Goal: Task Accomplishment & Management: Complete application form

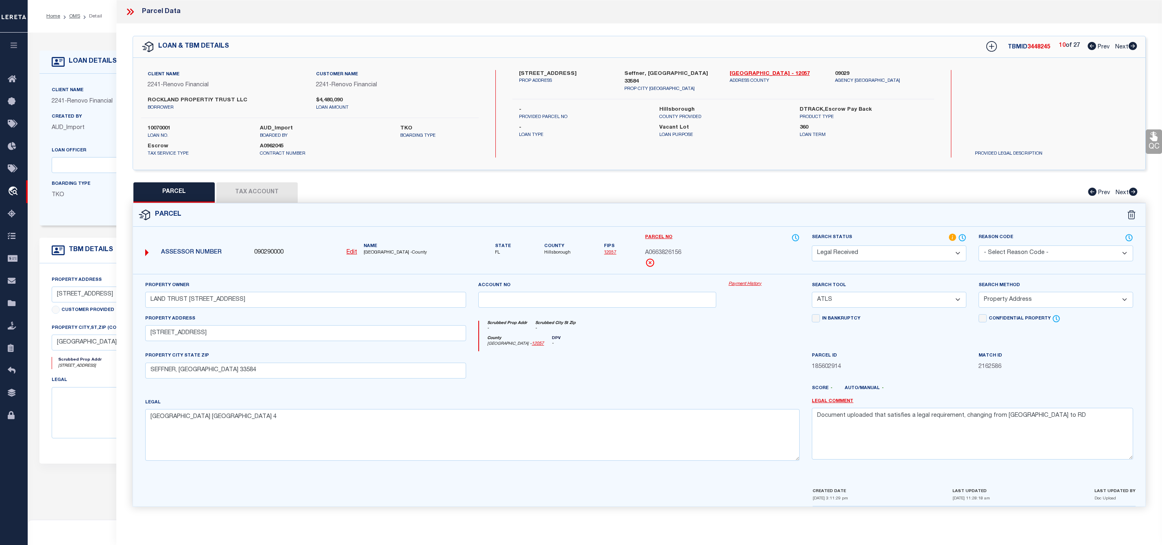
select select "RD"
select select "ATL"
select select "ADD"
select select "14701"
select select "25067"
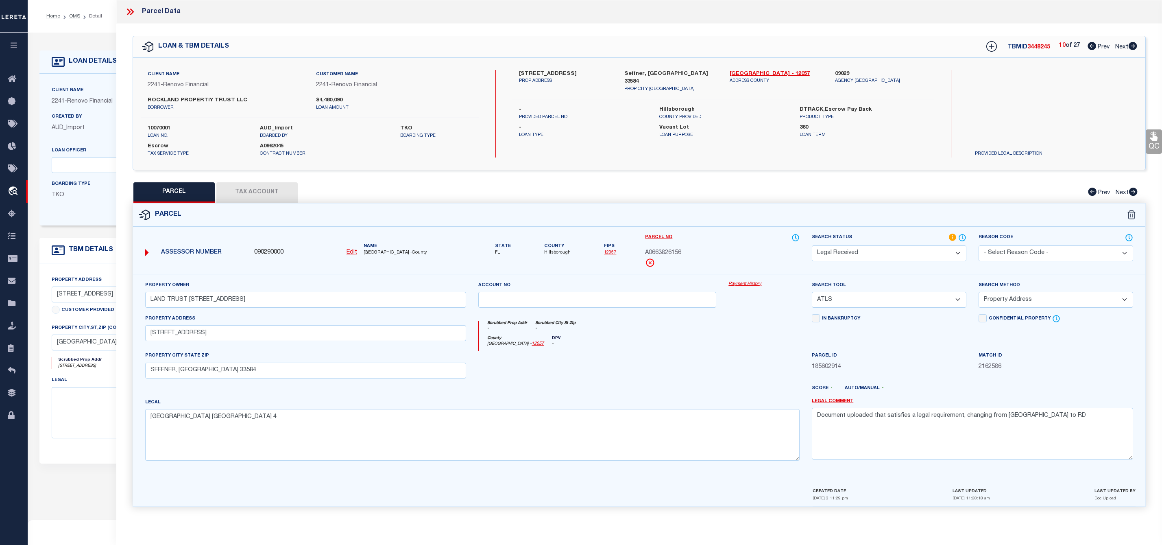
select select "400"
select select "Escrow"
drag, startPoint x: 277, startPoint y: 302, endPoint x: 56, endPoint y: 299, distance: 220.9
click at [56, 299] on div "OMS Work Queue is ThoughtFocus Active is Yes Loan No. TBMID FIPS Assigned To is…" at bounding box center [595, 321] width 1135 height 577
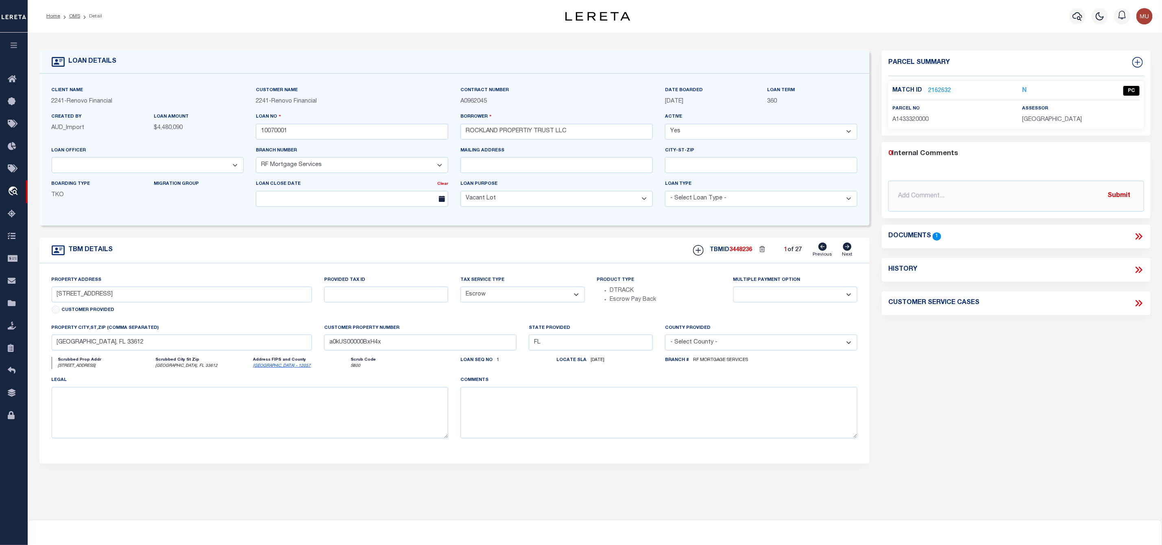
click at [942, 88] on link "2162632" at bounding box center [939, 91] width 23 height 9
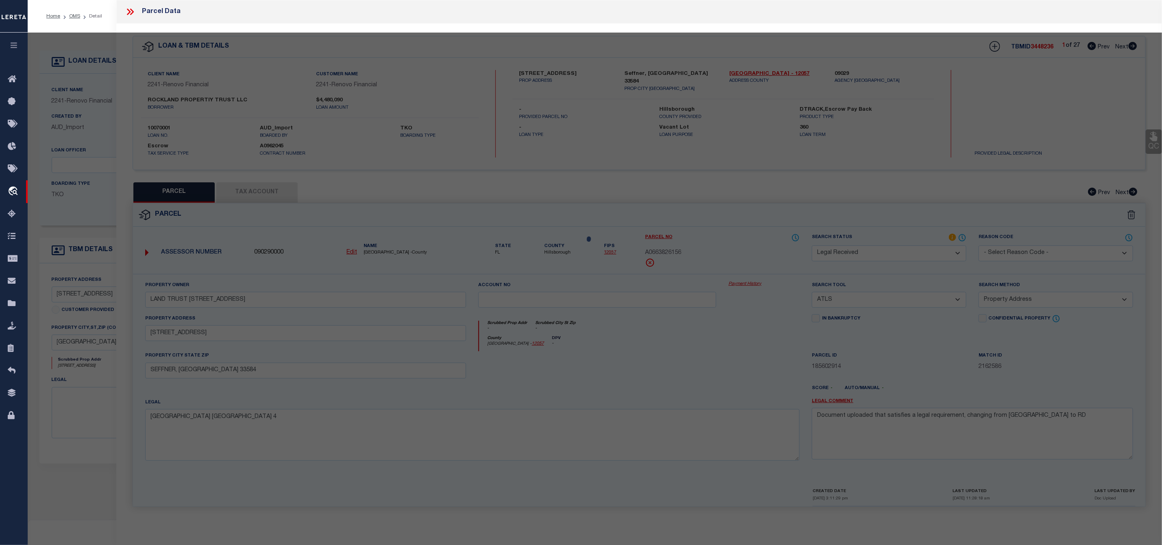
select select "AS"
select select
checkbox input "false"
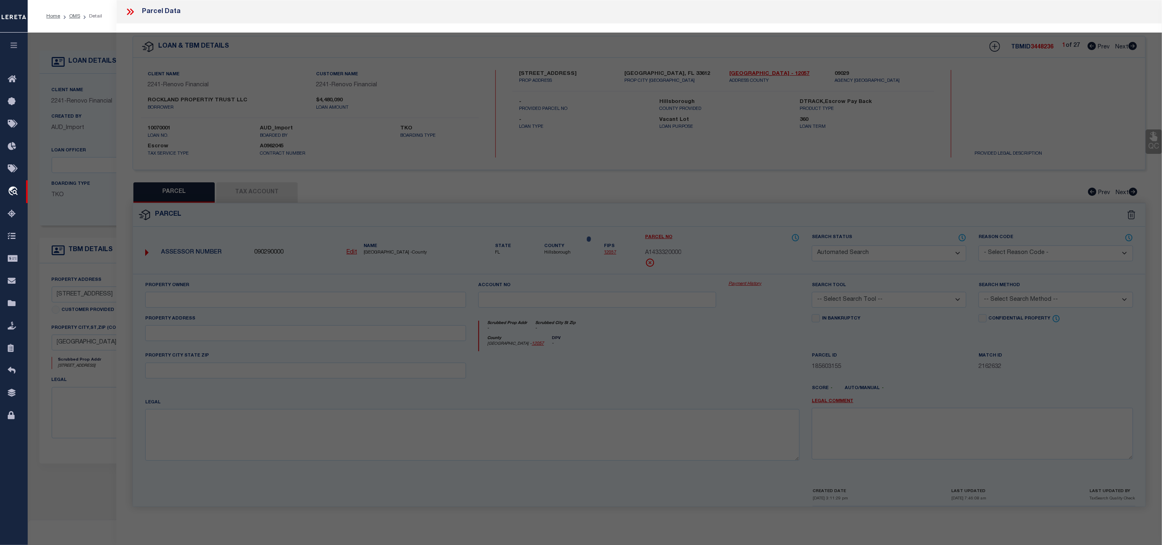
select select "QC"
type input "LAND 10012 TRUST"
select select "AGW"
select select "LEG"
type input "[STREET_ADDRESS]"
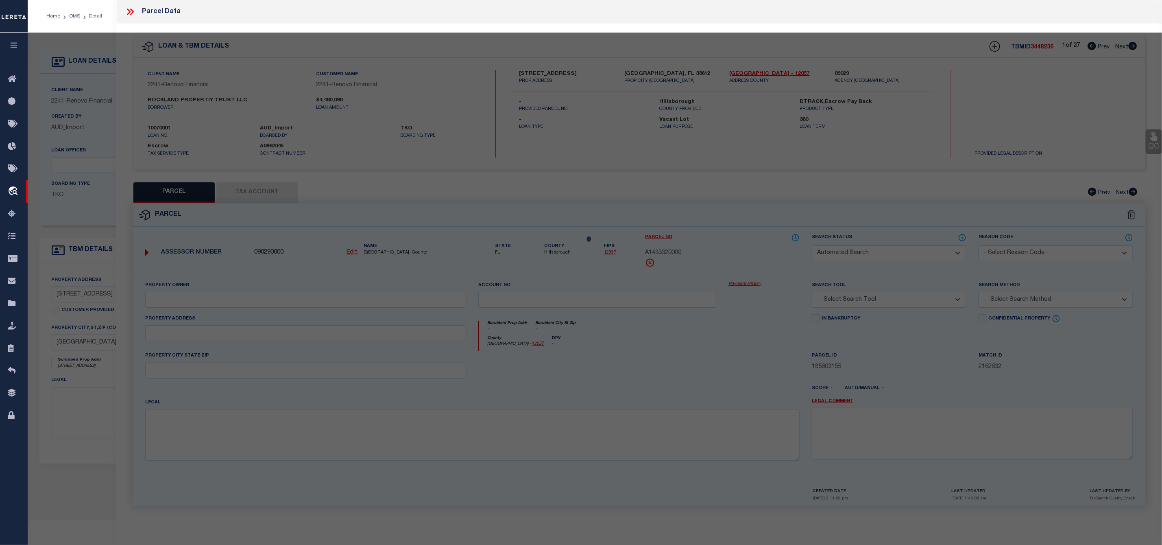
type input "[GEOGRAPHIC_DATA], FL 33612"
type textarea "[PERSON_NAME] HEIGHTS LOT 7 AND S 10 FT OF LOT 8 BLOCK 3"
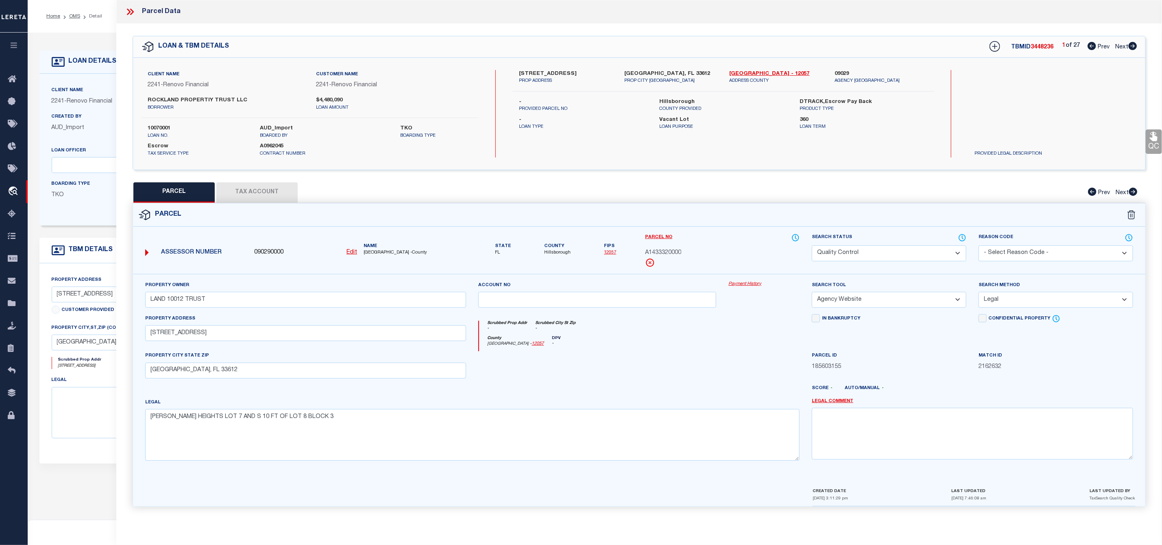
click at [1133, 46] on icon at bounding box center [1133, 46] width 9 height 8
select select "AS"
select select
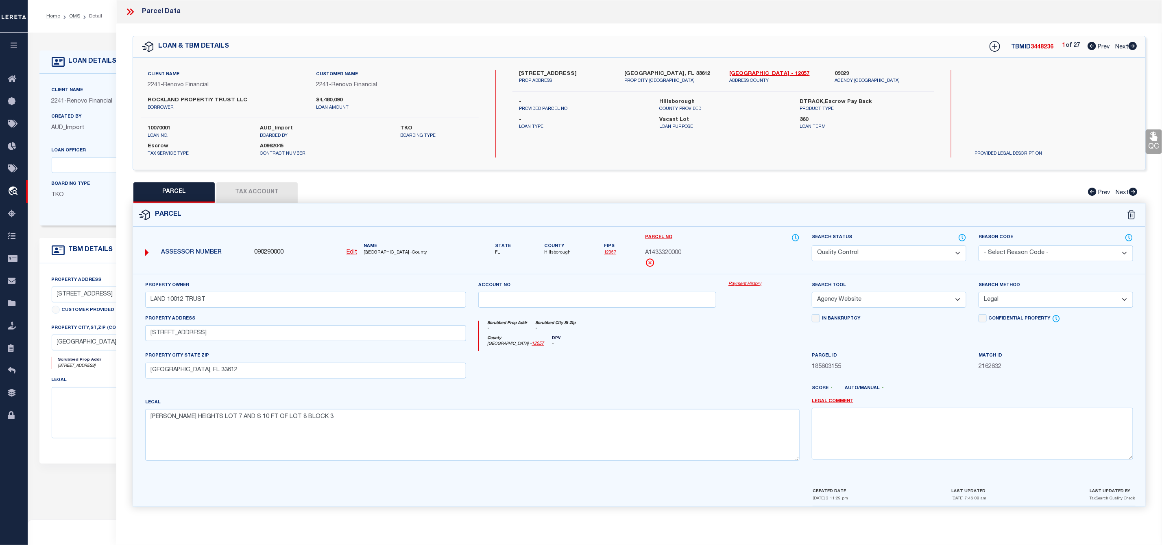
checkbox input "false"
click at [1133, 46] on icon at bounding box center [1133, 46] width 9 height 8
select select "QC"
type input "ROCKLAND PROPERTY TRUST LLC TRUSTEE"
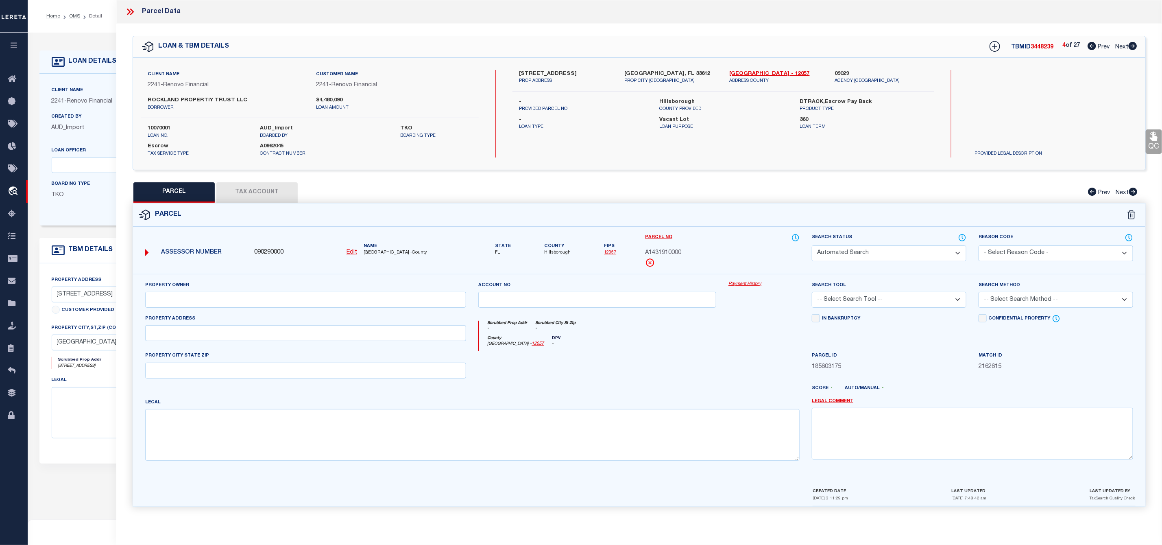
select select "AGW"
select select "LEG"
type input "[STREET_ADDRESS]"
type input "[GEOGRAPHIC_DATA], FL 33612"
type textarea "[PERSON_NAME][GEOGRAPHIC_DATA] [GEOGRAPHIC_DATA] 6"
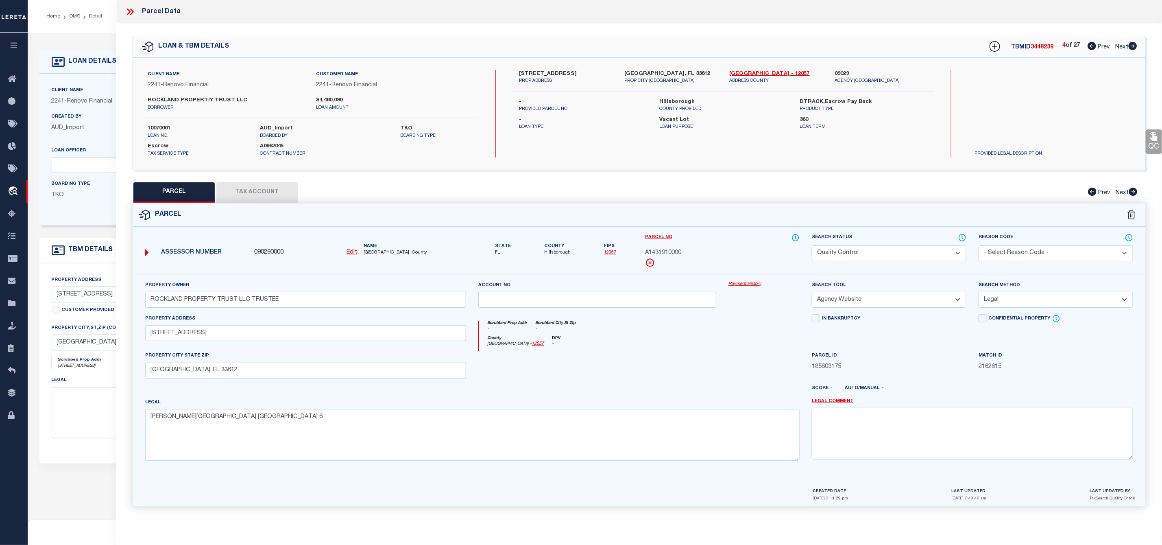
click at [1133, 46] on icon at bounding box center [1133, 46] width 9 height 8
select select "AS"
select select
checkbox input "false"
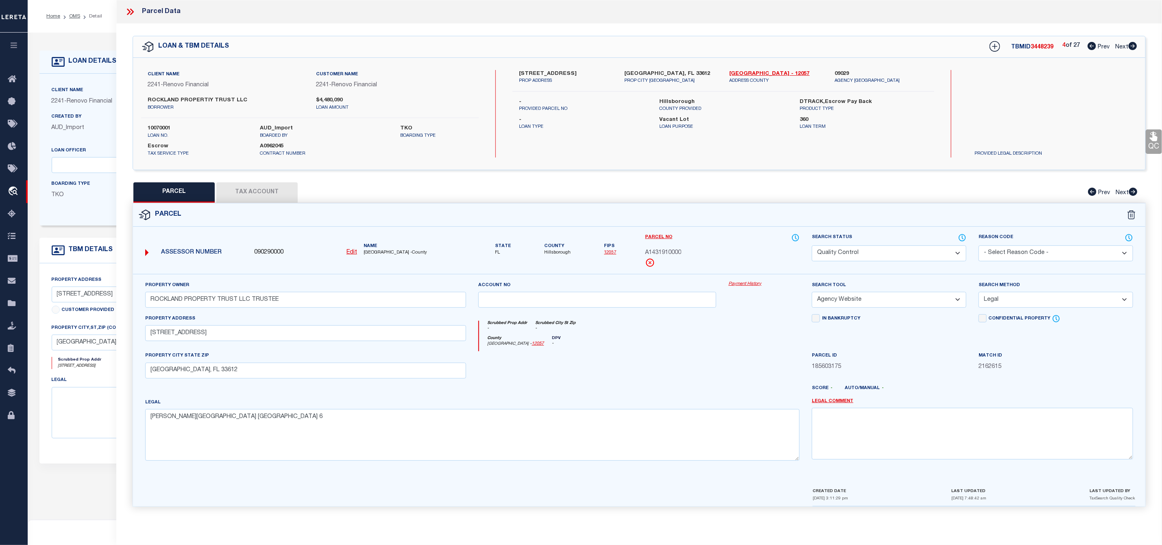
checkbox input "false"
click at [1133, 46] on icon at bounding box center [1133, 46] width 9 height 8
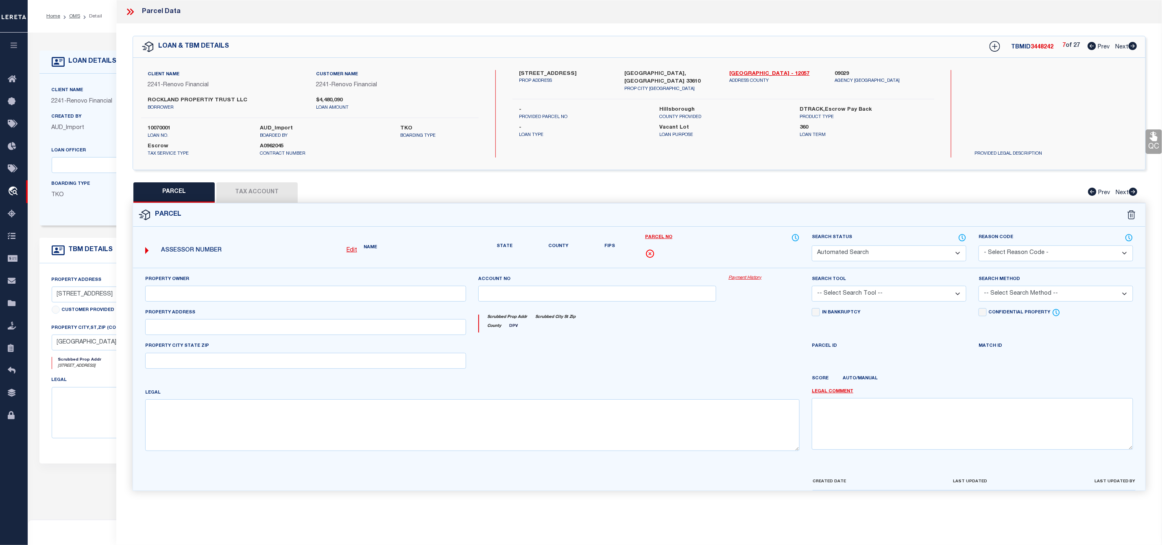
checkbox input "false"
click at [1133, 46] on icon at bounding box center [1133, 46] width 9 height 8
select select "AS"
select select
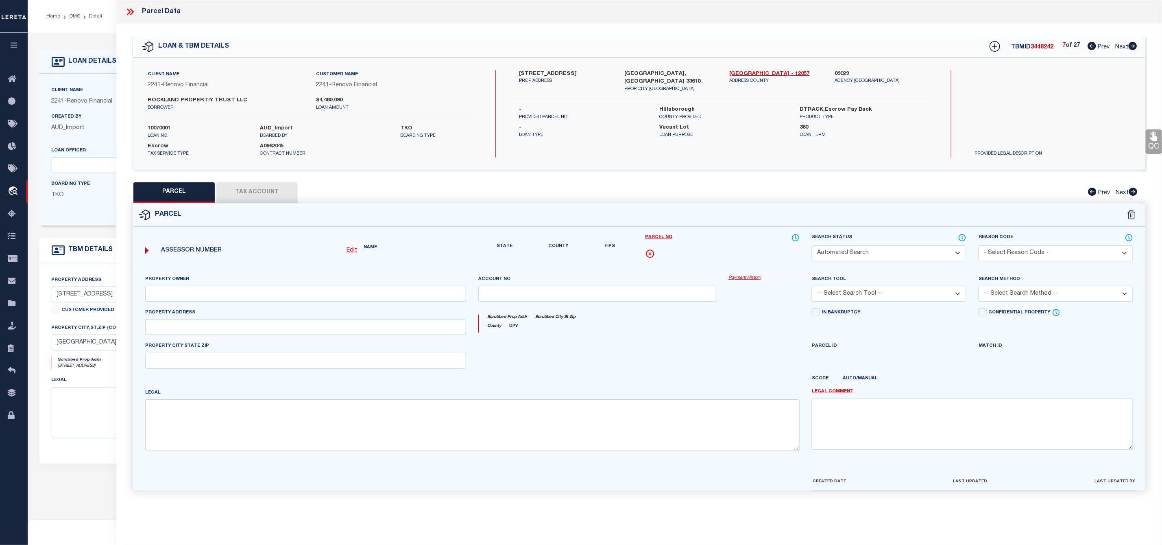
select select
checkbox input "false"
click at [1133, 46] on icon at bounding box center [1133, 46] width 9 height 8
select select "AS"
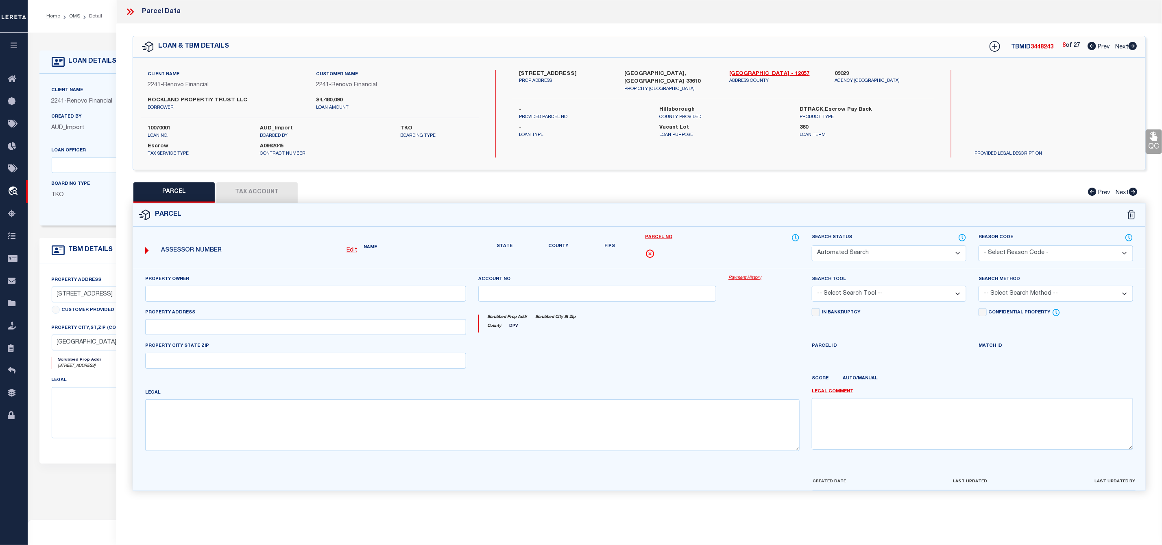
select select
checkbox input "false"
select select "QC"
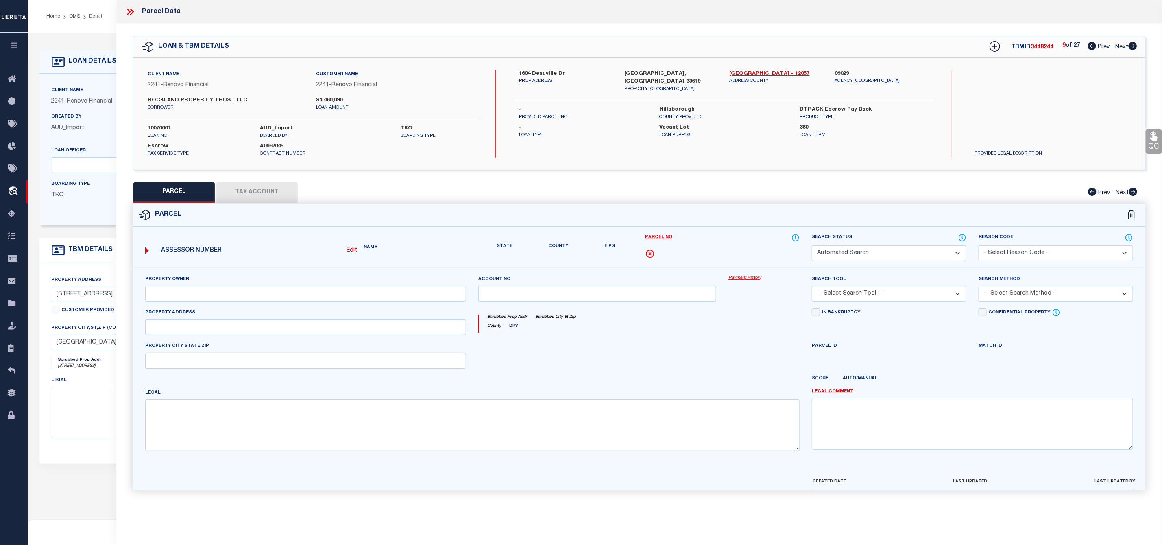
type input "[PERSON_NAME]"
select select "AGW"
select select "LEG"
type input "[STREET_ADDRESS]"
checkbox input "false"
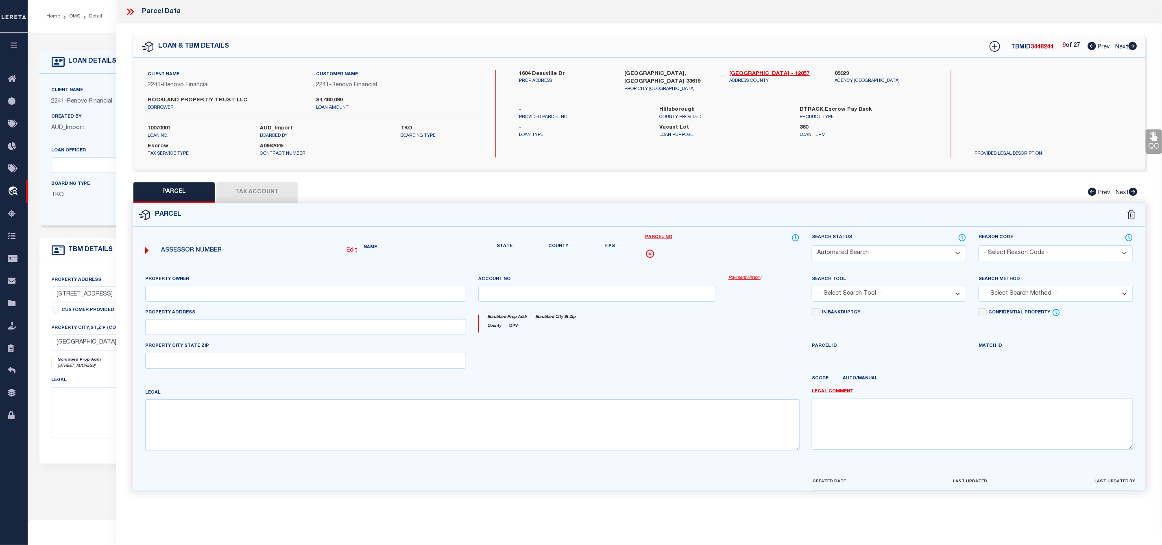
checkbox input "false"
type input "[GEOGRAPHIC_DATA], [GEOGRAPHIC_DATA] 33610"
type textarea "[PERSON_NAME] LOT 9 BLOCK 11"
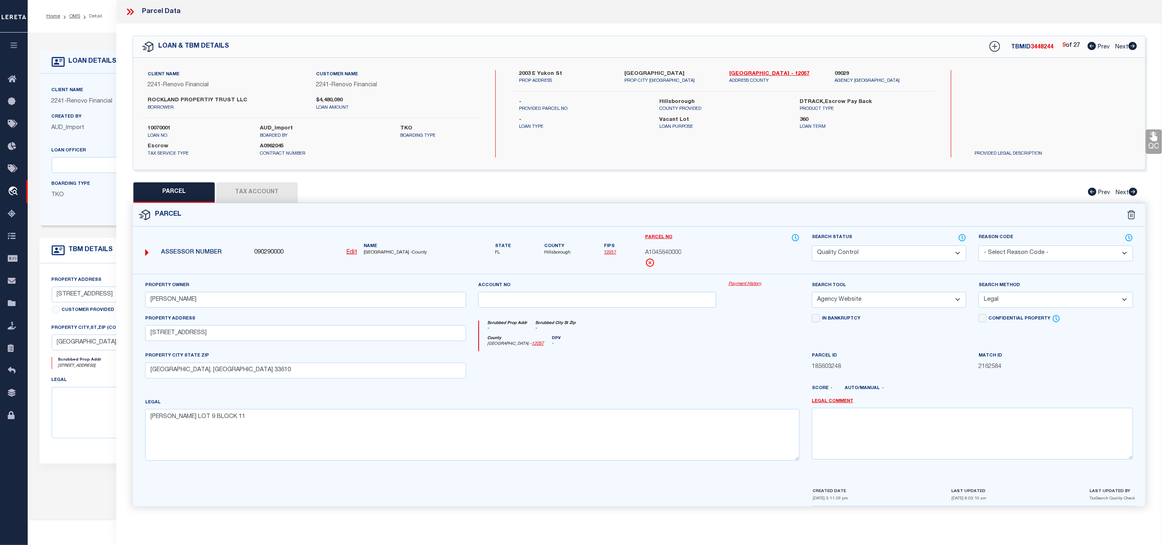
select select "QC"
type input "ROCKLAND PROPERTY TRUST LLC TRUSTEE"
select select "AGW"
select select "LEG"
type input "[STREET_ADDRESS]"
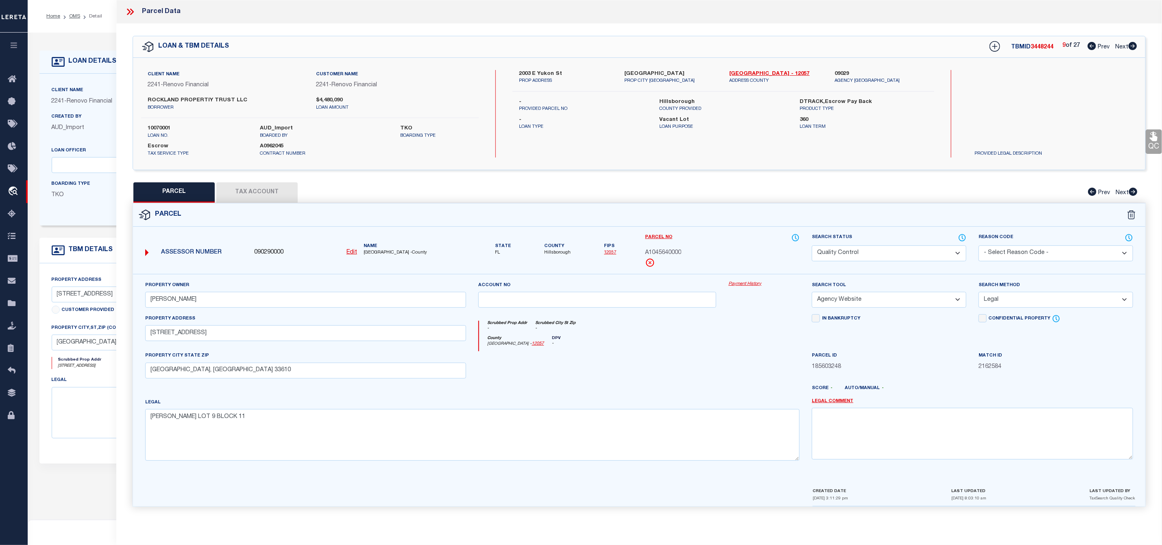
checkbox input "false"
type input "[GEOGRAPHIC_DATA]"
type textarea "[PERSON_NAME] B RENMAH LOT 39 BLOCK 8"
type input "ROCKLAND PROPERTY TRUST LLC"
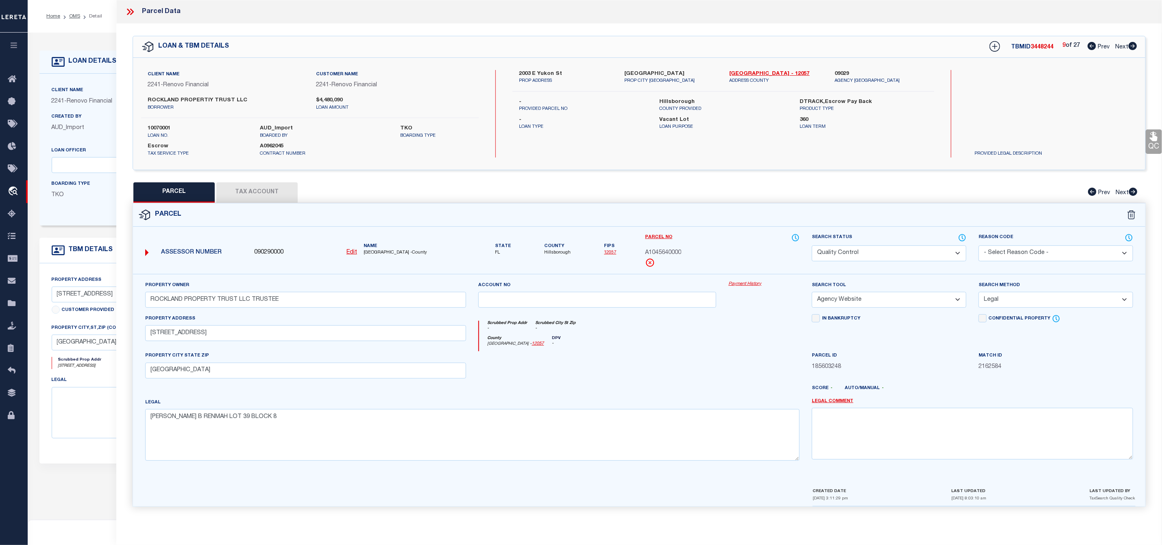
type input "2003 E [GEOGRAPHIC_DATA]"
type input "[GEOGRAPHIC_DATA]"
type textarea "[GEOGRAPHIC_DATA] MAP SOUTH LOTS 21 AND 22 BLOCK A"
click at [1131, 49] on icon at bounding box center [1133, 46] width 9 height 8
select select "AS"
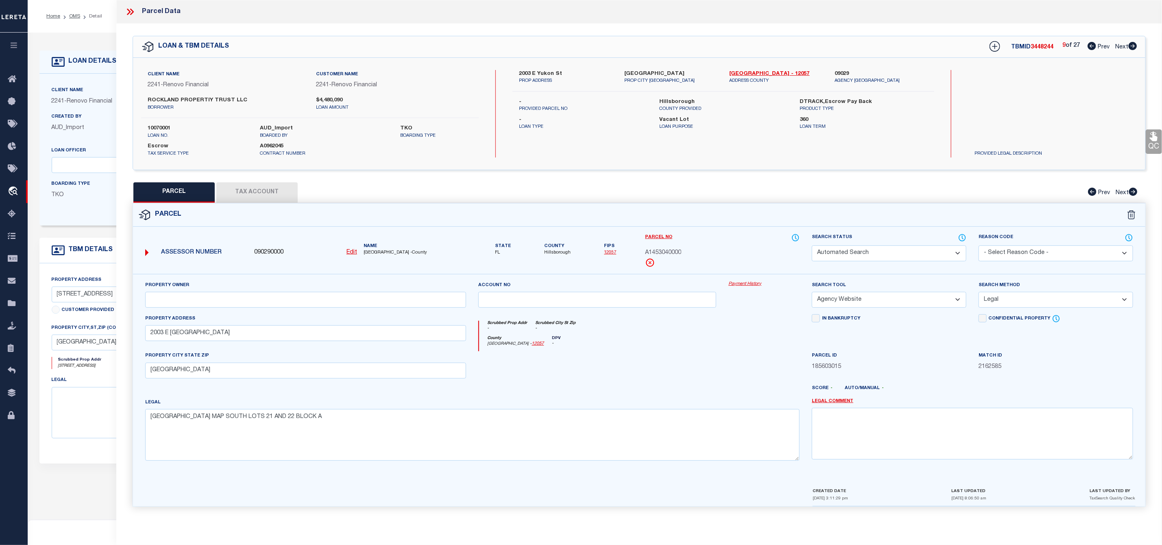
select select
checkbox input "false"
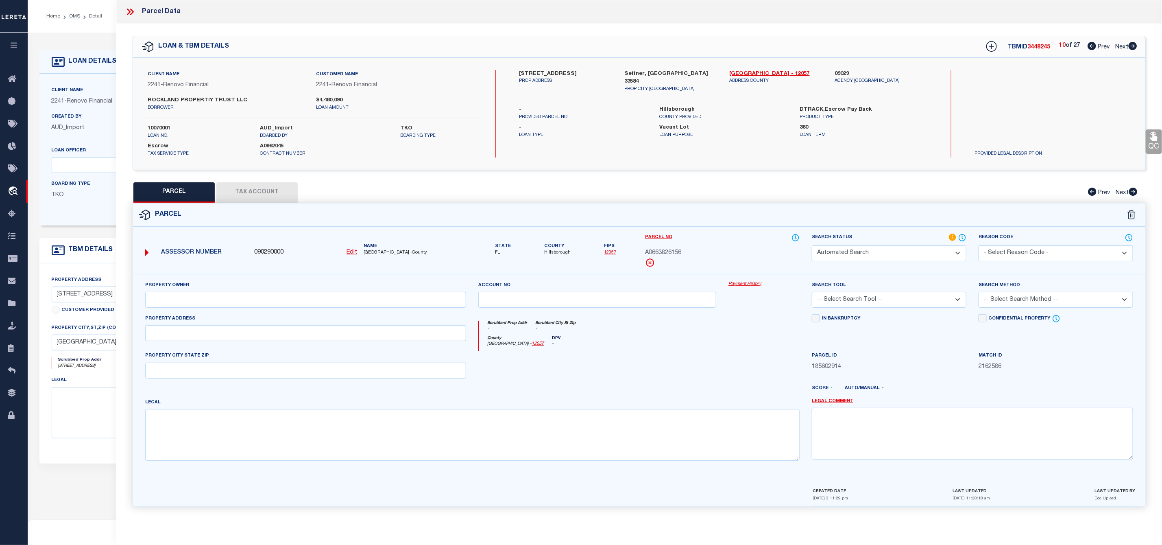
select select "RD"
type input "LAND TRUST [STREET_ADDRESS]"
select select "ATL"
select select "ADD"
type input "[STREET_ADDRESS]"
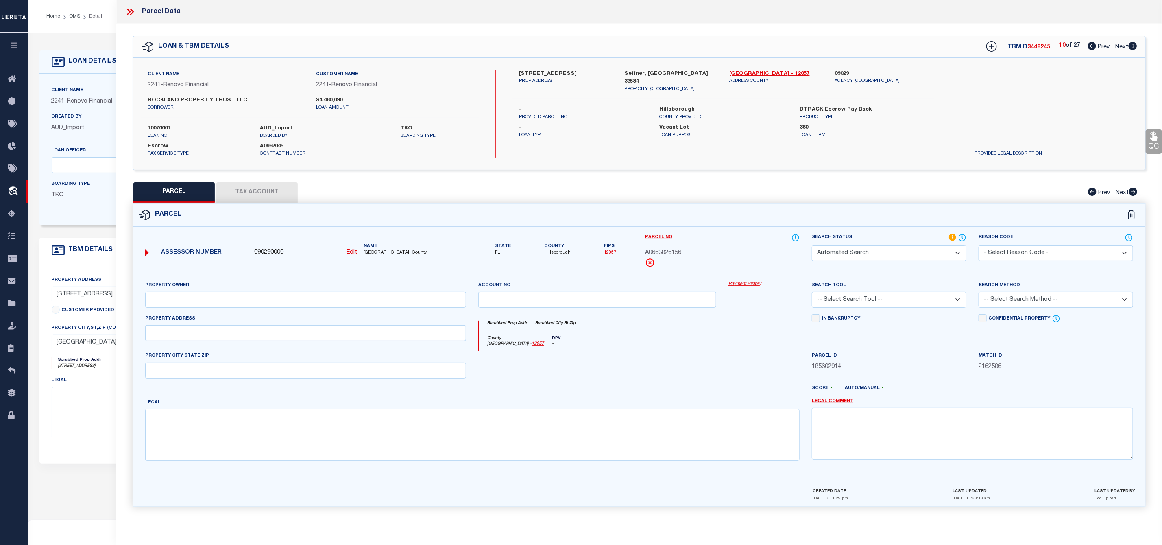
checkbox input "false"
type input "SEFFNER, [GEOGRAPHIC_DATA] 33584"
type textarea "[GEOGRAPHIC_DATA] [GEOGRAPHIC_DATA] 4"
type textarea "Document uploaded that satisfies a legal requirement, changing from [GEOGRAPHIC…"
drag, startPoint x: 268, startPoint y: 301, endPoint x: 144, endPoint y: 302, distance: 123.7
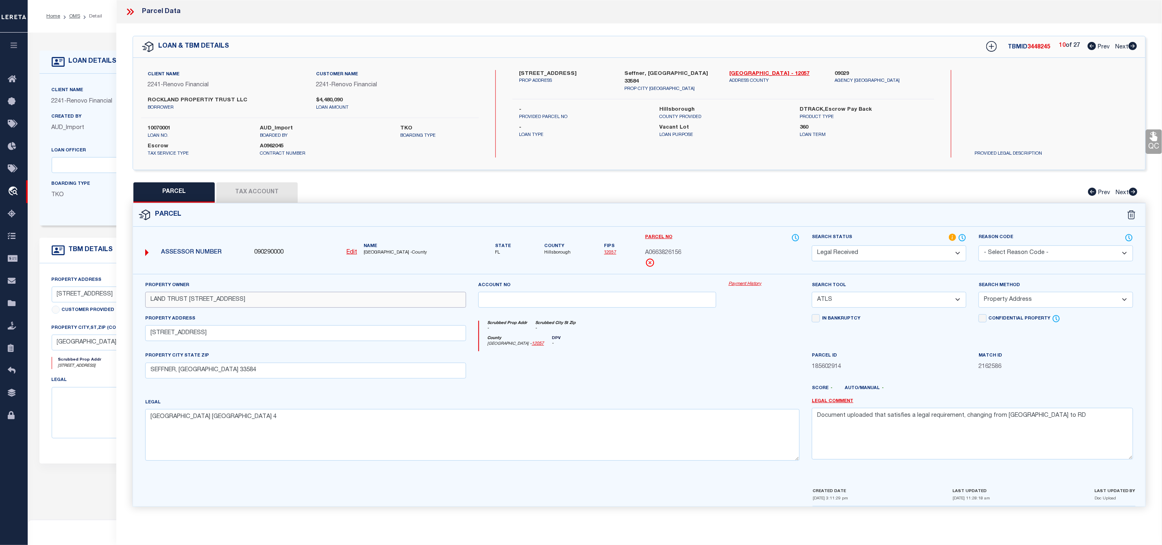
click at [144, 302] on div "Property Owner LAND TRUST [STREET_ADDRESS]" at bounding box center [306, 297] width 334 height 33
paste input "[PERSON_NAME]"
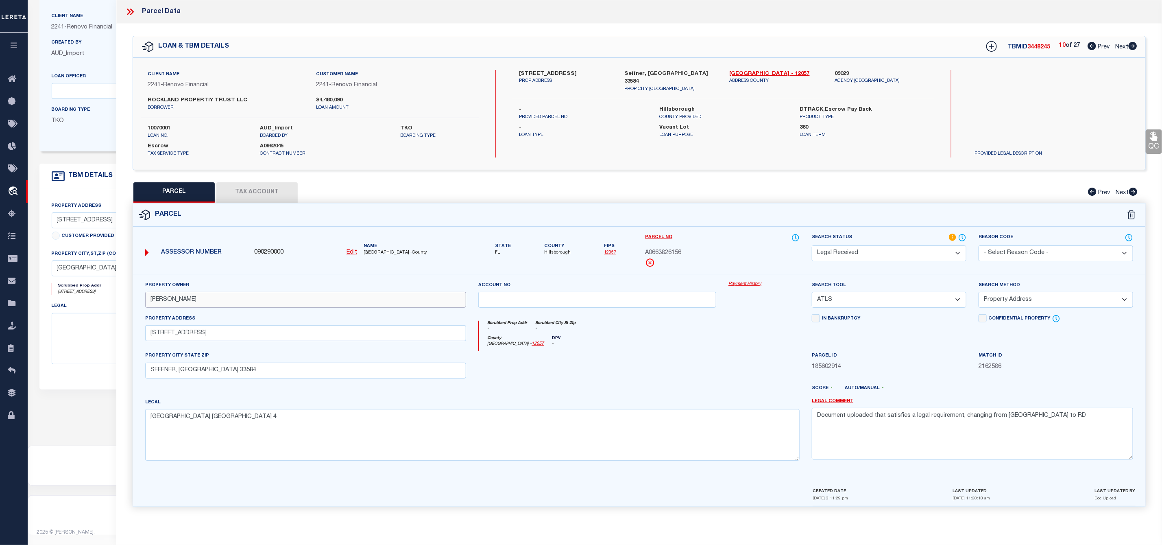
type input "[PERSON_NAME]"
drag, startPoint x: 1041, startPoint y: 421, endPoint x: 691, endPoint y: 415, distance: 350.0
click at [691, 415] on div "Property Owner [PERSON_NAME] Account no Payment History Search Tool -- Select S…" at bounding box center [639, 374] width 1000 height 186
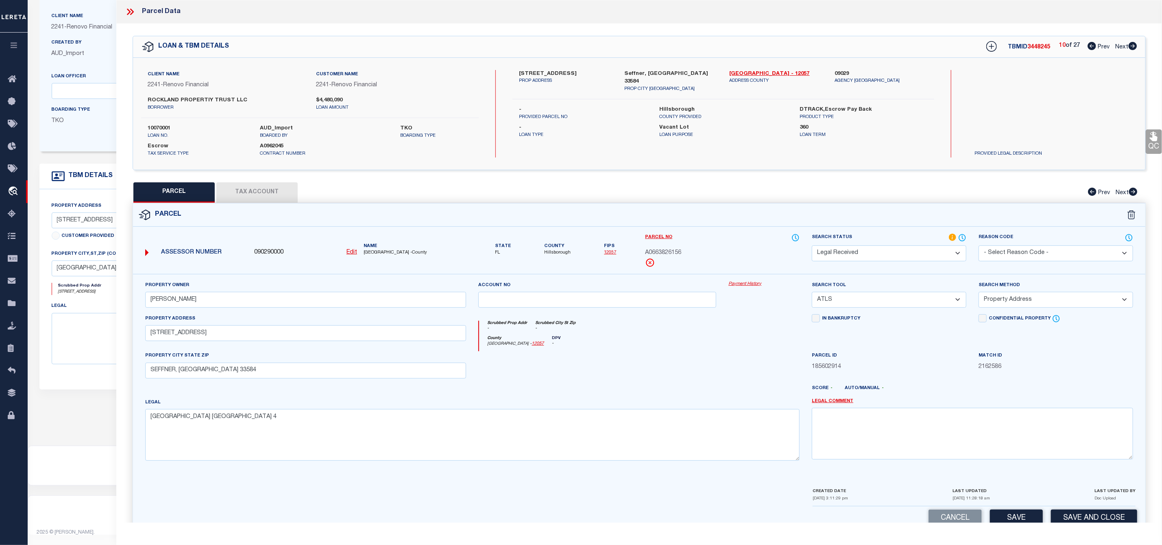
click at [845, 304] on select "-- Select Search Tool -- 3rd Party Website Agency File Agency Website ATLS CNV-…" at bounding box center [889, 300] width 155 height 16
select select "AGW"
click at [812, 294] on select "-- Select Search Tool -- 3rd Party Website Agency File Agency Website ATLS CNV-…" at bounding box center [889, 300] width 155 height 16
click at [1029, 299] on select "-- Select Search Method -- Property Address Legal Liability Info Provided" at bounding box center [1056, 300] width 155 height 16
select select "LEG"
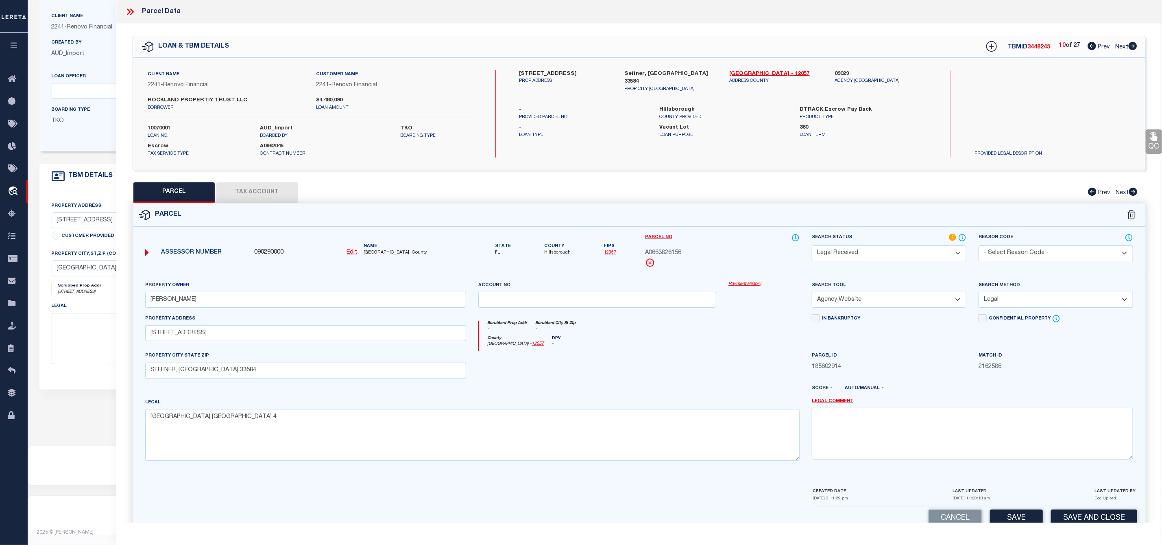
click at [979, 294] on select "-- Select Search Method -- Property Address Legal Liability Info Provided" at bounding box center [1056, 300] width 155 height 16
click at [904, 248] on select "Automated Search Bad Parcel Complete Duplicate Parcel High Dollar Reporting In …" at bounding box center [889, 253] width 155 height 16
click at [812, 246] on select "Automated Search Bad Parcel Complete Duplicate Parcel High Dollar Reporting In …" at bounding box center [889, 253] width 155 height 16
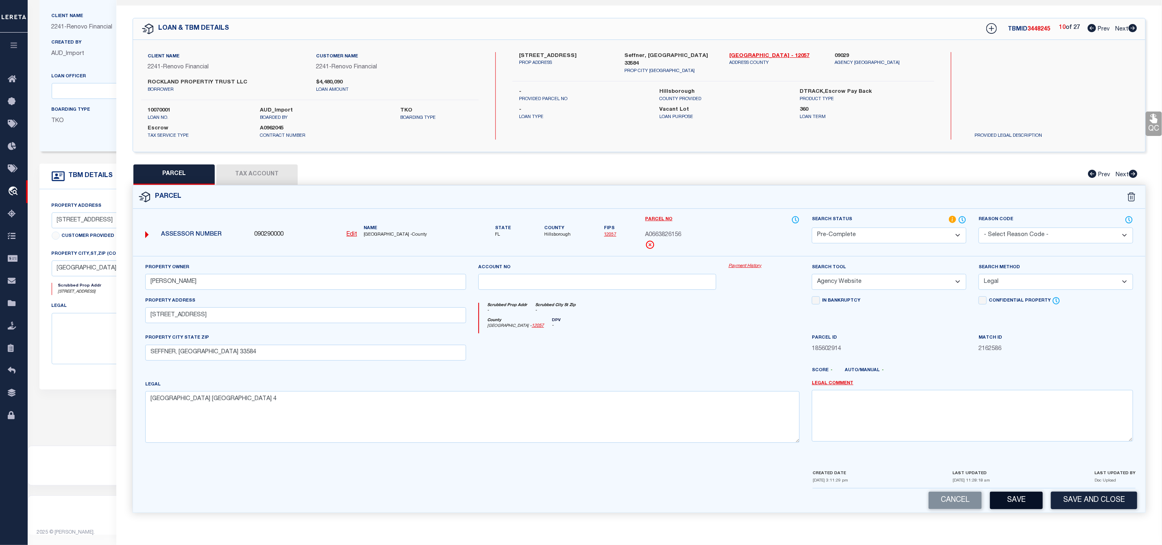
click at [1023, 500] on button "Save" at bounding box center [1016, 499] width 53 height 17
select select "AS"
select select
checkbox input "false"
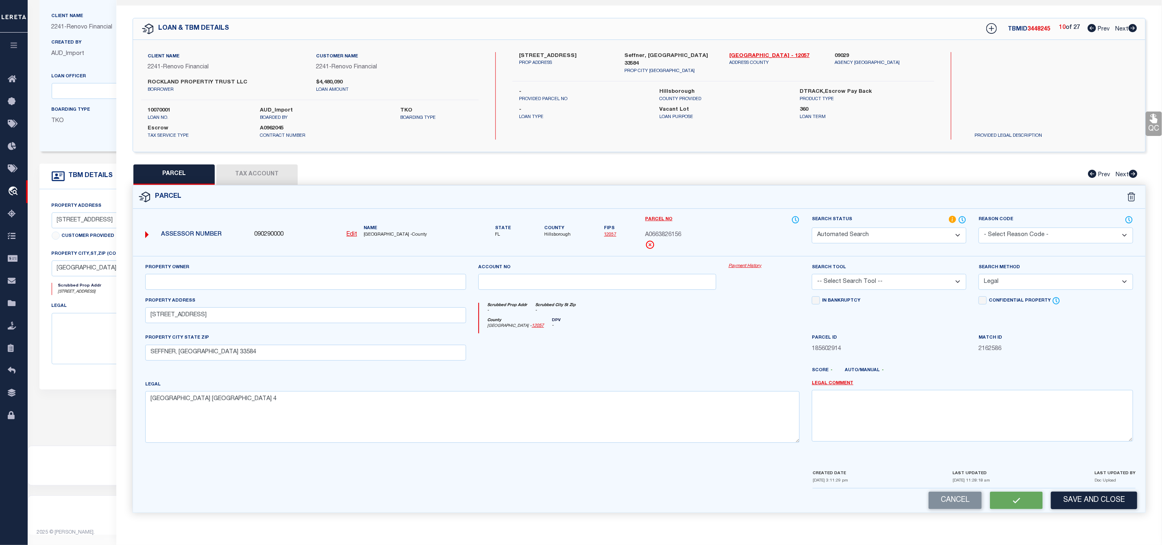
checkbox input "false"
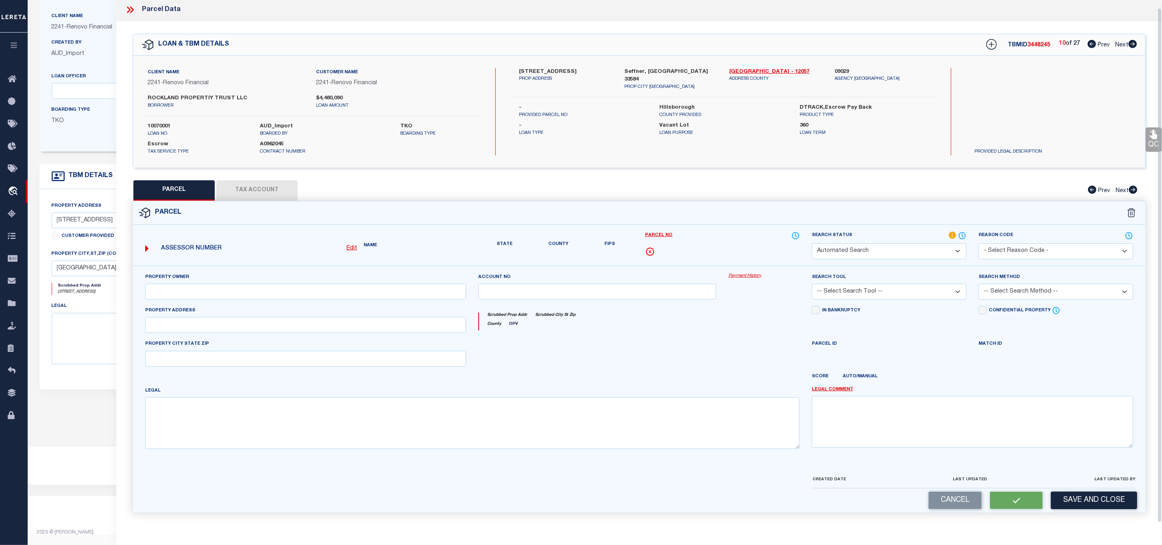
select select "PC"
type input "[PERSON_NAME]"
select select "AGW"
select select "LEG"
type input "[STREET_ADDRESS]"
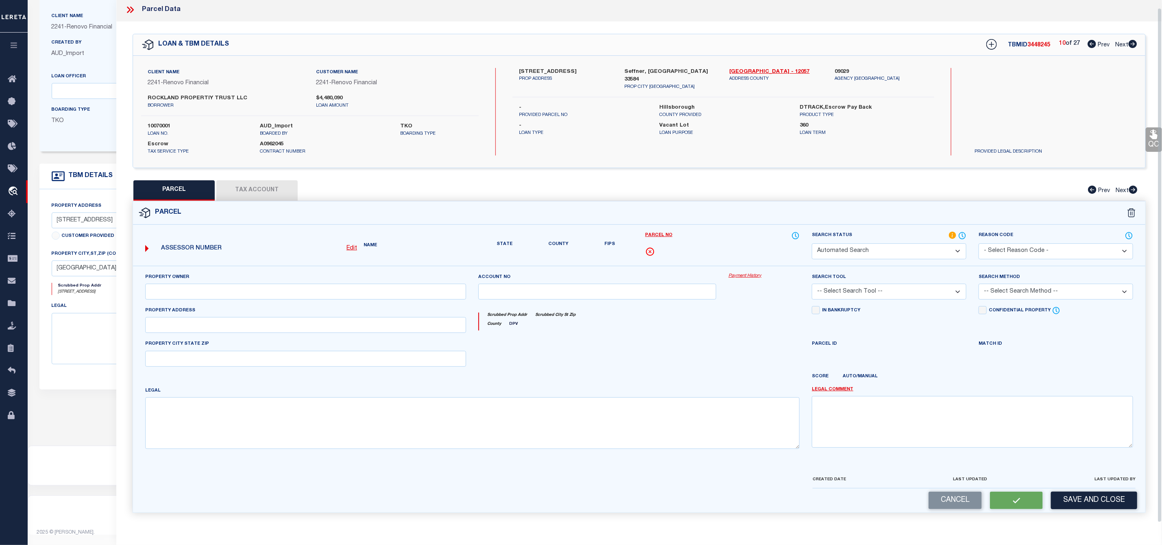
type input "SEFFNER, [GEOGRAPHIC_DATA] 33584"
type textarea "[GEOGRAPHIC_DATA] [GEOGRAPHIC_DATA] 4"
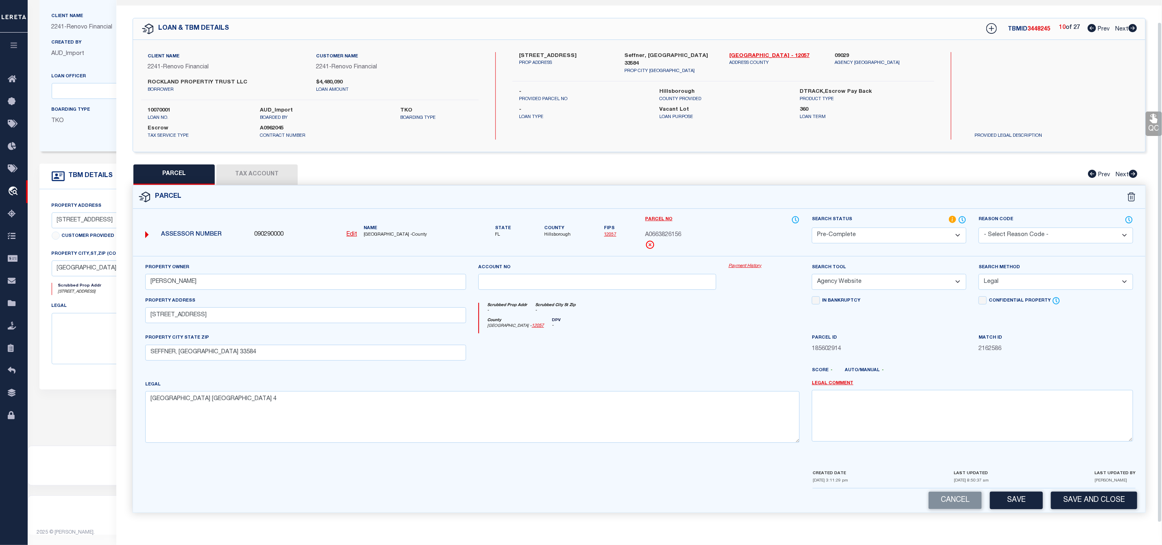
click at [1045, 26] on span "3448245" at bounding box center [1039, 29] width 23 height 6
copy span "3448245"
click at [676, 231] on span "A0663826156" at bounding box center [663, 235] width 36 height 9
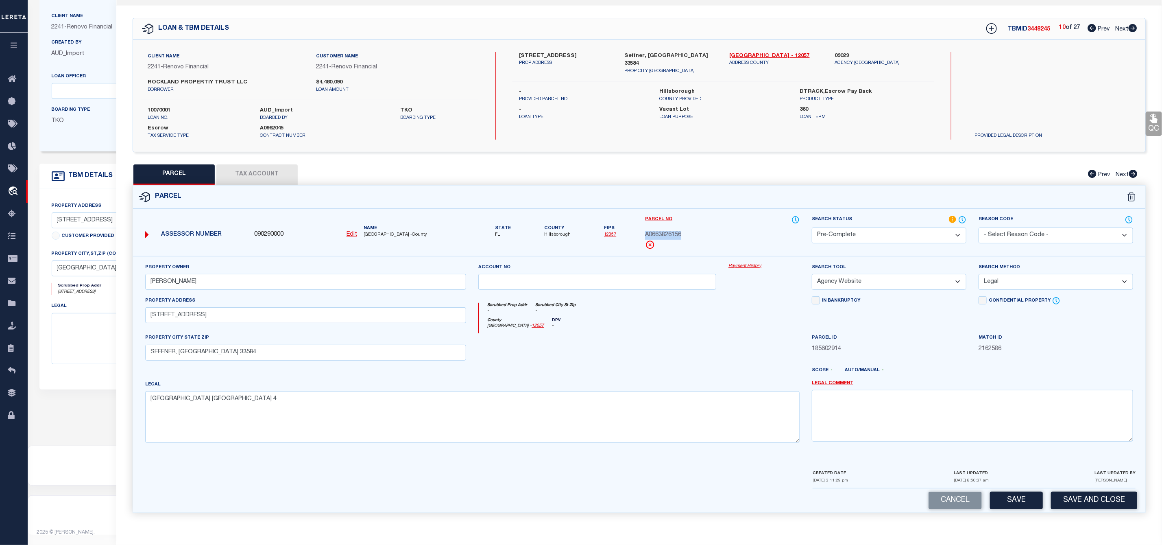
copy span "A0663826156"
click at [1136, 24] on icon at bounding box center [1133, 28] width 9 height 8
select select "AS"
select select
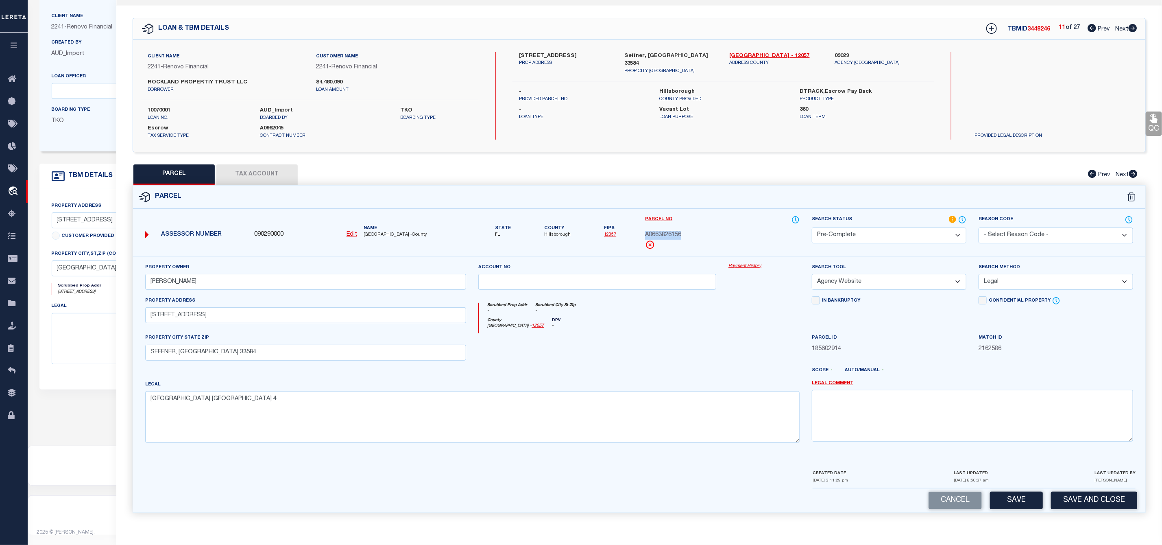
checkbox input "false"
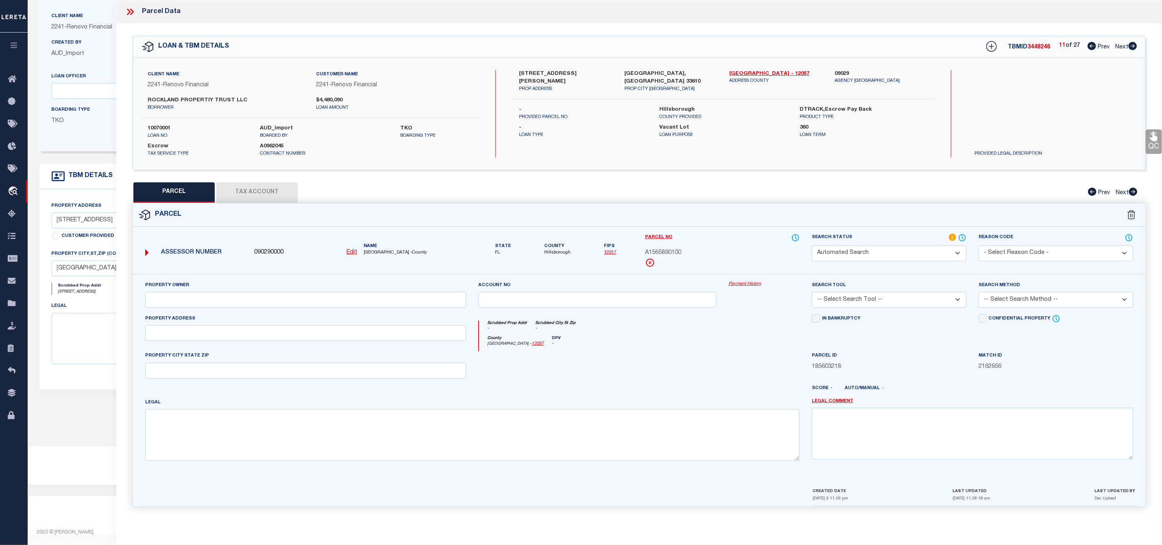
select select "RD"
type input "[STREET_ADDRESS] LAND TRUST"
select select "ATL"
select select "ADD"
type input "[STREET_ADDRESS]"
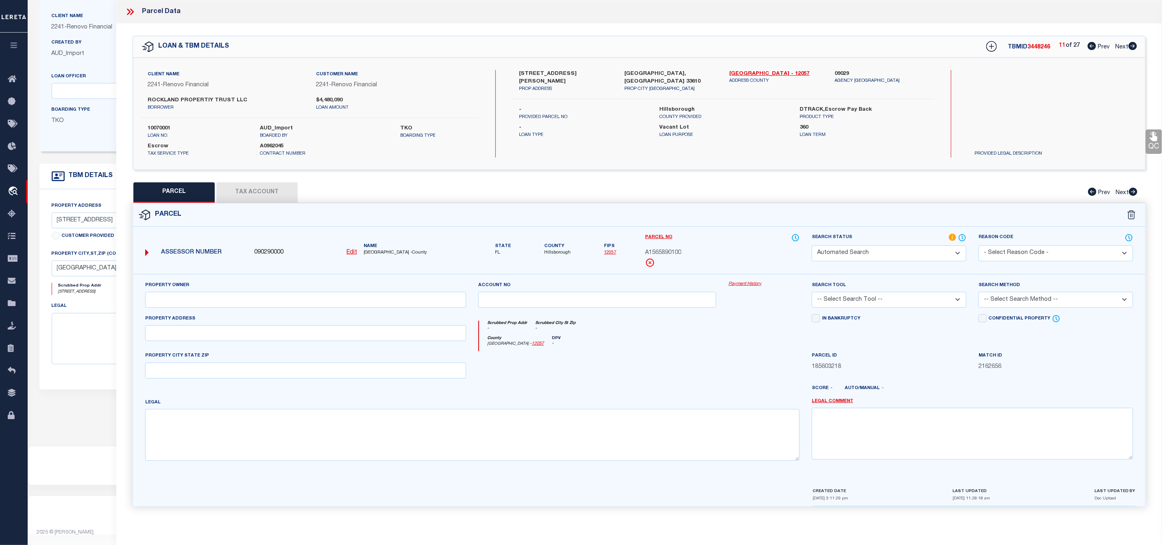
checkbox input "false"
type input "[GEOGRAPHIC_DATA], [GEOGRAPHIC_DATA] 33610"
type textarea "[GEOGRAPHIC_DATA] LOT 28"
type textarea "Document uploaded that satisfies a legal requirement, changing from [GEOGRAPHIC…"
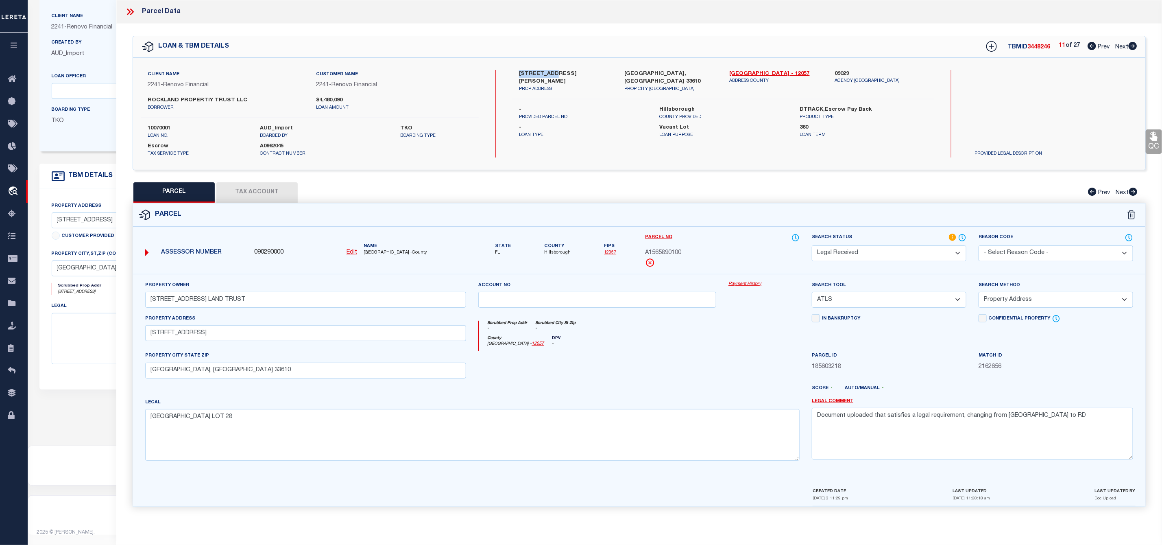
drag, startPoint x: 515, startPoint y: 71, endPoint x: 554, endPoint y: 72, distance: 38.7
click at [554, 72] on div "[STREET_ADDRESS][PERSON_NAME] PROP ADDRESS" at bounding box center [565, 81] width 105 height 23
copy label "2217 E [PERSON_NAME]"
click at [256, 302] on input "[STREET_ADDRESS] LAND TRUST" at bounding box center [305, 300] width 321 height 16
drag, startPoint x: 256, startPoint y: 302, endPoint x: 151, endPoint y: 301, distance: 105.0
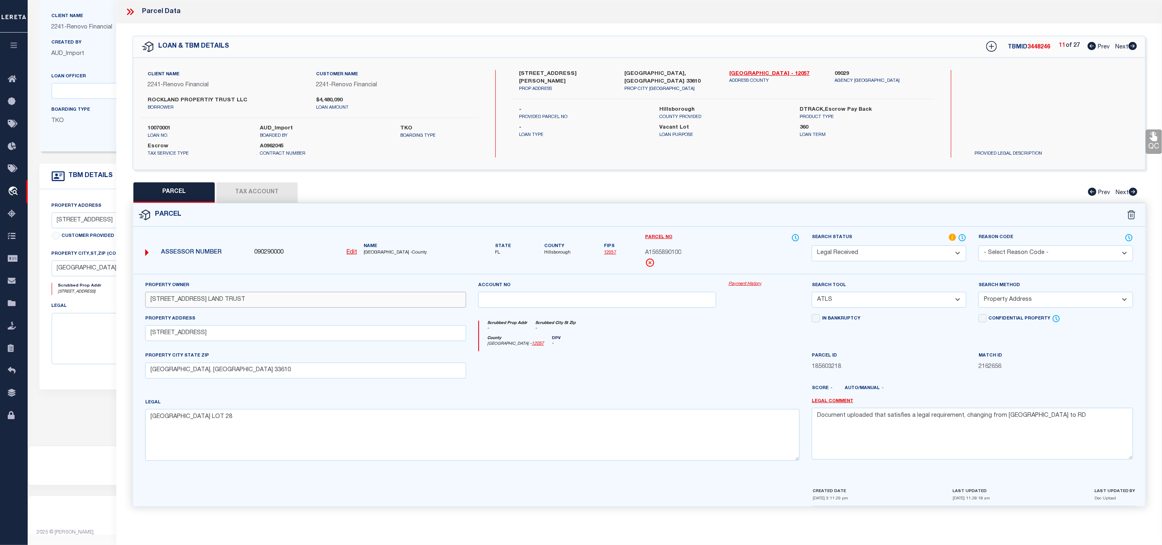
click at [151, 301] on input "[STREET_ADDRESS] LAND TRUST" at bounding box center [305, 300] width 321 height 16
paste input "[PERSON_NAME]"
type input "[PERSON_NAME]"
click at [876, 301] on select "-- Select Search Tool -- 3rd Party Website Agency File Agency Website ATLS CNV-…" at bounding box center [889, 300] width 155 height 16
select select "AGW"
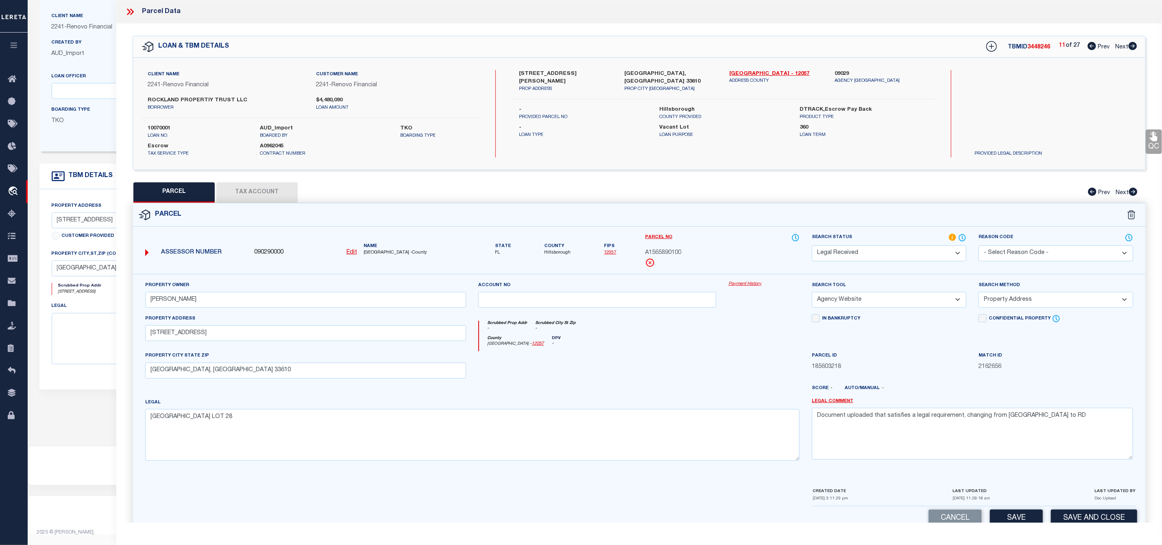
click at [812, 294] on select "-- Select Search Tool -- 3rd Party Website Agency File Agency Website ATLS CNV-…" at bounding box center [889, 300] width 155 height 16
click at [1034, 304] on select "-- Select Search Method -- Property Address Legal Liability Info Provided" at bounding box center [1056, 300] width 155 height 16
select select "LEG"
click at [979, 294] on select "-- Select Search Method -- Property Address Legal Liability Info Provided" at bounding box center [1056, 300] width 155 height 16
drag, startPoint x: 1052, startPoint y: 425, endPoint x: 775, endPoint y: 424, distance: 277.1
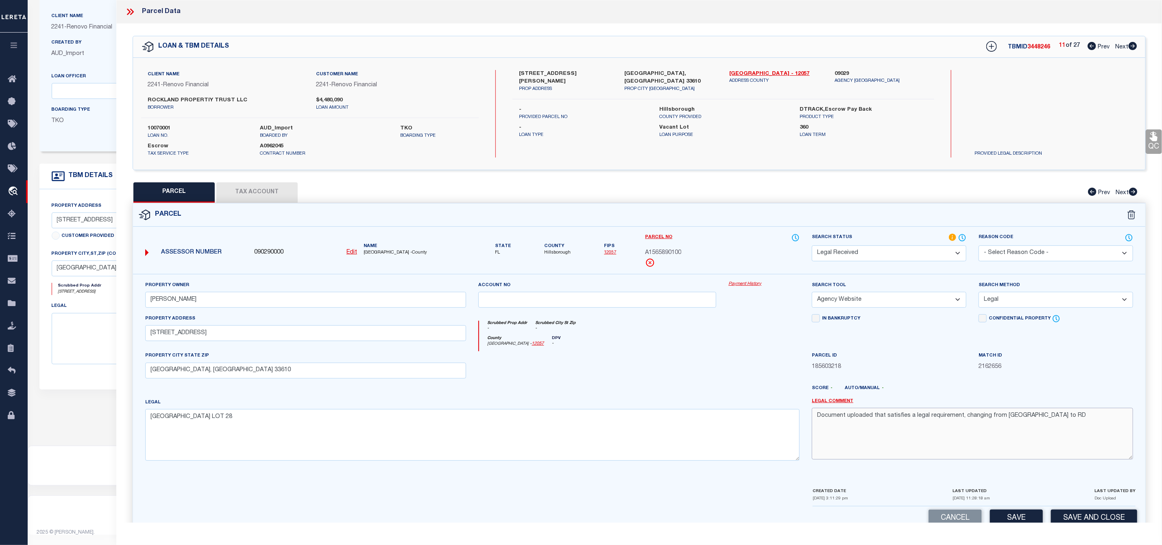
click at [775, 424] on div "Property Owner [PERSON_NAME] Account no Payment History Search Tool -- Select S…" at bounding box center [639, 374] width 1000 height 186
click at [871, 257] on select "Automated Search Bad Parcel Complete Duplicate Parcel High Dollar Reporting In …" at bounding box center [889, 253] width 155 height 16
click at [812, 246] on select "Automated Search Bad Parcel Complete Duplicate Parcel High Dollar Reporting In …" at bounding box center [889, 253] width 155 height 16
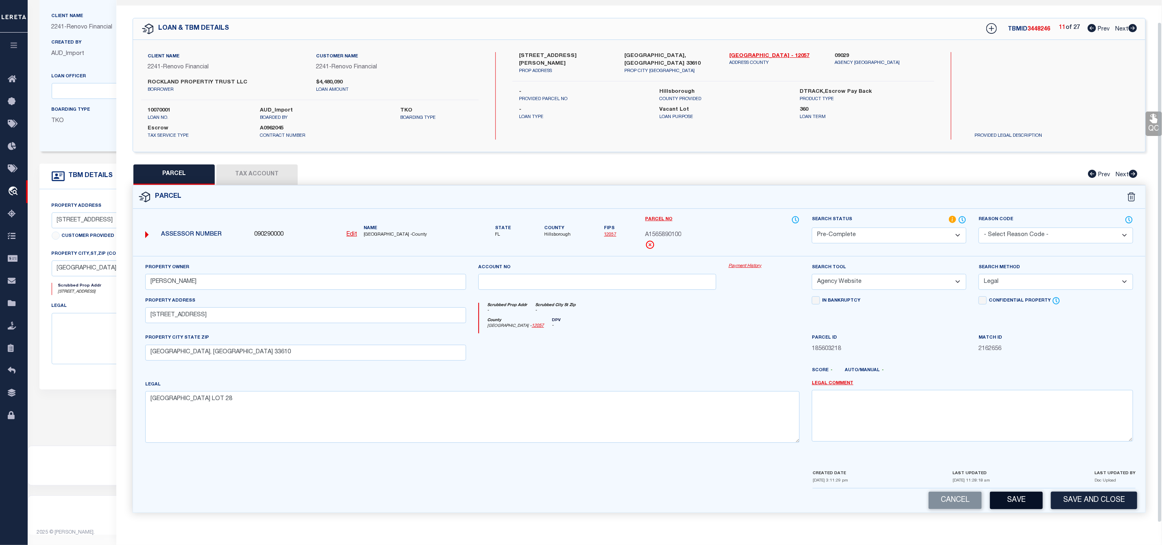
click at [1016, 497] on button "Save" at bounding box center [1016, 499] width 53 height 17
select select "AS"
select select
checkbox input "false"
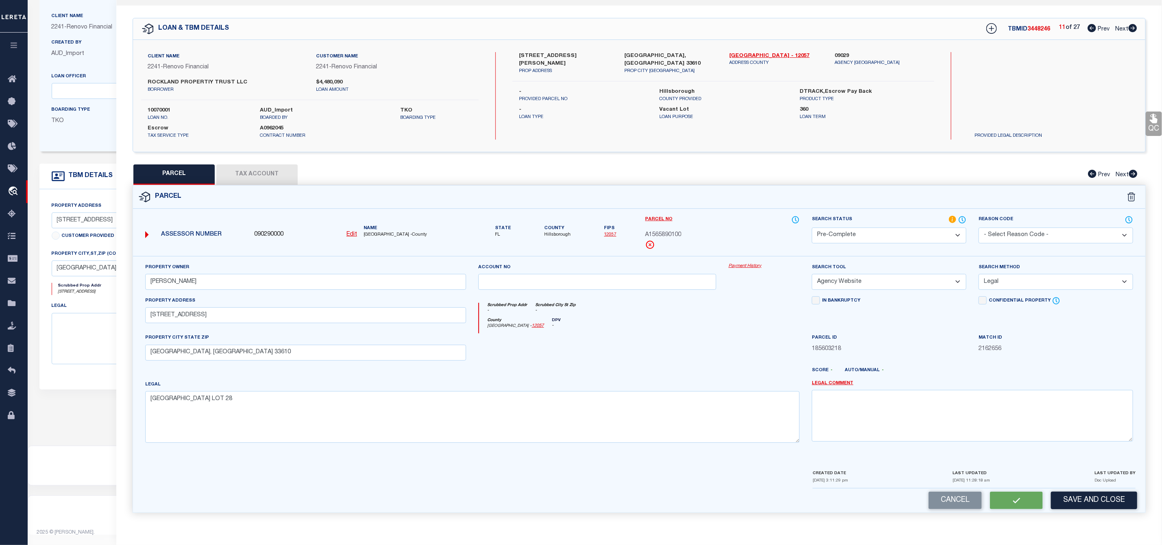
checkbox input "false"
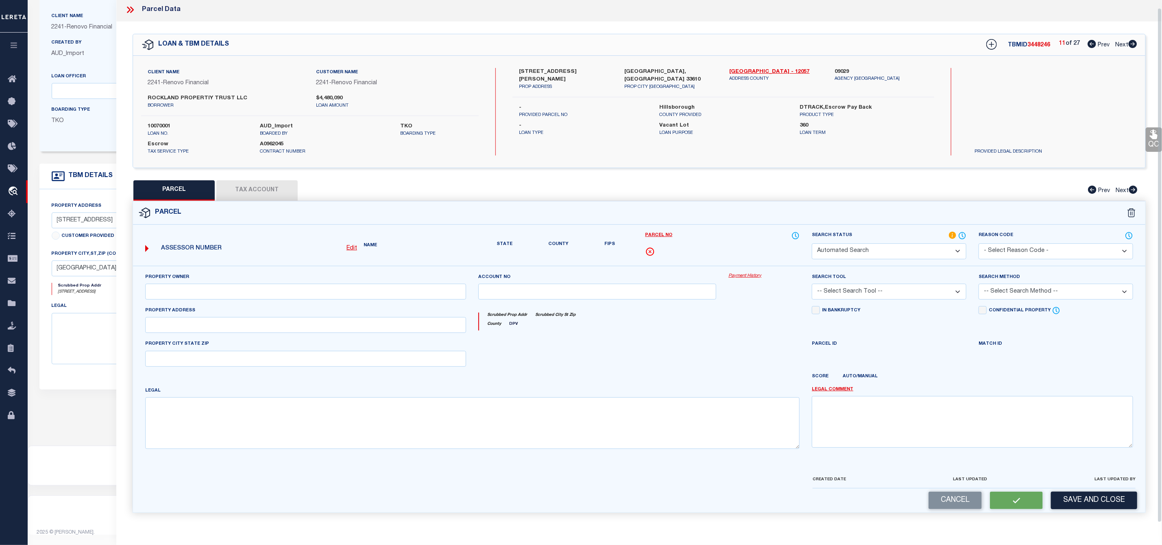
select select "PC"
type input "[PERSON_NAME]"
select select "AGW"
select select "LEG"
type input "[STREET_ADDRESS]"
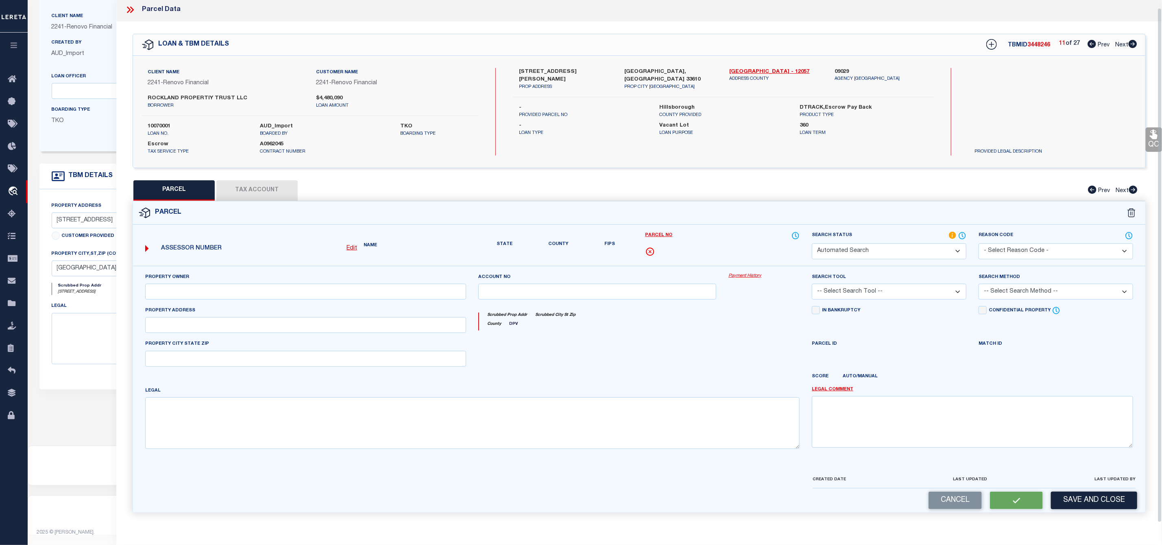
type input "[GEOGRAPHIC_DATA], [GEOGRAPHIC_DATA] 33610"
type textarea "[GEOGRAPHIC_DATA] LOT 28"
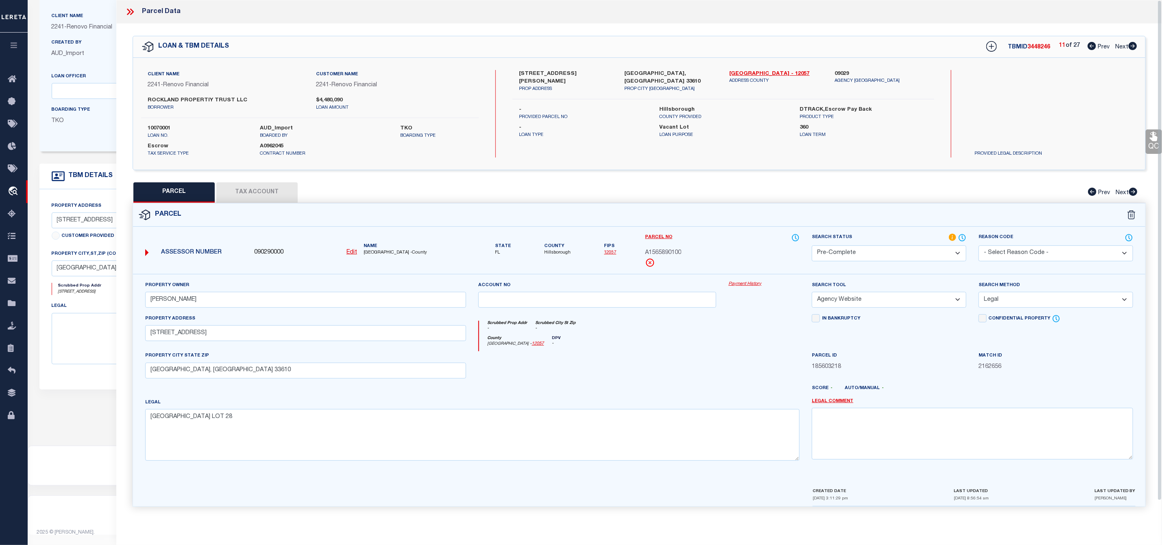
scroll to position [0, 0]
click at [1032, 46] on span "3448246" at bounding box center [1039, 47] width 23 height 6
copy span "3448246"
click at [674, 251] on span "A1565890100" at bounding box center [663, 253] width 36 height 9
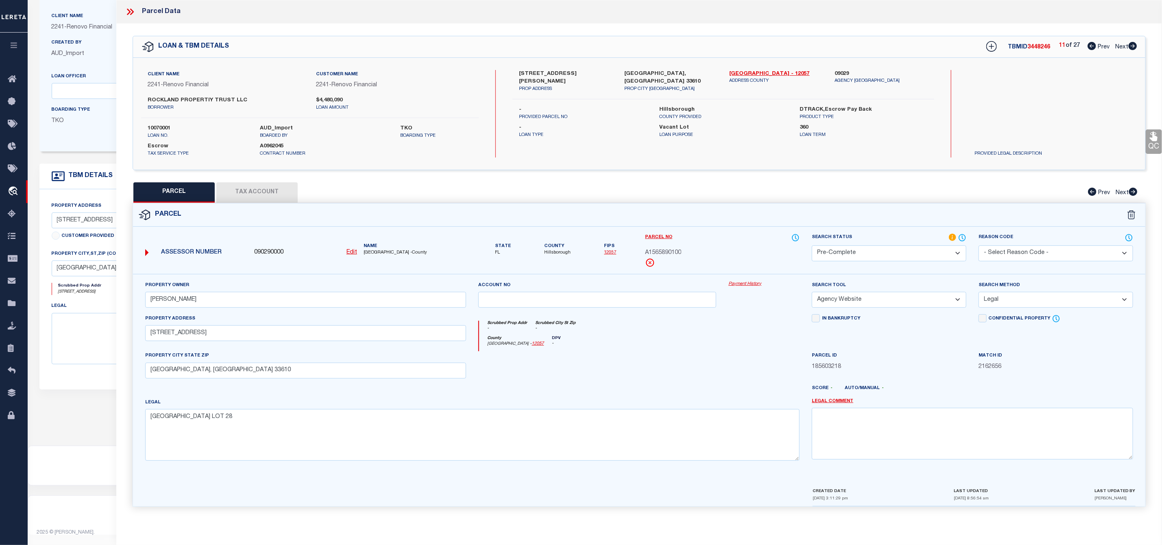
click at [674, 251] on span "A1565890100" at bounding box center [663, 253] width 36 height 9
copy span "A1565890100"
click at [1133, 46] on icon at bounding box center [1133, 46] width 9 height 8
select select "AS"
select select
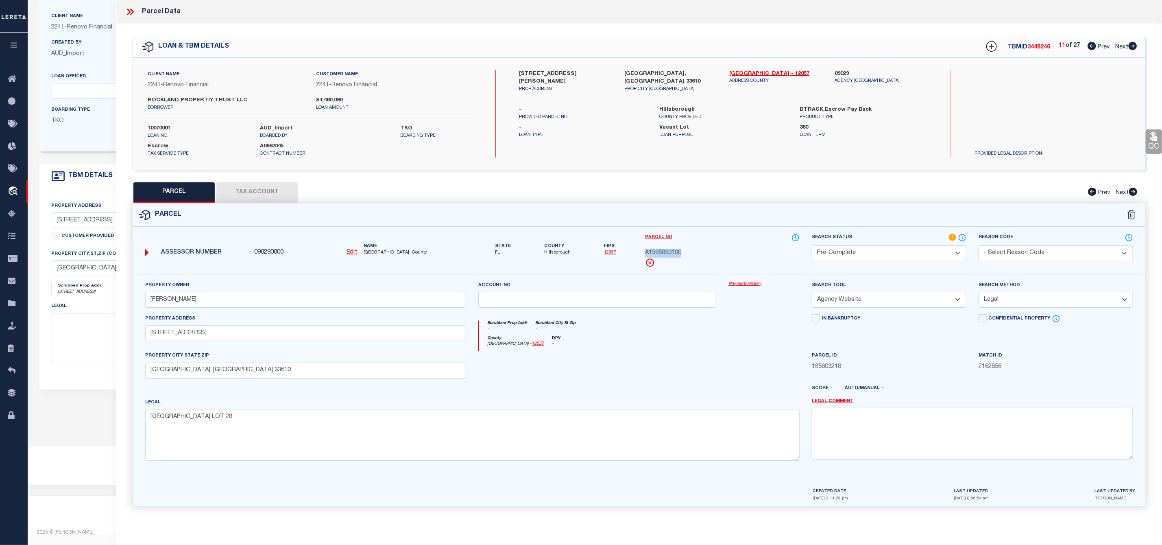
select select
checkbox input "false"
select select "RD"
type input "[STREET_ADDRESS] LAND TRUST"
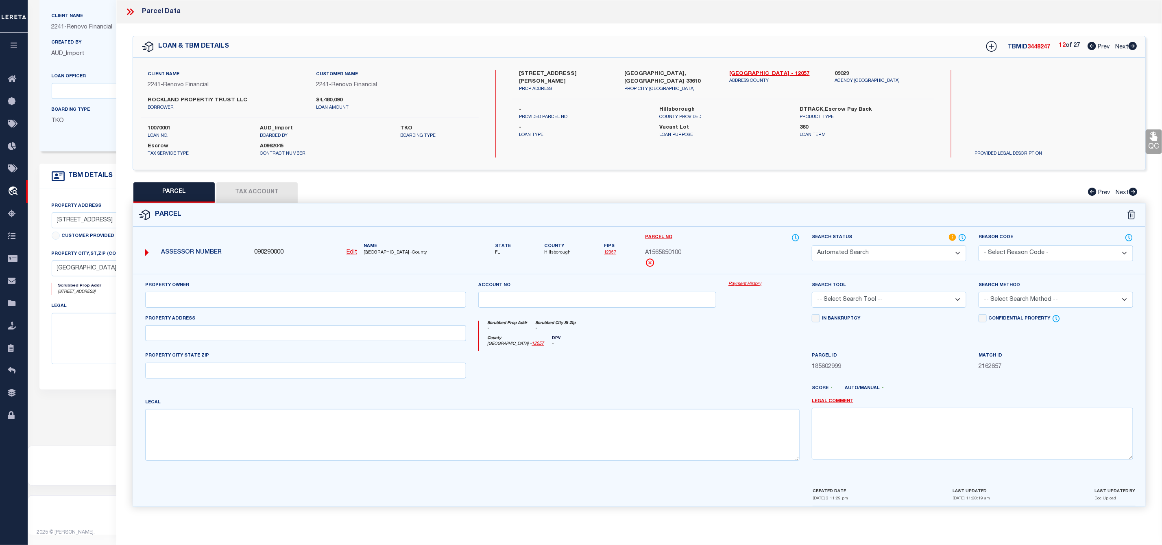
select select "ATL"
select select "ADD"
type input "[STREET_ADDRESS]"
checkbox input "false"
type input "[GEOGRAPHIC_DATA], [GEOGRAPHIC_DATA] 33610"
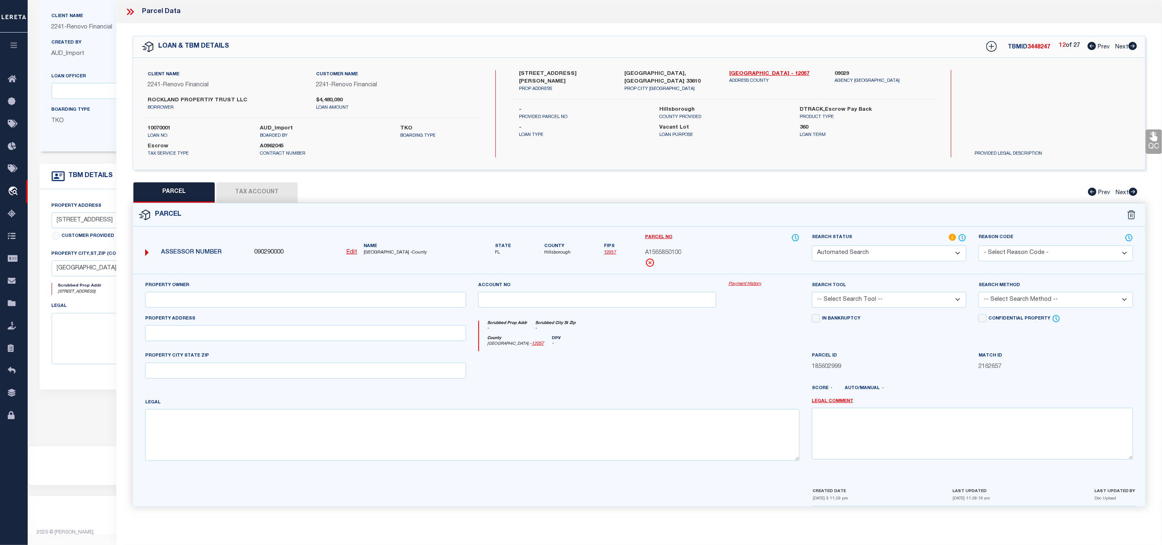
type textarea "[GEOGRAPHIC_DATA] LOT 22"
type textarea "Document uploaded that satisfies a legal requirement, changing from [GEOGRAPHIC…"
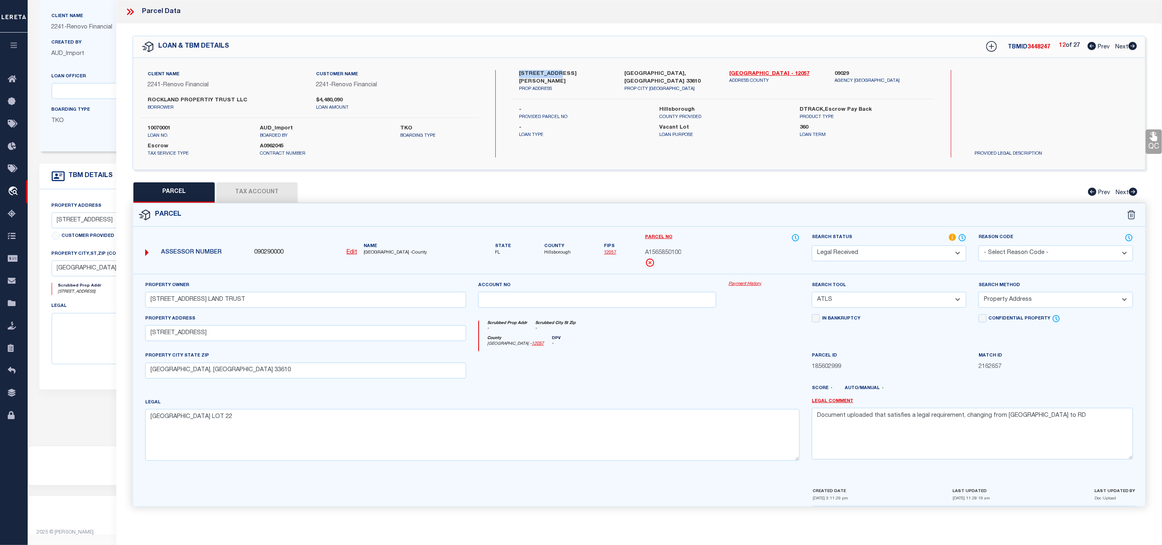
drag, startPoint x: 516, startPoint y: 71, endPoint x: 555, endPoint y: 77, distance: 38.7
click at [555, 77] on div "[STREET_ADDRESS][PERSON_NAME] PROP ADDRESS" at bounding box center [565, 81] width 105 height 23
copy label "2229 E [PERSON_NAME]"
click at [256, 301] on input "[STREET_ADDRESS] LAND TRUST" at bounding box center [305, 300] width 321 height 16
drag, startPoint x: 256, startPoint y: 301, endPoint x: 117, endPoint y: 299, distance: 139.2
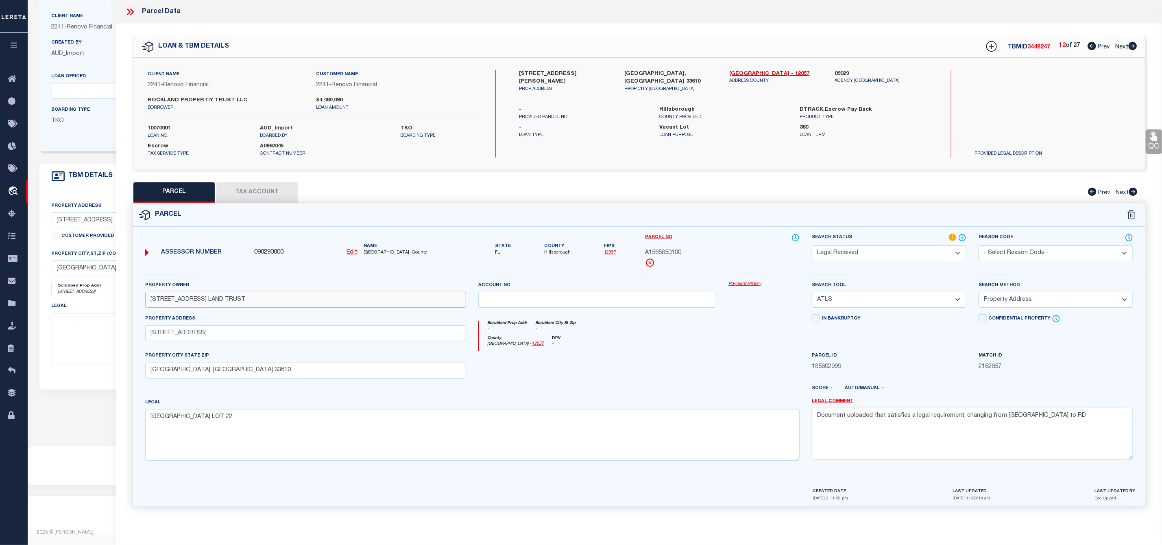
click at [117, 299] on div "QC QC QC" at bounding box center [639, 270] width 1046 height 493
paste input "[PERSON_NAME]"
type input "[PERSON_NAME]"
drag, startPoint x: 1035, startPoint y: 417, endPoint x: 797, endPoint y: 417, distance: 238.0
click at [797, 417] on div "Property Owner [PERSON_NAME] Account no Payment History Search Tool -- Select S…" at bounding box center [639, 374] width 1000 height 186
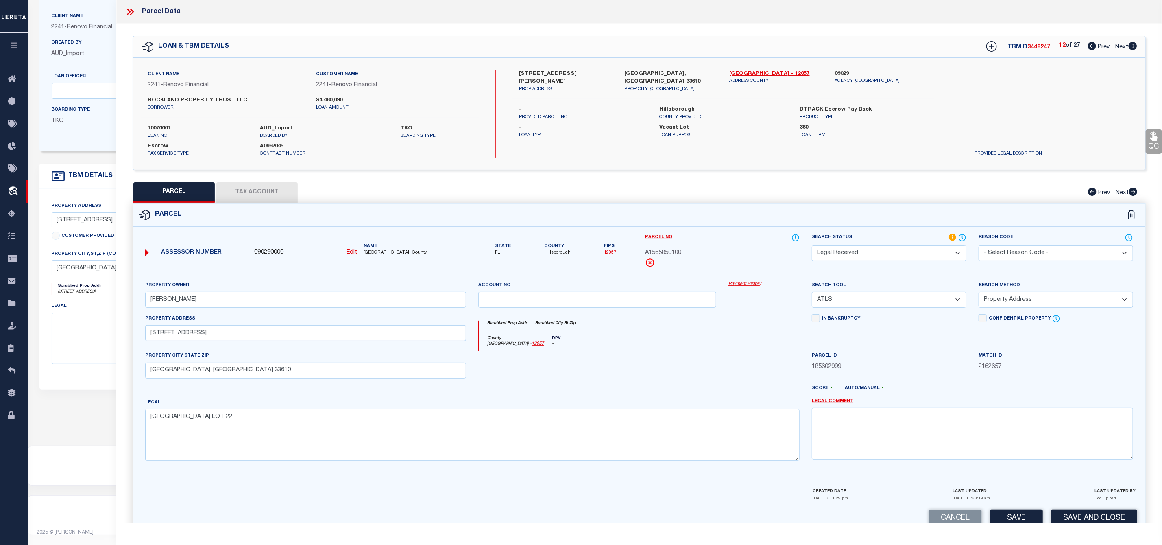
click at [892, 298] on select "-- Select Search Tool -- 3rd Party Website Agency File Agency Website ATLS CNV-…" at bounding box center [889, 300] width 155 height 16
select select "AGW"
click at [812, 294] on select "-- Select Search Tool -- 3rd Party Website Agency File Agency Website ATLS CNV-…" at bounding box center [889, 300] width 155 height 16
click at [1034, 304] on select "-- Select Search Method -- Property Address Legal Liability Info Provided" at bounding box center [1056, 300] width 155 height 16
select select "LEG"
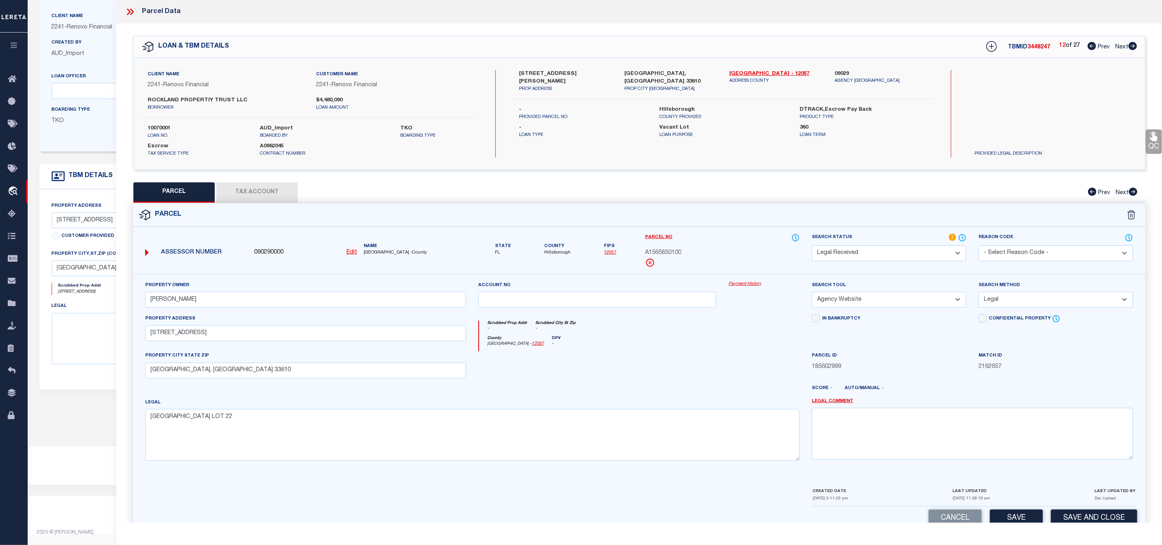
click at [979, 294] on select "-- Select Search Method -- Property Address Legal Liability Info Provided" at bounding box center [1056, 300] width 155 height 16
click at [907, 253] on select "Automated Search Bad Parcel Complete Duplicate Parcel High Dollar Reporting In …" at bounding box center [889, 253] width 155 height 16
click at [812, 246] on select "Automated Search Bad Parcel Complete Duplicate Parcel High Dollar Reporting In …" at bounding box center [889, 253] width 155 height 16
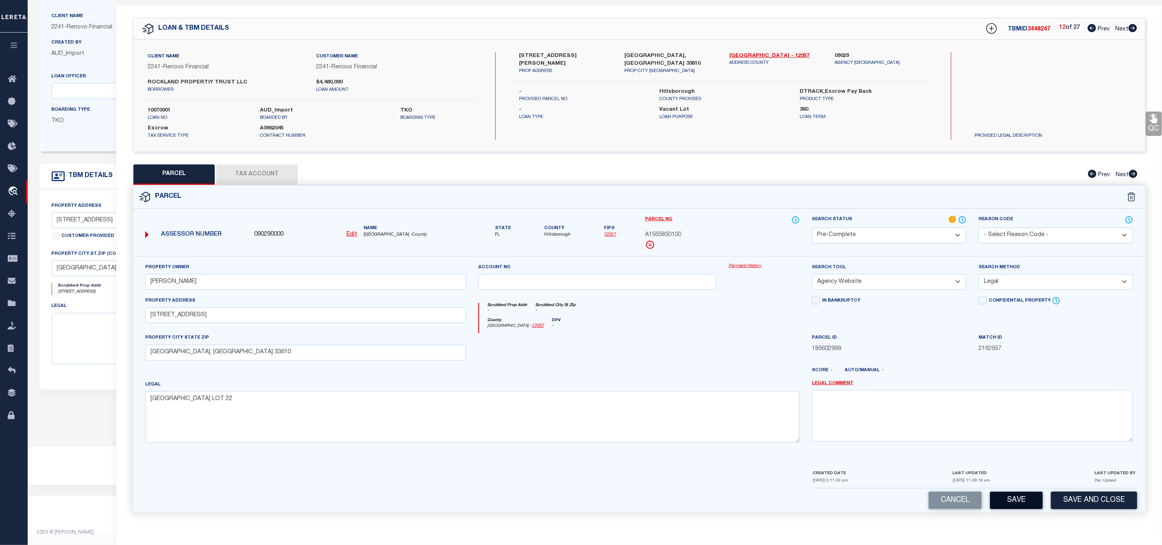
click at [1018, 502] on button "Save" at bounding box center [1016, 499] width 53 height 17
select select "AS"
select select
checkbox input "false"
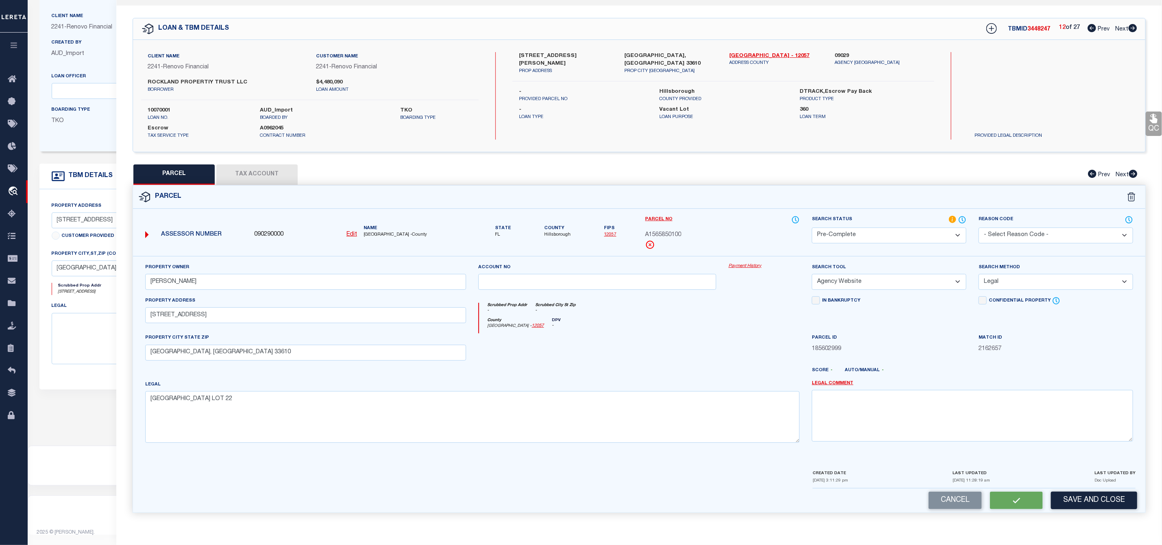
checkbox input "false"
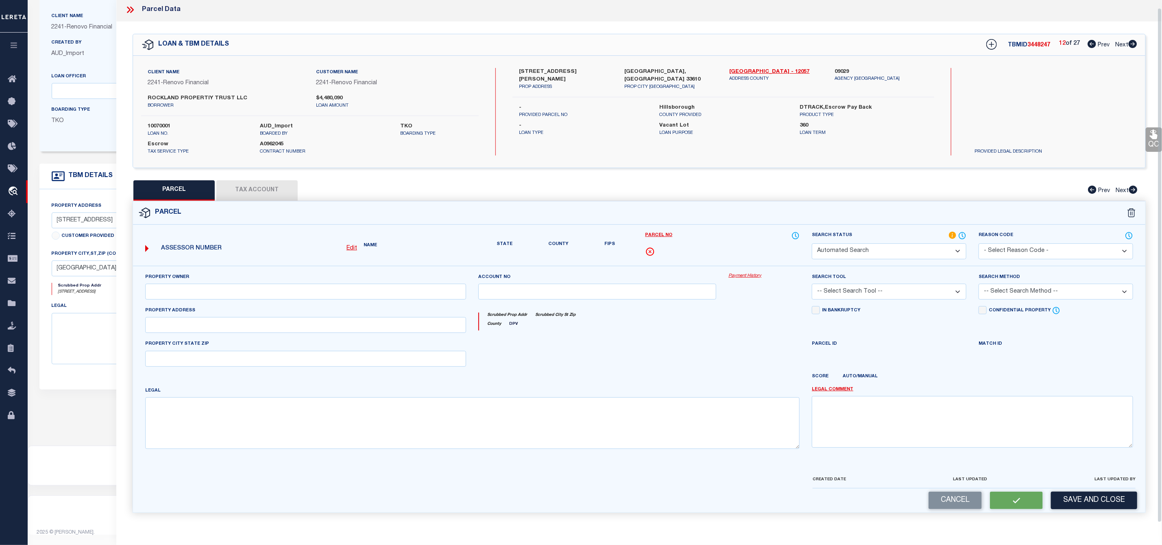
select select "PC"
type input "[PERSON_NAME]"
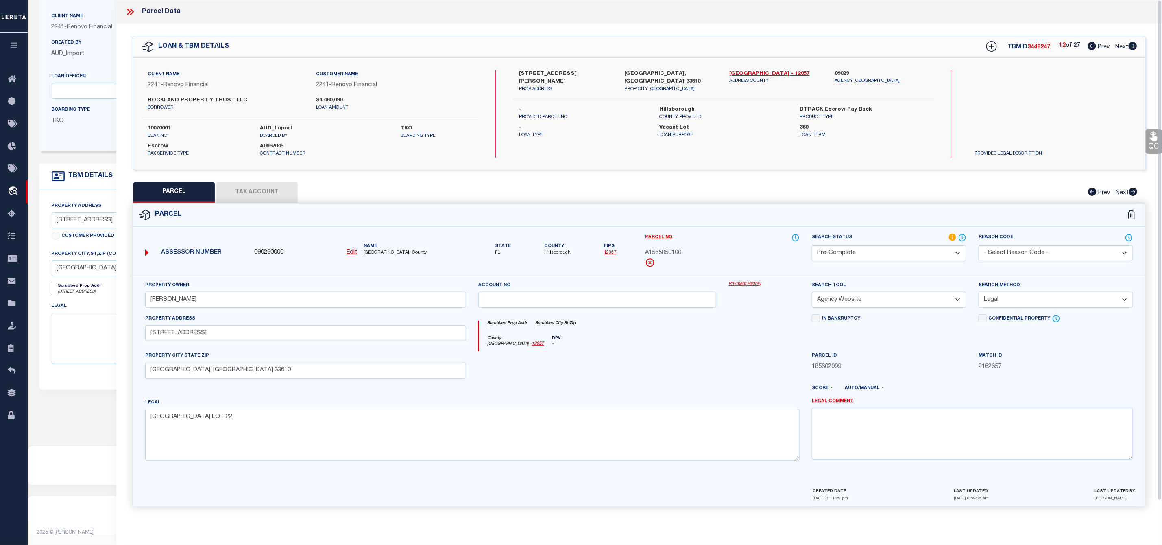
scroll to position [0, 0]
click at [1033, 47] on span "3448247" at bounding box center [1039, 47] width 23 height 6
copy span "3448247"
click at [669, 249] on div "Parcel No A1565850100" at bounding box center [722, 250] width 155 height 34
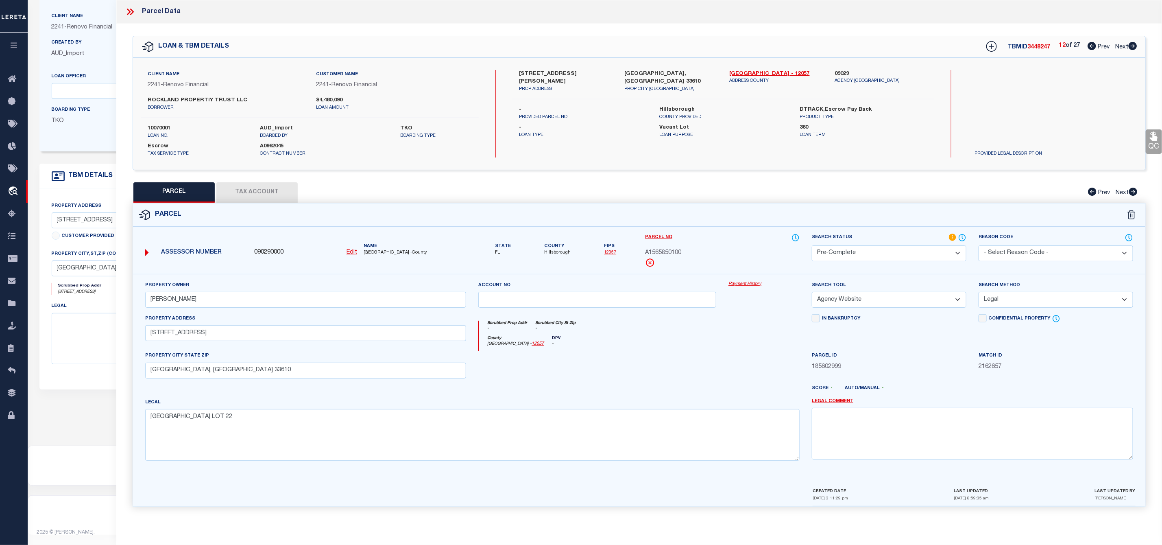
click at [669, 249] on div "Parcel No A1565850100" at bounding box center [722, 250] width 155 height 34
copy span "A1565850100"
click at [1136, 46] on icon at bounding box center [1133, 46] width 9 height 8
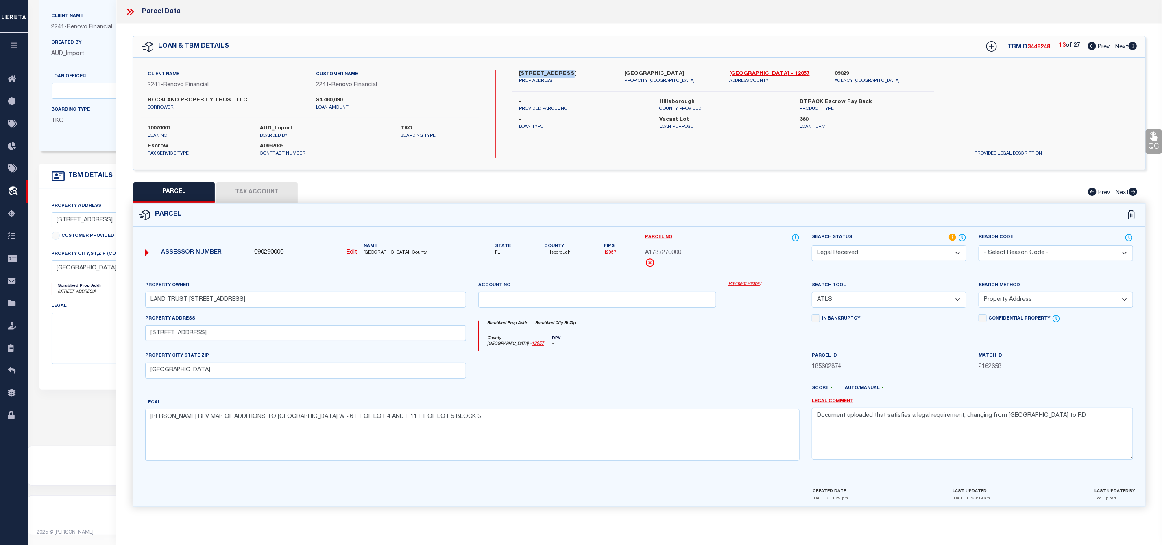
drag, startPoint x: 518, startPoint y: 71, endPoint x: 562, endPoint y: 77, distance: 44.4
click at [562, 77] on div "[STREET_ADDRESS] PROP ADDRESS" at bounding box center [565, 77] width 105 height 15
copy label "2316 W Chestnut"
click at [265, 301] on input "LAND TRUST [STREET_ADDRESS]" at bounding box center [305, 300] width 321 height 16
drag, startPoint x: 266, startPoint y: 301, endPoint x: 140, endPoint y: 299, distance: 126.5
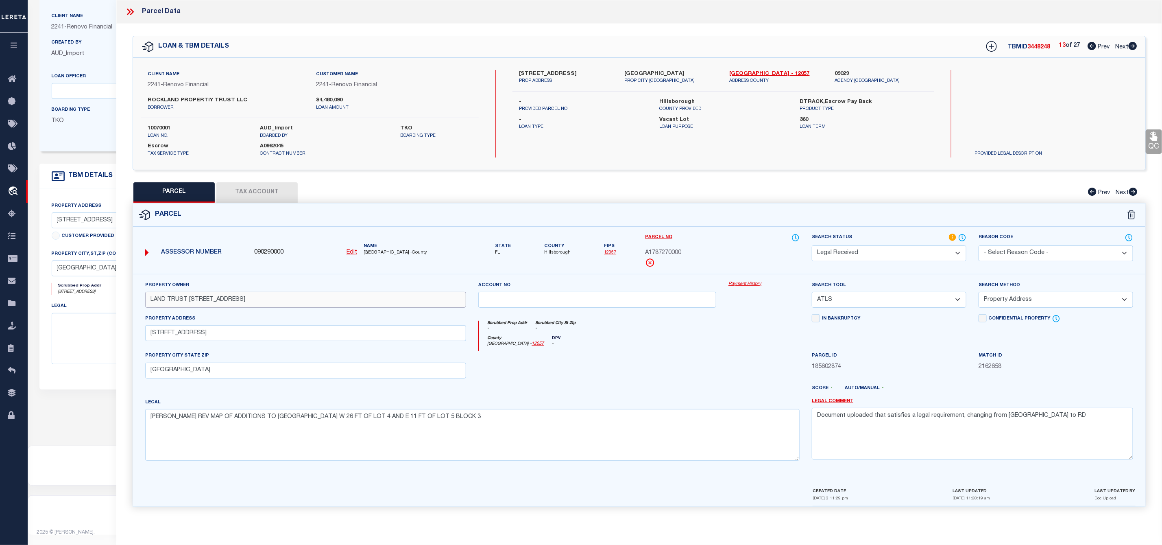
click at [140, 299] on div "Property Owner LAND TRUST [STREET_ADDRESS]" at bounding box center [306, 297] width 334 height 33
paste input "[PERSON_NAME]"
drag, startPoint x: 1035, startPoint y: 421, endPoint x: 804, endPoint y: 426, distance: 231.5
click at [804, 426] on div "Property Owner [PERSON_NAME] Account no Payment History Search Tool -- Select S…" at bounding box center [639, 374] width 1000 height 186
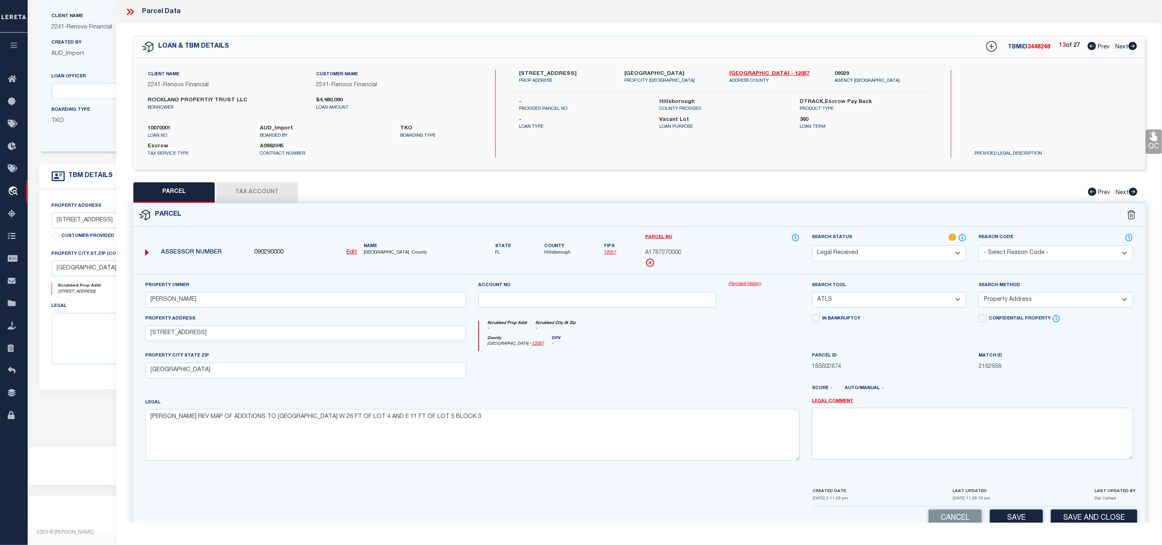
click at [854, 297] on select "-- Select Search Tool -- 3rd Party Website Agency File Agency Website ATLS CNV-…" at bounding box center [889, 300] width 155 height 16
click at [812, 294] on select "-- Select Search Tool -- 3rd Party Website Agency File Agency Website ATLS CNV-…" at bounding box center [889, 300] width 155 height 16
click at [1061, 306] on select "-- Select Search Method -- Property Address Legal Liability Info Provided" at bounding box center [1056, 300] width 155 height 16
click at [979, 294] on select "-- Select Search Method -- Property Address Legal Liability Info Provided" at bounding box center [1056, 300] width 155 height 16
click at [878, 252] on select "Automated Search Bad Parcel Complete Duplicate Parcel High Dollar Reporting In …" at bounding box center [889, 253] width 155 height 16
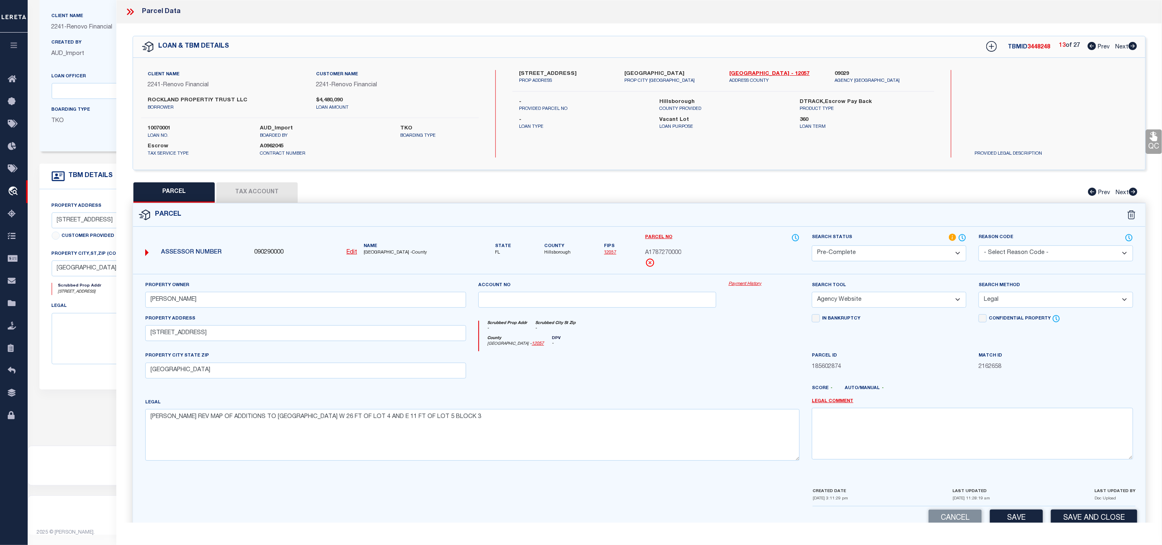
click at [812, 246] on select "Automated Search Bad Parcel Complete Duplicate Parcel High Dollar Reporting In …" at bounding box center [889, 253] width 155 height 16
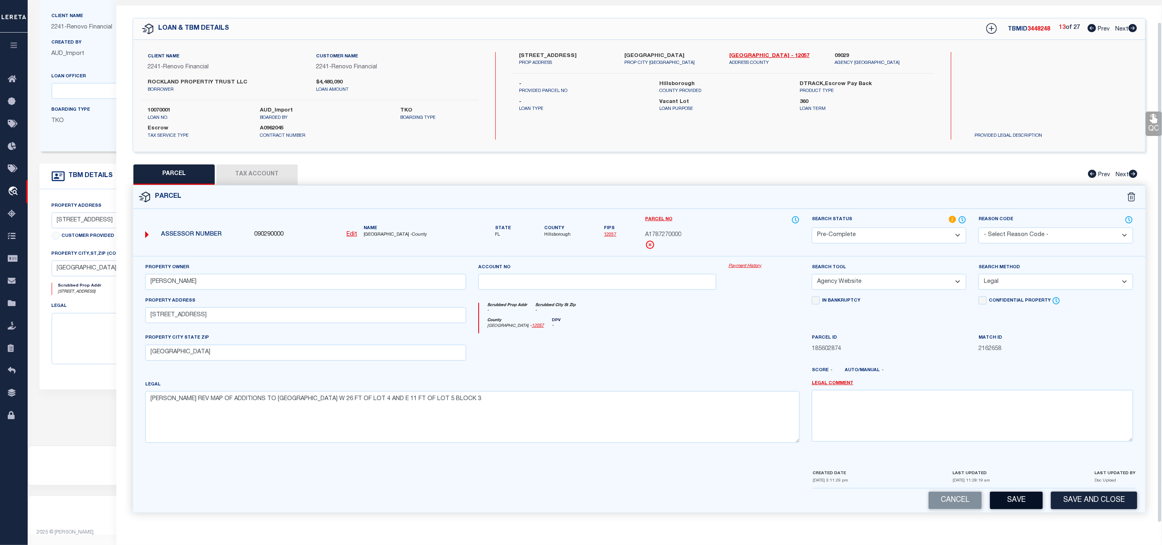
click at [1020, 500] on button "Save" at bounding box center [1016, 499] width 53 height 17
click at [1039, 26] on span "3448248" at bounding box center [1039, 29] width 23 height 6
copy span "3448248"
click at [674, 232] on span "A1787270000" at bounding box center [663, 235] width 36 height 9
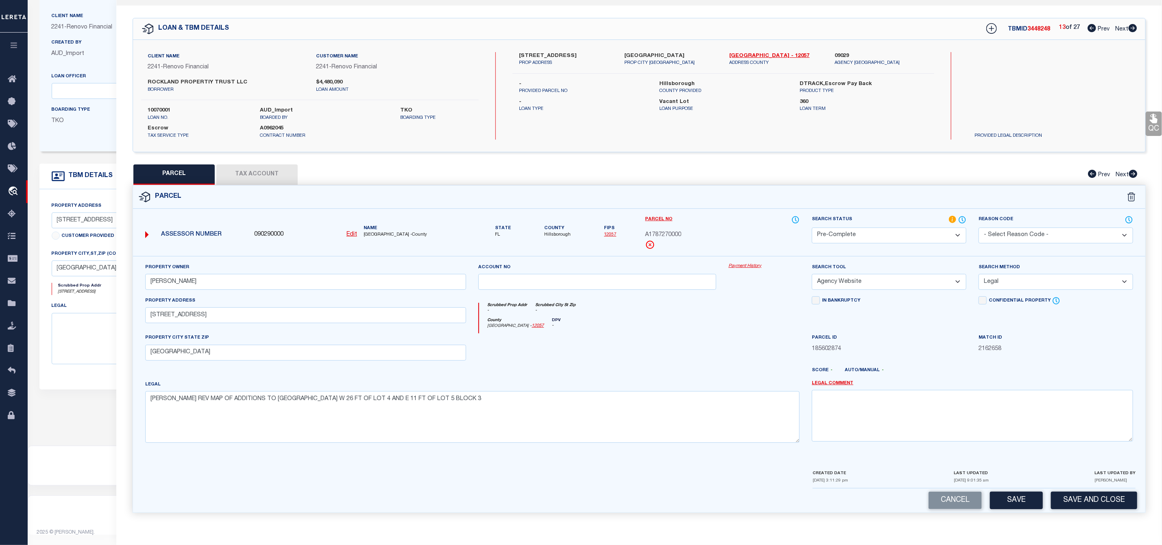
click at [674, 232] on span "A1787270000" at bounding box center [663, 235] width 36 height 9
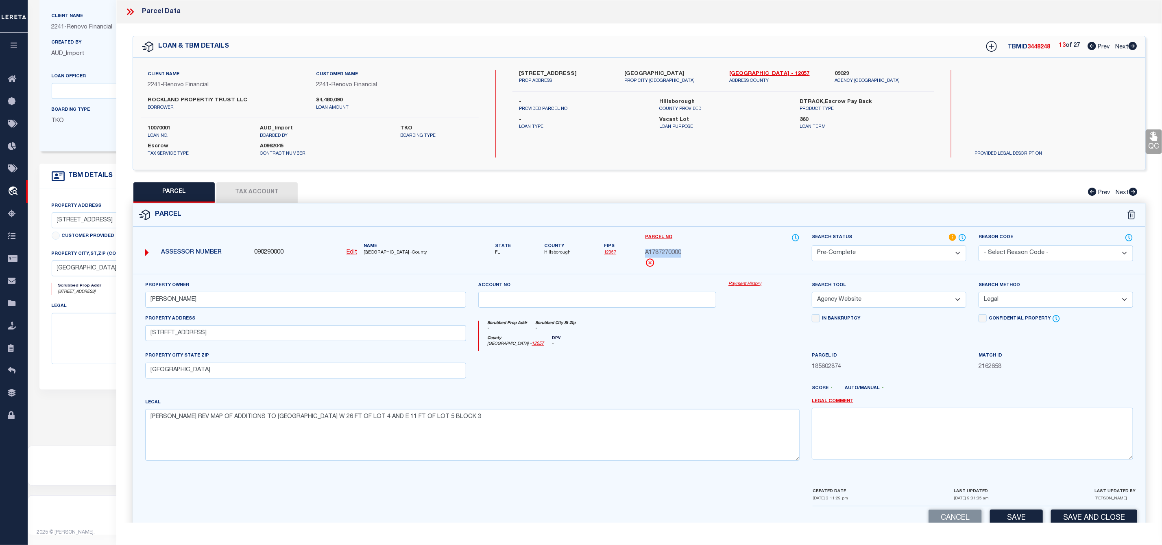
click at [1136, 47] on icon at bounding box center [1133, 46] width 9 height 8
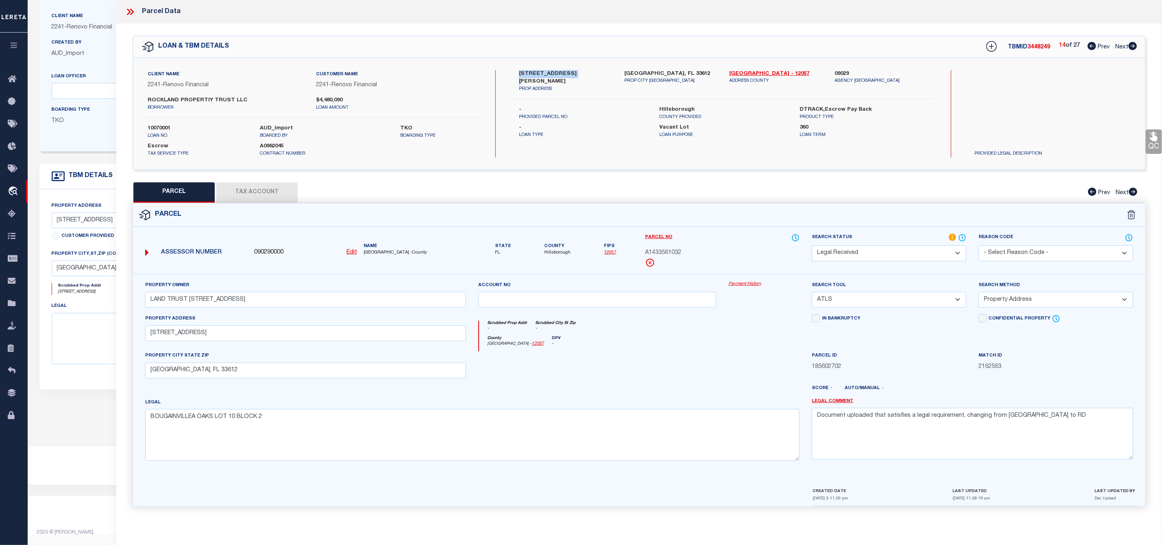
drag, startPoint x: 518, startPoint y: 70, endPoint x: 568, endPoint y: 77, distance: 50.6
click at [568, 77] on div "[STREET_ADDRESS][PERSON_NAME] PROP ADDRESS" at bounding box center [565, 81] width 105 height 23
click at [270, 303] on input "LAND TRUST [STREET_ADDRESS]" at bounding box center [305, 300] width 321 height 16
drag, startPoint x: 271, startPoint y: 302, endPoint x: 140, endPoint y: 305, distance: 131.5
click at [140, 305] on div "Property Owner LAND TRUST [STREET_ADDRESS]" at bounding box center [306, 297] width 334 height 33
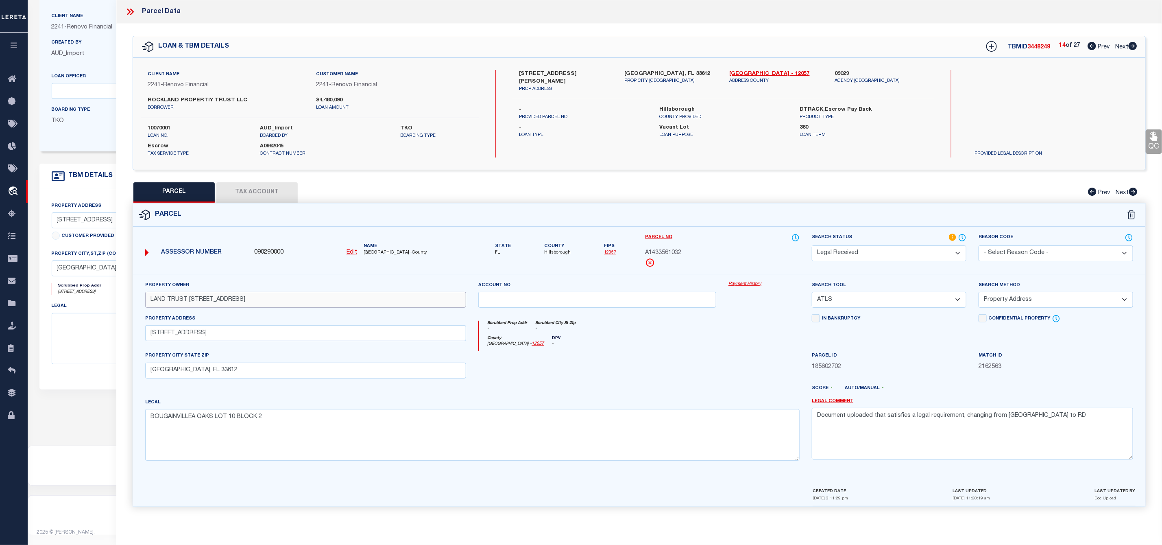
paste input "[PERSON_NAME]"
drag, startPoint x: 907, startPoint y: 425, endPoint x: 799, endPoint y: 429, distance: 108.7
click at [799, 429] on div "Property Owner [PERSON_NAME] Account no Payment History Search Tool -- Select S…" at bounding box center [639, 374] width 1000 height 186
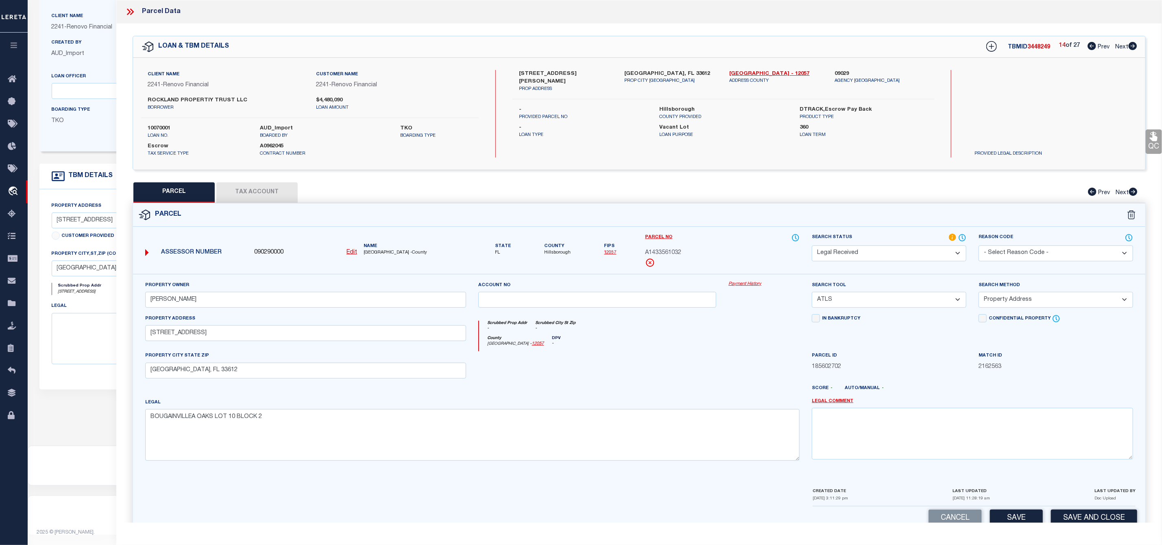
click at [839, 294] on div "Search Tool -- Select Search Tool -- 3rd Party Website Agency File Agency Websi…" at bounding box center [889, 294] width 155 height 27
click at [837, 301] on select "-- Select Search Tool -- 3rd Party Website Agency File Agency Website ATLS CNV-…" at bounding box center [889, 300] width 155 height 16
click at [812, 294] on select "-- Select Search Tool -- 3rd Party Website Agency File Agency Website ATLS CNV-…" at bounding box center [889, 300] width 155 height 16
click at [1039, 296] on select "-- Select Search Method -- Property Address Legal Liability Info Provided" at bounding box center [1056, 300] width 155 height 16
click at [979, 294] on select "-- Select Search Method -- Property Address Legal Liability Info Provided" at bounding box center [1056, 300] width 155 height 16
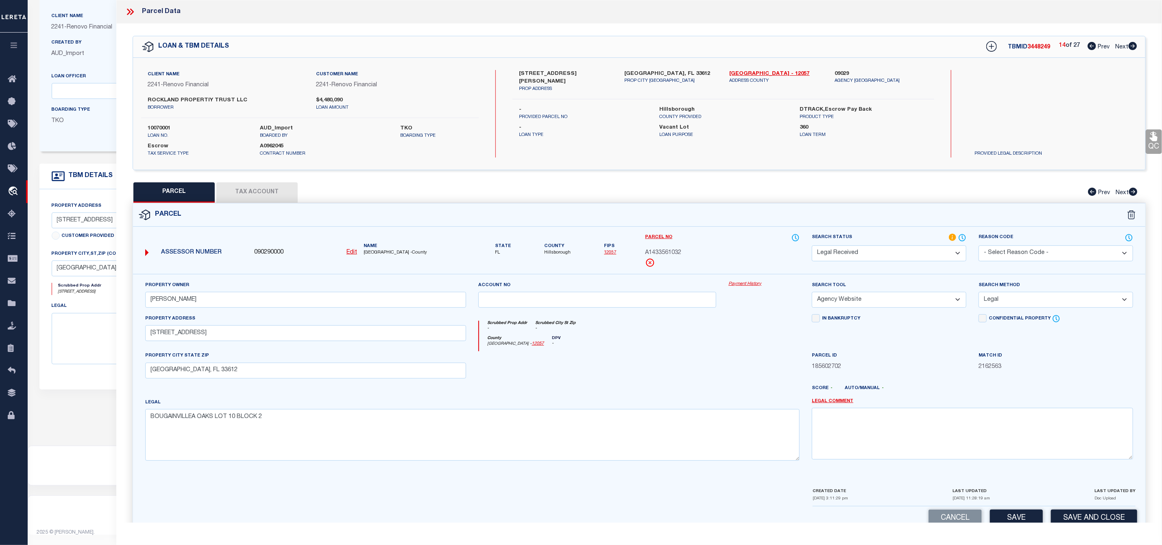
click at [897, 256] on select "Automated Search Bad Parcel Complete Duplicate Parcel High Dollar Reporting In …" at bounding box center [889, 253] width 155 height 16
click at [812, 246] on select "Automated Search Bad Parcel Complete Duplicate Parcel High Dollar Reporting In …" at bounding box center [889, 253] width 155 height 16
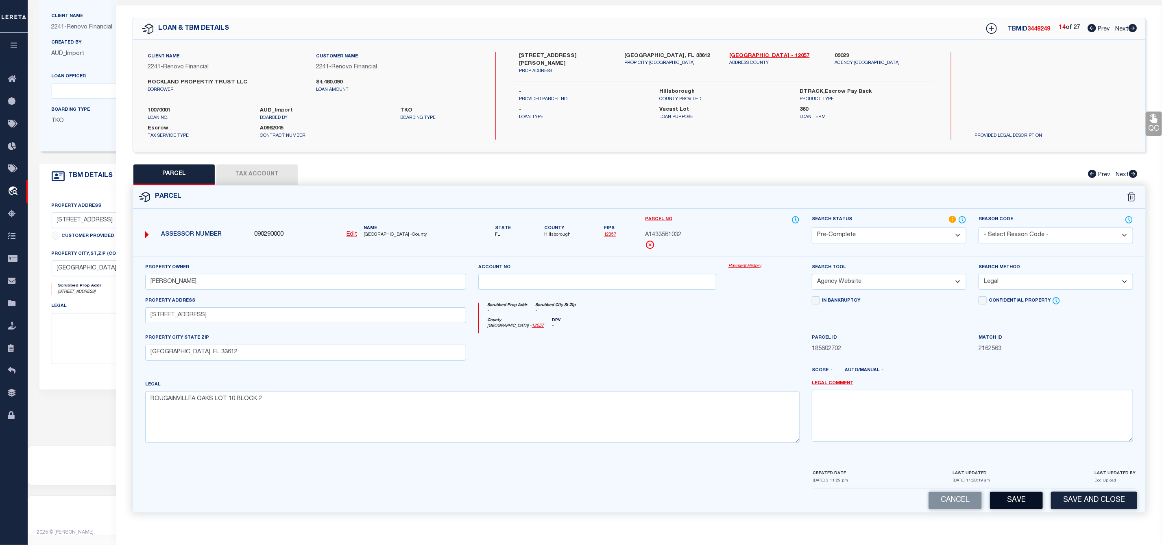
click at [1012, 500] on button "Save" at bounding box center [1016, 499] width 53 height 17
click at [1039, 26] on span "3448249" at bounding box center [1039, 29] width 23 height 6
click at [674, 231] on span "A1433561032" at bounding box center [663, 235] width 36 height 9
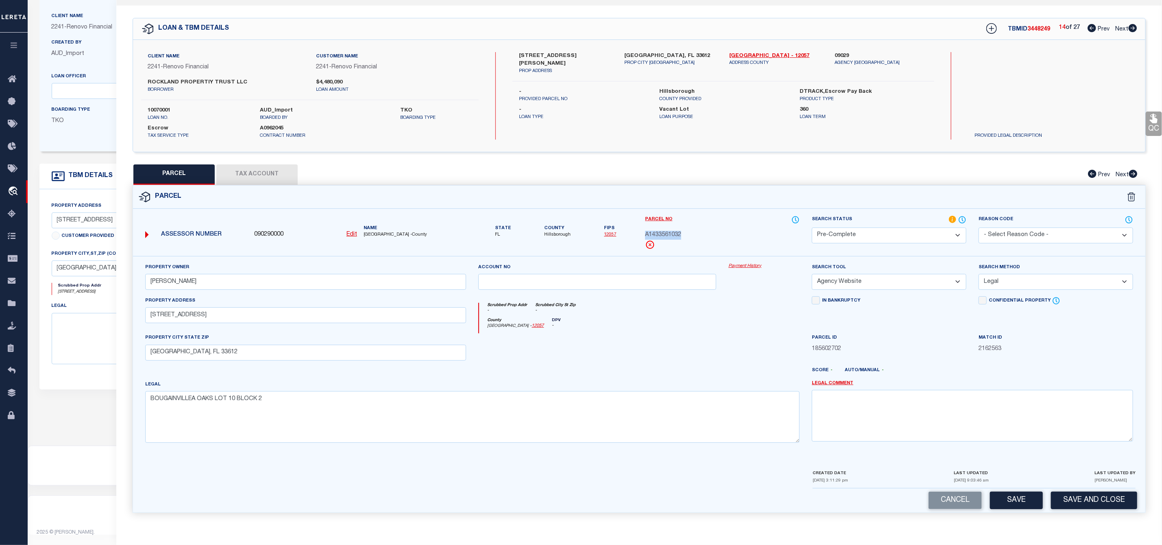
click at [1136, 24] on icon at bounding box center [1133, 28] width 9 height 8
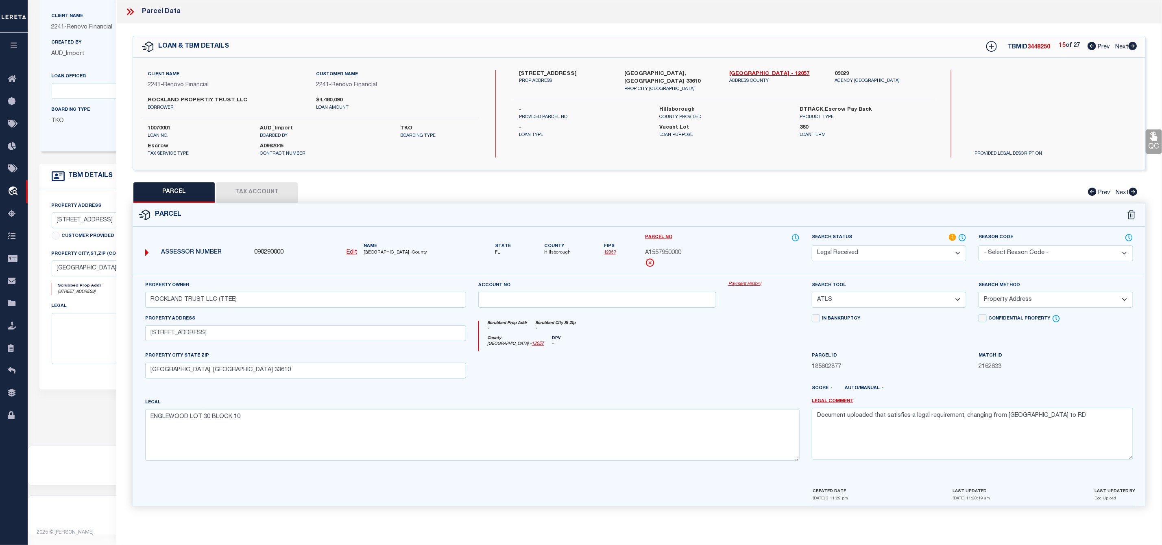
scroll to position [0, 0]
drag, startPoint x: 515, startPoint y: 72, endPoint x: 559, endPoint y: 76, distance: 43.7
click at [559, 76] on div "[STREET_ADDRESS] PROP ADDRESS" at bounding box center [565, 81] width 105 height 23
drag, startPoint x: 1042, startPoint y: 424, endPoint x: 773, endPoint y: 414, distance: 269.9
click at [773, 414] on div "Property Owner ROCKLAND TRUST LLC (TTEE) Account no Payment History Search Tool…" at bounding box center [639, 374] width 1000 height 186
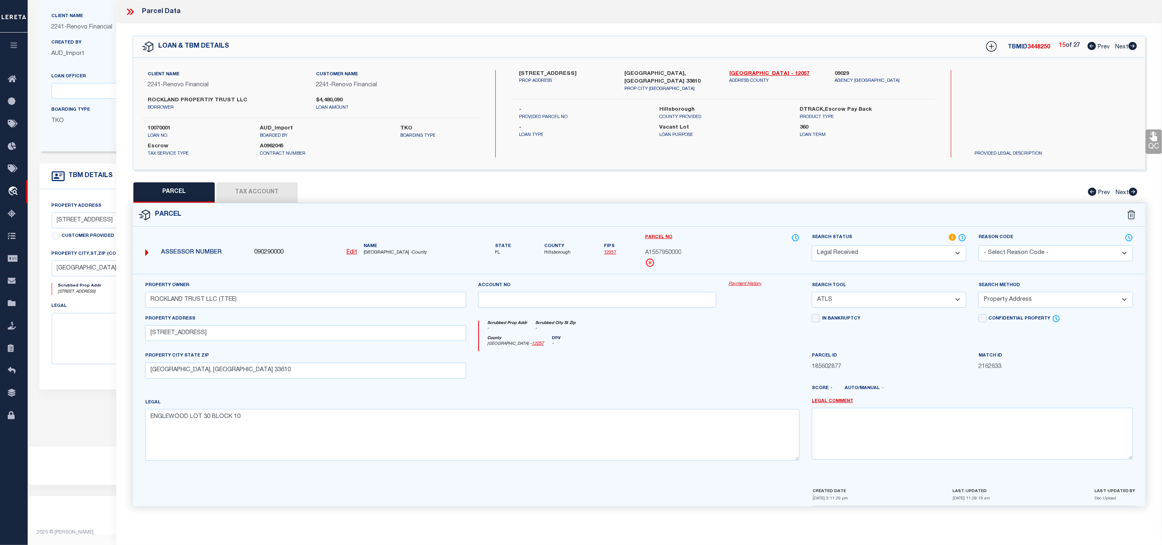
click at [839, 306] on select "-- Select Search Tool -- 3rd Party Website Agency File Agency Website ATLS CNV-…" at bounding box center [889, 300] width 155 height 16
click at [812, 294] on select "-- Select Search Tool -- 3rd Party Website Agency File Agency Website ATLS CNV-…" at bounding box center [889, 300] width 155 height 16
click at [1070, 302] on select "-- Select Search Method -- Property Address Legal Liability Info Provided" at bounding box center [1056, 300] width 155 height 16
click at [979, 294] on select "-- Select Search Method -- Property Address Legal Liability Info Provided" at bounding box center [1056, 300] width 155 height 16
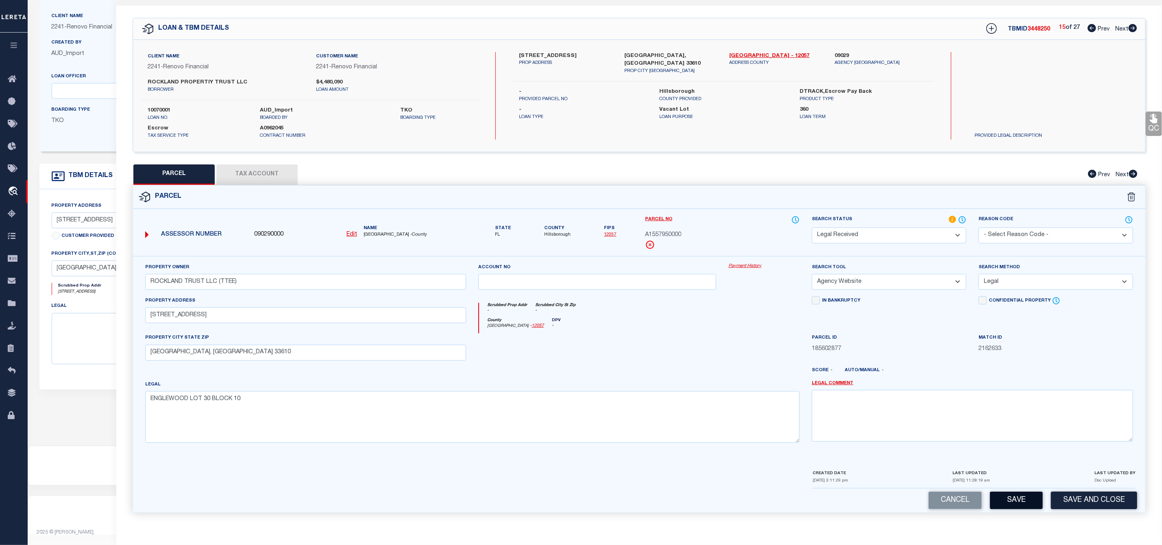
click at [1017, 497] on button "Save" at bounding box center [1016, 499] width 53 height 17
click at [900, 228] on div "Search Status Automated Search Bad Parcel Complete Duplicate Parcel High Dollar…" at bounding box center [889, 229] width 155 height 28
click at [812, 227] on select "Automated Search Bad Parcel Complete Duplicate Parcel High Dollar Reporting In …" at bounding box center [889, 235] width 155 height 16
click at [1013, 500] on button "Save" at bounding box center [1016, 499] width 53 height 17
click at [1037, 26] on span "3448250" at bounding box center [1039, 29] width 23 height 6
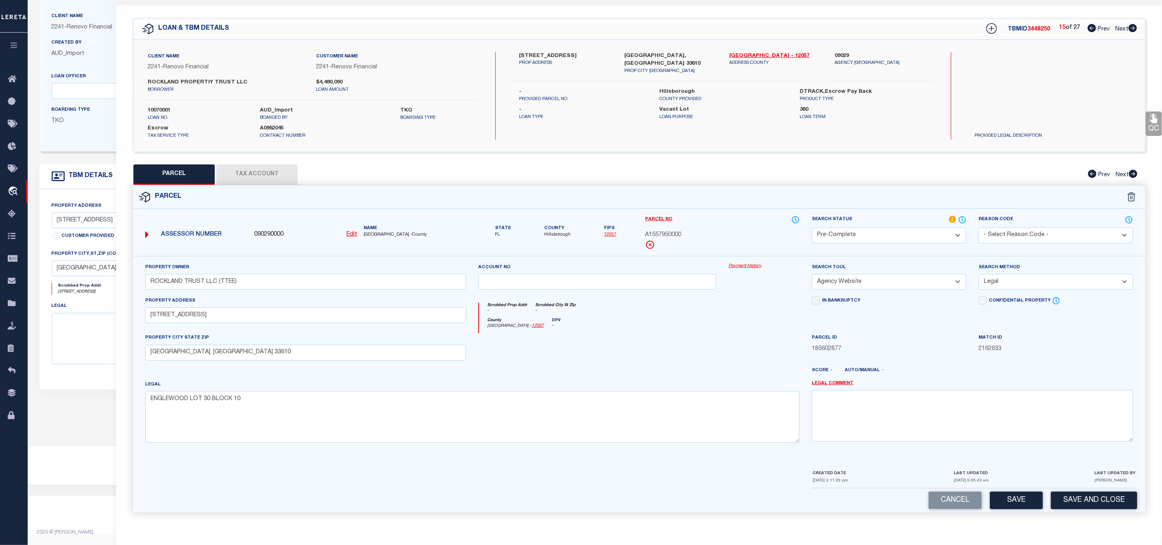
click at [1037, 26] on span "3448250" at bounding box center [1039, 29] width 23 height 6
click at [654, 231] on span "A1557950000" at bounding box center [663, 235] width 36 height 9
click at [1134, 24] on icon at bounding box center [1133, 28] width 9 height 8
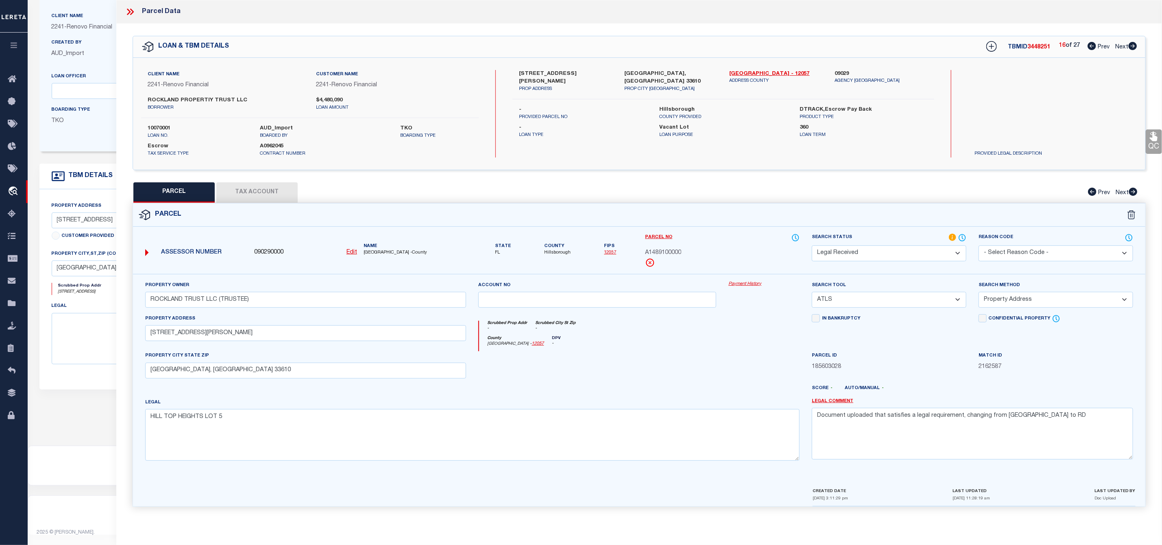
scroll to position [0, 0]
drag, startPoint x: 518, startPoint y: 70, endPoint x: 560, endPoint y: 74, distance: 43.0
click at [560, 74] on div "[STREET_ADDRESS][PERSON_NAME] PROP ADDRESS" at bounding box center [565, 81] width 105 height 23
drag, startPoint x: 1056, startPoint y: 421, endPoint x: 782, endPoint y: 401, distance: 275.4
click at [782, 401] on div "Property Owner ROCKLAND TRUST LLC (TRUSTEE) Account no Payment History Search T…" at bounding box center [639, 374] width 1000 height 186
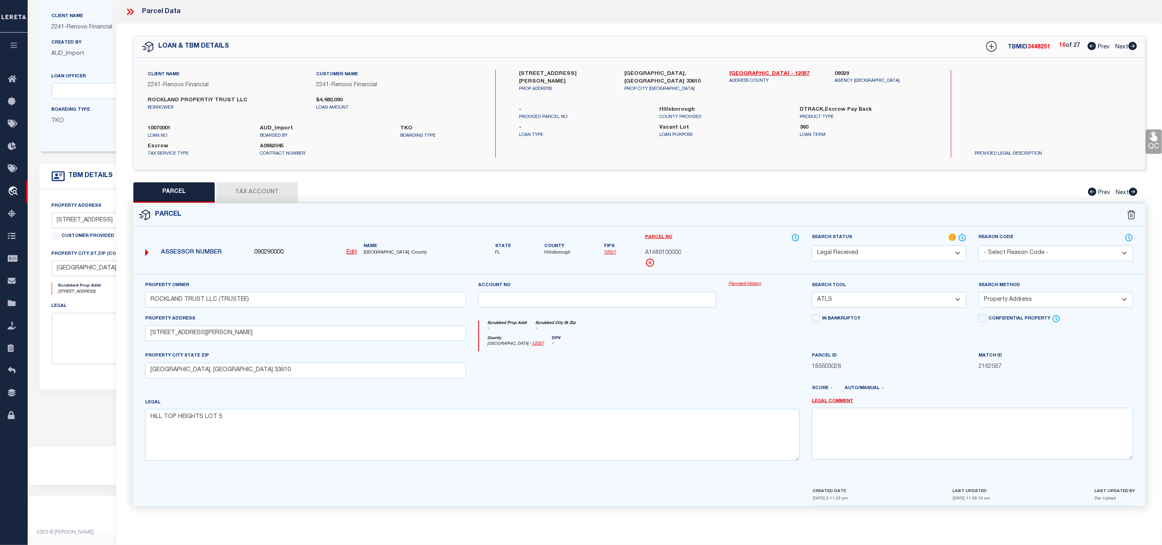
click at [942, 300] on select "-- Select Search Tool -- 3rd Party Website Agency File Agency Website ATLS CNV-…" at bounding box center [889, 300] width 155 height 16
click at [812, 294] on select "-- Select Search Tool -- 3rd Party Website Agency File Agency Website ATLS CNV-…" at bounding box center [889, 300] width 155 height 16
click at [1039, 301] on select "-- Select Search Method -- Property Address Legal Liability Info Provided" at bounding box center [1056, 300] width 155 height 16
click at [979, 294] on select "-- Select Search Method -- Property Address Legal Liability Info Provided" at bounding box center [1056, 300] width 155 height 16
click at [862, 254] on select "Automated Search Bad Parcel Complete Duplicate Parcel High Dollar Reporting In …" at bounding box center [889, 253] width 155 height 16
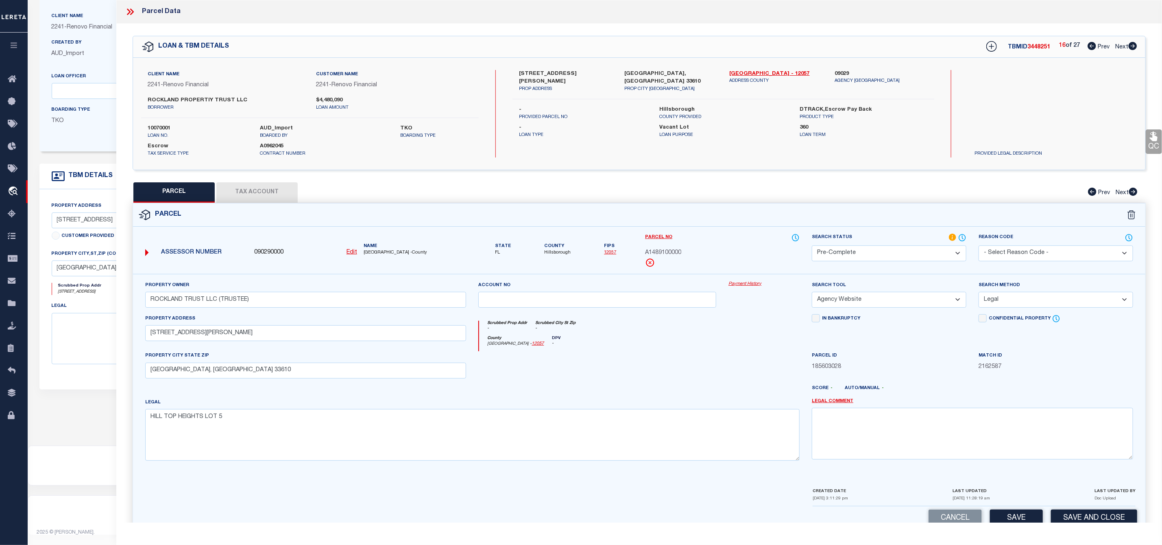
click at [812, 246] on select "Automated Search Bad Parcel Complete Duplicate Parcel High Dollar Reporting In …" at bounding box center [889, 253] width 155 height 16
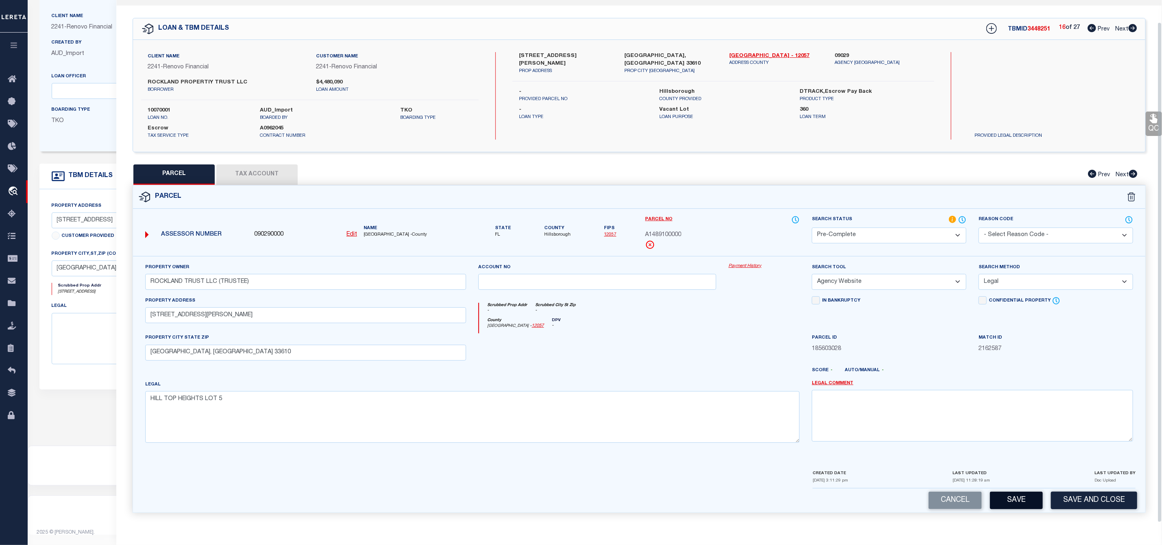
click at [1009, 504] on button "Save" at bounding box center [1016, 499] width 53 height 17
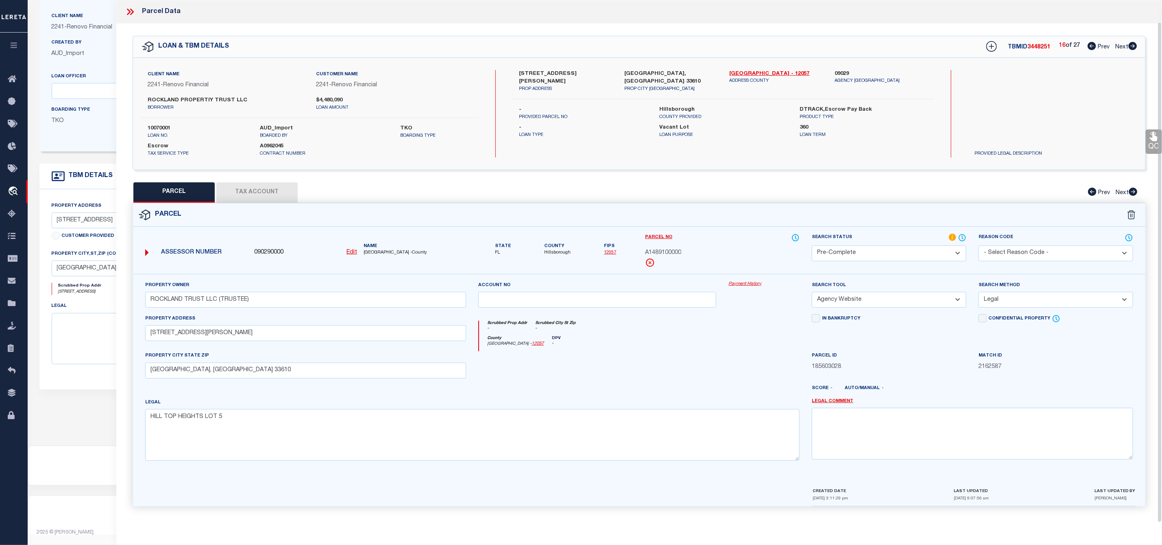
scroll to position [0, 0]
click at [1040, 50] on span "3448251" at bounding box center [1039, 47] width 23 height 6
click at [675, 253] on span "A1489100000" at bounding box center [663, 253] width 36 height 9
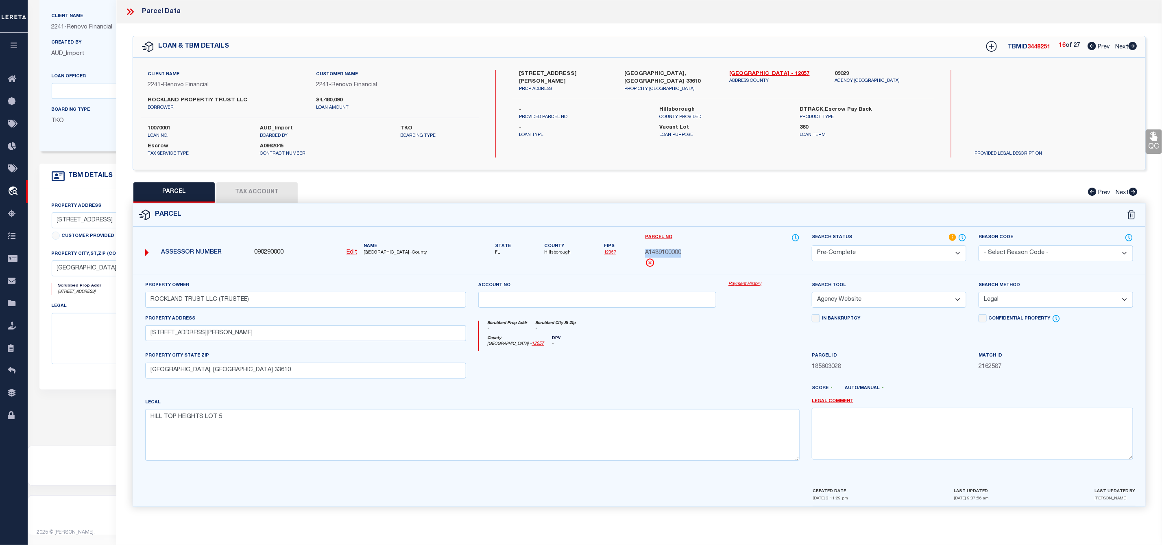
click at [1134, 46] on icon at bounding box center [1133, 46] width 9 height 8
drag, startPoint x: 517, startPoint y: 71, endPoint x: 564, endPoint y: 77, distance: 47.6
click at [564, 77] on div "[STREET_ADDRESS] PROP ADDRESS" at bounding box center [565, 81] width 105 height 23
click at [266, 302] on input "LAND TRUST [STREET_ADDRESS]" at bounding box center [305, 300] width 321 height 16
drag, startPoint x: 275, startPoint y: 300, endPoint x: 133, endPoint y: 293, distance: 141.8
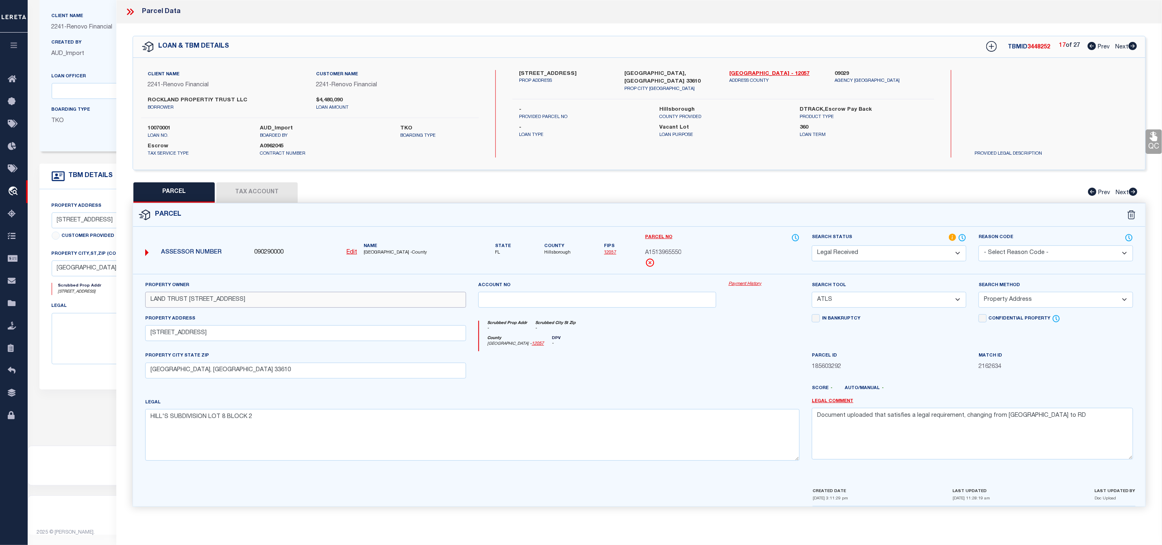
click at [133, 293] on div "Property Owner LAND TRUST [STREET_ADDRESS] Account no Payment History Search To…" at bounding box center [639, 380] width 1013 height 213
paste input "[PERSON_NAME]"
click at [873, 301] on select "-- Select Search Tool -- 3rd Party Website Agency File Agency Website ATLS CNV-…" at bounding box center [889, 300] width 155 height 16
click at [812, 294] on select "-- Select Search Tool -- 3rd Party Website Agency File Agency Website ATLS CNV-…" at bounding box center [889, 300] width 155 height 16
click at [1024, 295] on select "-- Select Search Method -- Property Address Legal Liability Info Provided" at bounding box center [1056, 300] width 155 height 16
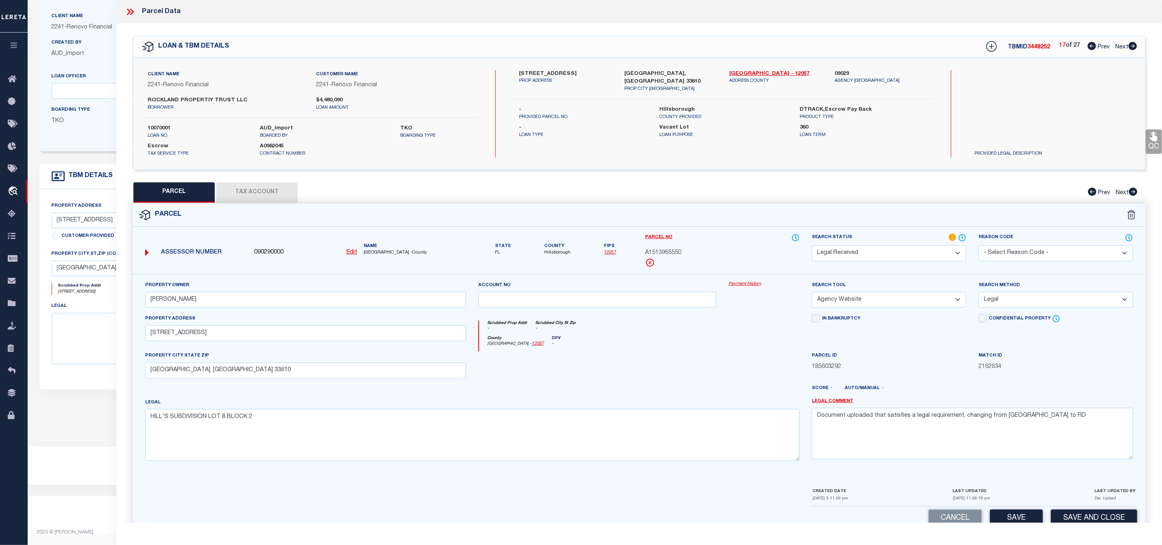
click at [979, 294] on select "-- Select Search Method -- Property Address Legal Liability Info Provided" at bounding box center [1056, 300] width 155 height 16
drag, startPoint x: 1042, startPoint y: 420, endPoint x: 817, endPoint y: 417, distance: 225.0
click at [817, 417] on textarea "Document uploaded that satisfies a legal requirement, changing from [GEOGRAPHIC…" at bounding box center [972, 433] width 321 height 51
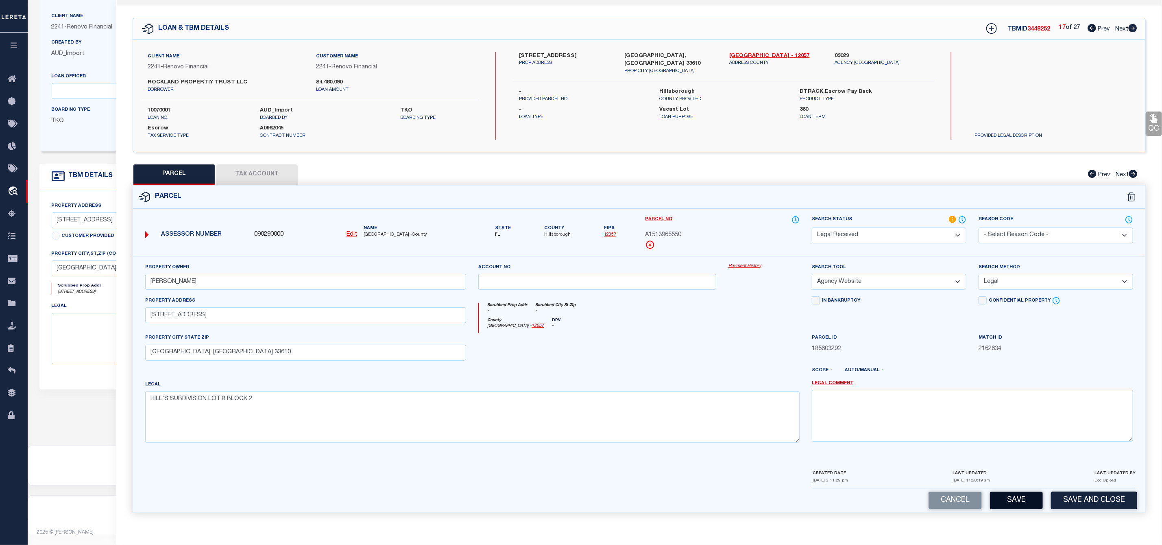
click at [1012, 494] on button "Save" at bounding box center [1016, 499] width 53 height 17
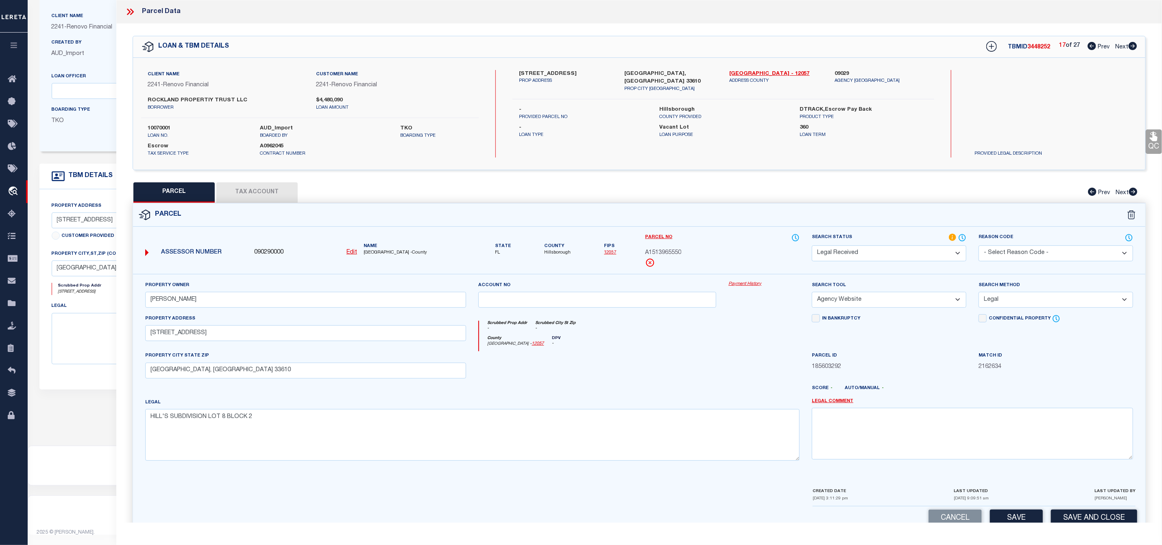
click at [863, 250] on select "Automated Search Bad Parcel Complete Duplicate Parcel High Dollar Reporting In …" at bounding box center [889, 253] width 155 height 16
click at [812, 246] on select "Automated Search Bad Parcel Complete Duplicate Parcel High Dollar Reporting In …" at bounding box center [889, 253] width 155 height 16
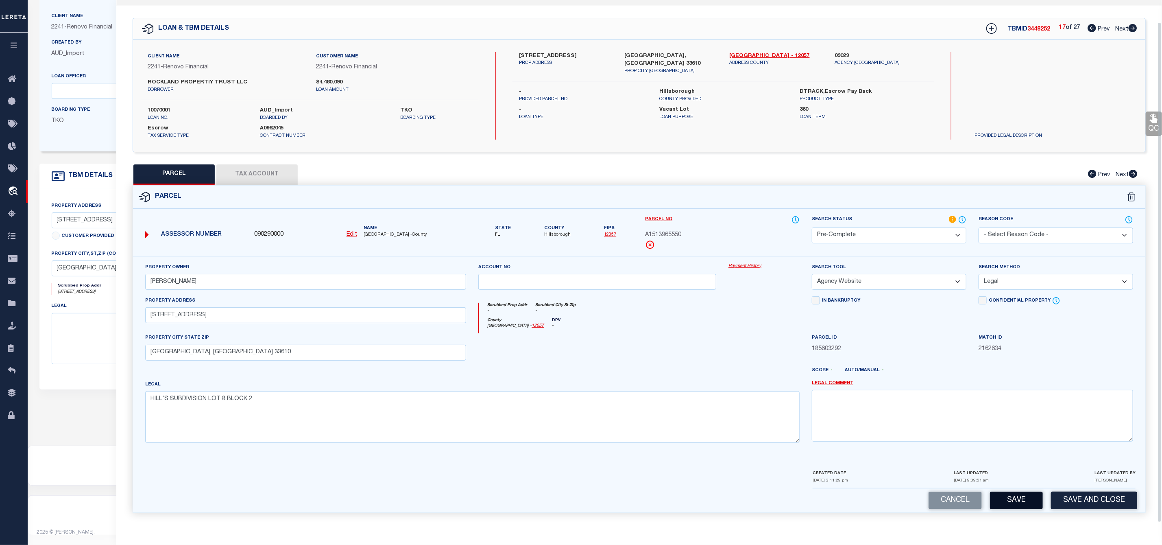
click at [1029, 503] on button "Save" at bounding box center [1016, 499] width 53 height 17
click at [1033, 27] on span "3448252" at bounding box center [1039, 29] width 23 height 6
click at [669, 231] on span "A1513965550" at bounding box center [663, 235] width 36 height 9
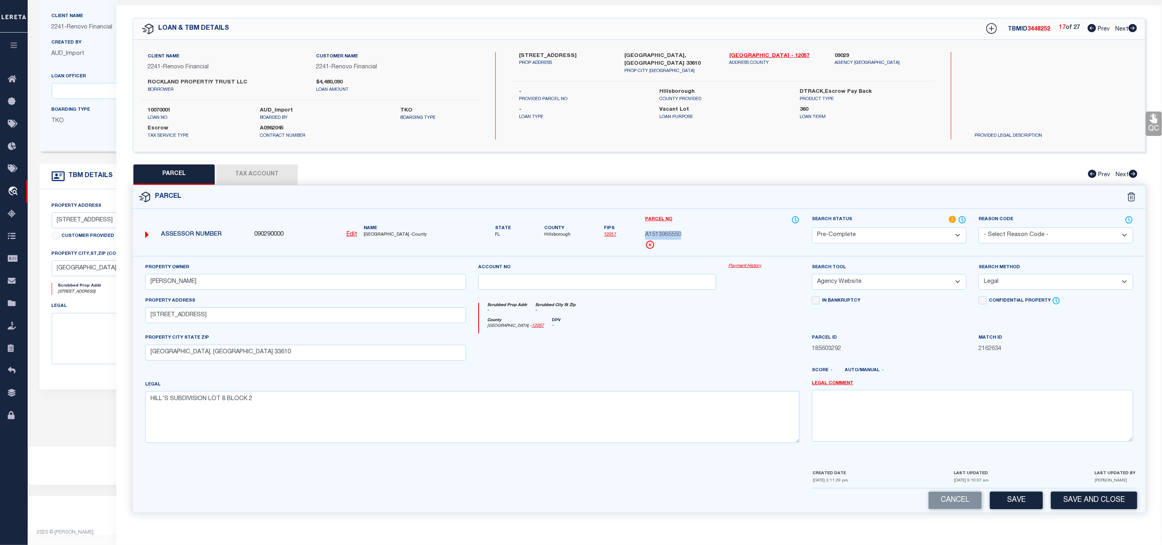
click at [1134, 24] on icon at bounding box center [1133, 28] width 9 height 8
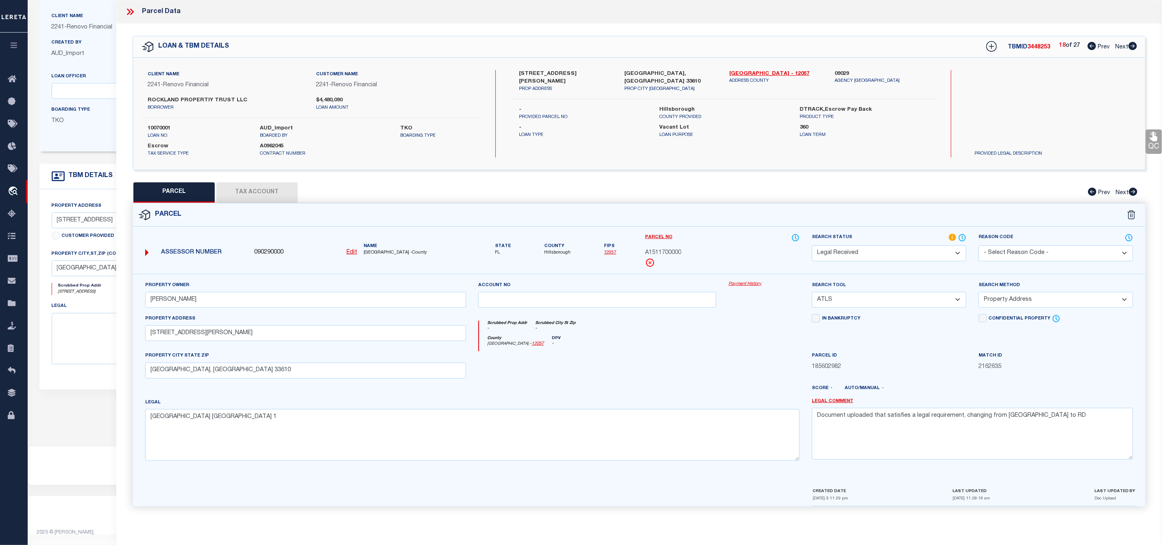
scroll to position [0, 0]
drag, startPoint x: 519, startPoint y: 73, endPoint x: 548, endPoint y: 72, distance: 28.9
click at [548, 72] on label "[STREET_ADDRESS][PERSON_NAME]" at bounding box center [565, 78] width 93 height 16
click at [215, 302] on input "[PERSON_NAME]" at bounding box center [305, 300] width 321 height 16
drag, startPoint x: 1044, startPoint y: 422, endPoint x: 795, endPoint y: 417, distance: 249.0
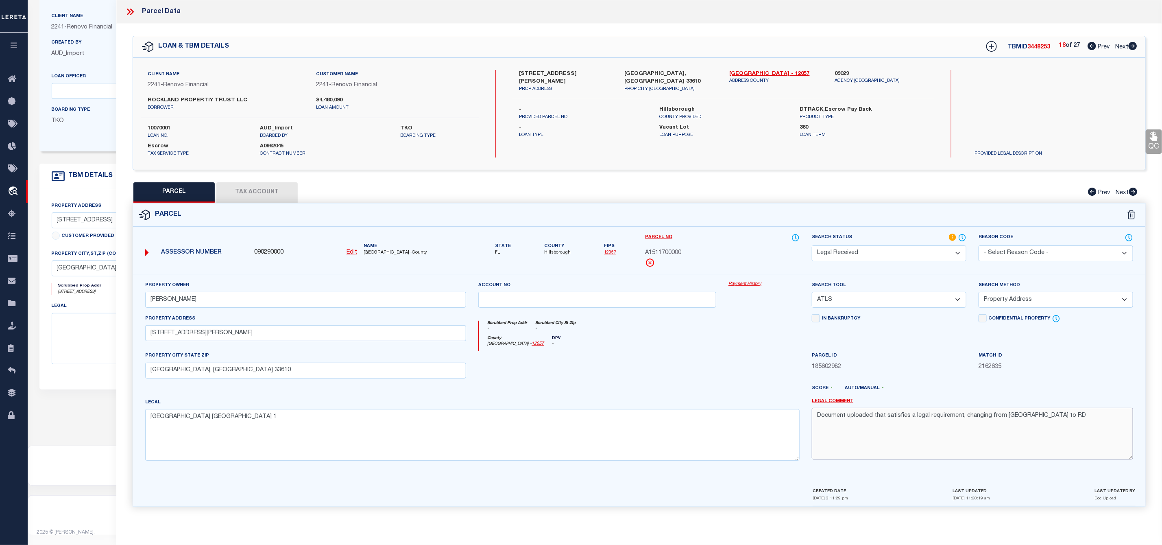
click at [795, 417] on div "Property Owner [PERSON_NAME] Account no Payment History Search Tool -- Select S…" at bounding box center [639, 374] width 1000 height 186
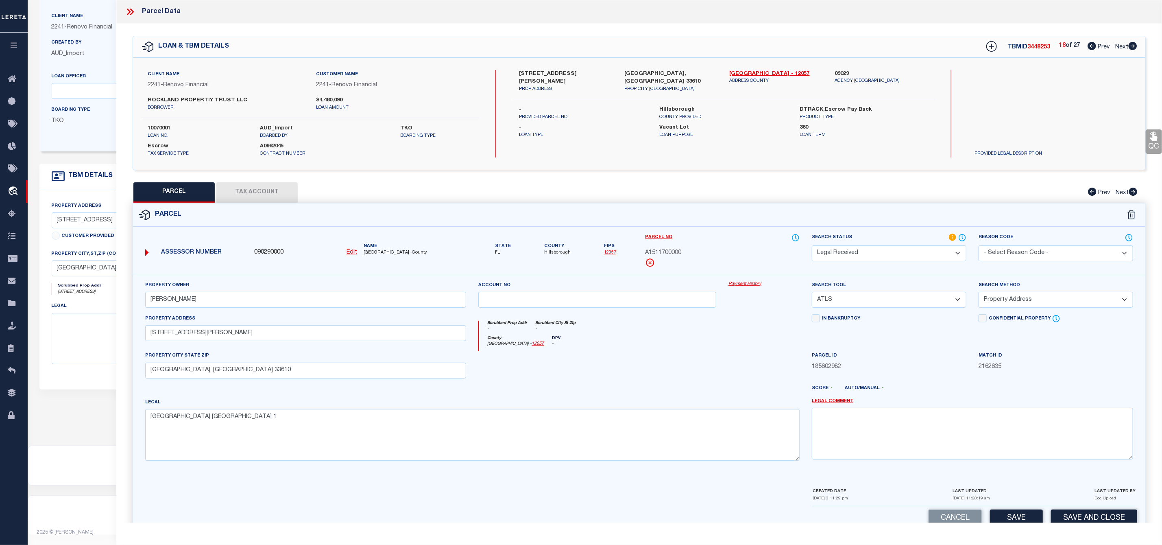
click at [829, 307] on select "-- Select Search Tool -- 3rd Party Website Agency File Agency Website ATLS CNV-…" at bounding box center [889, 300] width 155 height 16
click at [812, 294] on select "-- Select Search Tool -- 3rd Party Website Agency File Agency Website ATLS CNV-…" at bounding box center [889, 300] width 155 height 16
click at [1028, 300] on select "-- Select Search Method -- Property Address Legal Liability Info Provided" at bounding box center [1056, 300] width 155 height 16
click at [979, 294] on select "-- Select Search Method -- Property Address Legal Liability Info Provided" at bounding box center [1056, 300] width 155 height 16
click at [865, 251] on select "Automated Search Bad Parcel Complete Duplicate Parcel High Dollar Reporting In …" at bounding box center [889, 253] width 155 height 16
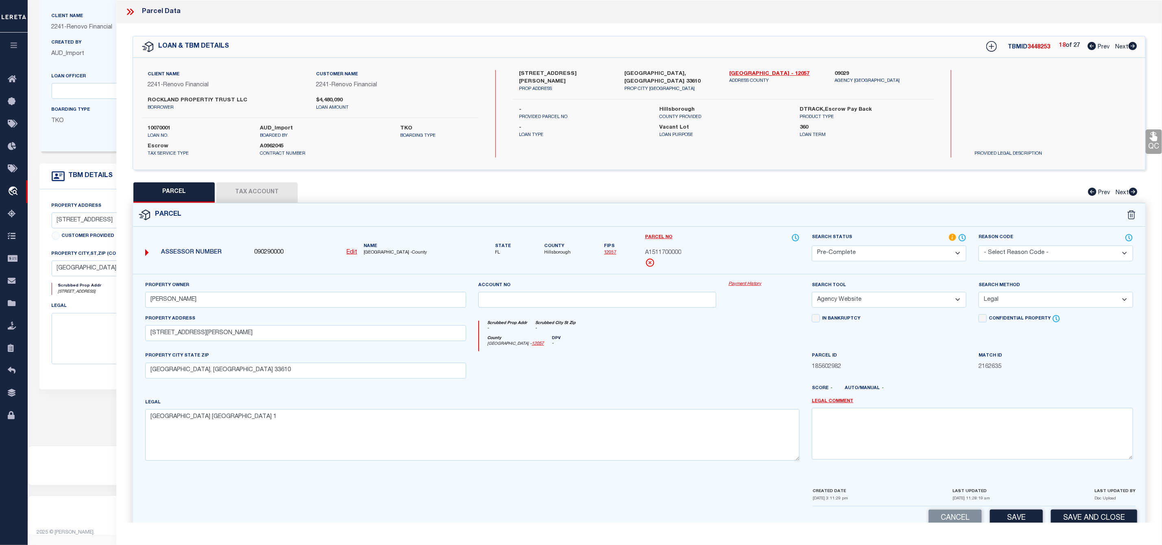
click at [812, 246] on select "Automated Search Bad Parcel Complete Duplicate Parcel High Dollar Reporting In …" at bounding box center [889, 253] width 155 height 16
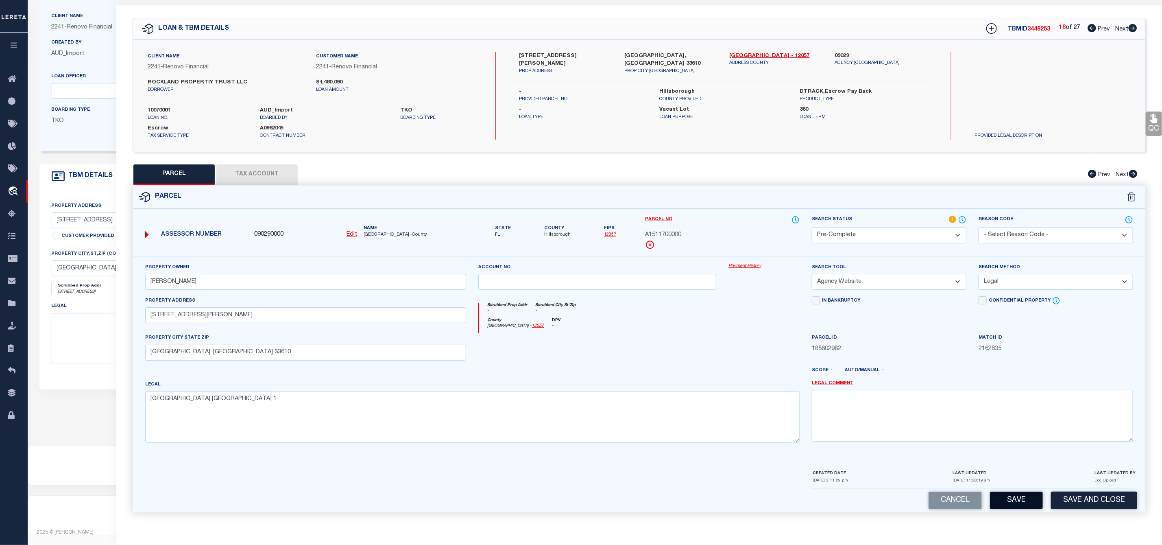
click at [1018, 502] on button "Save" at bounding box center [1016, 499] width 53 height 17
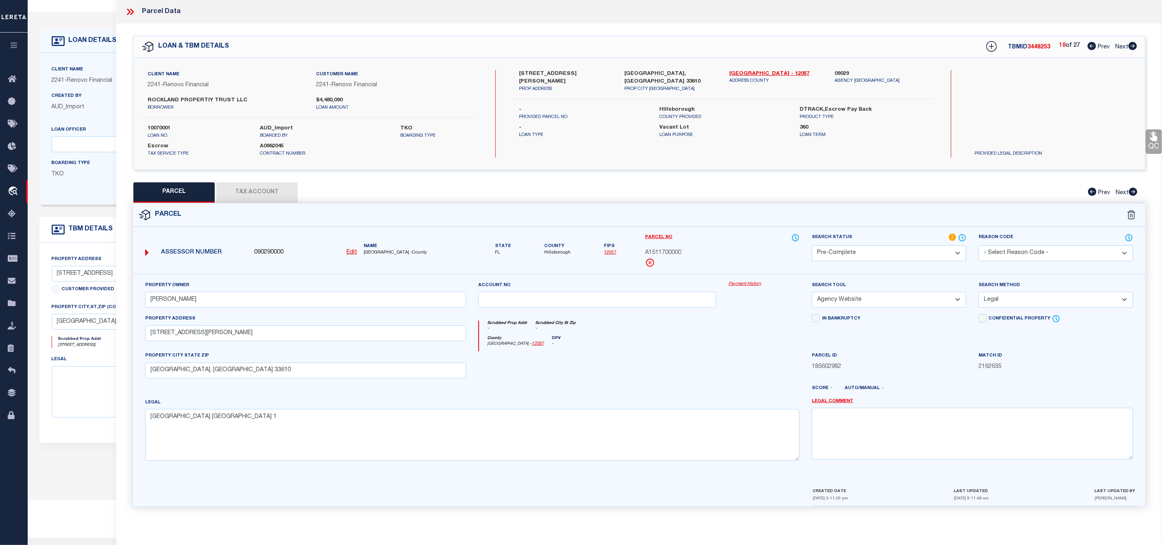
scroll to position [0, 0]
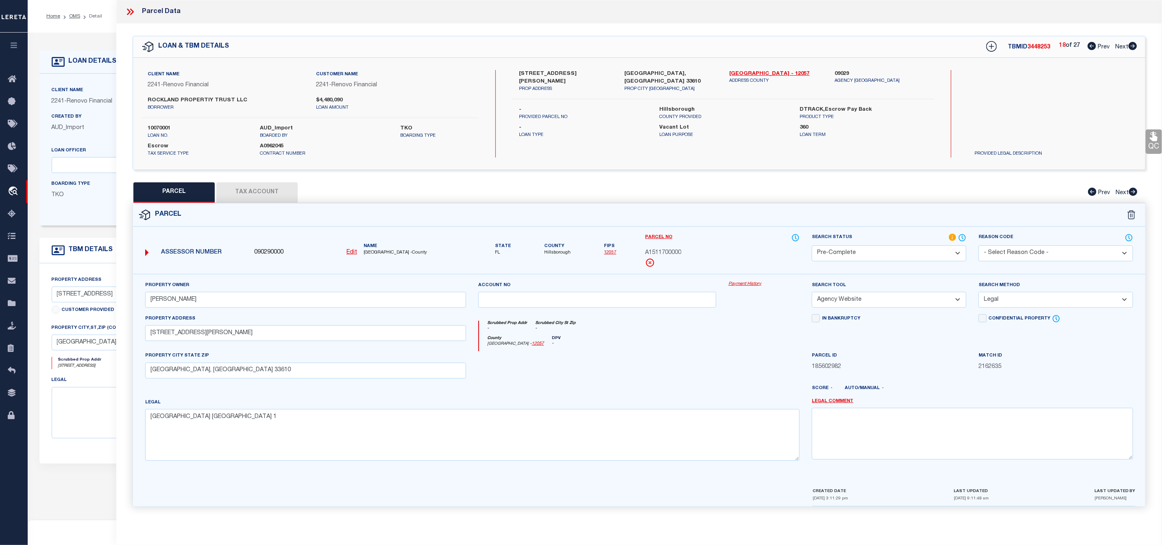
click at [1136, 46] on icon at bounding box center [1133, 46] width 9 height 8
click at [1090, 48] on icon at bounding box center [1092, 46] width 9 height 8
click at [1134, 43] on icon at bounding box center [1133, 46] width 9 height 8
drag, startPoint x: 520, startPoint y: 70, endPoint x: 561, endPoint y: 78, distance: 42.3
click at [561, 78] on div "[STREET_ADDRESS] PROP ADDRESS" at bounding box center [565, 77] width 93 height 15
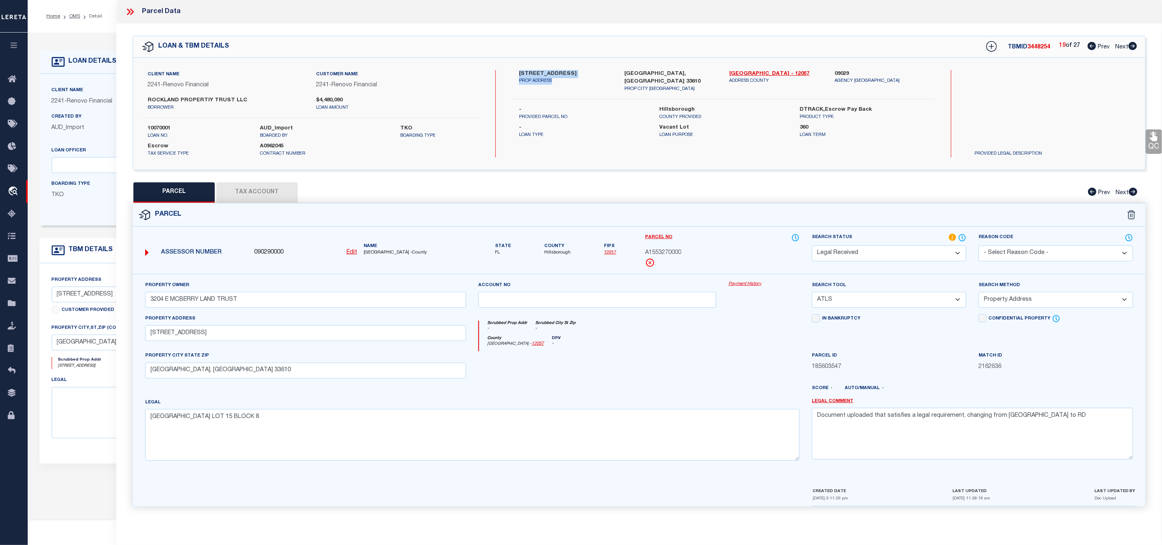
click at [561, 78] on p "PROP ADDRESS" at bounding box center [565, 81] width 93 height 7
drag, startPoint x: 560, startPoint y: 74, endPoint x: 516, endPoint y: 73, distance: 43.9
click at [516, 73] on div "[STREET_ADDRESS] PROP ADDRESS" at bounding box center [565, 81] width 105 height 23
drag, startPoint x: 646, startPoint y: 253, endPoint x: 688, endPoint y: 256, distance: 42.0
click at [688, 256] on div "A1553270000" at bounding box center [722, 253] width 155 height 9
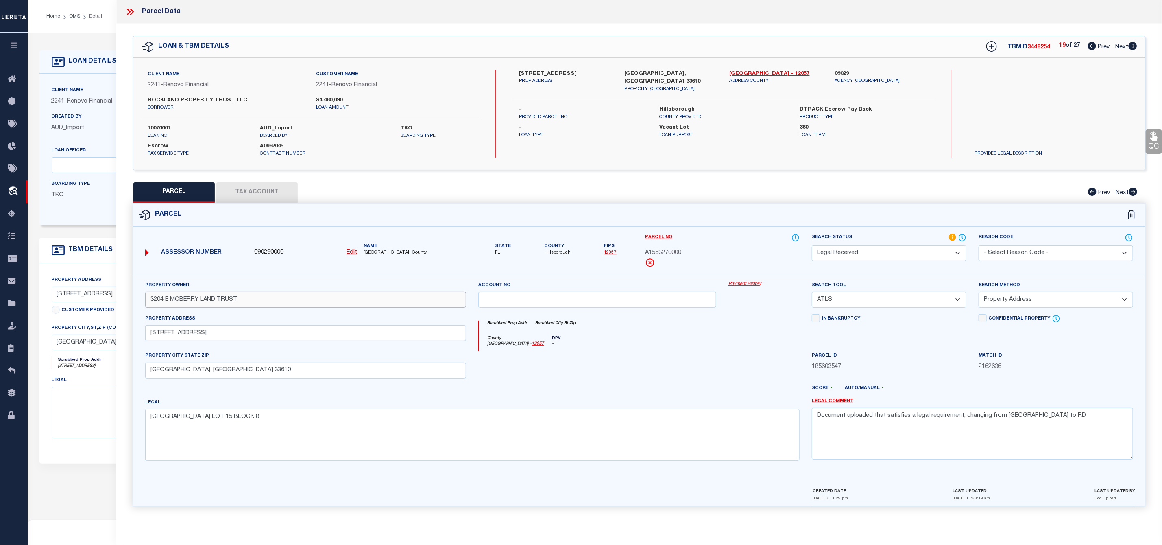
click at [251, 299] on input "3204 E MCBERRY LAND TRUST" at bounding box center [305, 300] width 321 height 16
drag, startPoint x: 251, startPoint y: 302, endPoint x: 138, endPoint y: 309, distance: 112.5
click at [138, 309] on div "Property Owner 3204 E MCBERRY LAND TRUST Account no Payment History Search Tool…" at bounding box center [639, 380] width 1013 height 213
paste input "[PERSON_NAME]"
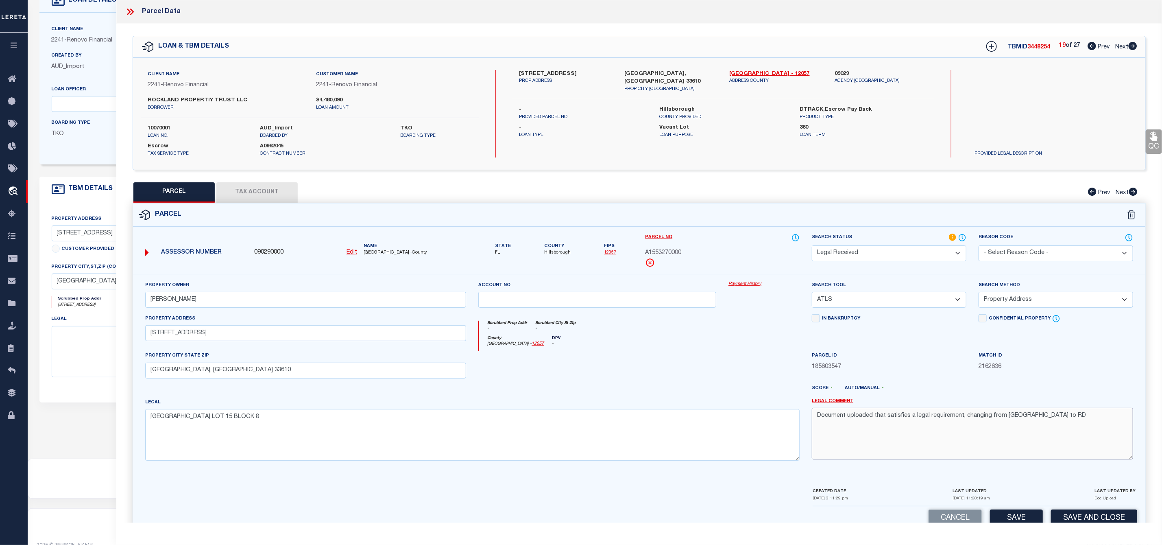
drag, startPoint x: 1043, startPoint y: 424, endPoint x: 723, endPoint y: 422, distance: 320.2
click at [723, 422] on div "Property Owner [PERSON_NAME] Account no Payment History Search Tool -- Select S…" at bounding box center [639, 374] width 1000 height 186
click at [874, 304] on select "-- Select Search Tool -- 3rd Party Website Agency File Agency Website ATLS CNV-…" at bounding box center [889, 300] width 155 height 16
click at [812, 294] on select "-- Select Search Tool -- 3rd Party Website Agency File Agency Website ATLS CNV-…" at bounding box center [889, 300] width 155 height 16
click at [1015, 301] on select "-- Select Search Method -- Property Address Legal Liability Info Provided" at bounding box center [1056, 300] width 155 height 16
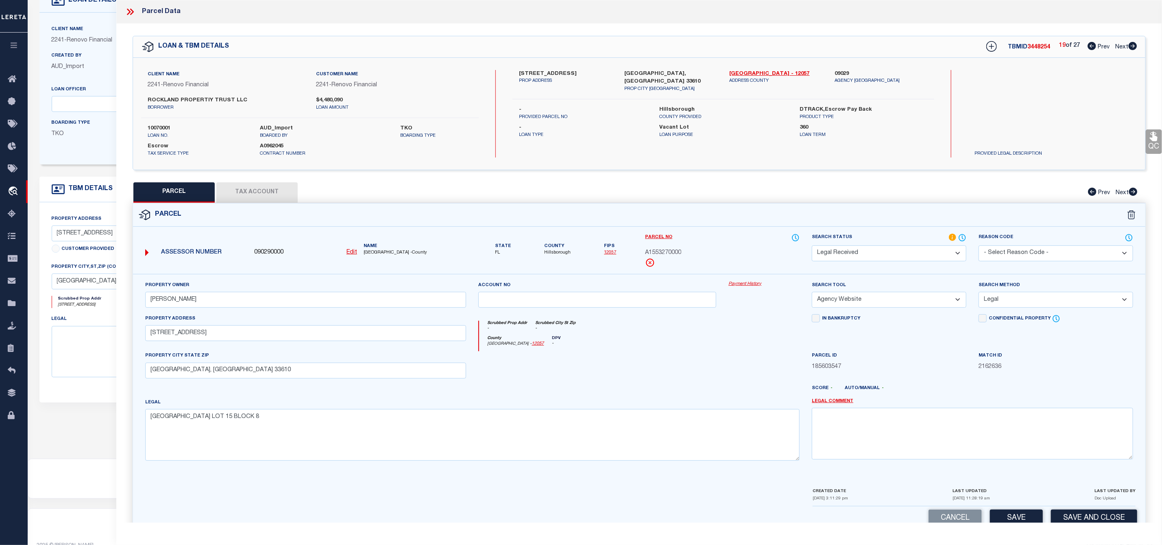
click at [979, 294] on select "-- Select Search Method -- Property Address Legal Liability Info Provided" at bounding box center [1056, 300] width 155 height 16
click at [890, 252] on select "Automated Search Bad Parcel Complete Duplicate Parcel High Dollar Reporting In …" at bounding box center [889, 253] width 155 height 16
click at [812, 246] on select "Automated Search Bad Parcel Complete Duplicate Parcel High Dollar Reporting In …" at bounding box center [889, 253] width 155 height 16
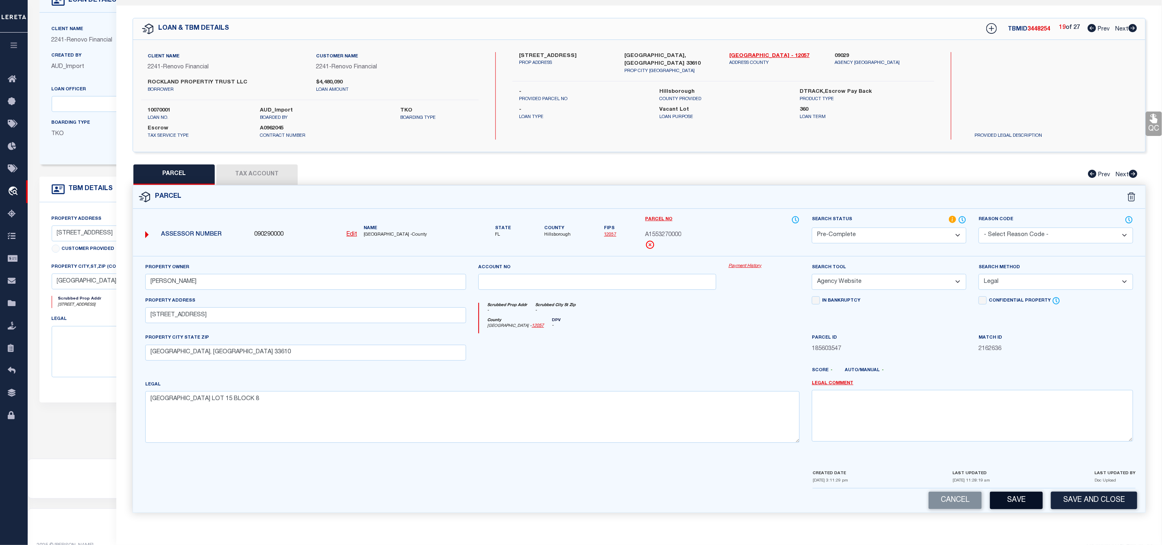
click at [1023, 498] on button "Save" at bounding box center [1016, 499] width 53 height 17
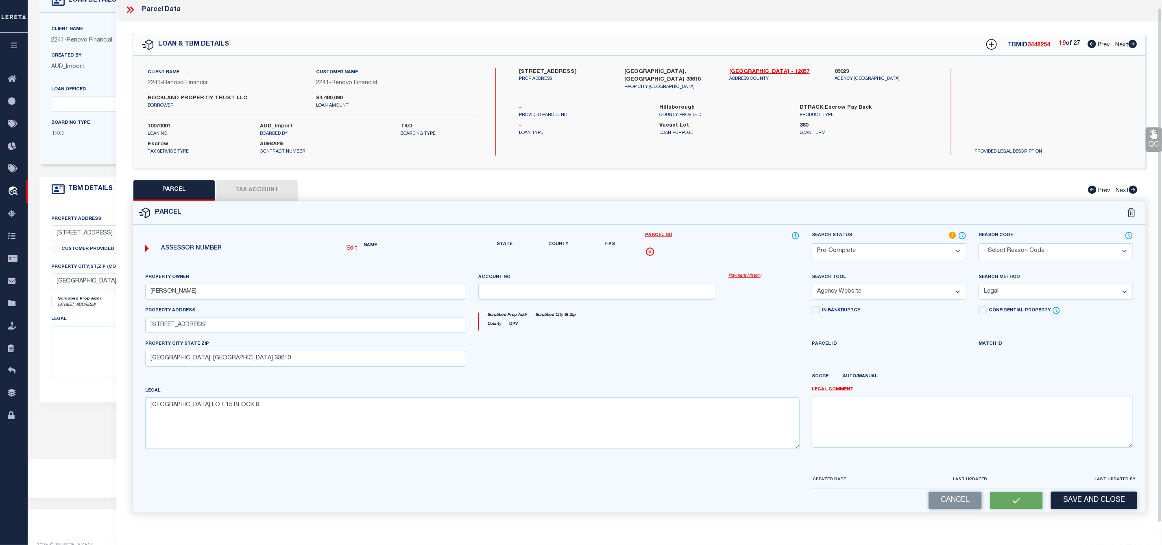
scroll to position [0, 0]
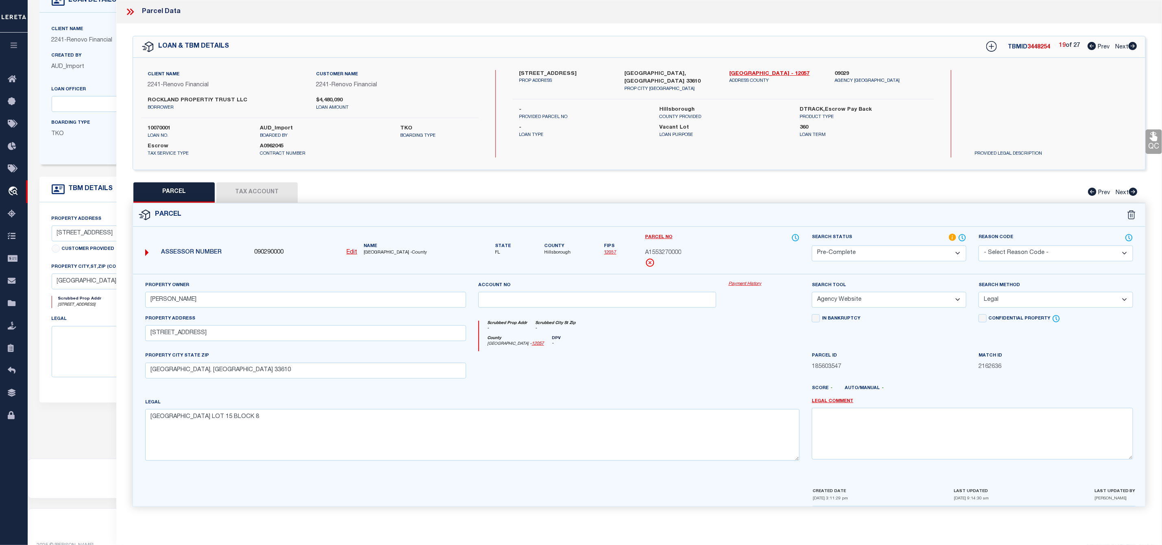
click at [1033, 48] on span "3448254" at bounding box center [1039, 47] width 23 height 6
click at [1090, 47] on icon at bounding box center [1092, 46] width 9 height 8
click at [1029, 45] on span "3448253" at bounding box center [1039, 47] width 23 height 6
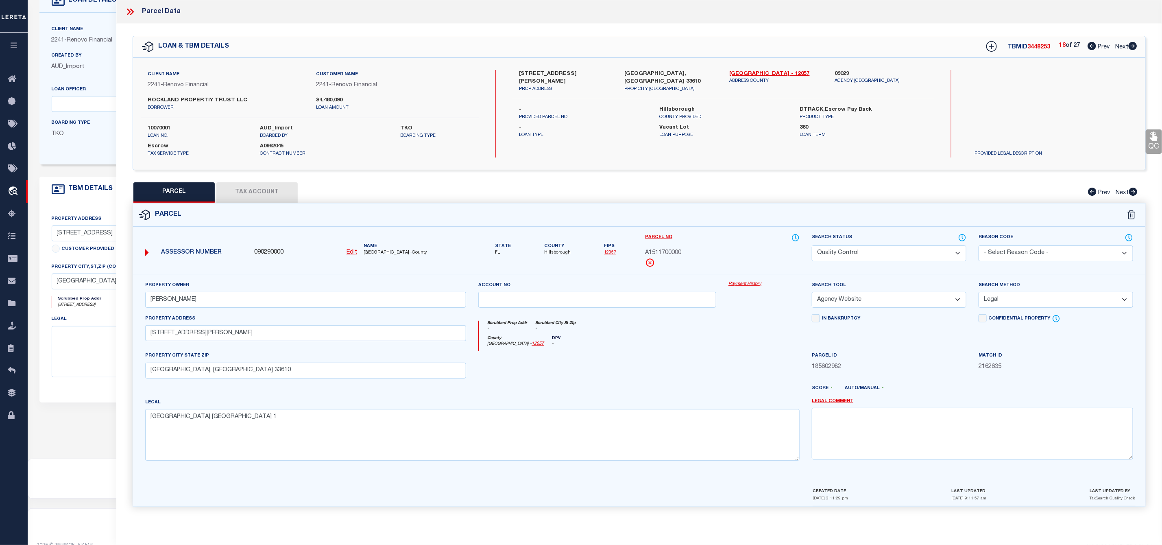
click at [664, 252] on span "A1511700000" at bounding box center [663, 253] width 36 height 9
click at [1134, 45] on icon at bounding box center [1133, 46] width 9 height 8
click at [1043, 45] on span "3448254" at bounding box center [1039, 47] width 23 height 6
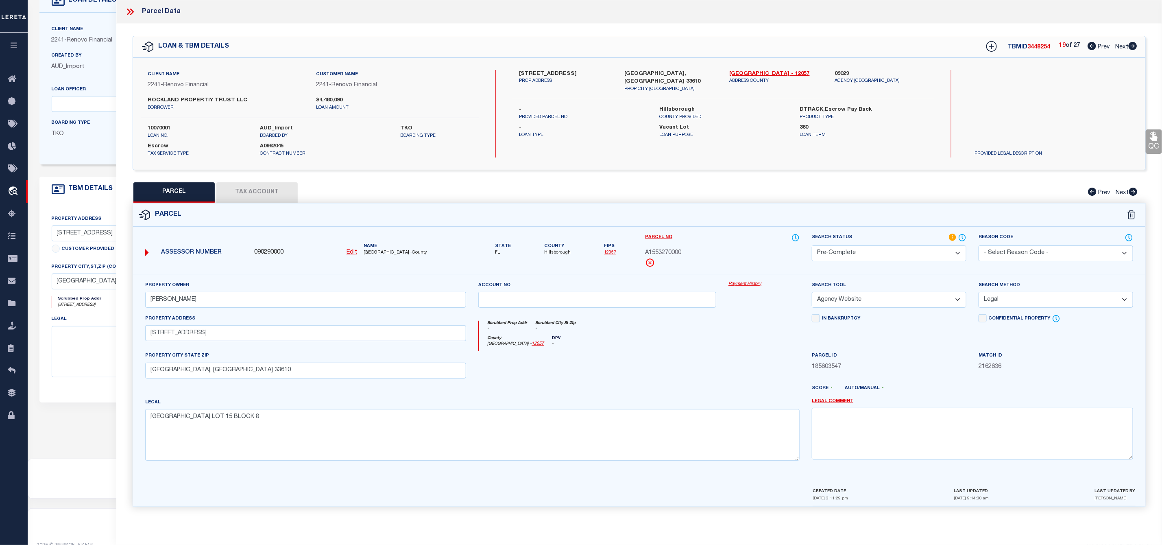
click at [658, 249] on div "Parcel No A1553270000" at bounding box center [722, 250] width 155 height 34
click at [1138, 44] on icon at bounding box center [1133, 46] width 9 height 8
drag, startPoint x: 519, startPoint y: 71, endPoint x: 559, endPoint y: 75, distance: 40.8
click at [559, 75] on label "[STREET_ADDRESS]" at bounding box center [565, 74] width 93 height 8
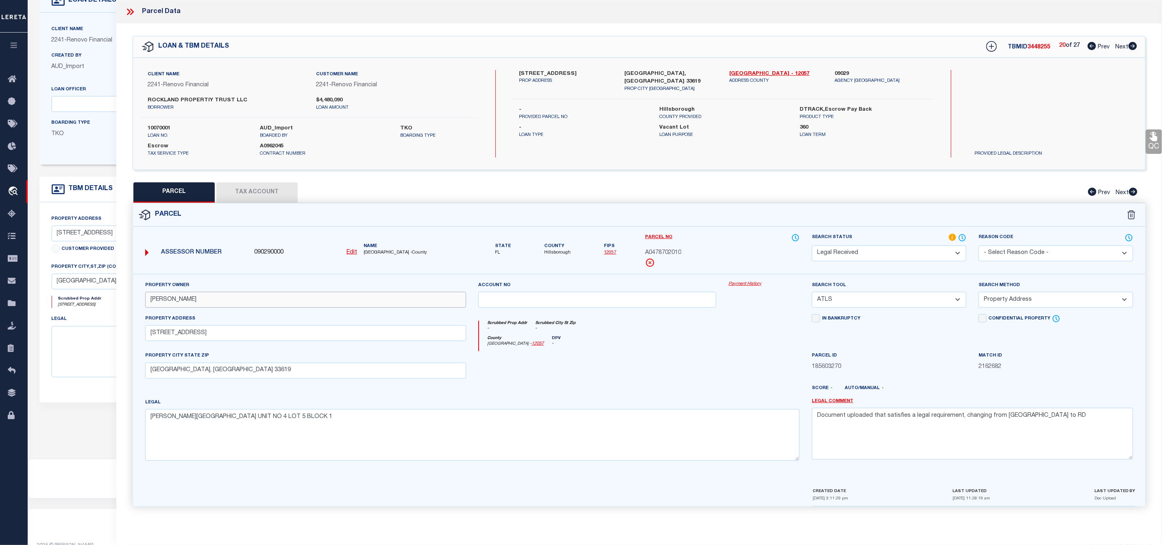
drag, startPoint x: 243, startPoint y: 302, endPoint x: 90, endPoint y: 310, distance: 154.0
click at [90, 310] on div "OMS Work Queue is ThoughtFocus Active is Yes Loan No. TBMID FIPS Assigned To is…" at bounding box center [595, 260] width 1135 height 577
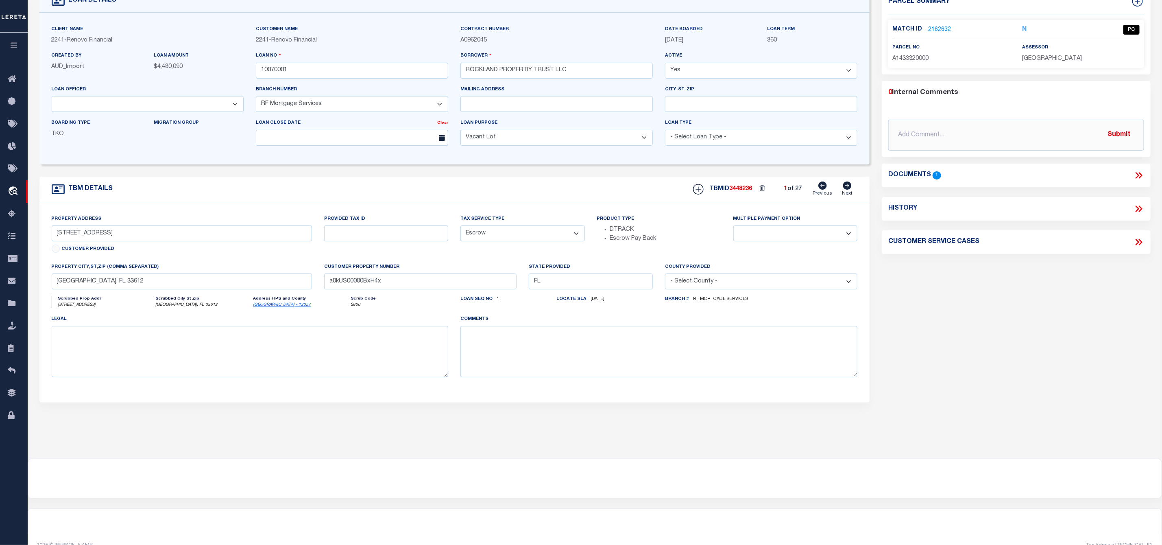
click at [940, 29] on link "2162632" at bounding box center [939, 30] width 23 height 9
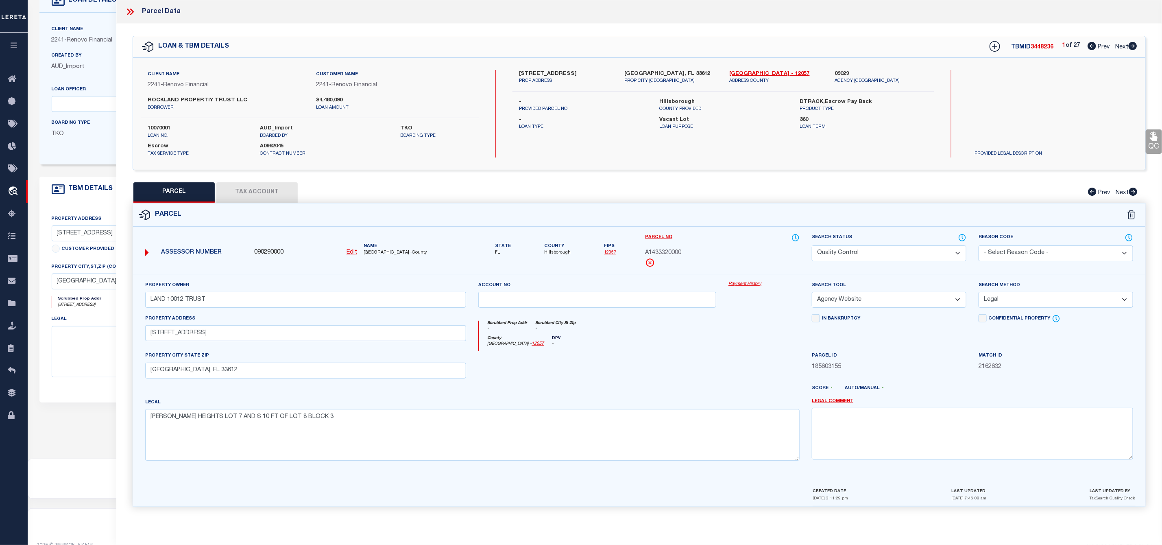
click at [1133, 48] on icon at bounding box center [1133, 46] width 9 height 8
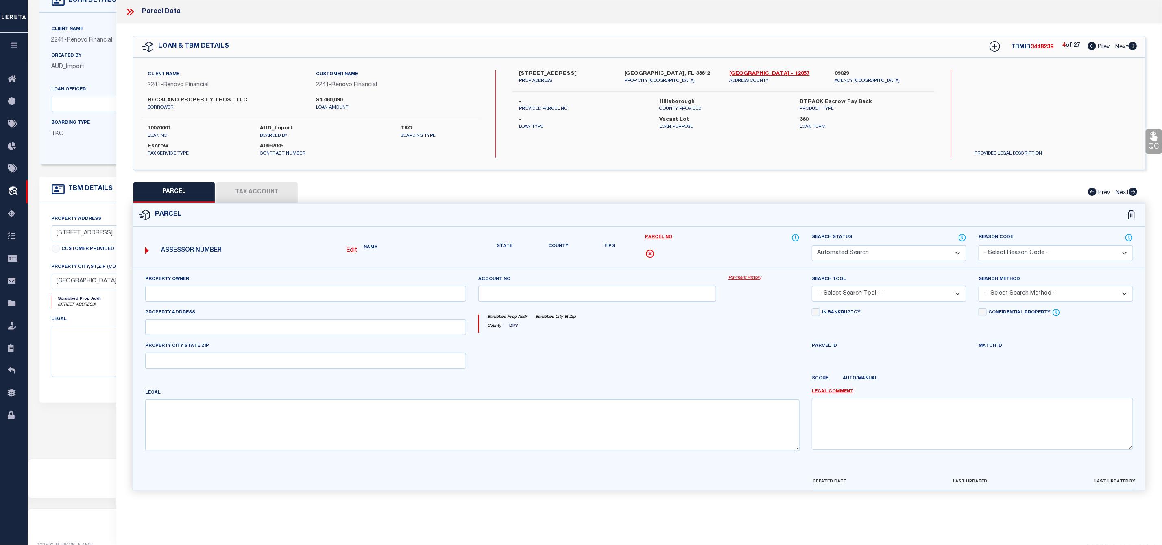
click at [1133, 48] on icon at bounding box center [1133, 46] width 9 height 8
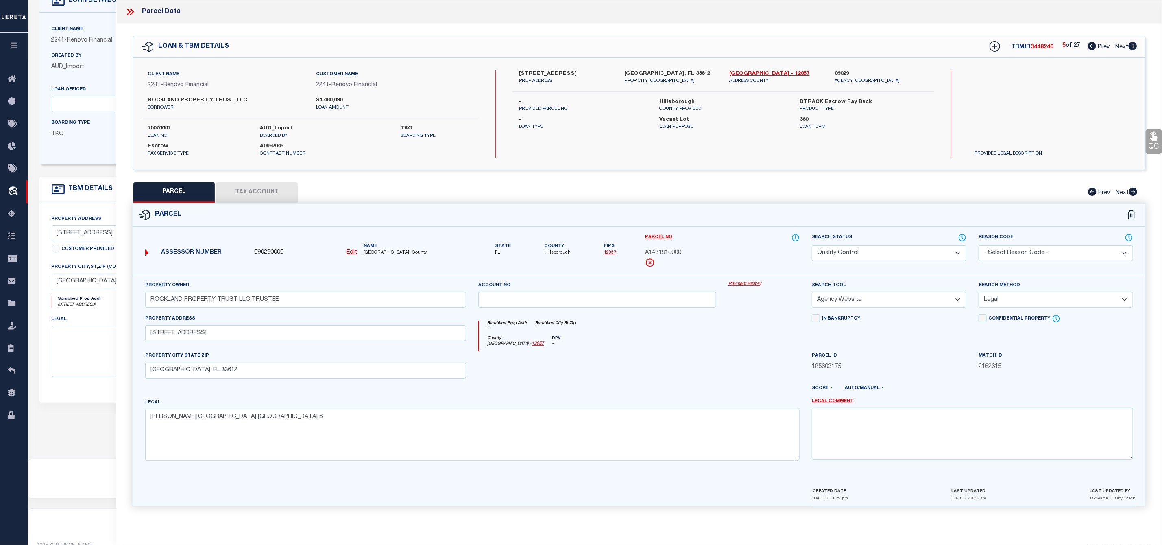
click at [1133, 48] on icon at bounding box center [1133, 46] width 9 height 8
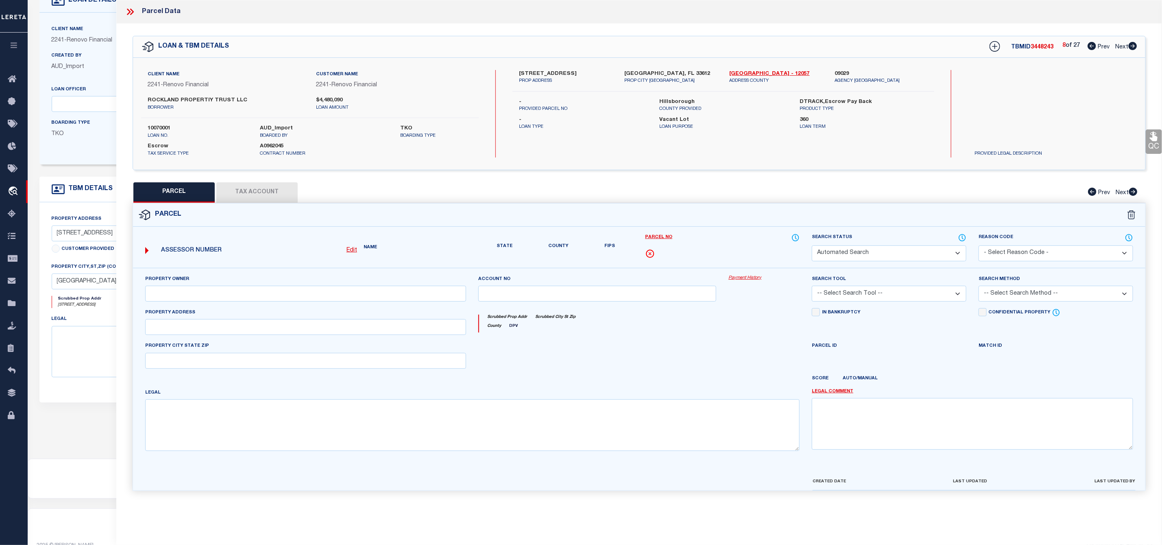
click at [1133, 48] on icon at bounding box center [1133, 46] width 9 height 8
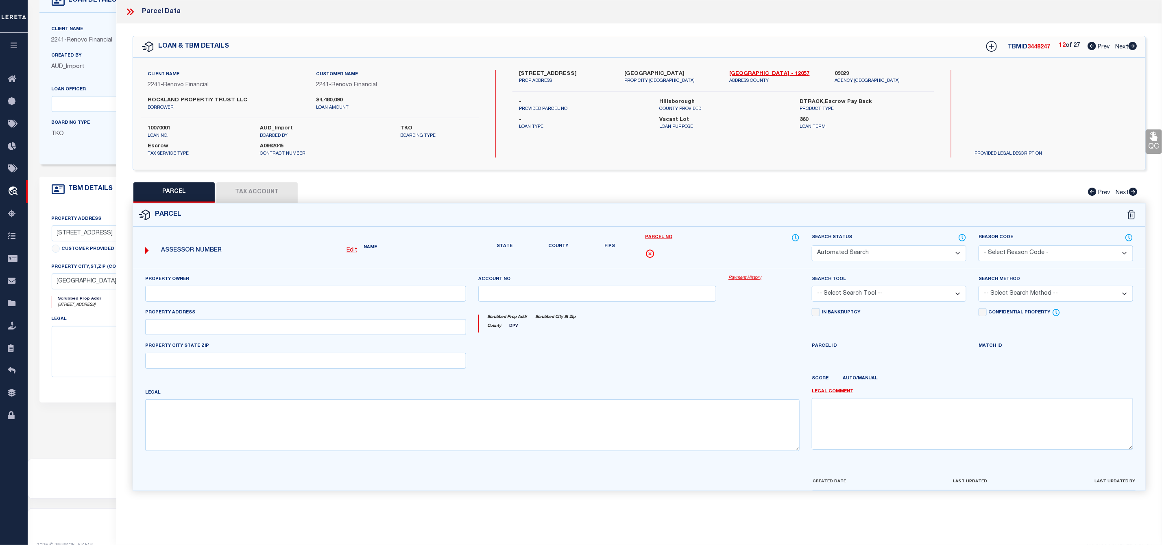
click at [1133, 48] on icon at bounding box center [1133, 46] width 9 height 8
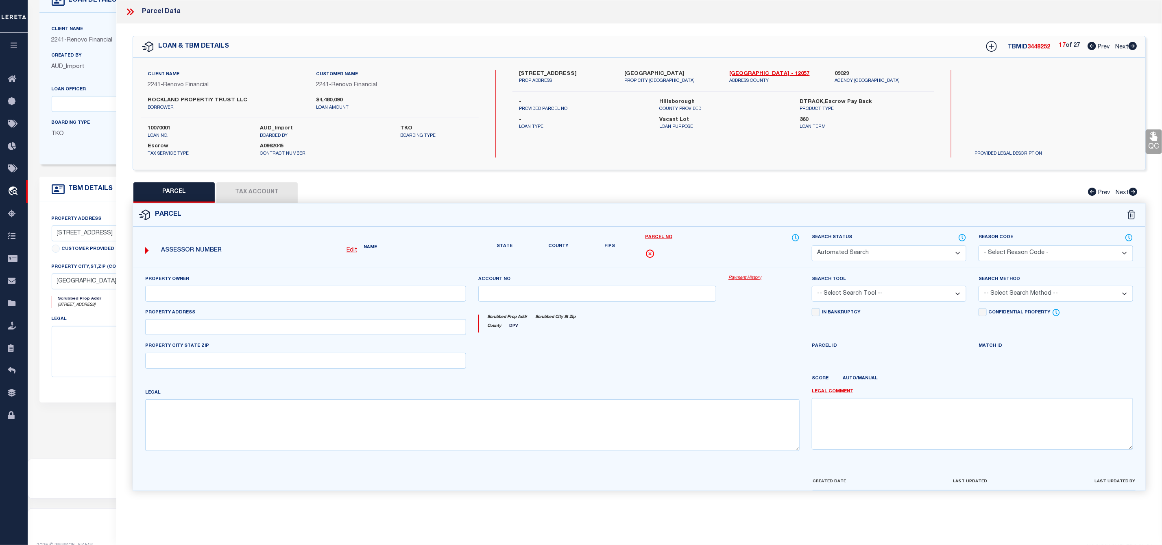
click at [1133, 48] on icon at bounding box center [1133, 46] width 9 height 8
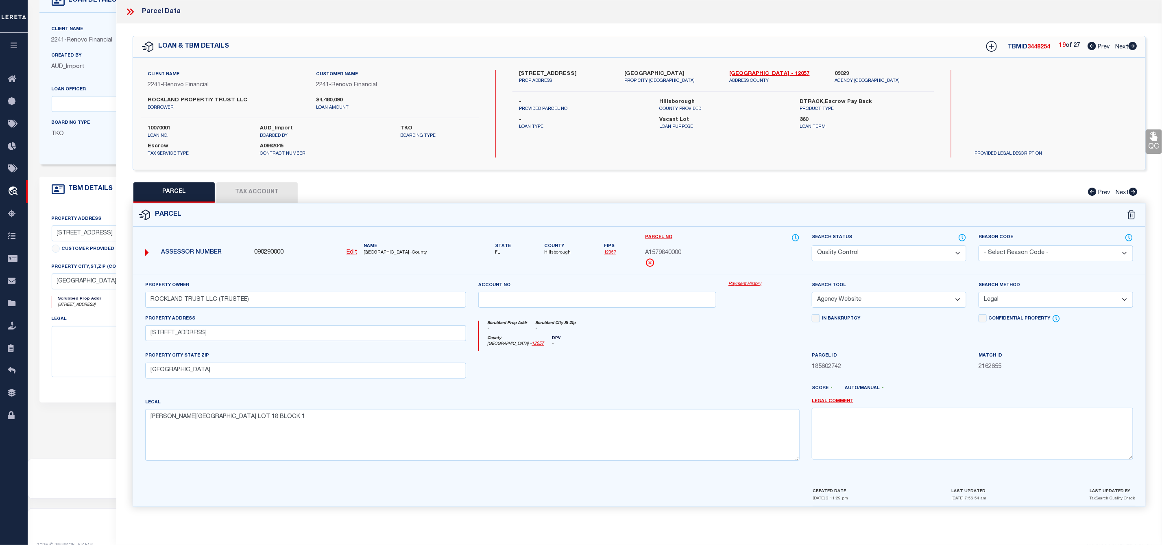
click at [1133, 48] on icon at bounding box center [1133, 46] width 9 height 8
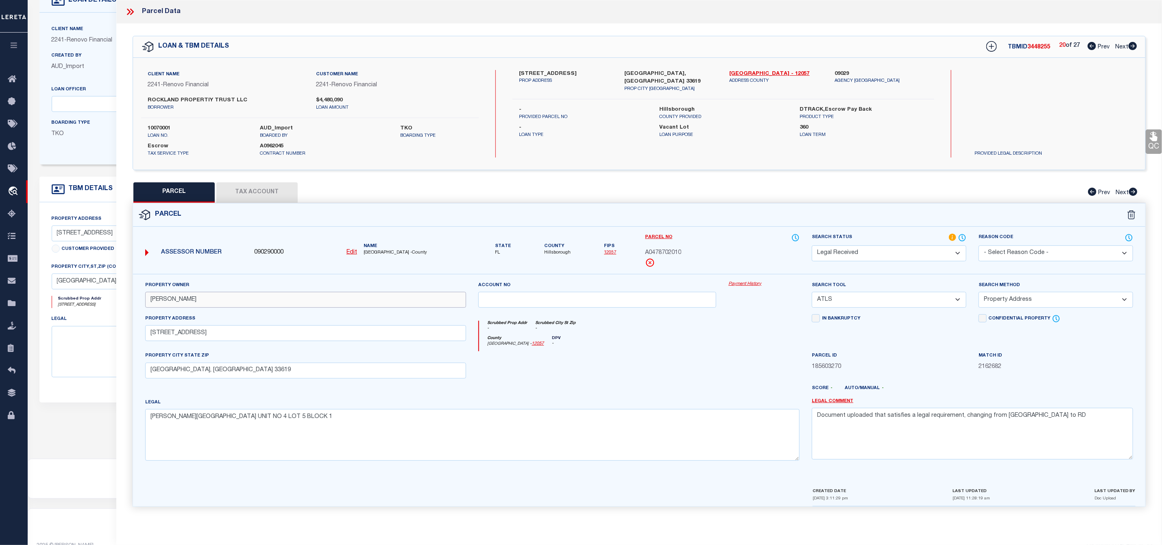
click at [229, 300] on input "[PERSON_NAME]" at bounding box center [305, 300] width 321 height 16
drag, startPoint x: 229, startPoint y: 300, endPoint x: 139, endPoint y: 306, distance: 89.7
click at [139, 306] on div "Property Owner [PERSON_NAME]" at bounding box center [306, 297] width 334 height 33
paste input "USTEE"
click at [342, 429] on textarea "[PERSON_NAME][GEOGRAPHIC_DATA] UNIT NO 4 LOT 5 BLOCK 1" at bounding box center [472, 434] width 655 height 51
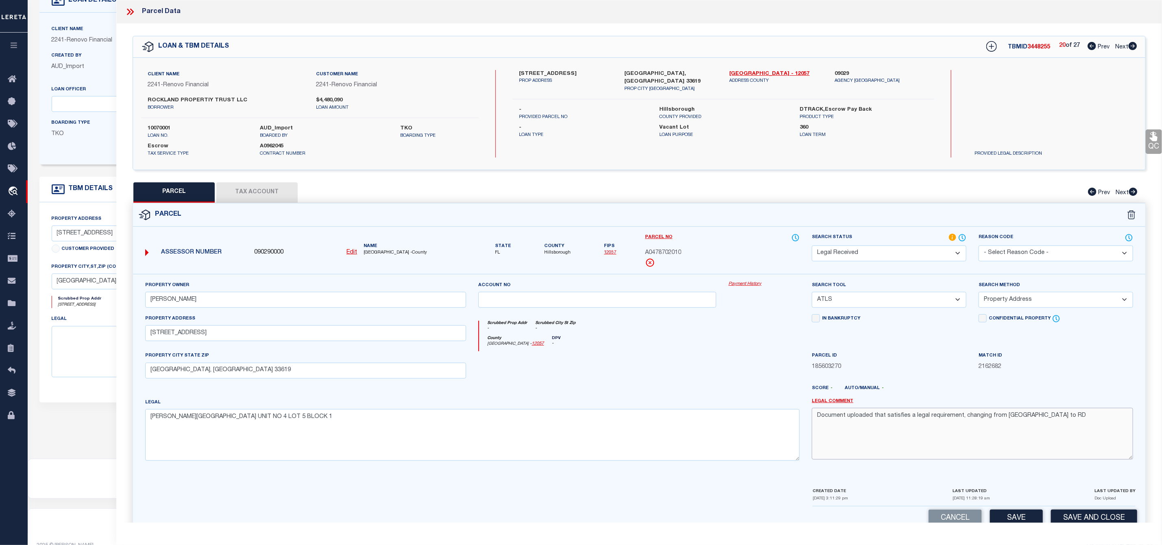
drag, startPoint x: 1050, startPoint y: 424, endPoint x: 812, endPoint y: 421, distance: 238.0
click at [812, 421] on textarea "Document uploaded that satisfies a legal requirement, changing from [GEOGRAPHIC…" at bounding box center [972, 433] width 321 height 51
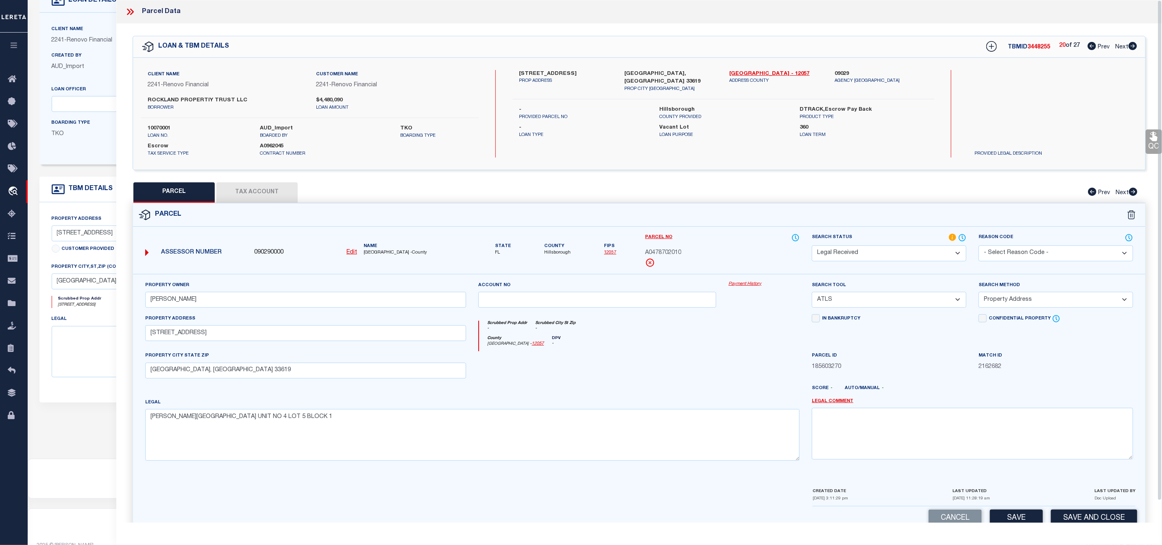
click at [879, 299] on select "-- Select Search Tool -- 3rd Party Website Agency File Agency Website ATLS CNV-…" at bounding box center [889, 300] width 155 height 16
click at [812, 294] on select "-- Select Search Tool -- 3rd Party Website Agency File Agency Website ATLS CNV-…" at bounding box center [889, 300] width 155 height 16
click at [1046, 302] on select "-- Select Search Method -- Property Address Legal Liability Info Provided" at bounding box center [1056, 300] width 155 height 16
click at [979, 294] on select "-- Select Search Method -- Property Address Legal Liability Info Provided" at bounding box center [1056, 300] width 155 height 16
click at [887, 255] on select "Automated Search Bad Parcel Complete Duplicate Parcel High Dollar Reporting In …" at bounding box center [889, 253] width 155 height 16
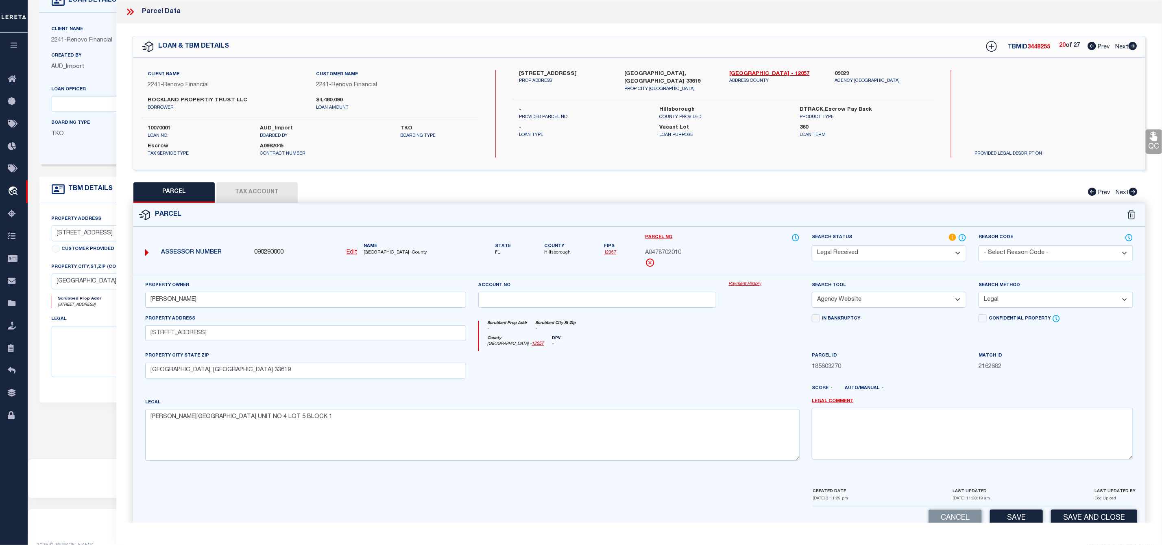
click at [812, 246] on select "Automated Search Bad Parcel Complete Duplicate Parcel High Dollar Reporting In …" at bounding box center [889, 253] width 155 height 16
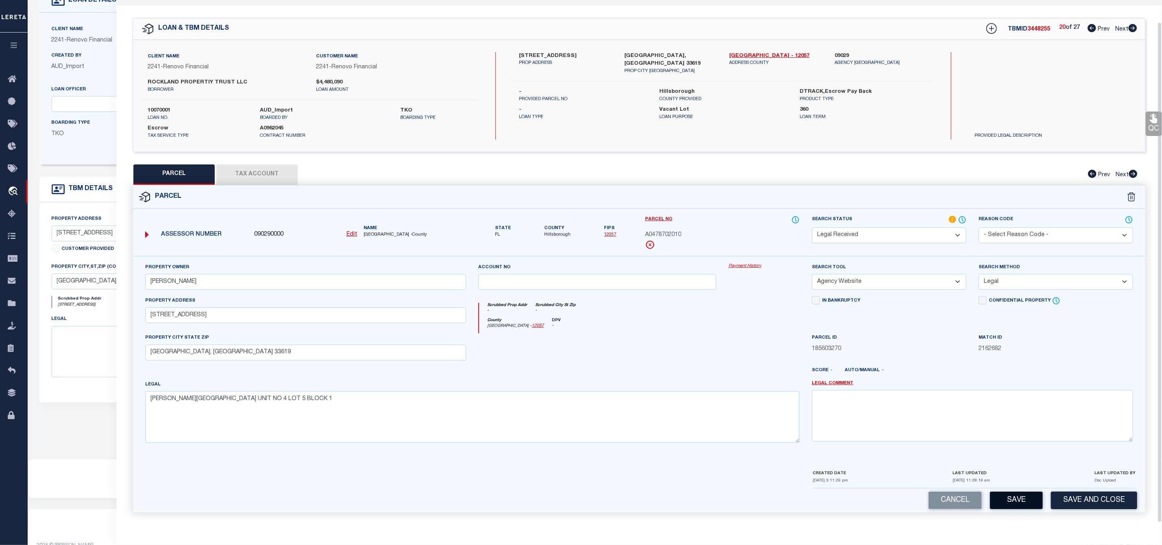
click at [1023, 503] on button "Save" at bounding box center [1016, 499] width 53 height 17
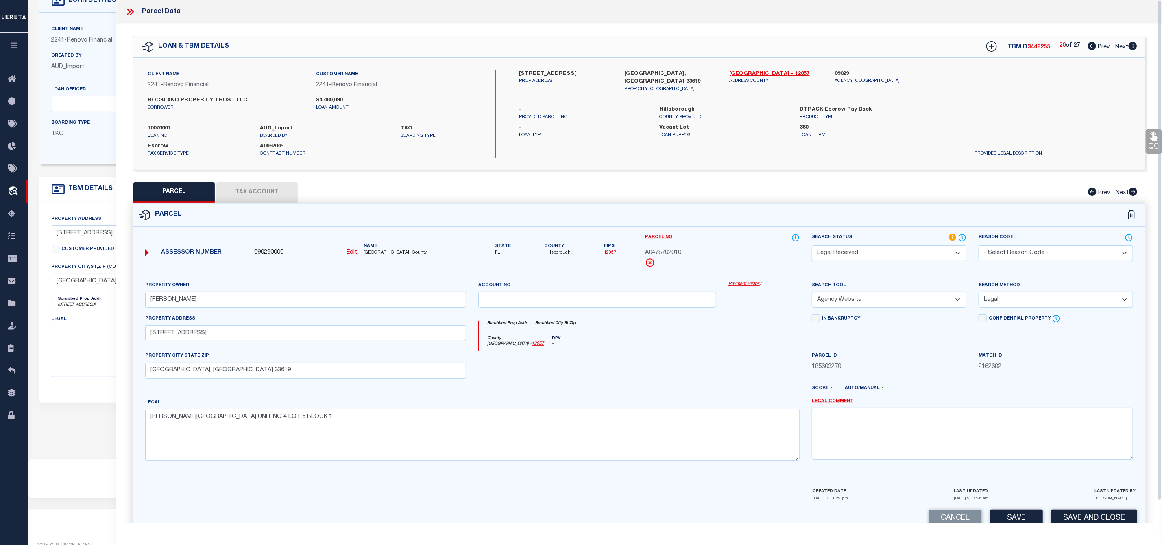
scroll to position [0, 0]
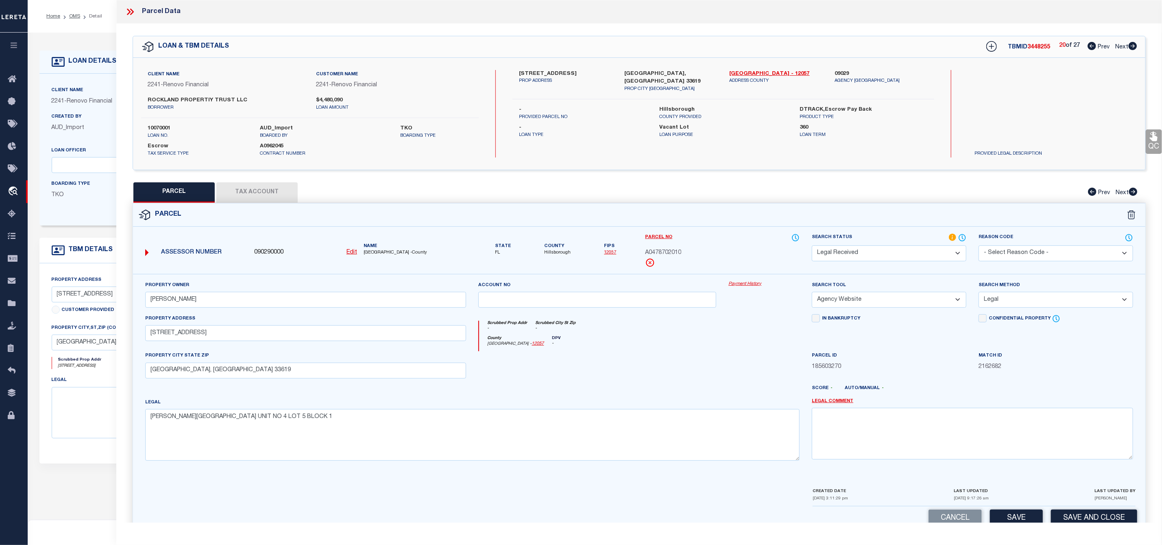
click at [888, 253] on select "Automated Search Bad Parcel Complete Duplicate Parcel High Dollar Reporting In …" at bounding box center [889, 253] width 155 height 16
click at [812, 246] on select "Automated Search Bad Parcel Complete Duplicate Parcel High Dollar Reporting In …" at bounding box center [889, 253] width 155 height 16
click at [1026, 519] on button "Save" at bounding box center [1016, 517] width 53 height 17
click at [1035, 46] on span "3448255" at bounding box center [1039, 47] width 23 height 6
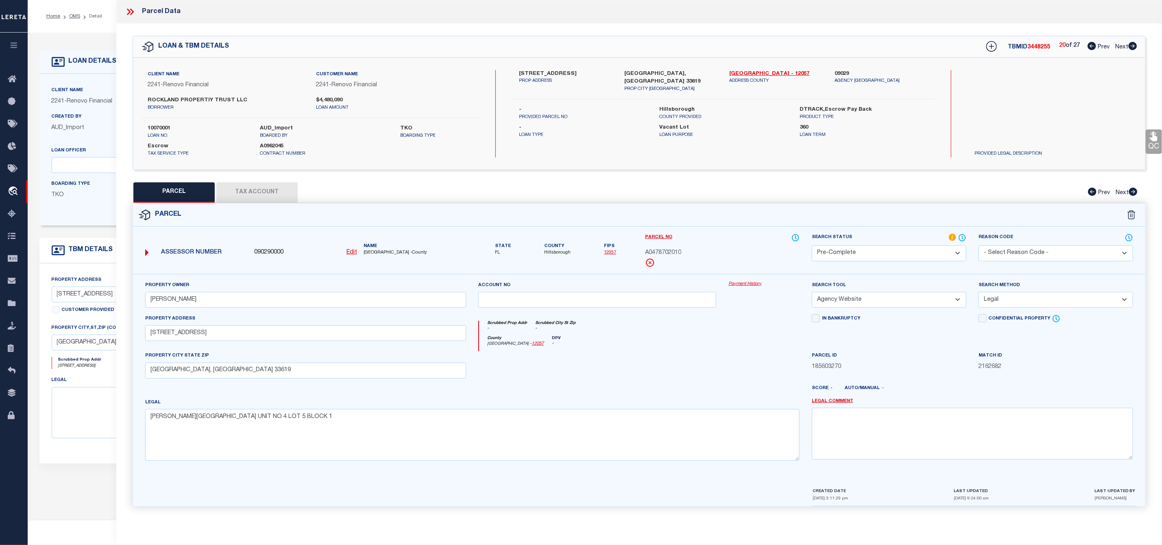
click at [667, 251] on span "A0478702010" at bounding box center [663, 253] width 36 height 9
click at [1137, 46] on icon at bounding box center [1133, 46] width 9 height 8
drag, startPoint x: 519, startPoint y: 69, endPoint x: 565, endPoint y: 77, distance: 46.8
click at [565, 77] on div "Client Name 2241 - Renovo Financial Customer Name 2241 - Renovo Financial ROCKL…" at bounding box center [639, 114] width 1013 height 112
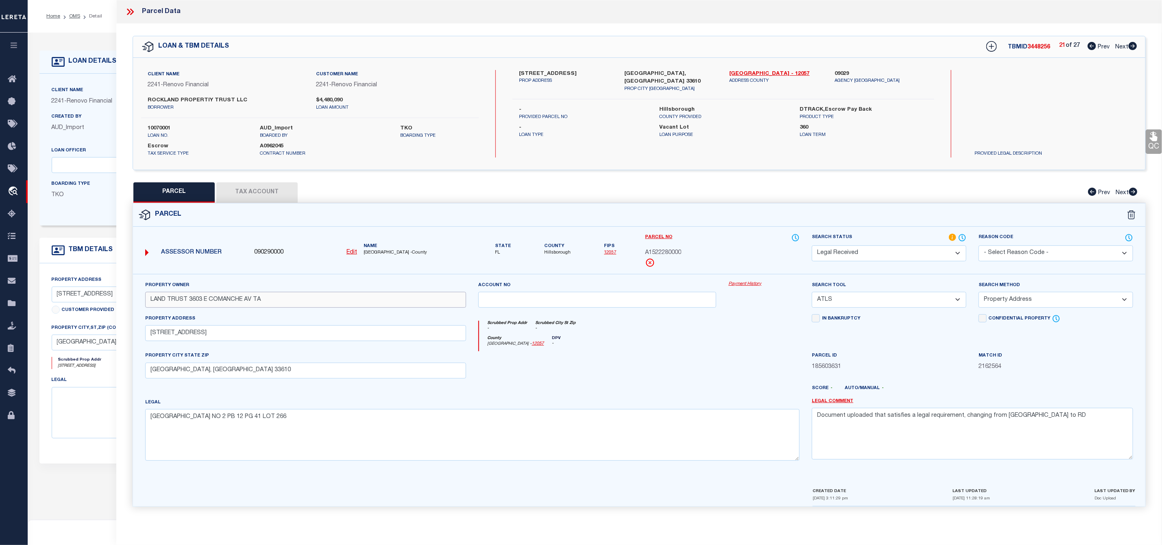
click at [268, 302] on input "LAND TRUST 3603 E COMANCHE AV TA" at bounding box center [305, 300] width 321 height 16
drag, startPoint x: 270, startPoint y: 302, endPoint x: 135, endPoint y: 301, distance: 134.7
click at [135, 301] on div "Property Owner LAND TRUST 3603 E COMANCHE AV TA Account no Payment History Sear…" at bounding box center [639, 380] width 1013 height 213
paste input "[PERSON_NAME]"
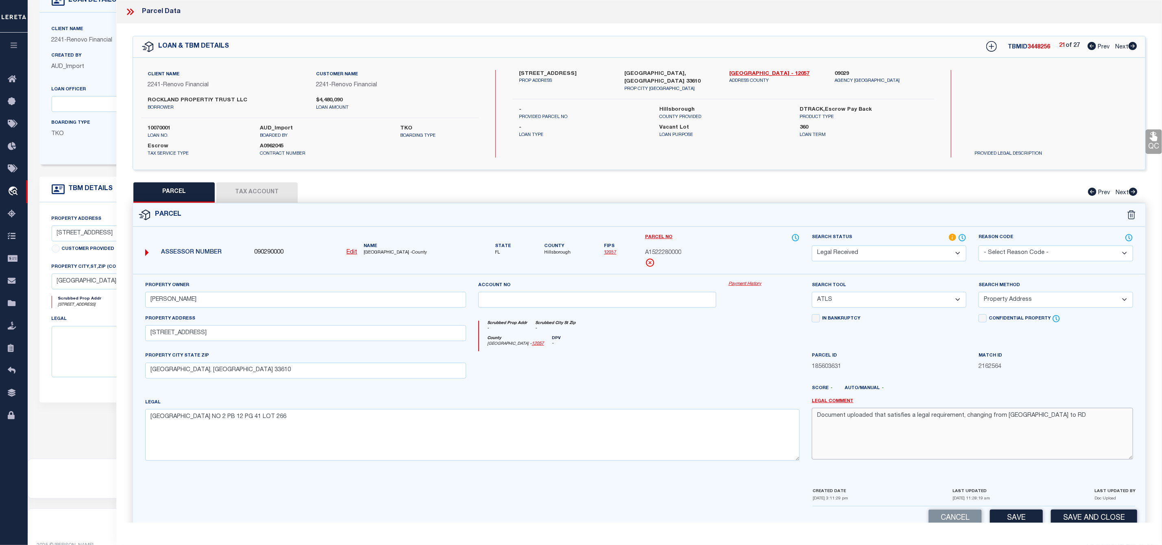
drag, startPoint x: 1054, startPoint y: 419, endPoint x: 801, endPoint y: 419, distance: 253.1
click at [801, 419] on div "Property Owner [PERSON_NAME] Account no Payment History Search Tool -- Select S…" at bounding box center [639, 374] width 1000 height 186
click at [878, 299] on select "-- Select Search Tool -- 3rd Party Website Agency File Agency Website ATLS CNV-…" at bounding box center [889, 300] width 155 height 16
click at [812, 294] on select "-- Select Search Tool -- 3rd Party Website Agency File Agency Website ATLS CNV-…" at bounding box center [889, 300] width 155 height 16
click at [1033, 300] on select "-- Select Search Method -- Property Address Legal Liability Info Provided" at bounding box center [1056, 300] width 155 height 16
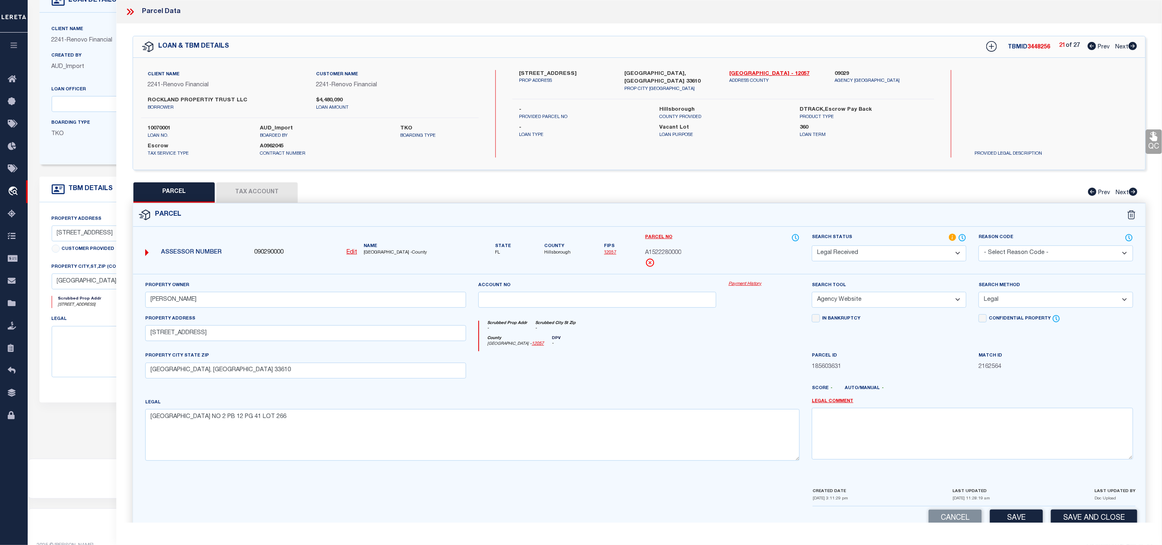
click at [979, 294] on select "-- Select Search Method -- Property Address Legal Liability Info Provided" at bounding box center [1056, 300] width 155 height 16
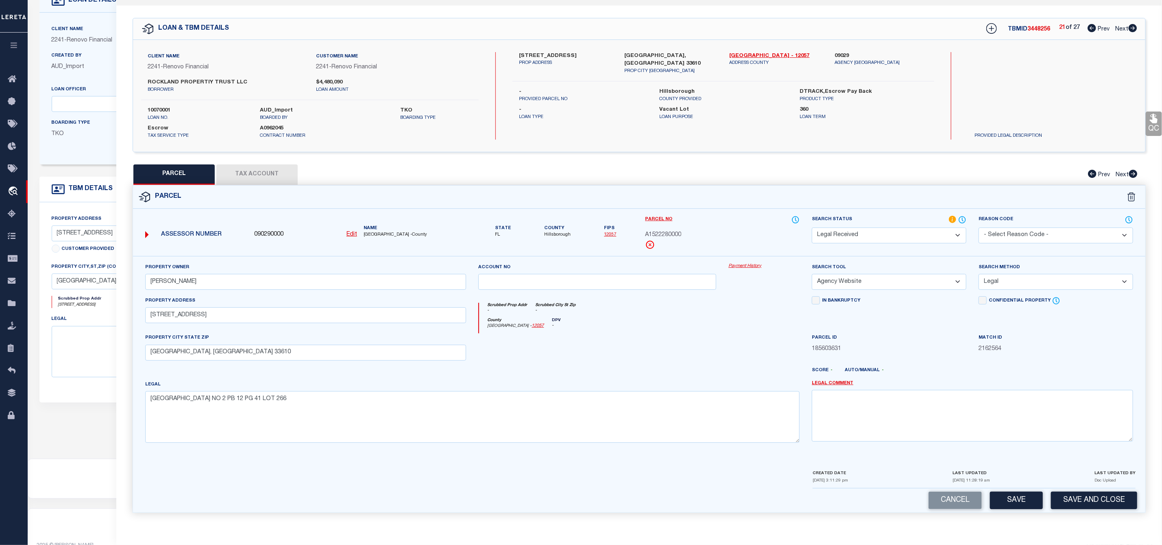
click at [902, 227] on select "Automated Search Bad Parcel Complete Duplicate Parcel High Dollar Reporting In …" at bounding box center [889, 235] width 155 height 16
click at [812, 227] on select "Automated Search Bad Parcel Complete Duplicate Parcel High Dollar Reporting In …" at bounding box center [889, 235] width 155 height 16
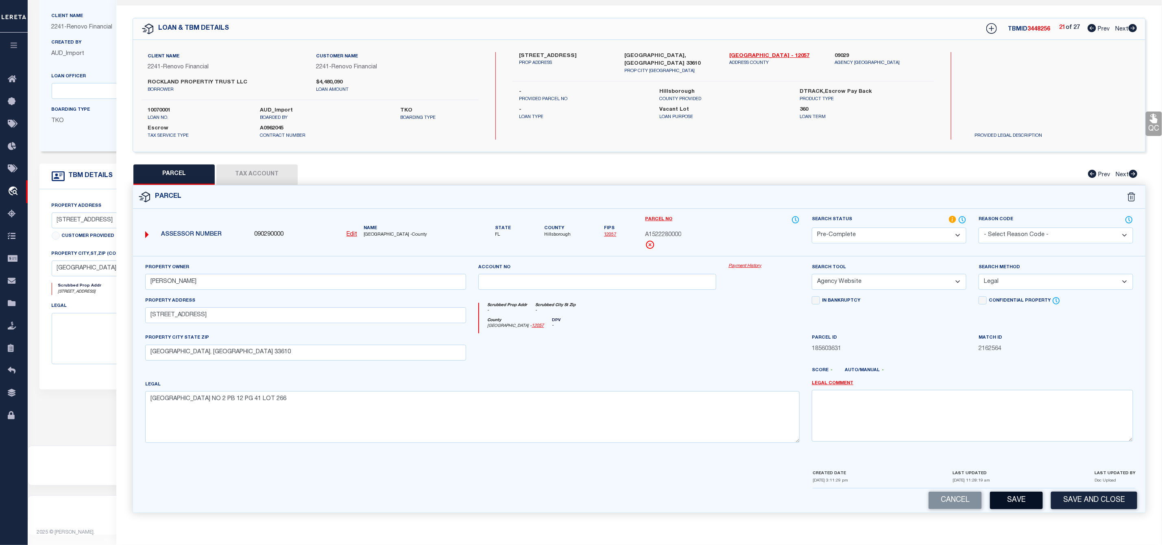
click at [1010, 504] on button "Save" at bounding box center [1016, 499] width 53 height 17
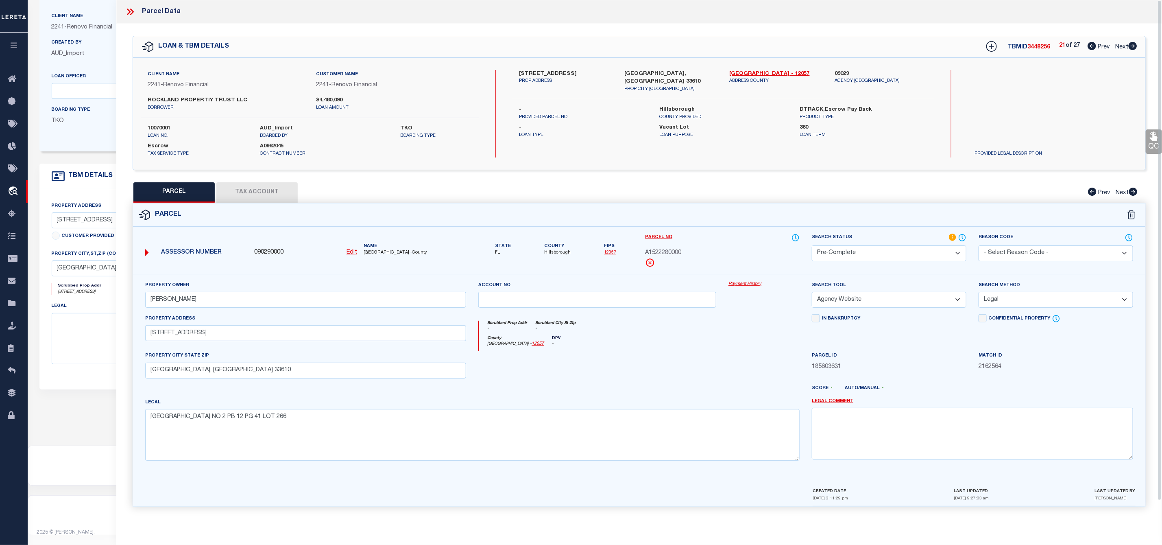
scroll to position [0, 0]
click at [1028, 48] on span "3448256" at bounding box center [1039, 47] width 23 height 6
click at [678, 248] on div "Parcel No A1522280000" at bounding box center [722, 250] width 155 height 34
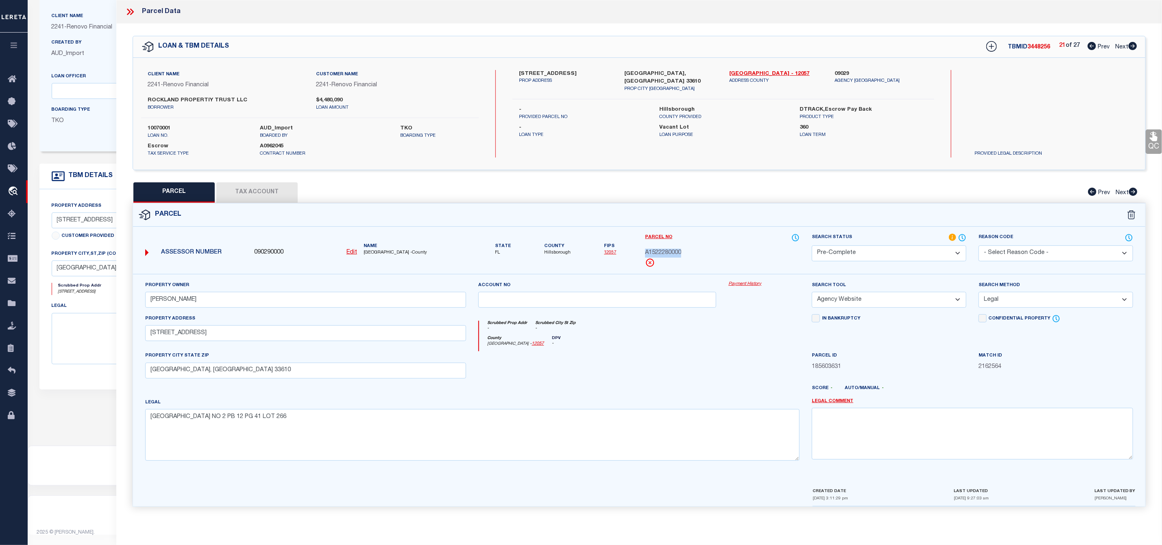
click at [1135, 46] on icon at bounding box center [1133, 46] width 9 height 8
drag, startPoint x: 518, startPoint y: 71, endPoint x: 564, endPoint y: 76, distance: 46.6
click at [564, 76] on div "[STREET_ADDRESS] PROP ADDRESS" at bounding box center [565, 81] width 105 height 23
click at [285, 299] on input "LAND TRUST [STREET_ADDRESS]" at bounding box center [305, 300] width 321 height 16
drag, startPoint x: 266, startPoint y: 301, endPoint x: 127, endPoint y: 302, distance: 139.6
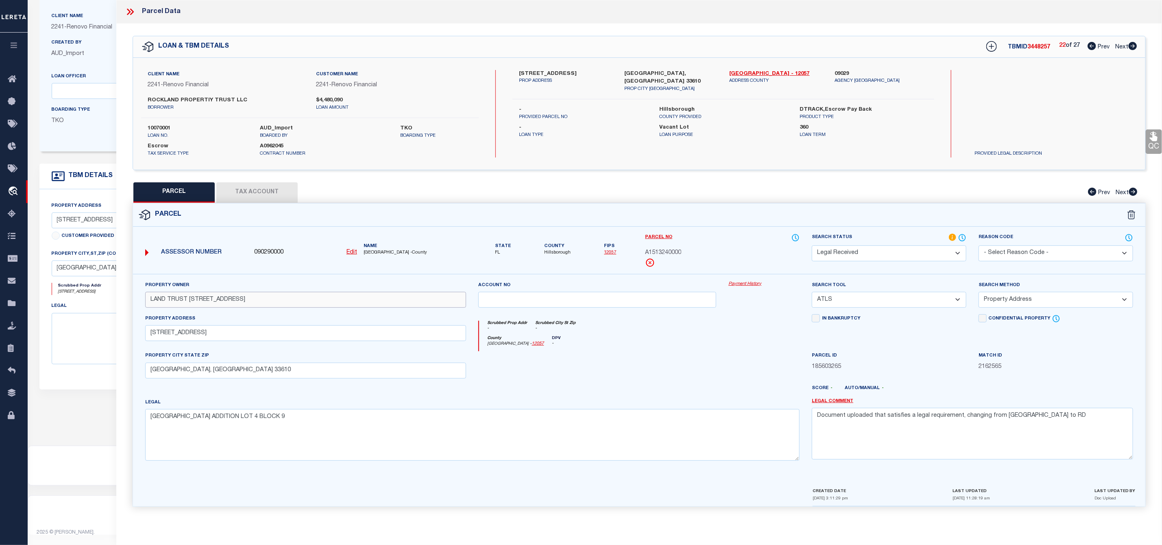
click at [127, 302] on div "Property Owner LAND TRUST [STREET_ADDRESS] Account no Payment History Search To…" at bounding box center [639, 390] width 1025 height 232
paste input "[PERSON_NAME]"
drag, startPoint x: 990, startPoint y: 422, endPoint x: 768, endPoint y: 415, distance: 222.2
click at [768, 415] on div "Property Owner [PERSON_NAME] Account no Payment History Search Tool -- Select S…" at bounding box center [639, 374] width 1000 height 186
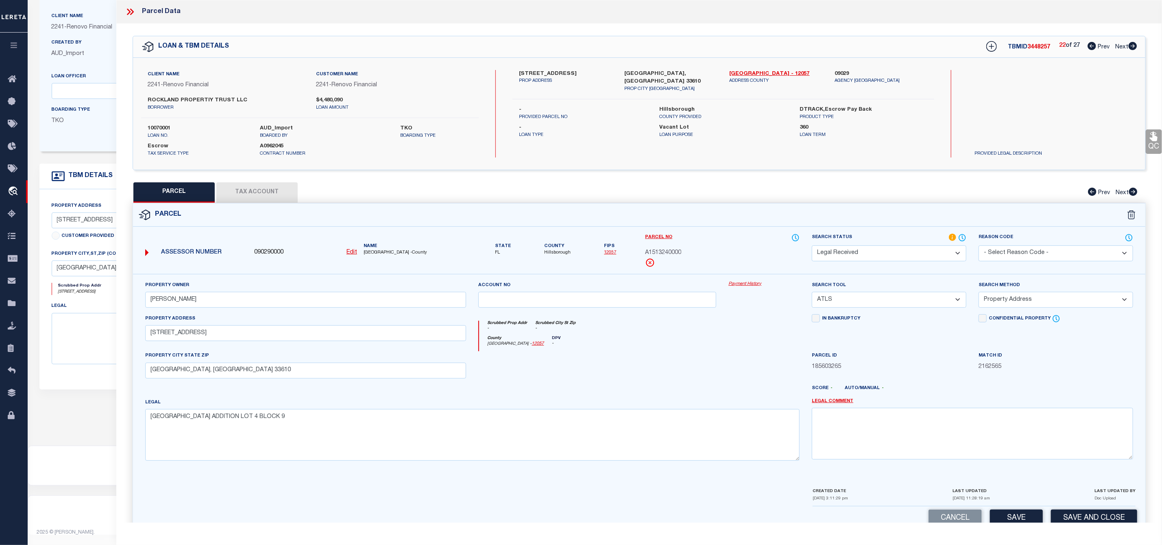
click at [890, 299] on select "-- Select Search Tool -- 3rd Party Website Agency File Agency Website ATLS CNV-…" at bounding box center [889, 300] width 155 height 16
click at [812, 294] on select "-- Select Search Tool -- 3rd Party Website Agency File Agency Website ATLS CNV-…" at bounding box center [889, 300] width 155 height 16
click at [873, 256] on select "Automated Search Bad Parcel Complete Duplicate Parcel High Dollar Reporting In …" at bounding box center [889, 253] width 155 height 16
click at [812, 246] on select "Automated Search Bad Parcel Complete Duplicate Parcel High Dollar Reporting In …" at bounding box center [889, 253] width 155 height 16
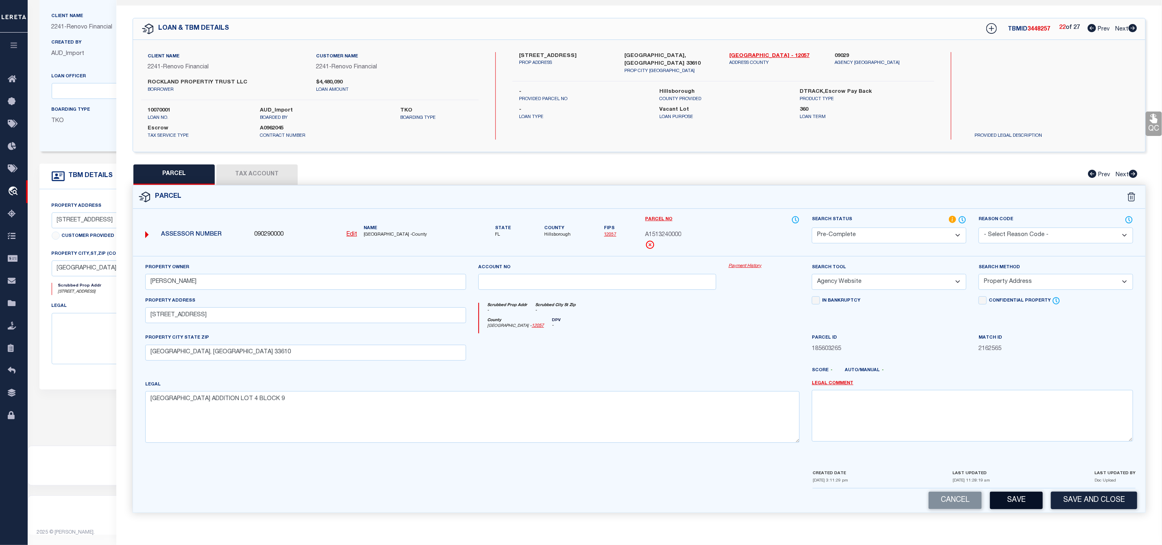
click at [1011, 500] on button "Save" at bounding box center [1016, 499] width 53 height 17
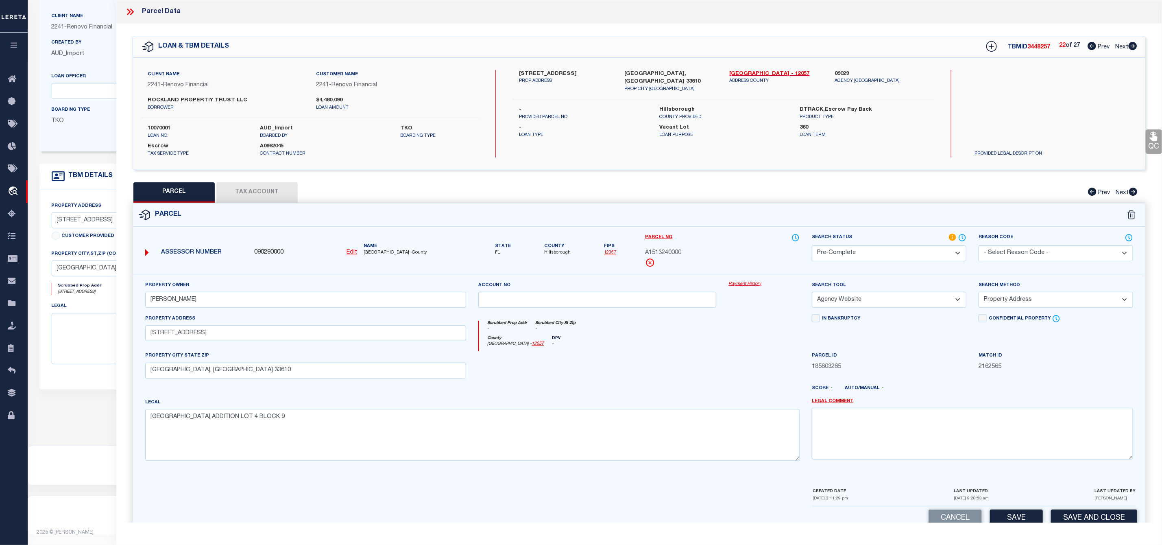
click at [1042, 44] on span "3448257" at bounding box center [1039, 47] width 23 height 6
click at [659, 253] on span "A1513240000" at bounding box center [663, 253] width 36 height 9
click at [1140, 42] on div "LOAN & TBM DETAILS TBMID 3448257 22 of 27 Prev Next" at bounding box center [639, 46] width 1013 height 21
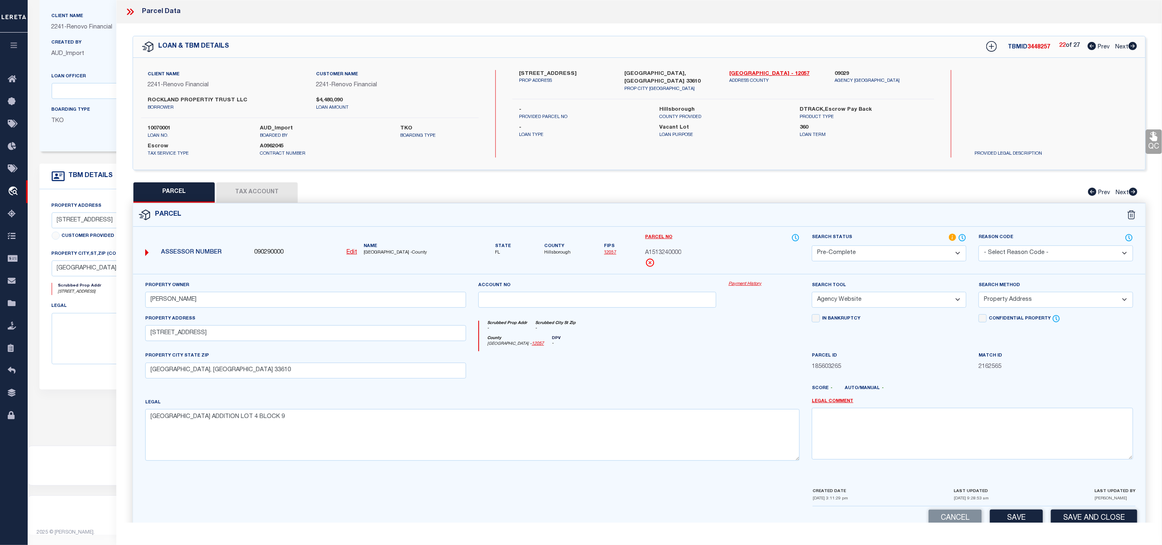
click at [1137, 46] on icon at bounding box center [1133, 46] width 9 height 8
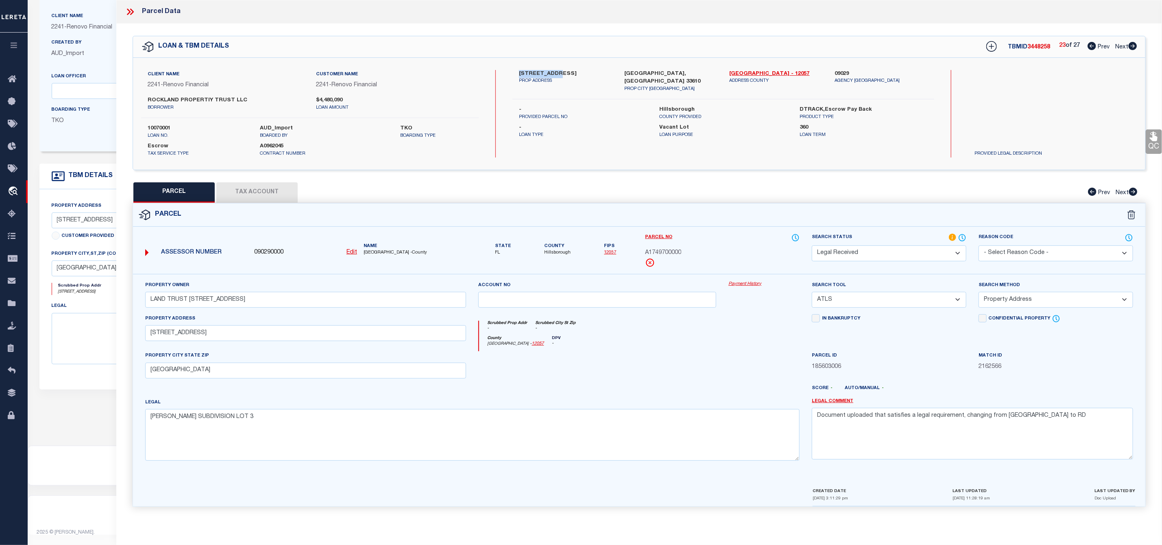
drag, startPoint x: 514, startPoint y: 73, endPoint x: 550, endPoint y: 73, distance: 36.2
click at [550, 73] on div "[STREET_ADDRESS] PROP ADDRESS" at bounding box center [565, 81] width 105 height 23
click at [266, 297] on input "LAND TRUST [STREET_ADDRESS]" at bounding box center [305, 300] width 321 height 16
drag, startPoint x: 265, startPoint y: 301, endPoint x: 135, endPoint y: 297, distance: 129.8
click at [135, 297] on div "Property Owner LAND TRUST [STREET_ADDRESS] Account no Payment History Search To…" at bounding box center [639, 380] width 1013 height 213
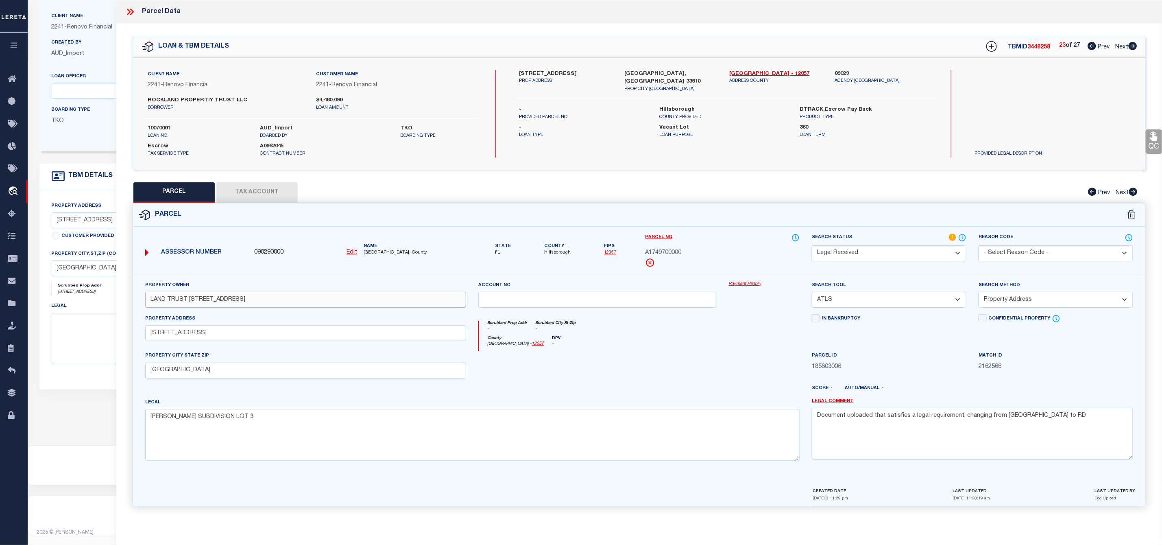
paste input "[PERSON_NAME]"
drag, startPoint x: 1037, startPoint y: 424, endPoint x: 809, endPoint y: 412, distance: 227.7
click at [809, 412] on div "Legal Comment Document uploaded that satisfies a legal requirement, changing fr…" at bounding box center [973, 432] width 334 height 69
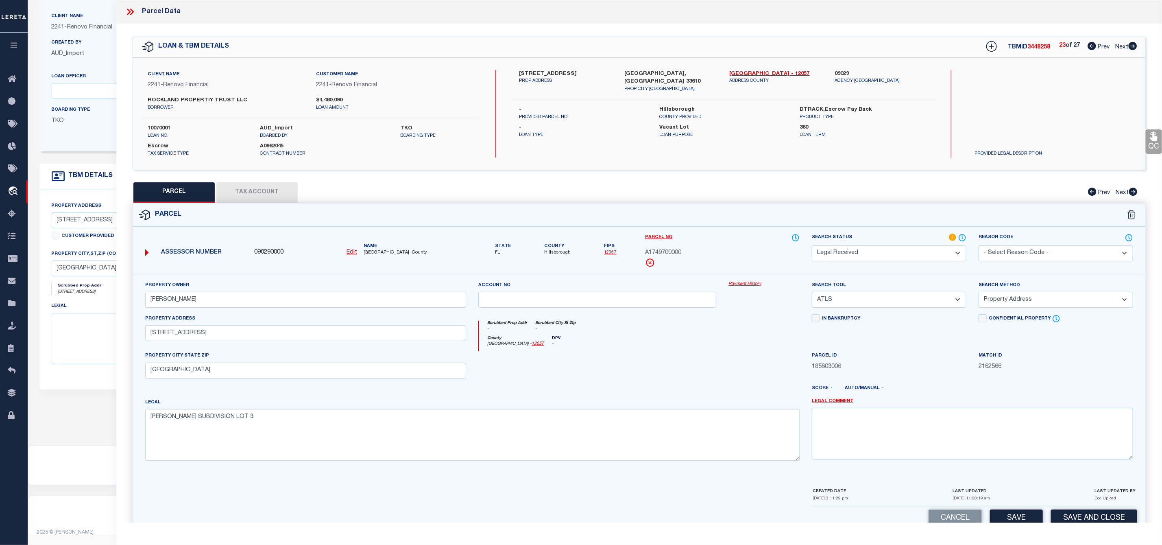
click at [858, 300] on select "-- Select Search Tool -- 3rd Party Website Agency File Agency Website ATLS CNV-…" at bounding box center [889, 300] width 155 height 16
click at [812, 294] on select "-- Select Search Tool -- 3rd Party Website Agency File Agency Website ATLS CNV-…" at bounding box center [889, 300] width 155 height 16
click at [1037, 303] on select "-- Select Search Method -- Property Address Legal Liability Info Provided" at bounding box center [1056, 300] width 155 height 16
click at [979, 294] on select "-- Select Search Method -- Property Address Legal Liability Info Provided" at bounding box center [1056, 300] width 155 height 16
click at [893, 257] on select "Automated Search Bad Parcel Complete Duplicate Parcel High Dollar Reporting In …" at bounding box center [889, 253] width 155 height 16
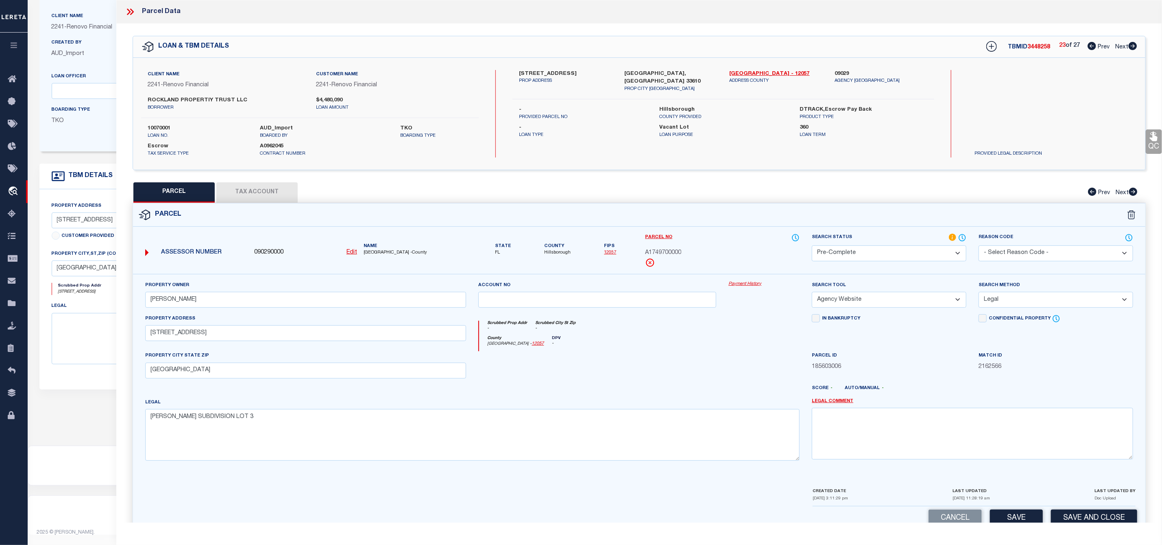
click at [812, 246] on select "Automated Search Bad Parcel Complete Duplicate Parcel High Dollar Reporting In …" at bounding box center [889, 253] width 155 height 16
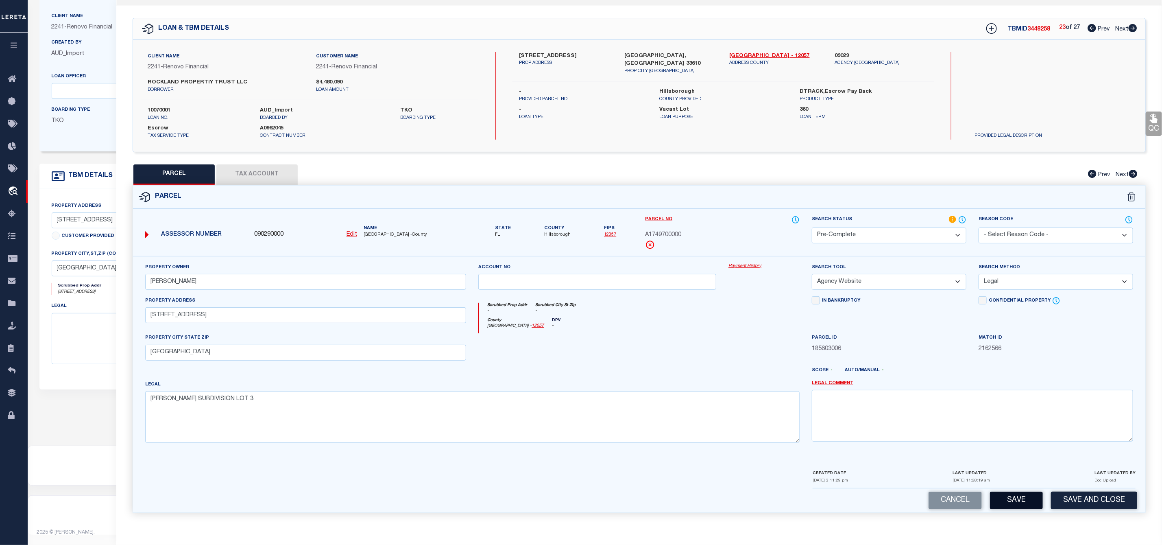
click at [1024, 503] on button "Save" at bounding box center [1016, 499] width 53 height 17
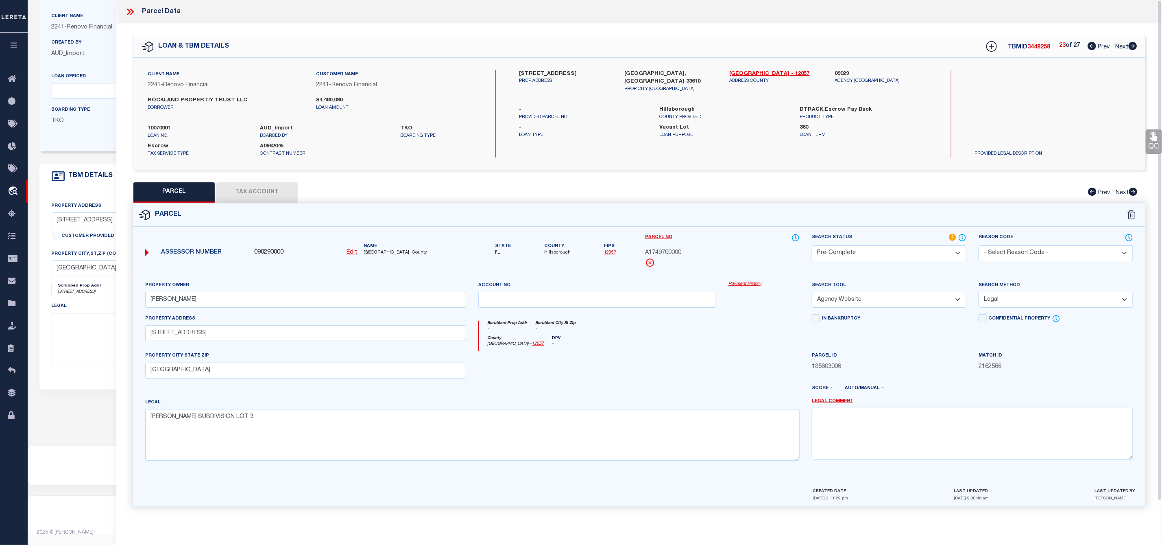
scroll to position [0, 0]
click at [1039, 48] on span "3448258" at bounding box center [1039, 47] width 23 height 6
click at [661, 249] on div "Parcel No A1749700000" at bounding box center [722, 250] width 155 height 34
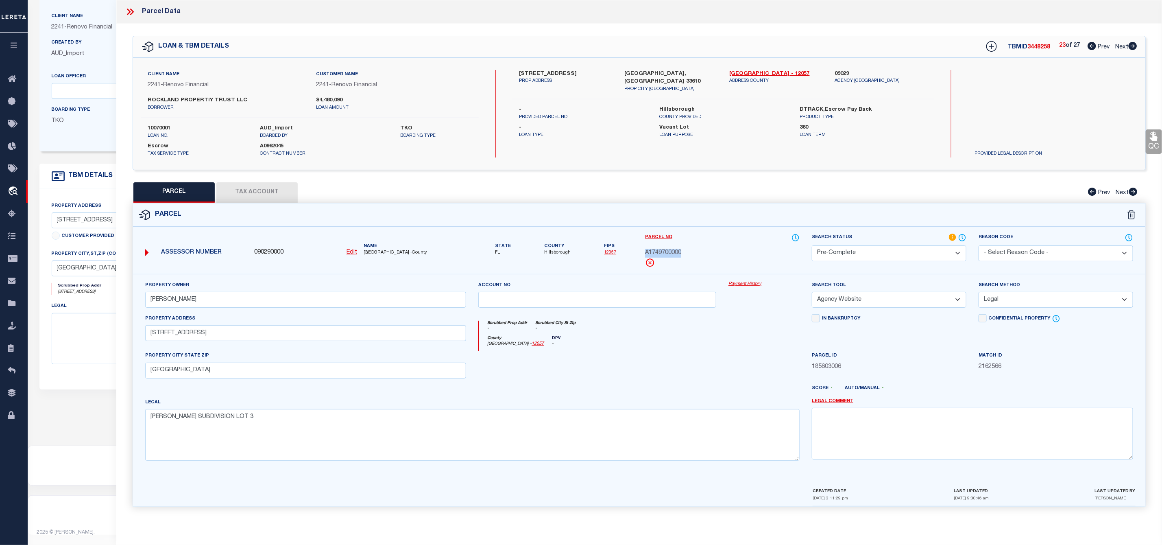
click at [1135, 45] on icon at bounding box center [1133, 46] width 9 height 8
drag, startPoint x: 514, startPoint y: 70, endPoint x: 566, endPoint y: 76, distance: 52.8
click at [566, 76] on div "[STREET_ADDRESS] PROP ADDRESS" at bounding box center [565, 81] width 105 height 23
click at [267, 304] on input "LAND TRUST [STREET_ADDRESS]" at bounding box center [305, 300] width 321 height 16
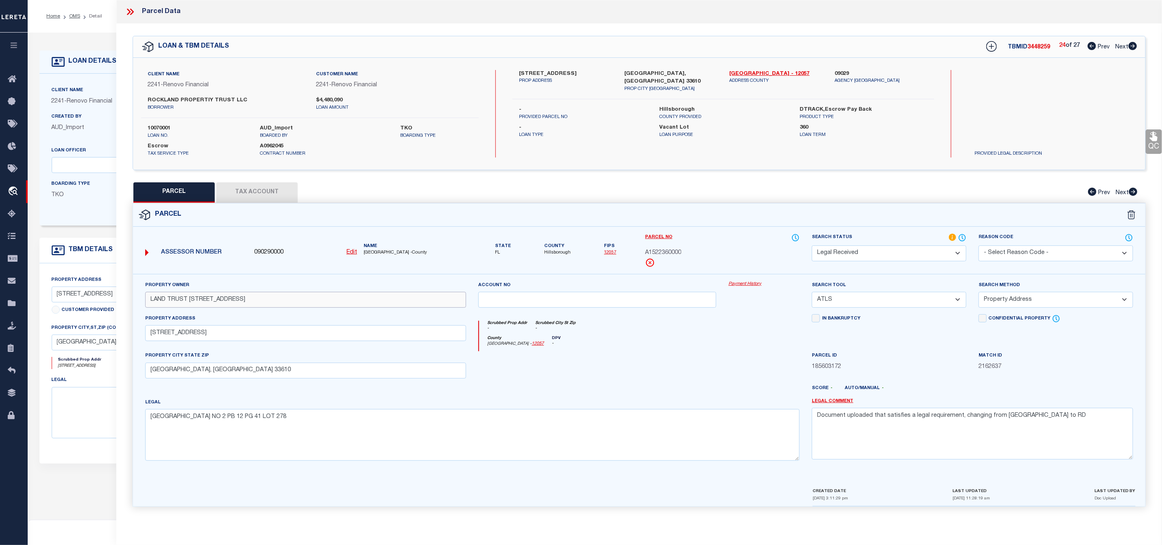
click at [266, 300] on input "LAND TRUST [STREET_ADDRESS]" at bounding box center [305, 300] width 321 height 16
drag, startPoint x: 265, startPoint y: 300, endPoint x: 144, endPoint y: 298, distance: 120.9
click at [144, 298] on div "Property Owner LAND TRUST [STREET_ADDRESS]" at bounding box center [306, 297] width 334 height 33
paste input "[PERSON_NAME]"
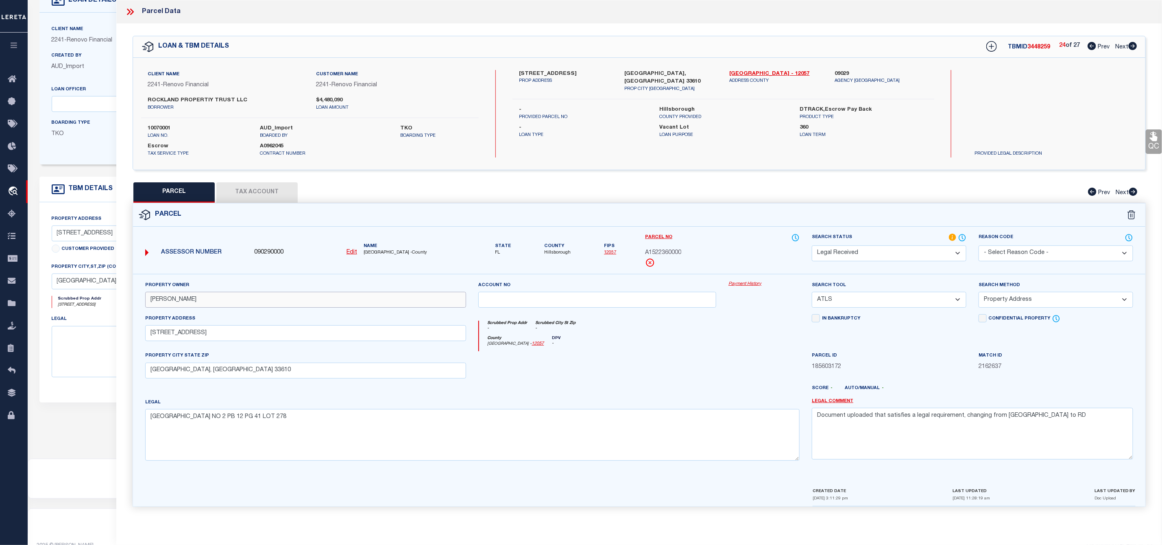
scroll to position [82, 0]
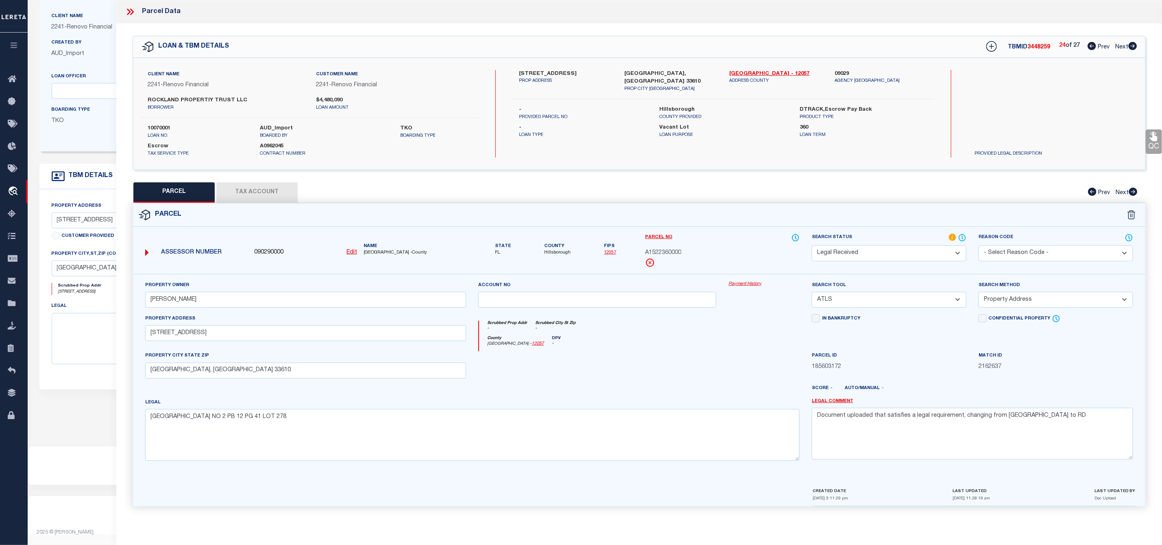
click at [848, 304] on select "-- Select Search Tool -- 3rd Party Website Agency File Agency Website ATLS CNV-…" at bounding box center [889, 300] width 155 height 16
click at [812, 294] on select "-- Select Search Tool -- 3rd Party Website Agency File Agency Website ATLS CNV-…" at bounding box center [889, 300] width 155 height 16
drag, startPoint x: 1045, startPoint y: 424, endPoint x: 758, endPoint y: 408, distance: 287.7
click at [758, 408] on div "Property Owner [PERSON_NAME] Account no Payment History Search Tool -- Select S…" at bounding box center [639, 374] width 1000 height 186
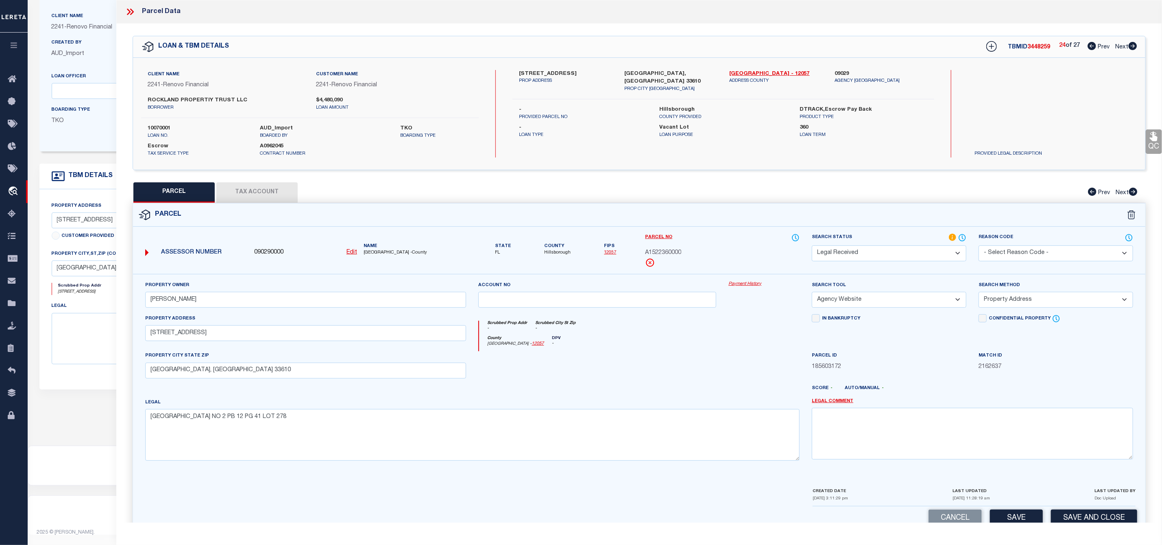
click at [919, 254] on select "Automated Search Bad Parcel Complete Duplicate Parcel High Dollar Reporting In …" at bounding box center [889, 253] width 155 height 16
click at [812, 246] on select "Automated Search Bad Parcel Complete Duplicate Parcel High Dollar Reporting In …" at bounding box center [889, 253] width 155 height 16
click at [1016, 304] on select "-- Select Search Method -- Property Address Legal Liability Info Provided" at bounding box center [1056, 300] width 155 height 16
click at [979, 294] on select "-- Select Search Method -- Property Address Legal Liability Info Provided" at bounding box center [1056, 300] width 155 height 16
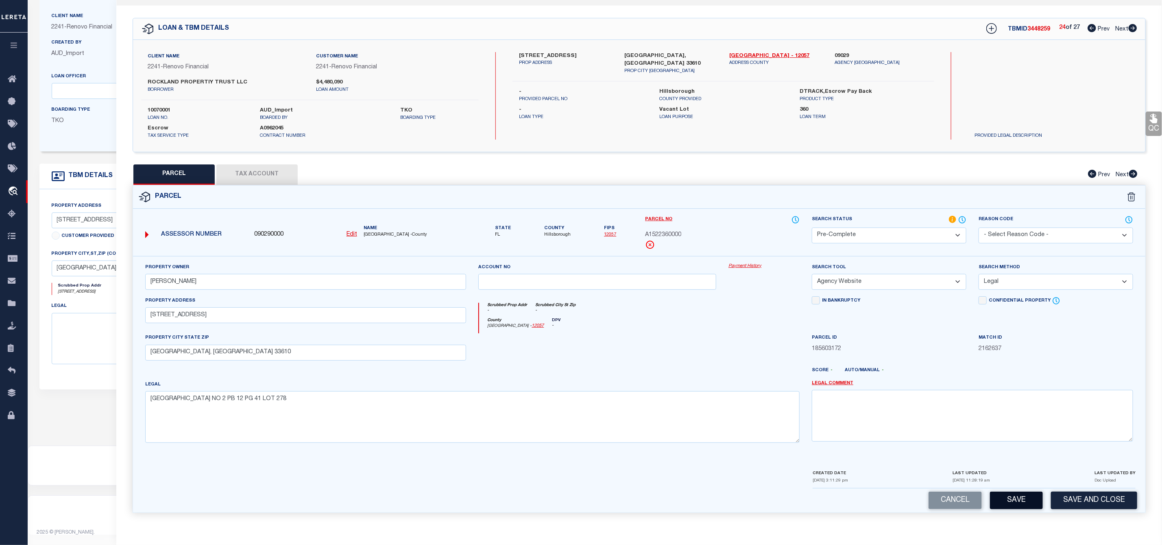
click at [1020, 503] on button "Save" at bounding box center [1016, 499] width 53 height 17
click at [1044, 26] on span "3448259" at bounding box center [1039, 29] width 23 height 6
click at [667, 231] on span "A1522360000" at bounding box center [663, 235] width 36 height 9
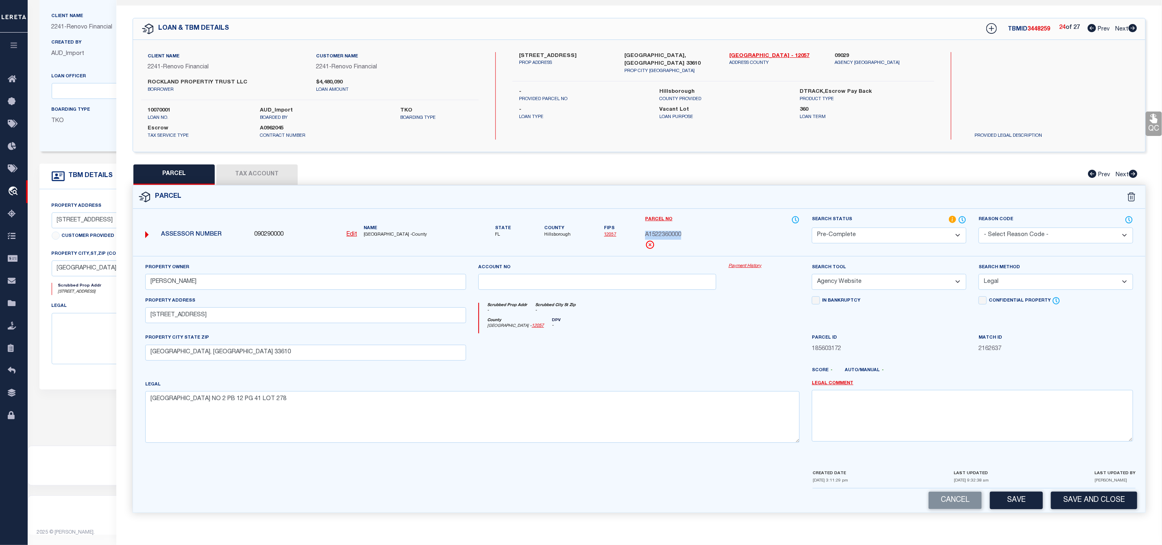
click at [1129, 24] on icon at bounding box center [1133, 28] width 9 height 8
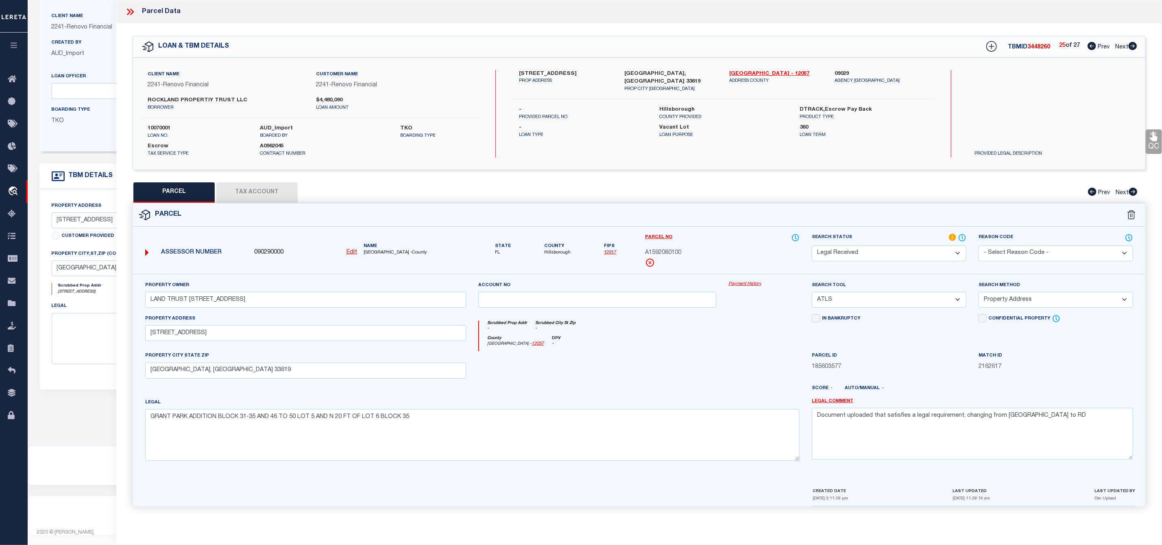
scroll to position [0, 0]
drag, startPoint x: 519, startPoint y: 71, endPoint x: 551, endPoint y: 76, distance: 32.1
click at [551, 76] on label "[STREET_ADDRESS]" at bounding box center [565, 74] width 93 height 8
click at [272, 303] on input "LAND TRUST [STREET_ADDRESS]" at bounding box center [305, 300] width 321 height 16
drag, startPoint x: 270, startPoint y: 302, endPoint x: 136, endPoint y: 303, distance: 134.3
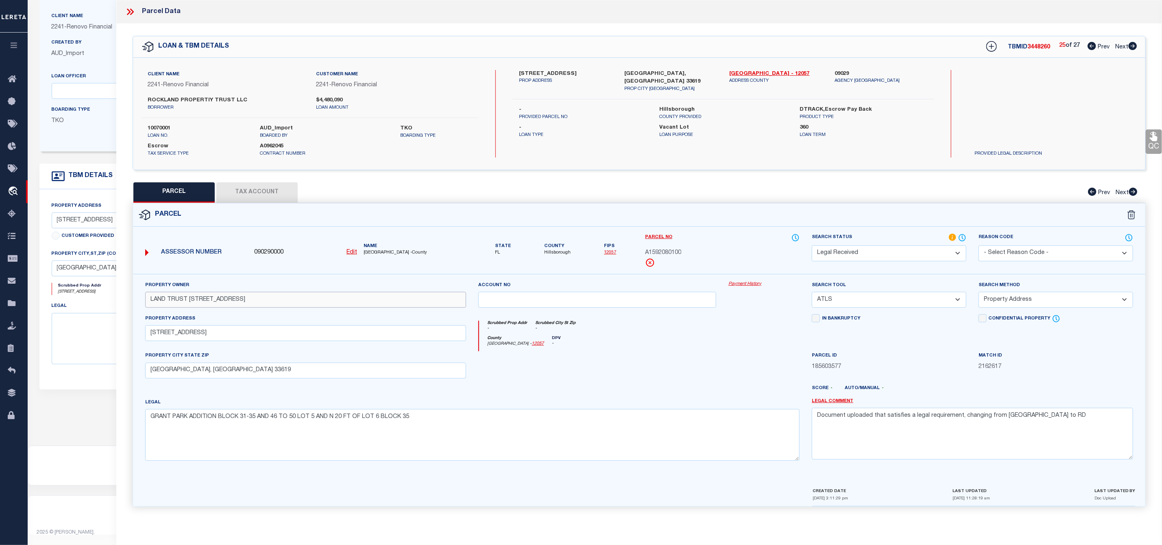
click at [136, 303] on div "Property Owner LAND TRUST [STREET_ADDRESS] Account no Payment History Search To…" at bounding box center [639, 380] width 1013 height 213
paste input "[PERSON_NAME]"
drag, startPoint x: 1039, startPoint y: 422, endPoint x: 808, endPoint y: 430, distance: 230.4
click at [808, 430] on div "Legal Comment Document uploaded that satisfies a legal requirement, changing fr…" at bounding box center [973, 432] width 334 height 69
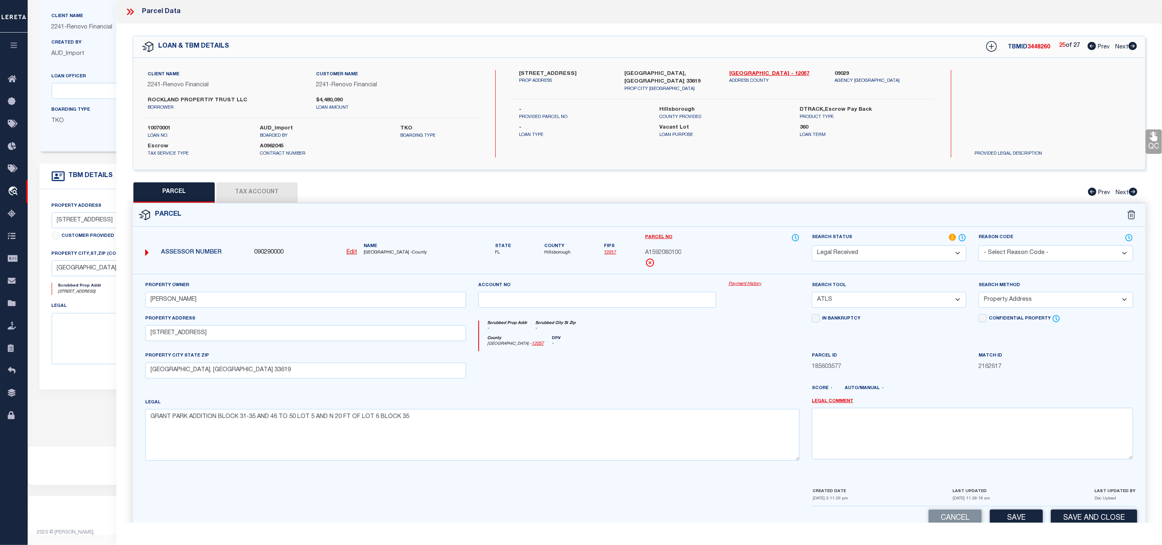
click at [835, 304] on select "-- Select Search Tool -- 3rd Party Website Agency File Agency Website ATLS CNV-…" at bounding box center [889, 300] width 155 height 16
click at [812, 294] on select "-- Select Search Tool -- 3rd Party Website Agency File Agency Website ATLS CNV-…" at bounding box center [889, 300] width 155 height 16
click at [1017, 302] on select "-- Select Search Method -- Property Address Legal Liability Info Provided" at bounding box center [1056, 300] width 155 height 16
click at [979, 294] on select "-- Select Search Method -- Property Address Legal Liability Info Provided" at bounding box center [1056, 300] width 155 height 16
click at [908, 253] on select "Automated Search Bad Parcel Complete Duplicate Parcel High Dollar Reporting In …" at bounding box center [889, 253] width 155 height 16
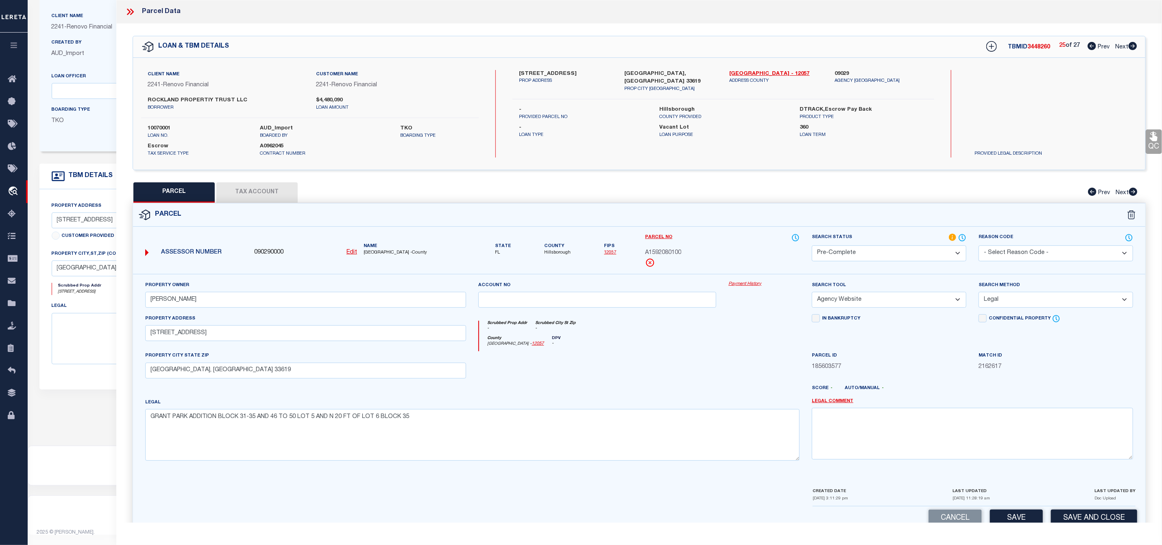
click at [812, 246] on select "Automated Search Bad Parcel Complete Duplicate Parcel High Dollar Reporting In …" at bounding box center [889, 253] width 155 height 16
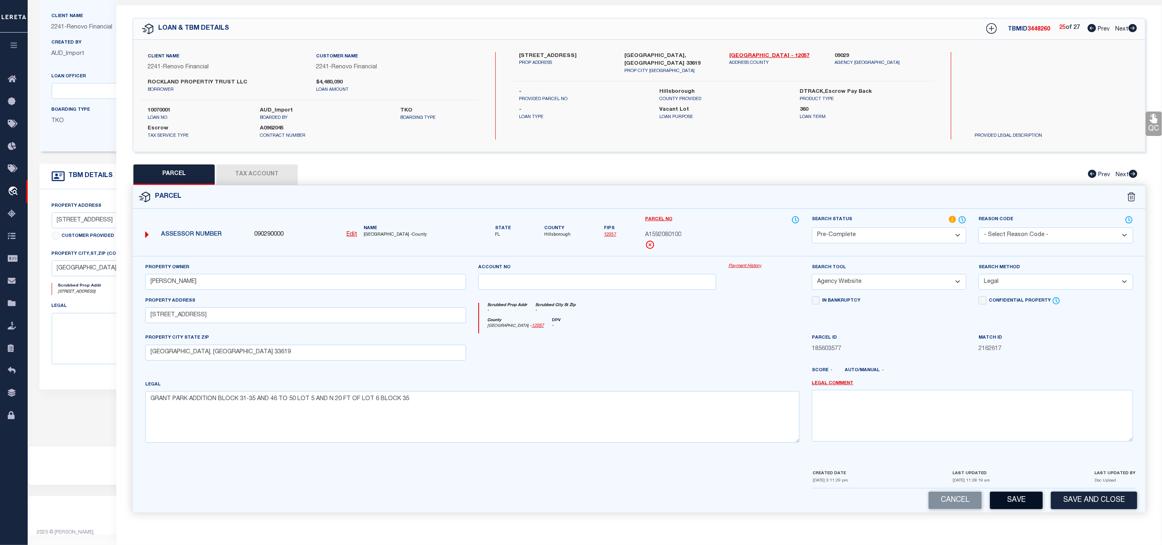
click at [1028, 497] on button "Save" at bounding box center [1016, 499] width 53 height 17
click at [267, 175] on button "Tax Account" at bounding box center [256, 174] width 81 height 20
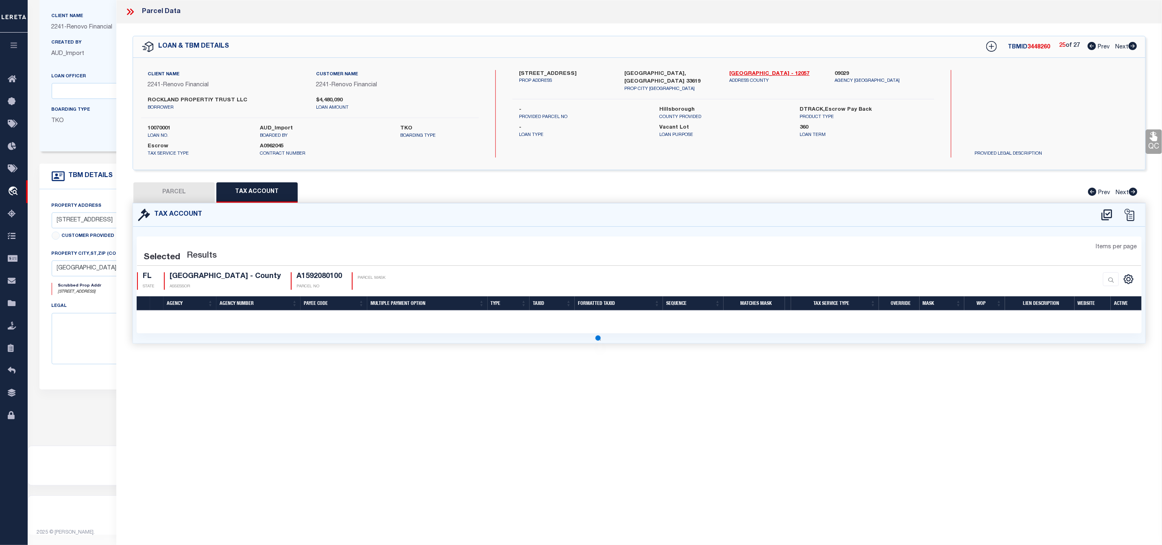
scroll to position [0, 0]
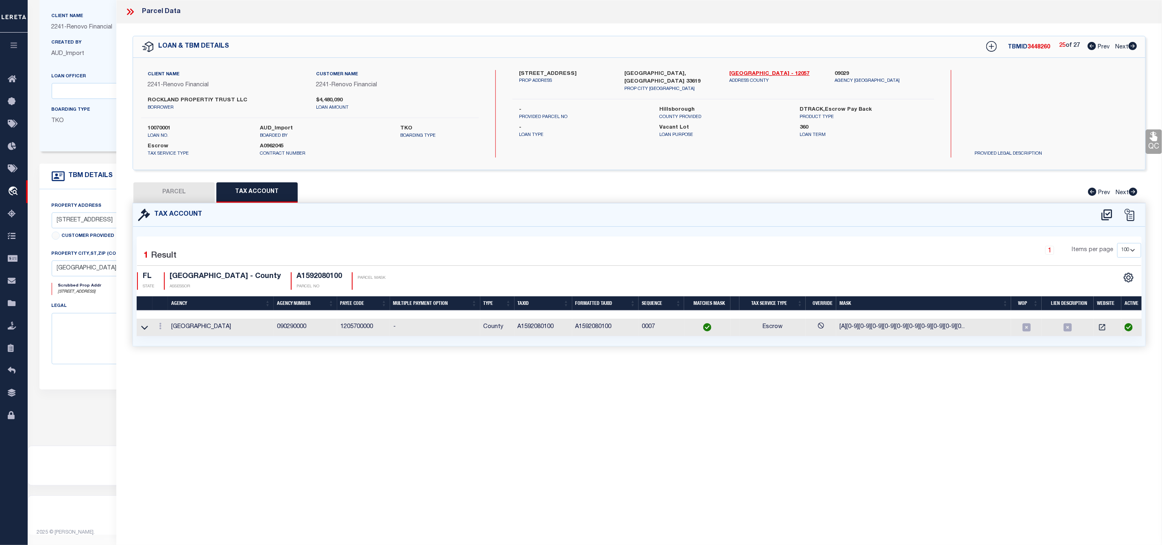
click at [165, 190] on button "PARCEL" at bounding box center [173, 192] width 81 height 20
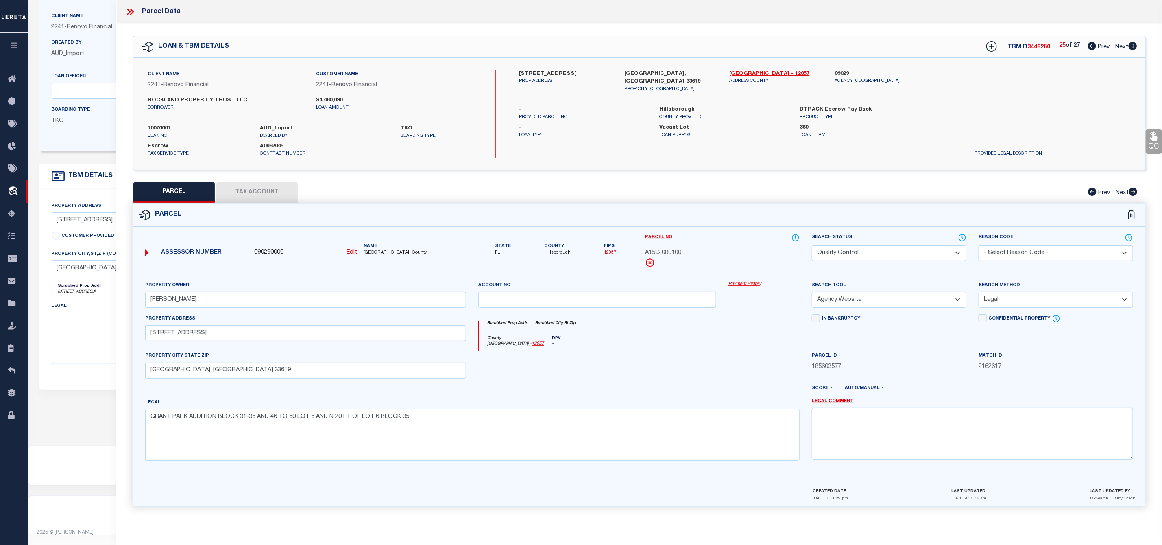
click at [1030, 44] on span "3448260" at bounding box center [1039, 47] width 23 height 6
click at [652, 250] on span "A1592080100" at bounding box center [663, 253] width 36 height 9
click at [1137, 48] on icon at bounding box center [1133, 46] width 9 height 8
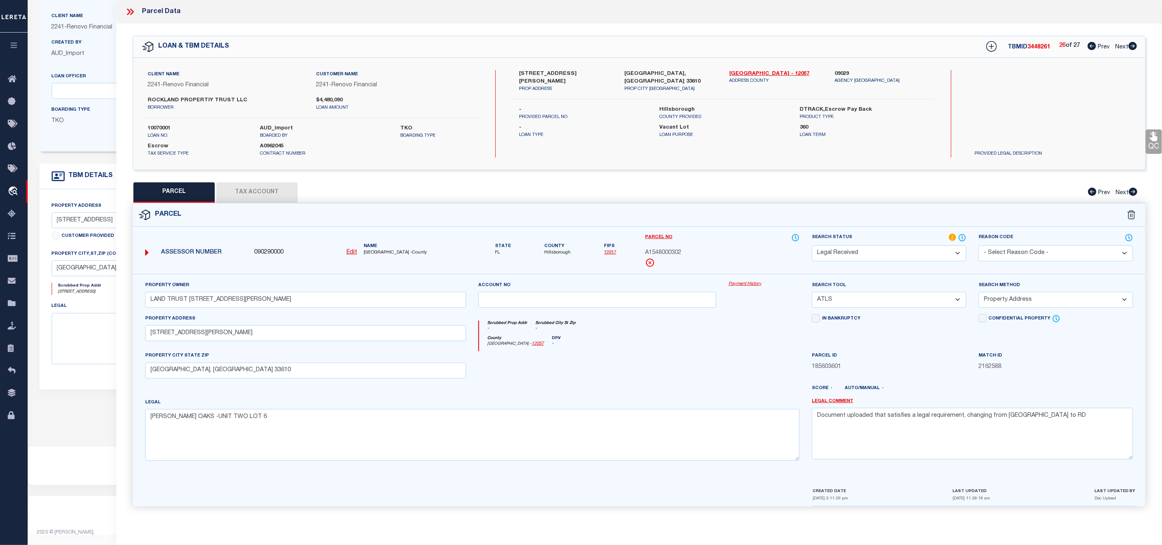
click at [1032, 48] on span "3448261" at bounding box center [1039, 47] width 23 height 6
drag, startPoint x: 518, startPoint y: 70, endPoint x: 570, endPoint y: 77, distance: 53.0
click at [570, 77] on div "[STREET_ADDRESS][PERSON_NAME] PROP ADDRESS" at bounding box center [565, 81] width 105 height 23
click at [277, 304] on input "LAND TRUST [STREET_ADDRESS][PERSON_NAME]" at bounding box center [305, 300] width 321 height 16
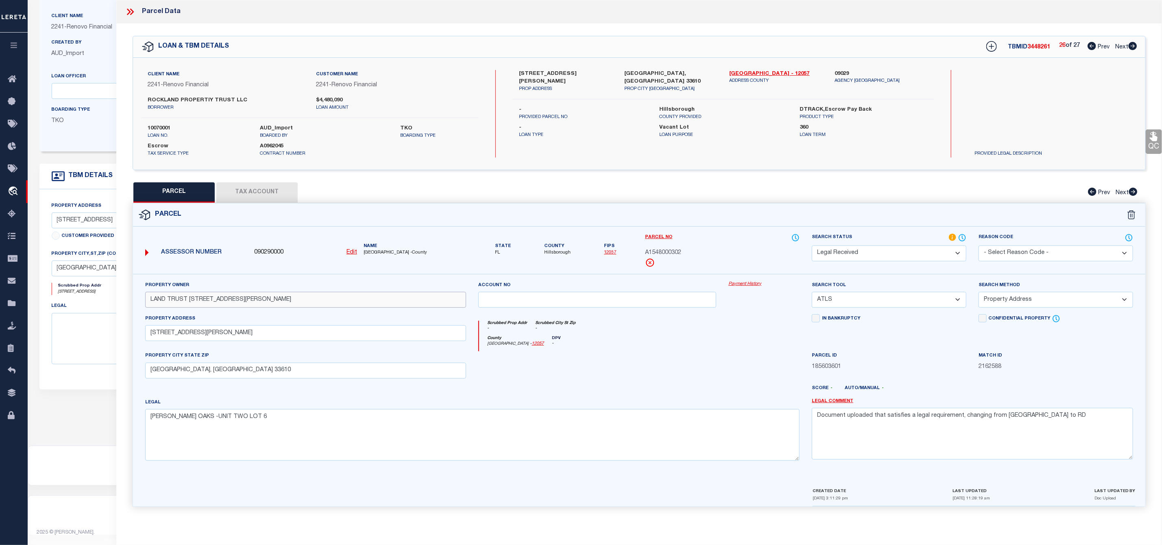
drag, startPoint x: 277, startPoint y: 304, endPoint x: 140, endPoint y: 308, distance: 137.2
click at [140, 308] on div "Property Owner LAND TRUST [STREET_ADDRESS][PERSON_NAME]" at bounding box center [306, 297] width 334 height 33
paste input "[PERSON_NAME]"
drag, startPoint x: 1064, startPoint y: 420, endPoint x: 812, endPoint y: 420, distance: 252.7
click at [812, 420] on textarea "Document uploaded that satisfies a legal requirement, changing from [GEOGRAPHIC…" at bounding box center [972, 433] width 321 height 51
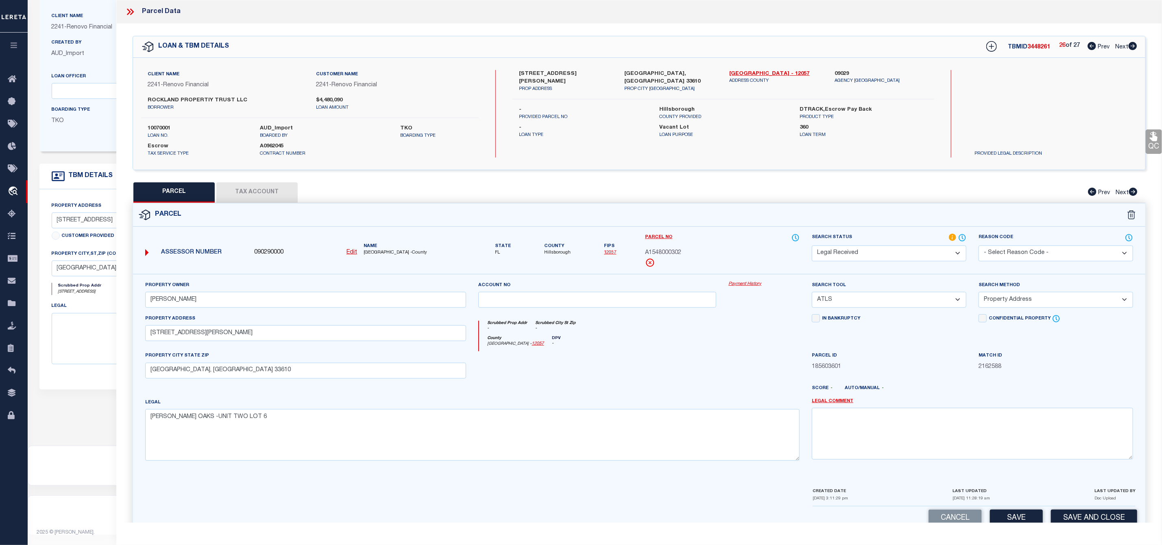
click at [877, 303] on select "-- Select Search Tool -- 3rd Party Website Agency File Agency Website ATLS CNV-…" at bounding box center [889, 300] width 155 height 16
click at [812, 294] on select "-- Select Search Tool -- 3rd Party Website Agency File Agency Website ATLS CNV-…" at bounding box center [889, 300] width 155 height 16
click at [1015, 303] on select "-- Select Search Method -- Property Address Legal Liability Info Provided" at bounding box center [1056, 300] width 155 height 16
click at [979, 294] on select "-- Select Search Method -- Property Address Legal Liability Info Provided" at bounding box center [1056, 300] width 155 height 16
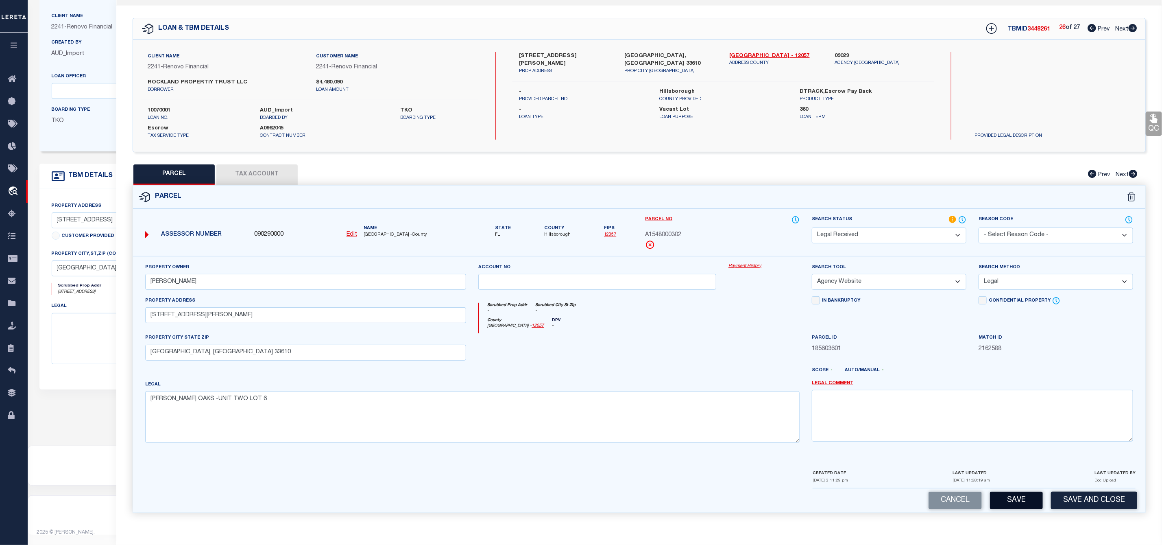
click at [1024, 498] on button "Save" at bounding box center [1016, 499] width 53 height 17
click at [908, 229] on select "Automated Search Bad Parcel Complete Duplicate Parcel High Dollar Reporting In …" at bounding box center [889, 235] width 155 height 16
click at [812, 227] on select "Automated Search Bad Parcel Complete Duplicate Parcel High Dollar Reporting In …" at bounding box center [889, 235] width 155 height 16
click at [1019, 499] on button "Save" at bounding box center [1016, 499] width 53 height 17
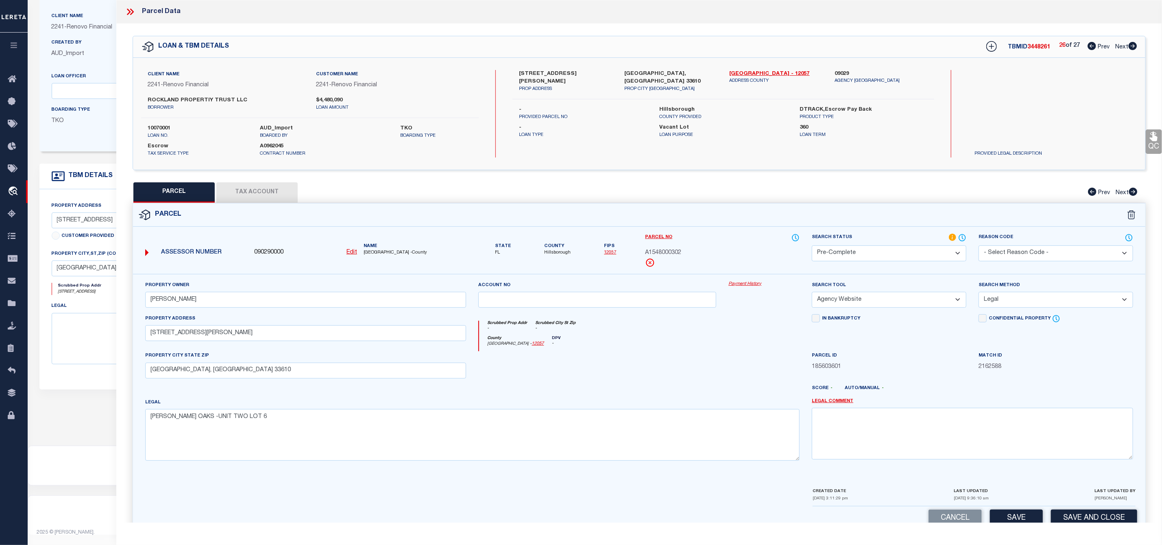
click at [1037, 48] on span "3448261" at bounding box center [1039, 47] width 23 height 6
click at [669, 251] on span "A1548000302" at bounding box center [663, 253] width 36 height 9
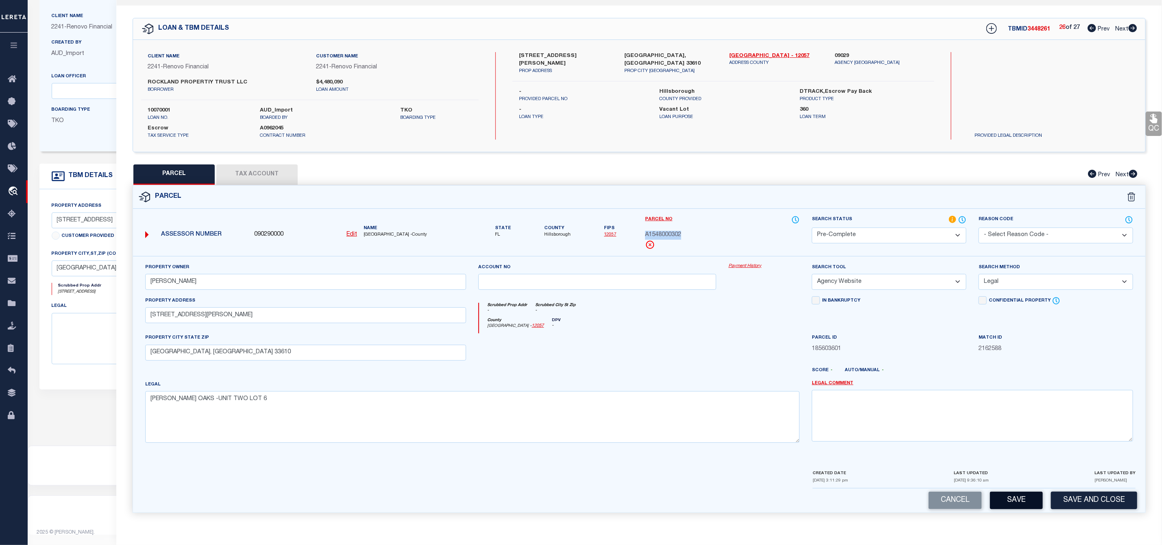
click at [1005, 496] on button "Save" at bounding box center [1016, 499] width 53 height 17
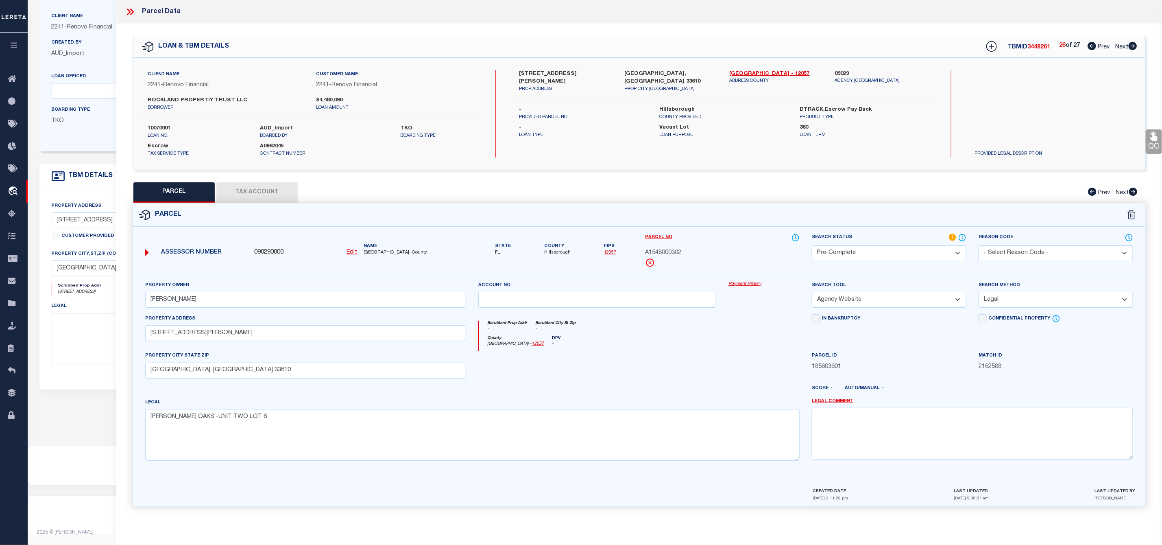
scroll to position [0, 0]
click at [1133, 46] on icon at bounding box center [1133, 46] width 9 height 8
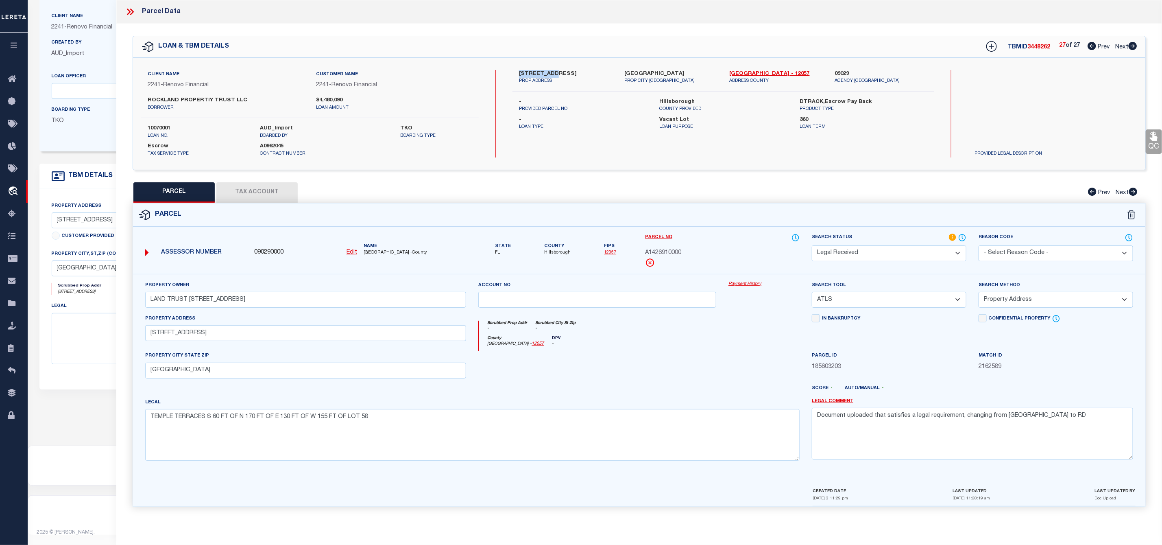
drag, startPoint x: 518, startPoint y: 69, endPoint x: 549, endPoint y: 77, distance: 32.4
click at [549, 77] on div "Client Name 2241 - Renovo Financial Customer Name 2241 - Renovo Financial ROCKL…" at bounding box center [639, 114] width 1013 height 112
click at [273, 304] on input "LAND TRUST [STREET_ADDRESS]" at bounding box center [305, 300] width 321 height 16
drag, startPoint x: 261, startPoint y: 298, endPoint x: 72, endPoint y: 296, distance: 189.2
click at [72, 296] on div "OMS Work Queue is ThoughtFocus Active is Yes Loan No. TBMID FIPS Assigned To is…" at bounding box center [595, 247] width 1135 height 577
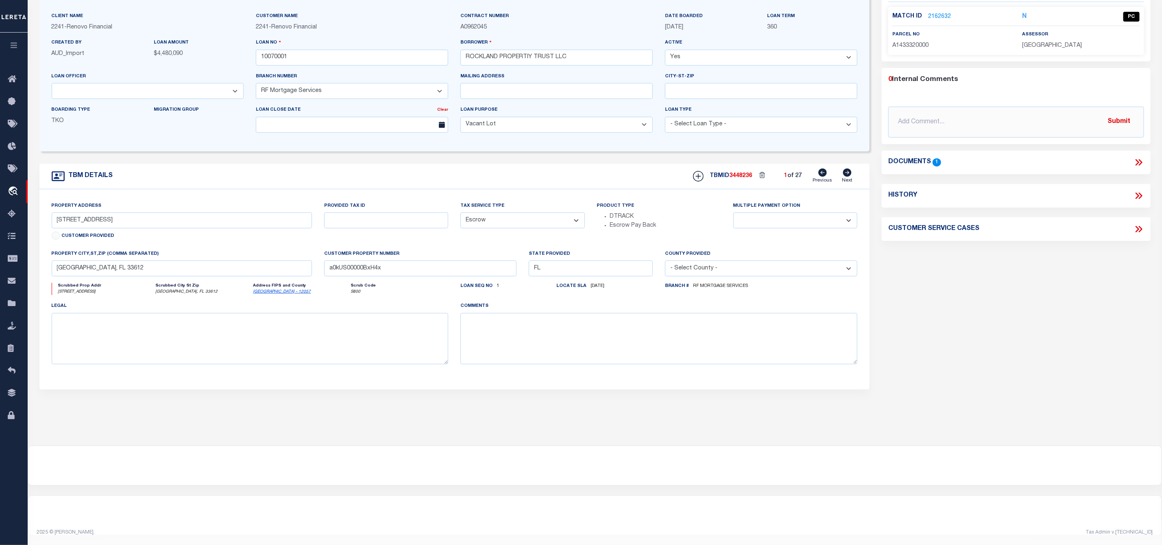
click at [937, 13] on link "2162632" at bounding box center [939, 17] width 23 height 9
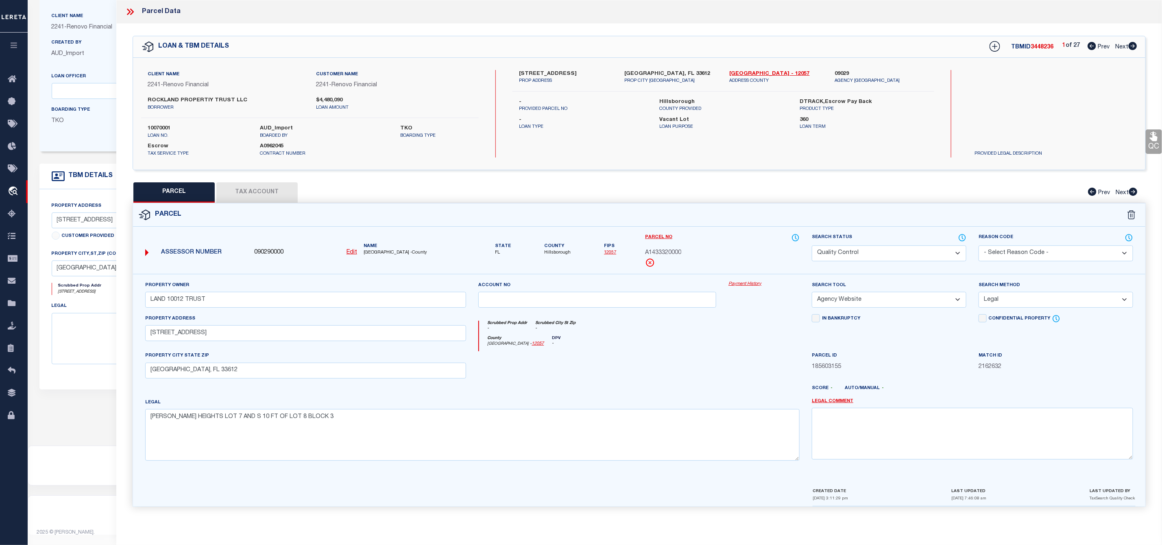
click at [1131, 49] on icon at bounding box center [1133, 46] width 9 height 8
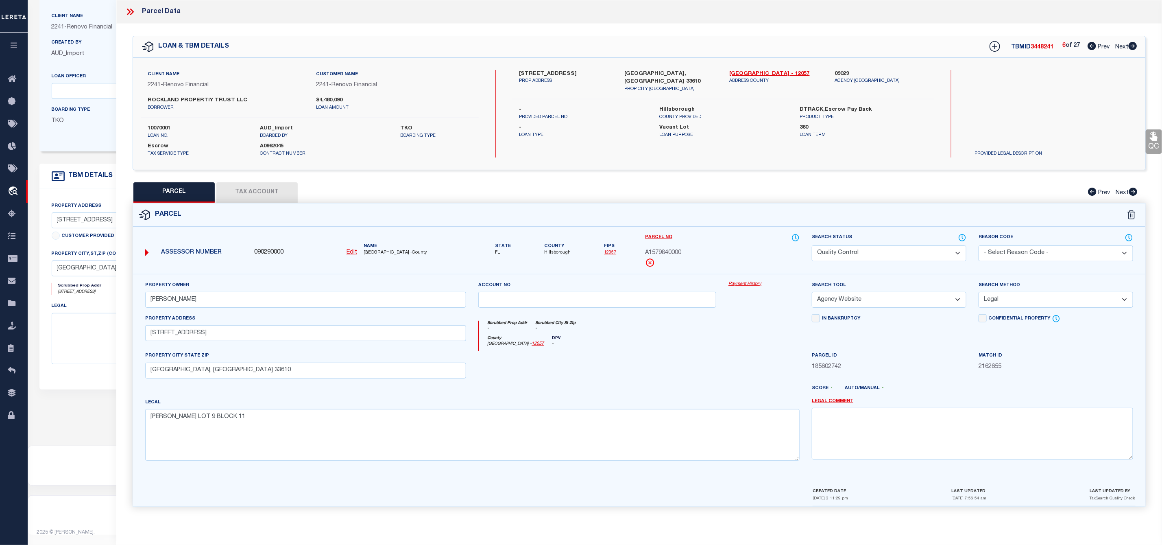
click at [1131, 49] on icon at bounding box center [1133, 46] width 9 height 8
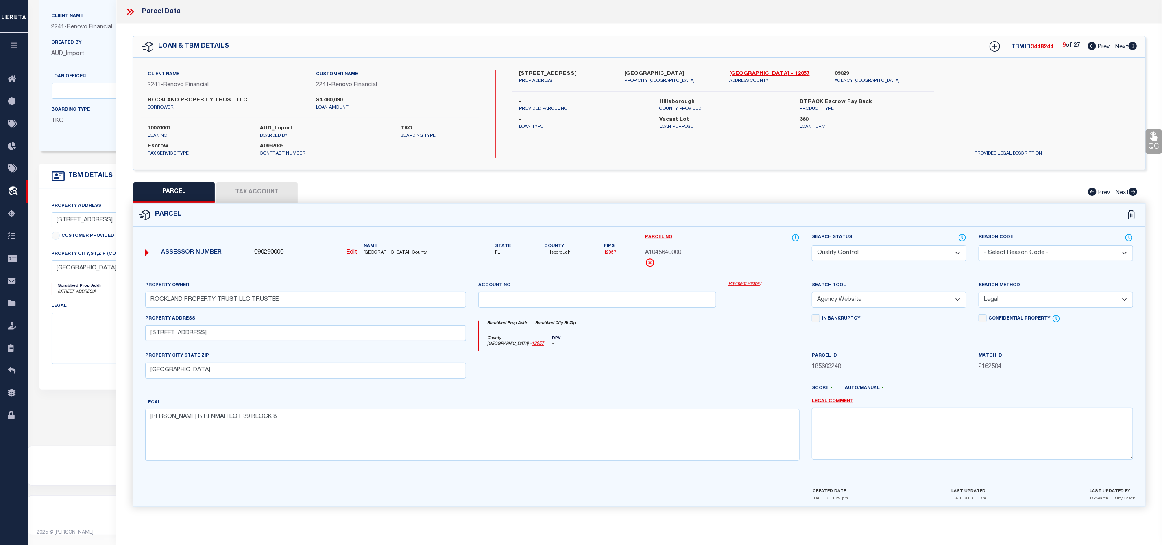
click at [1131, 49] on icon at bounding box center [1133, 46] width 9 height 8
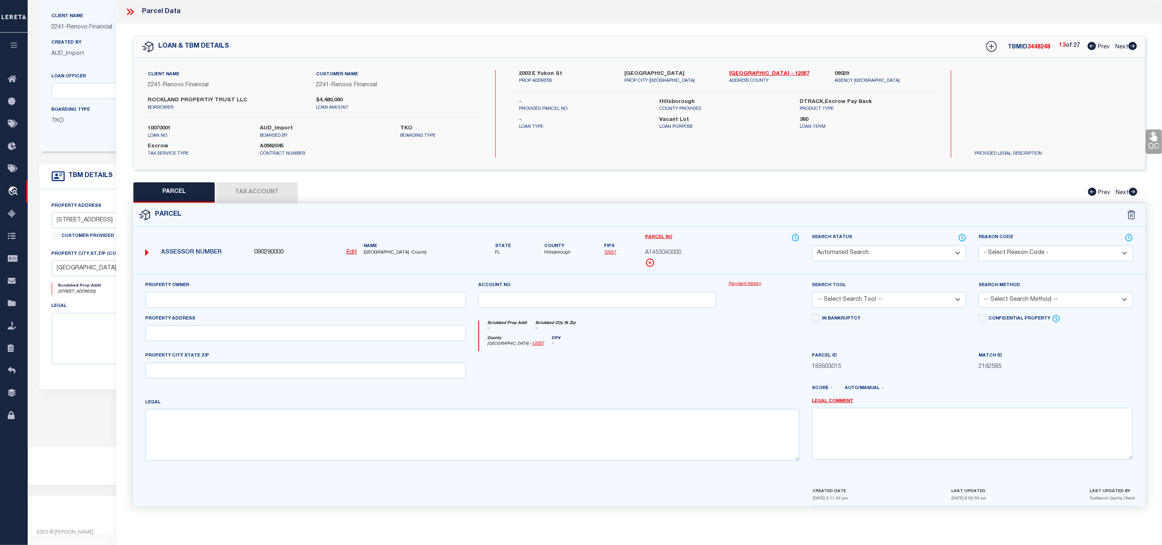
click at [1131, 49] on icon at bounding box center [1133, 46] width 9 height 8
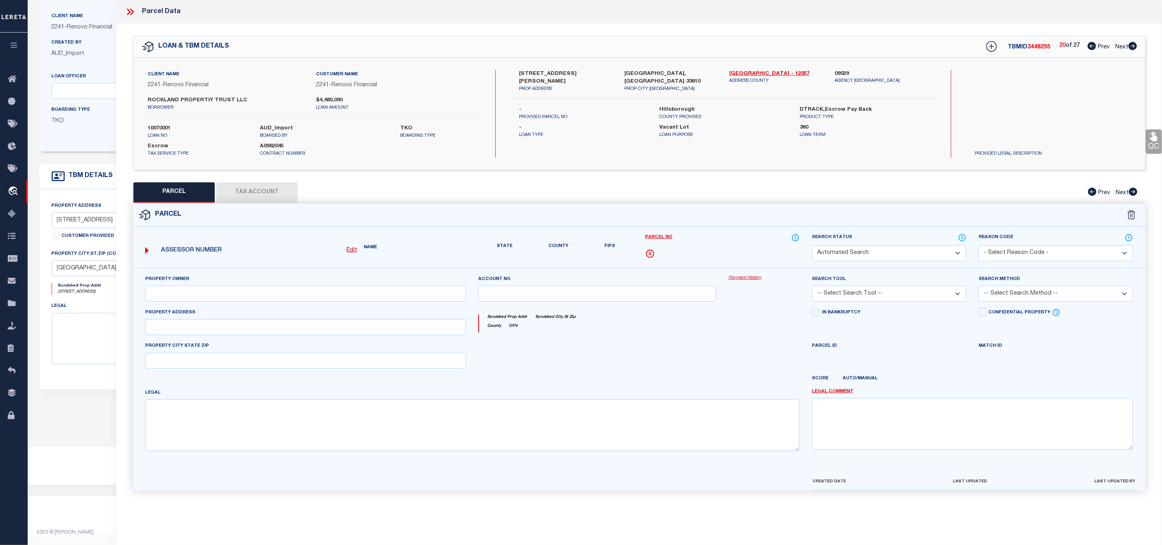
click at [1131, 49] on icon at bounding box center [1133, 46] width 9 height 8
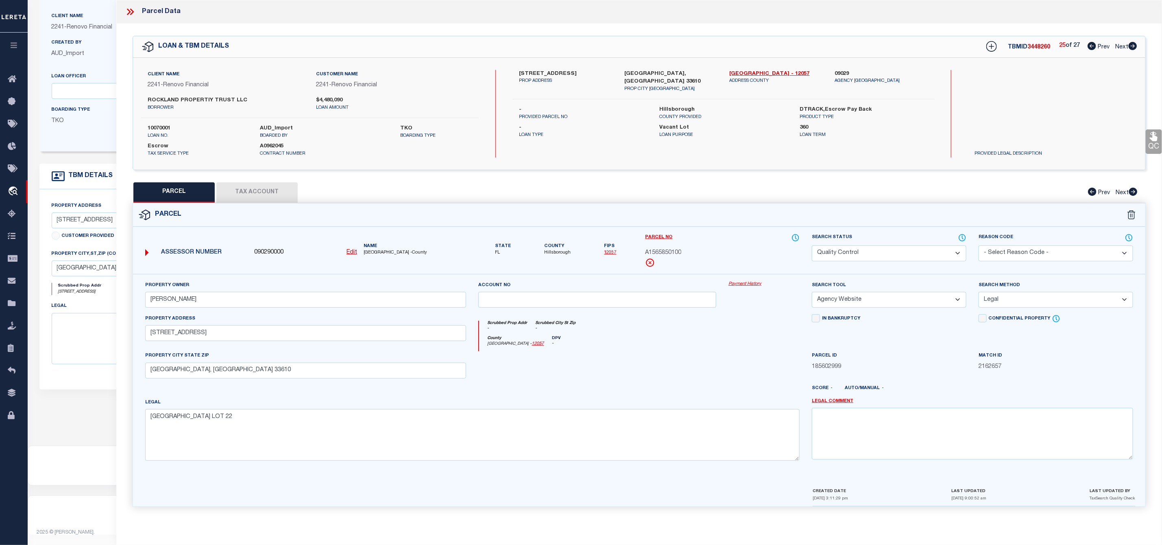
click at [1133, 46] on icon at bounding box center [1133, 46] width 9 height 8
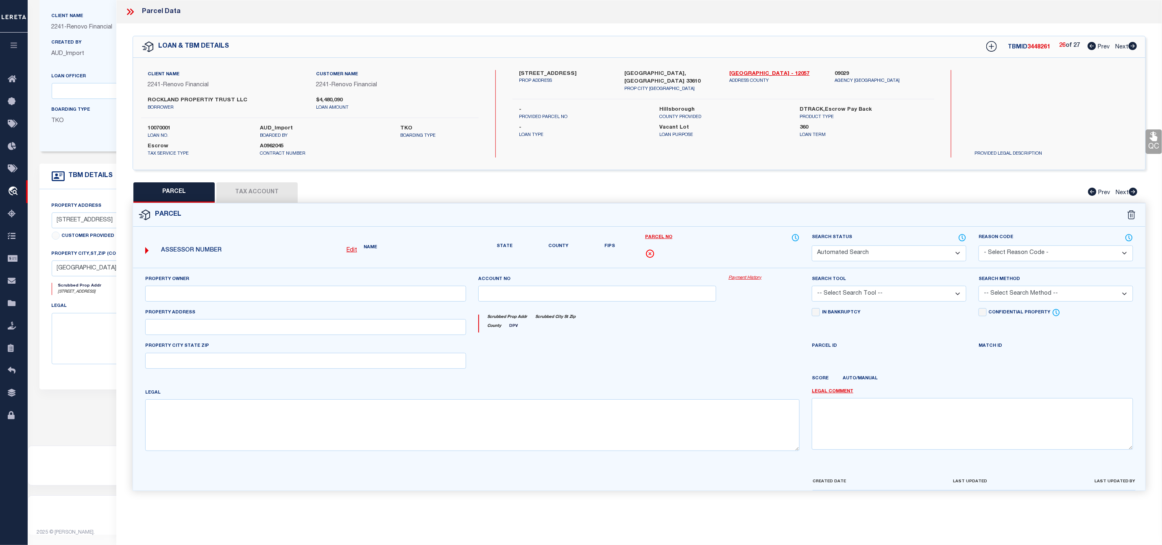
click at [1133, 46] on icon at bounding box center [1133, 46] width 9 height 8
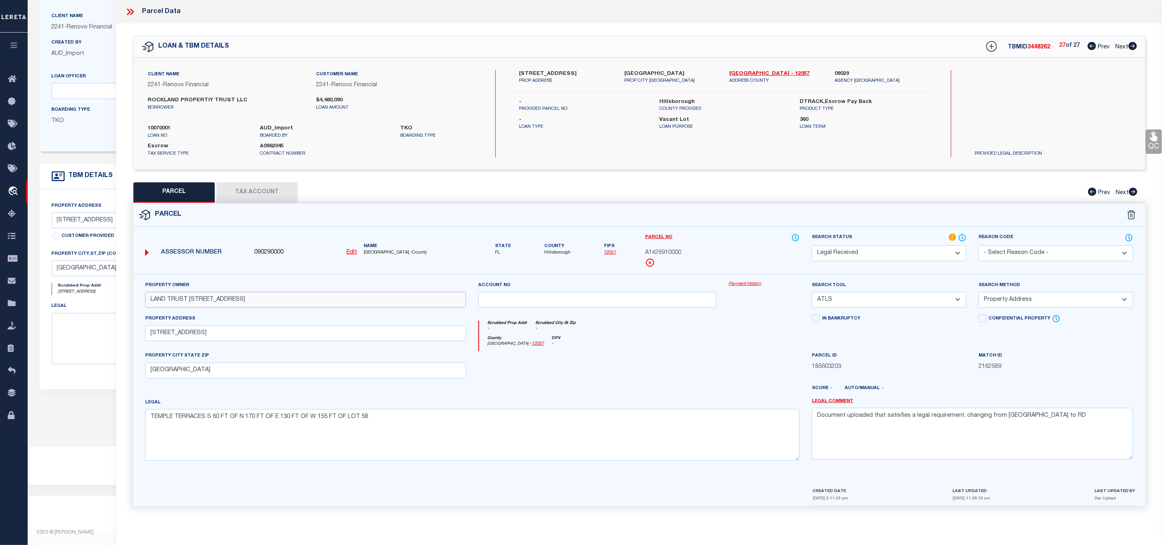
click at [280, 301] on input "LAND TRUST [STREET_ADDRESS]" at bounding box center [305, 300] width 321 height 16
drag, startPoint x: 259, startPoint y: 305, endPoint x: 152, endPoint y: 304, distance: 107.4
click at [152, 304] on input "LAND TRUST [STREET_ADDRESS]" at bounding box center [305, 300] width 321 height 16
paste input "[PERSON_NAME]"
drag, startPoint x: 1041, startPoint y: 419, endPoint x: 813, endPoint y: 431, distance: 228.2
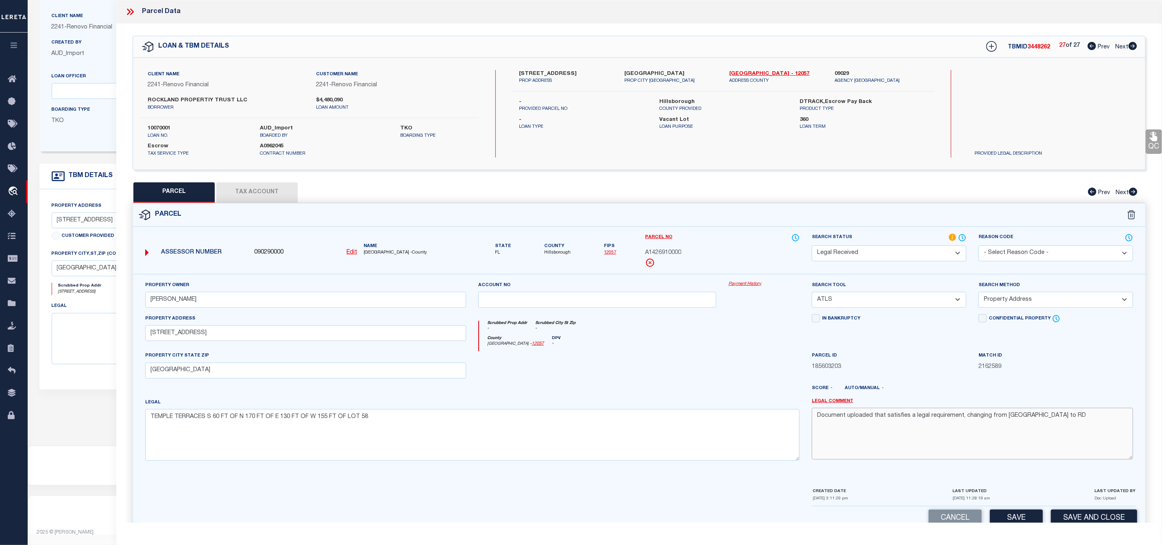
click at [813, 431] on textarea "Document uploaded that satisfies a legal requirement, changing from [GEOGRAPHIC…" at bounding box center [972, 433] width 321 height 51
click at [852, 306] on select "-- Select Search Tool -- 3rd Party Website Agency File Agency Website ATLS CNV-…" at bounding box center [889, 300] width 155 height 16
click at [812, 294] on select "-- Select Search Tool -- 3rd Party Website Agency File Agency Website ATLS CNV-…" at bounding box center [889, 300] width 155 height 16
click at [1023, 303] on select "-- Select Search Method -- Property Address Legal Liability Info Provided" at bounding box center [1056, 300] width 155 height 16
click at [979, 294] on select "-- Select Search Method -- Property Address Legal Liability Info Provided" at bounding box center [1056, 300] width 155 height 16
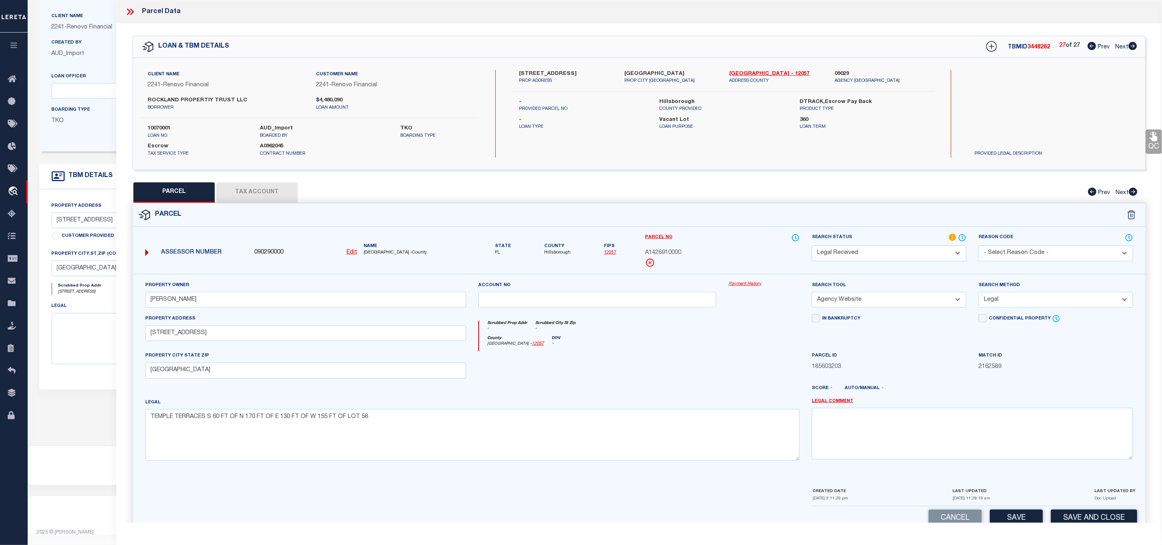
click at [908, 252] on select "Automated Search Bad Parcel Complete Duplicate Parcel High Dollar Reporting In …" at bounding box center [889, 253] width 155 height 16
click at [812, 246] on select "Automated Search Bad Parcel Complete Duplicate Parcel High Dollar Reporting In …" at bounding box center [889, 253] width 155 height 16
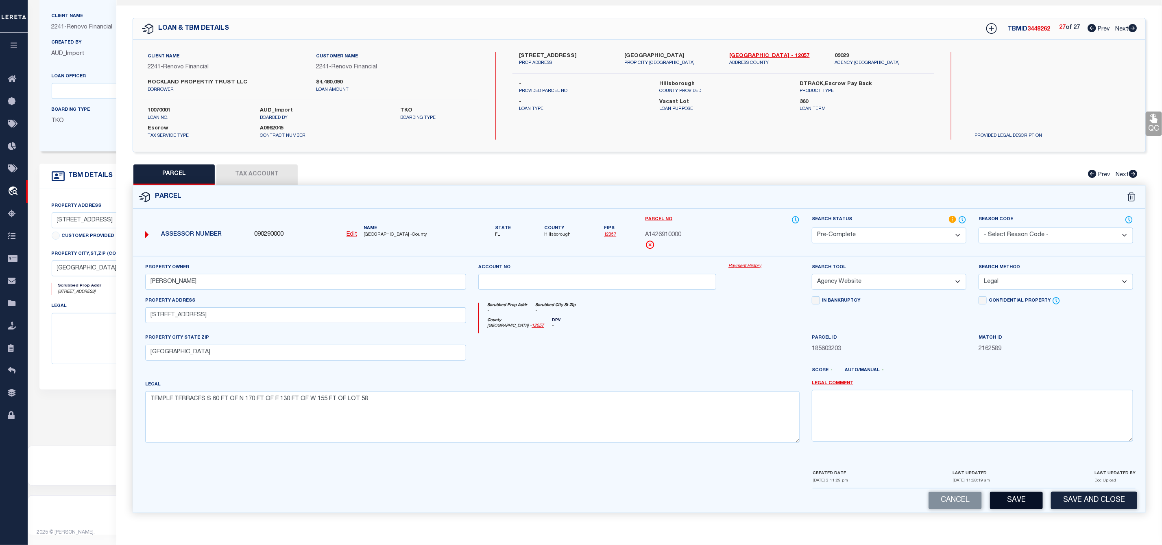
click at [1017, 500] on button "Save" at bounding box center [1016, 499] width 53 height 17
click at [1039, 26] on span "3448262" at bounding box center [1039, 29] width 23 height 6
click at [670, 231] on span "A1426910000" at bounding box center [663, 235] width 36 height 9
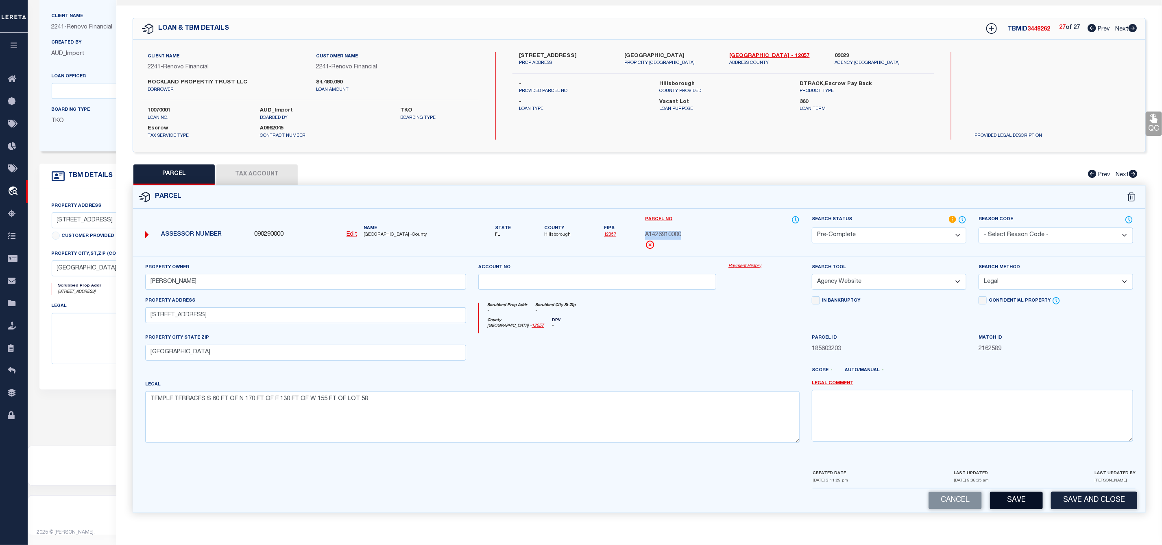
click at [1018, 504] on button "Save" at bounding box center [1016, 499] width 53 height 17
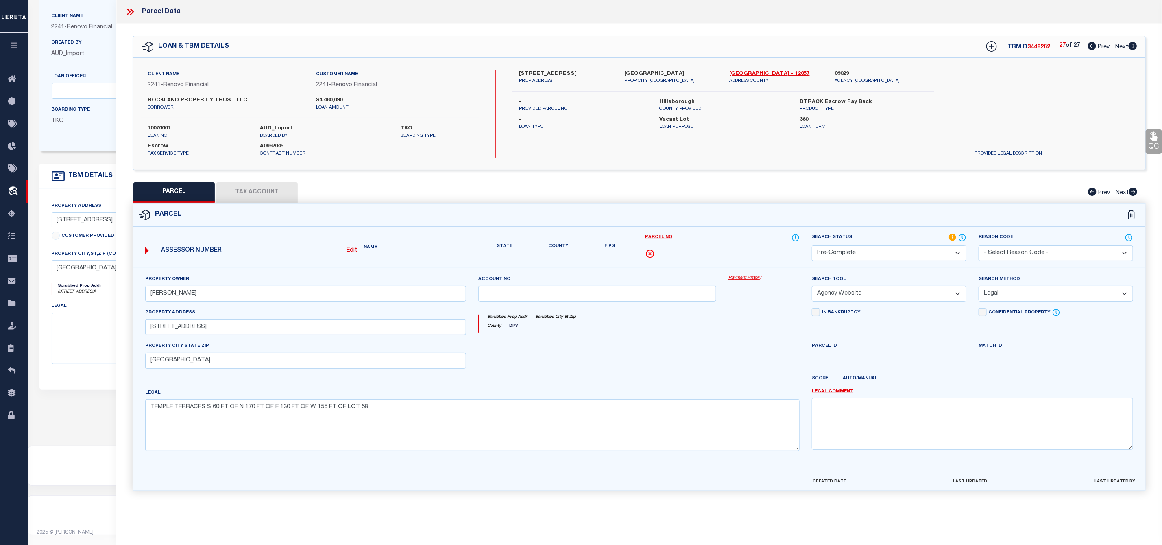
scroll to position [0, 0]
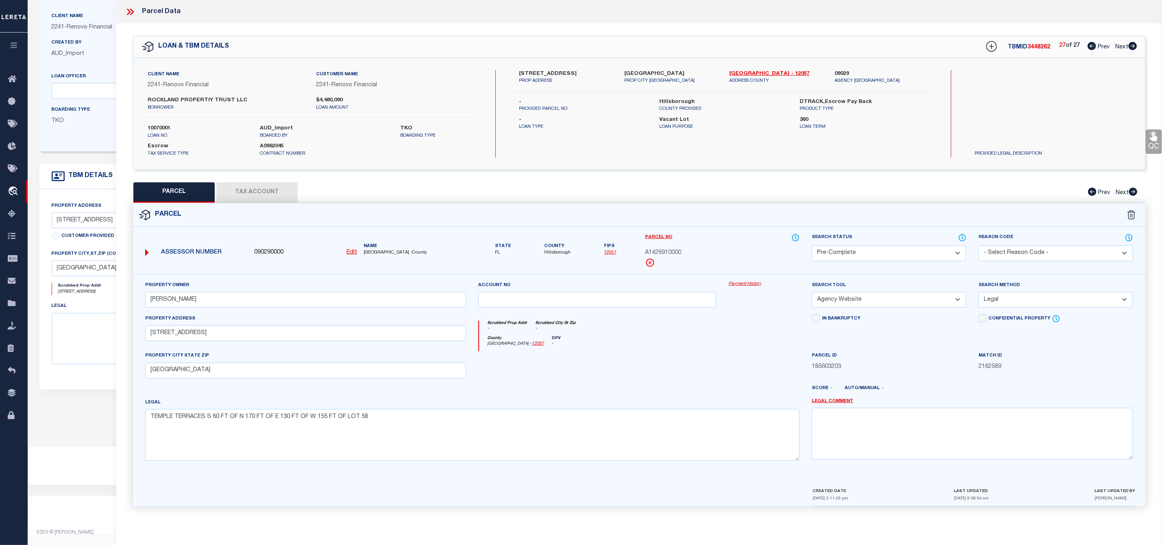
click at [131, 15] on icon at bounding box center [132, 12] width 4 height 7
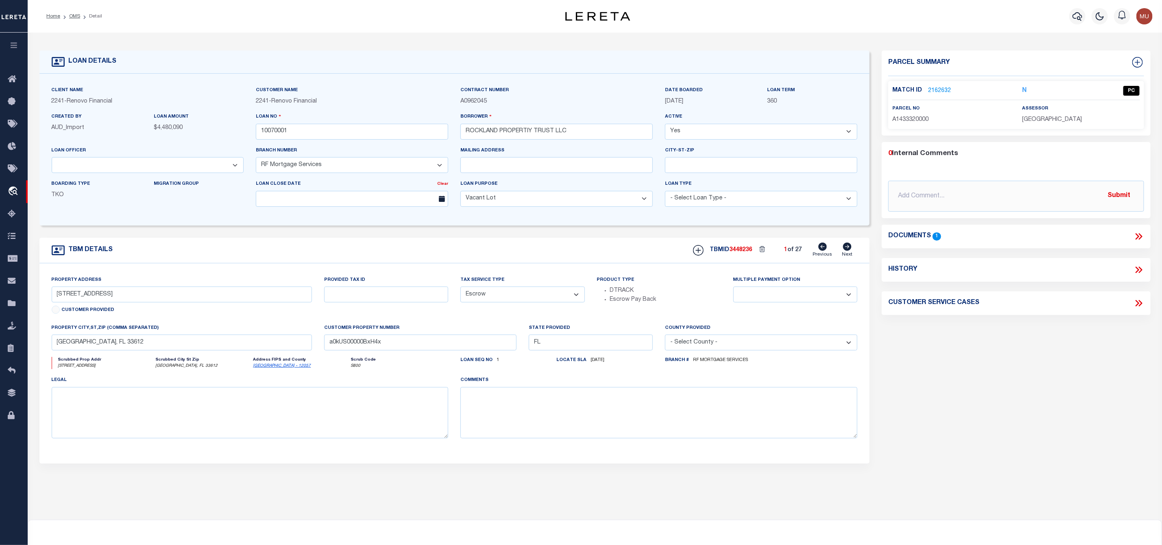
click at [75, 21] on ol "Home OMS Detail" at bounding box center [74, 16] width 69 height 17
click at [76, 17] on link "OMS" at bounding box center [74, 16] width 11 height 5
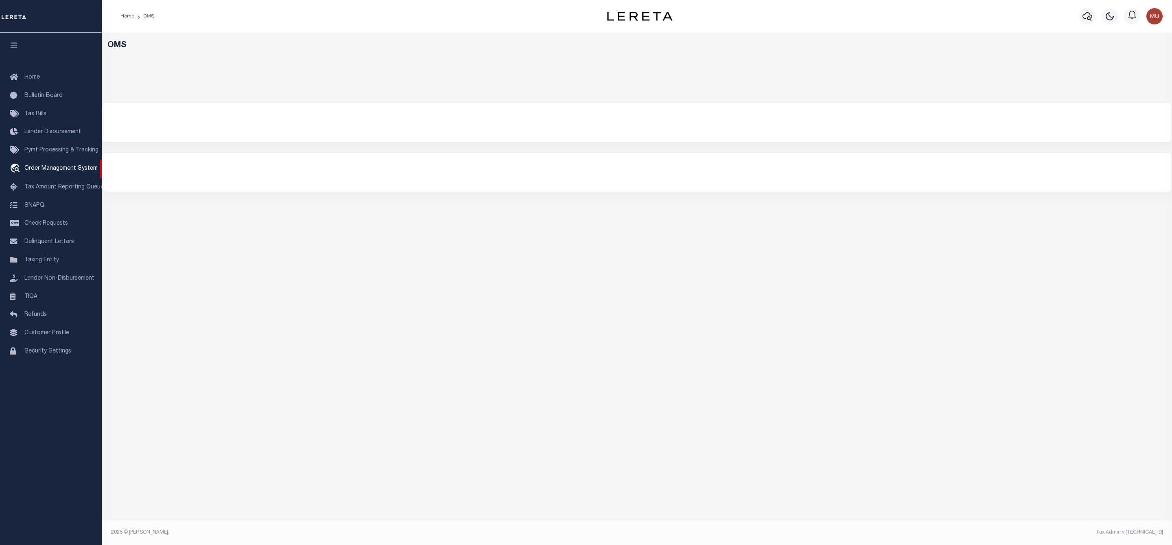
select select "200"
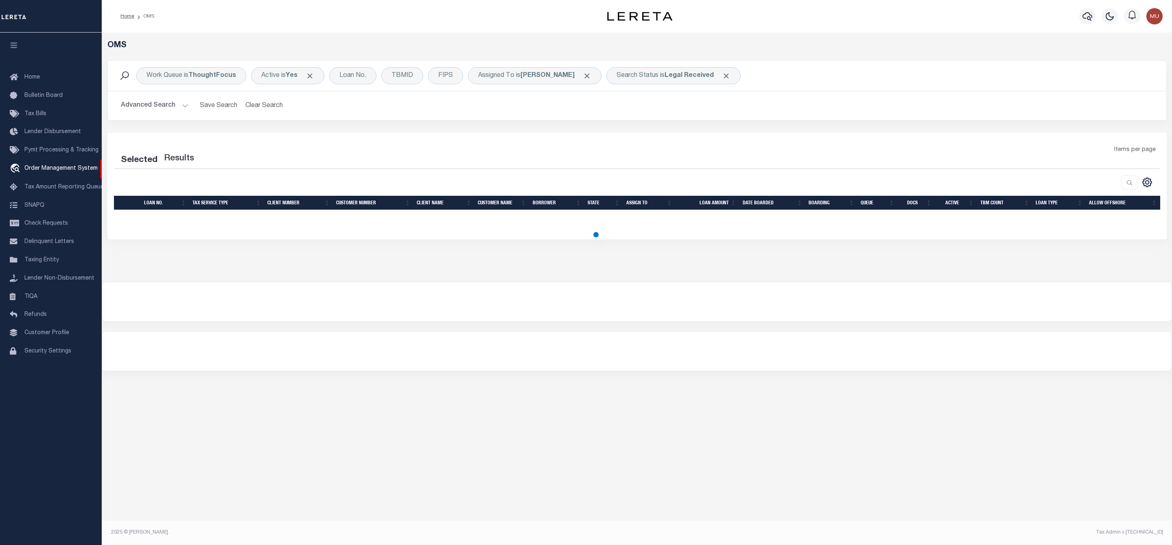
select select "200"
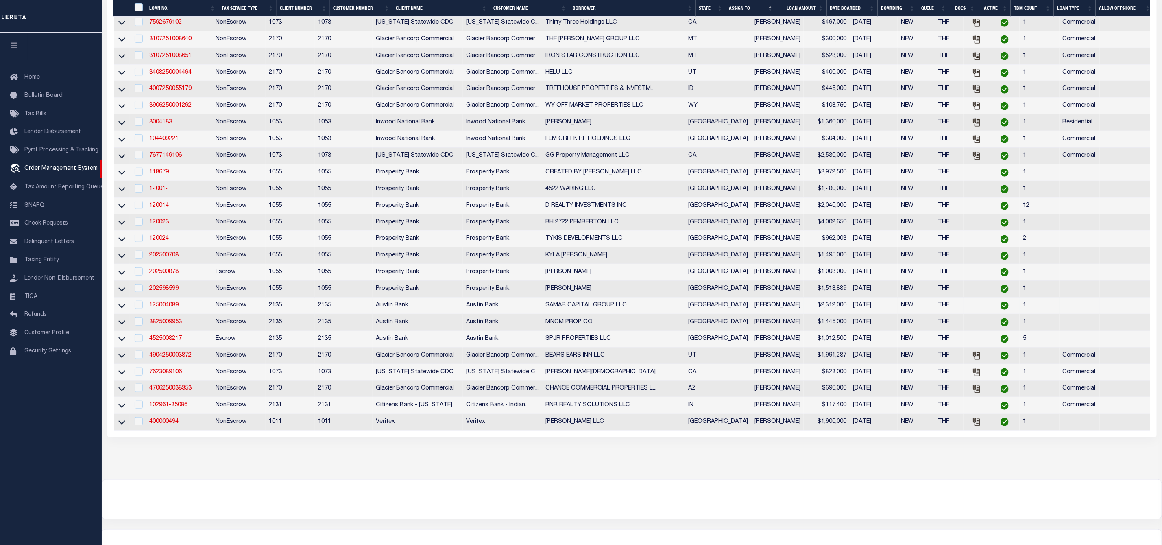
scroll to position [478, 0]
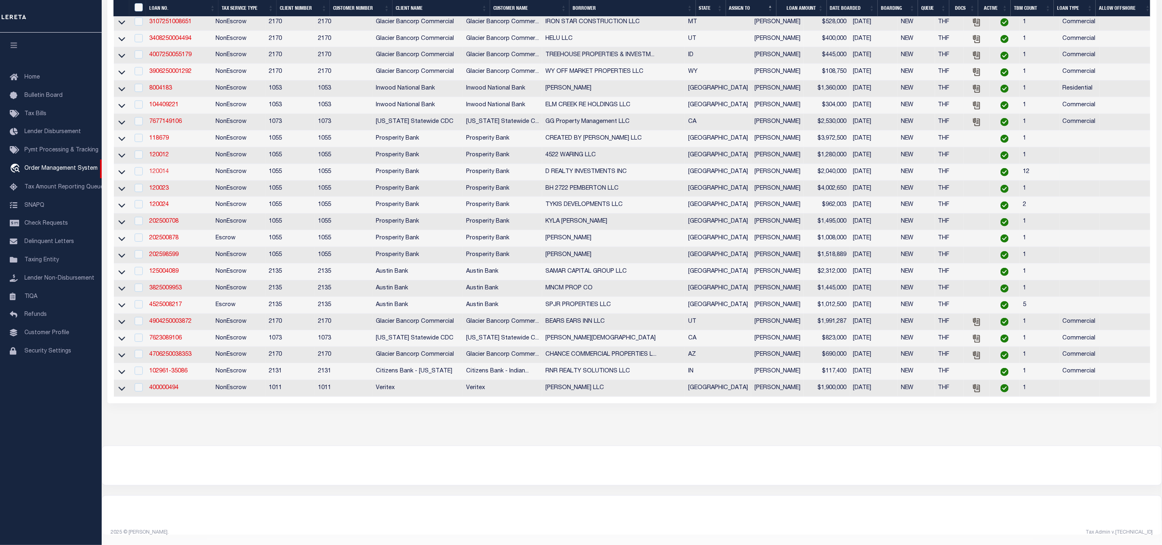
click at [154, 169] on link "120014" at bounding box center [159, 172] width 20 height 6
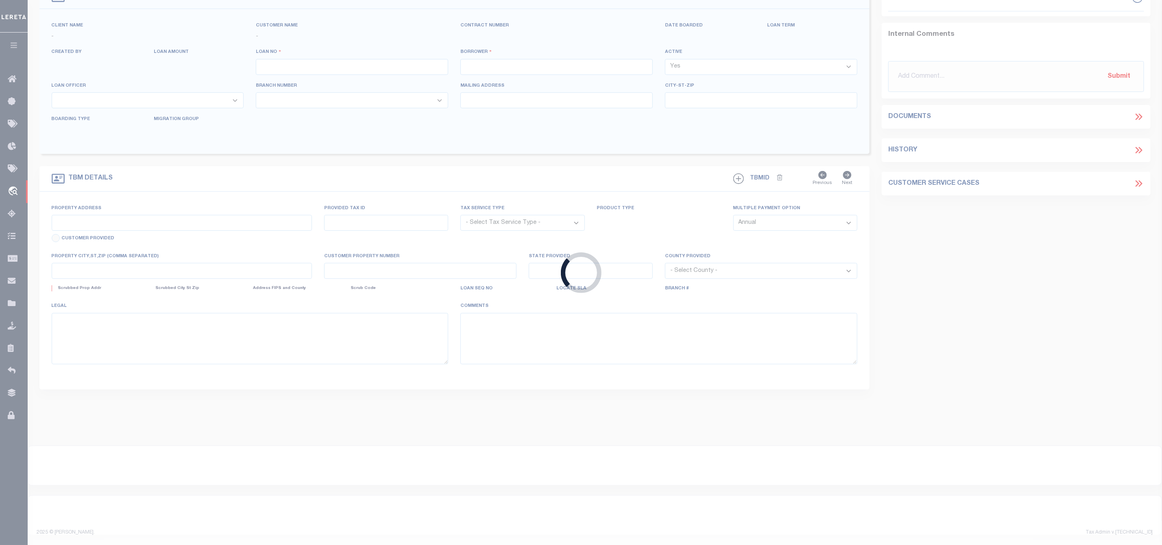
type input "120014"
type input "D REALTY INVESTMENTS INC"
select select
type input "6823 SAWMILL RD"
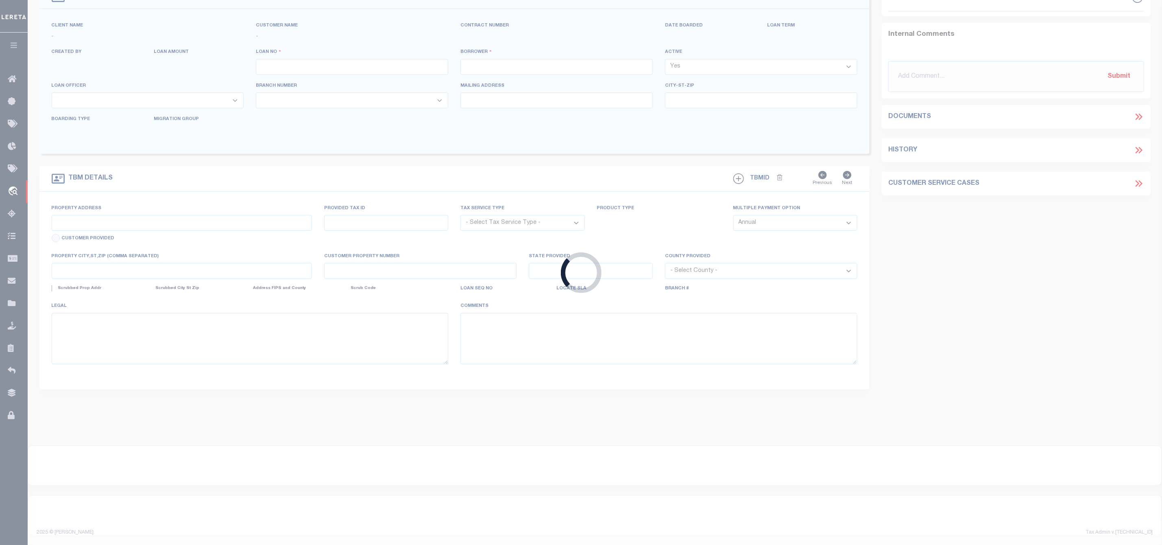
type input "DALLAS TX 75252"
select select
select select "NonEscrow"
select select "10444"
select select "3891"
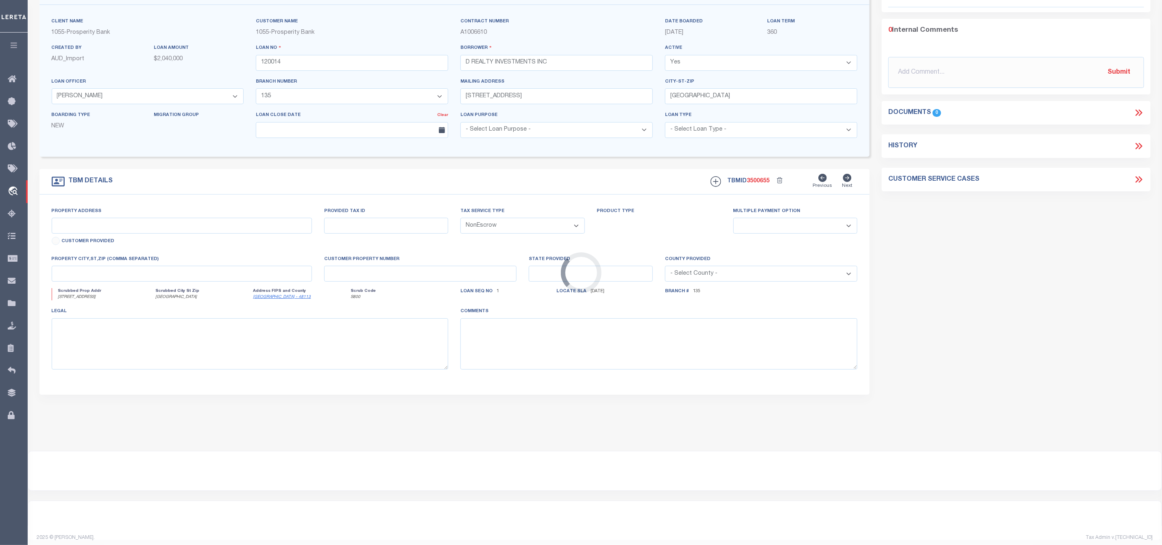
scroll to position [9, 0]
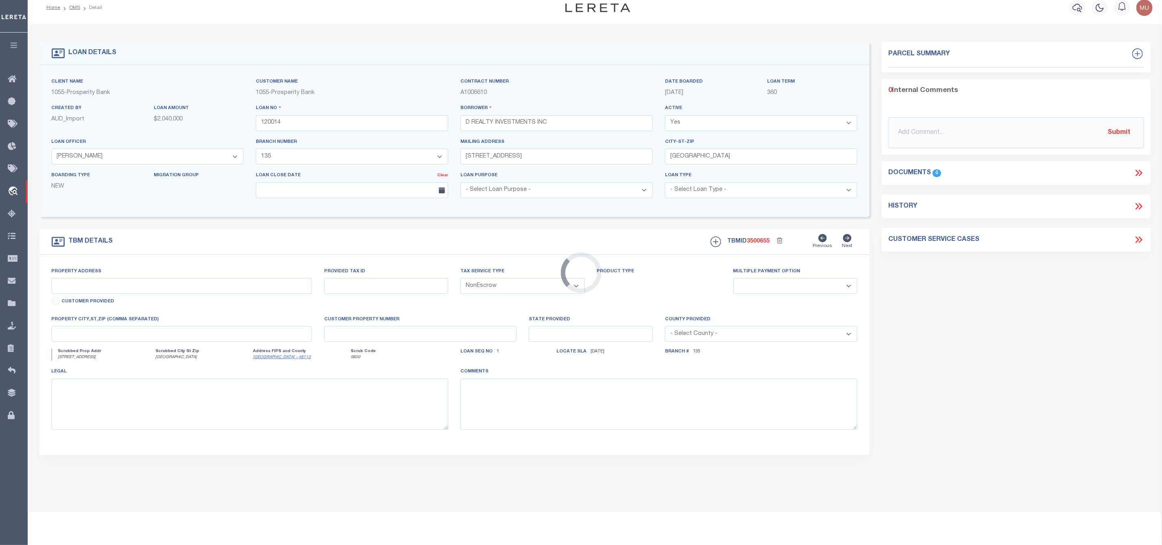
type input "1912 PARK AVE"
select select
type input "DALLAS, TX 75215"
type input "[GEOGRAPHIC_DATA]"
select select
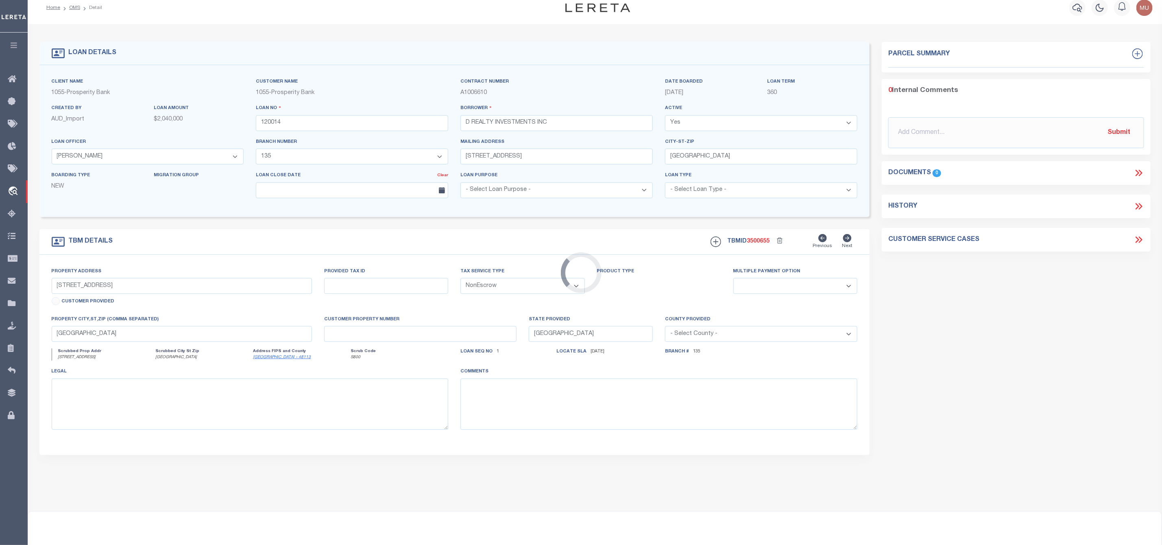
type textarea "1912 PARK AVE DALLAS TX 75215 LOT 11 BLOCK B/458 GUILDS PARK AVE DALLAS CO TX (…"
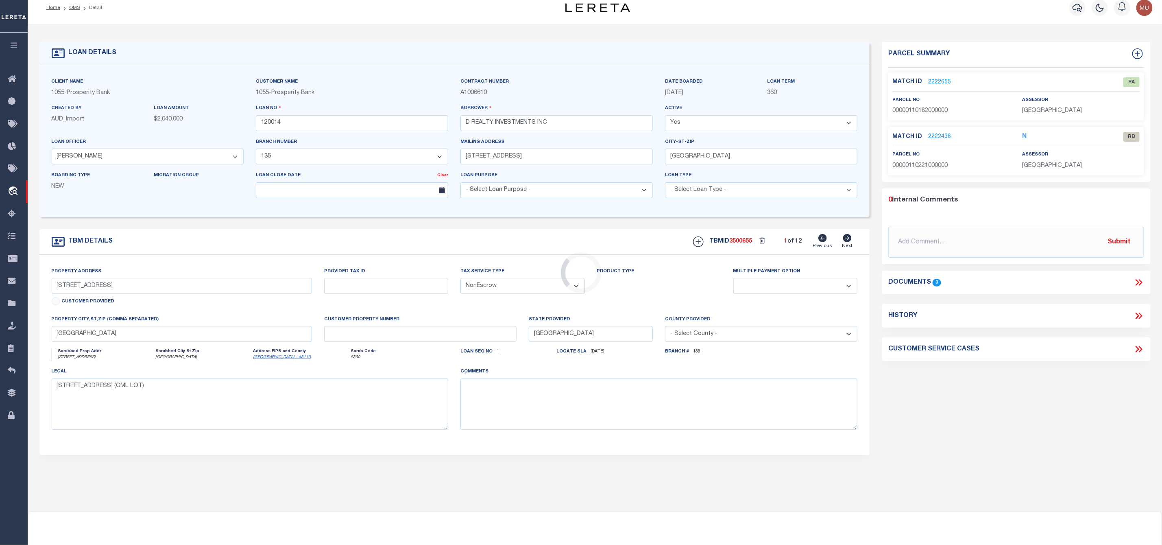
scroll to position [0, 0]
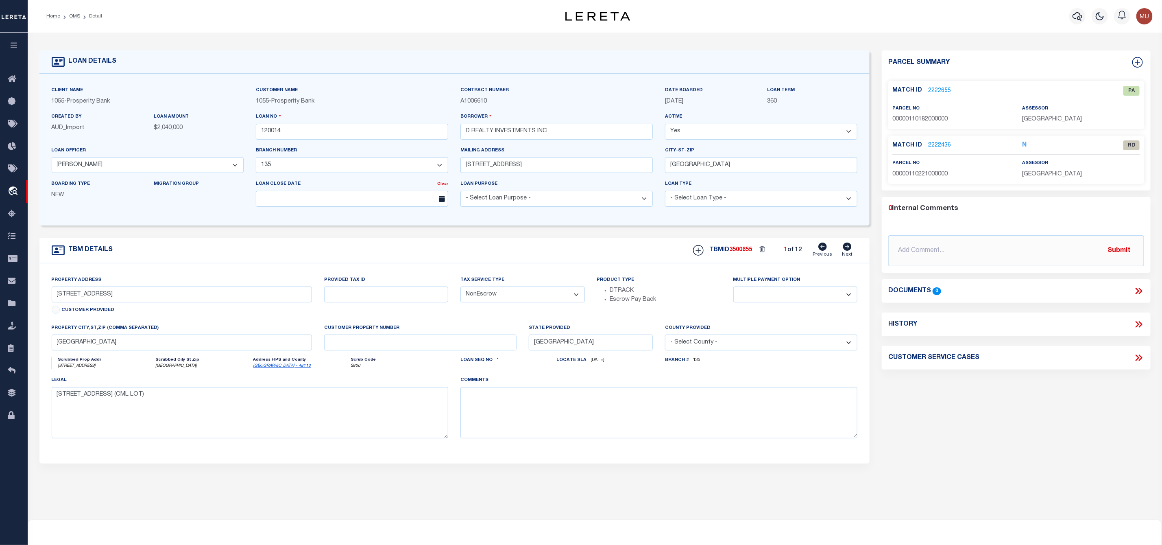
click at [936, 88] on link "2222655" at bounding box center [939, 91] width 23 height 9
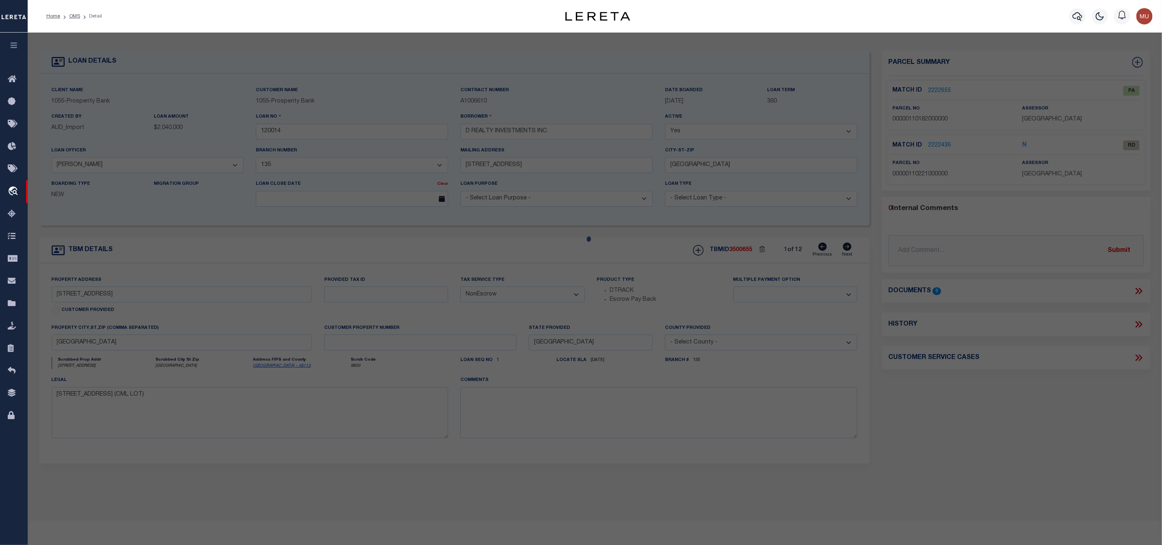
checkbox input "false"
select select "PA"
type input "D REALTY INVESTMENTS INC"
select select "ATL"
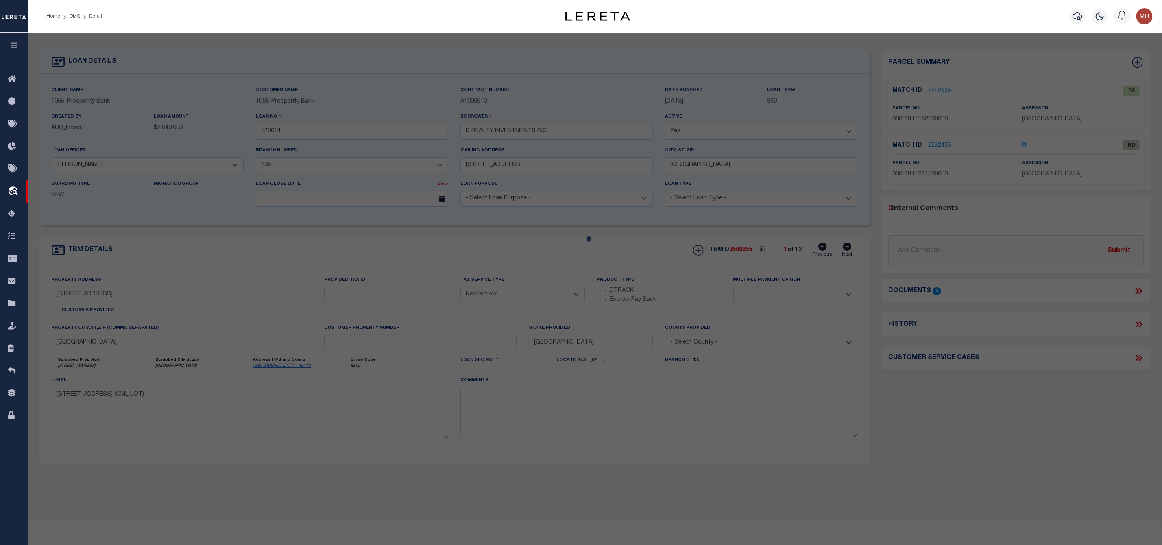
select select "ADD"
type input "1911 PARK AVE"
type input "[GEOGRAPHIC_DATA]"
type textarea "C W GUILDS PARK AVENUE BLK C/457 LT 4 INT200900038620 DD02042009 CO-DC 0457 00C…"
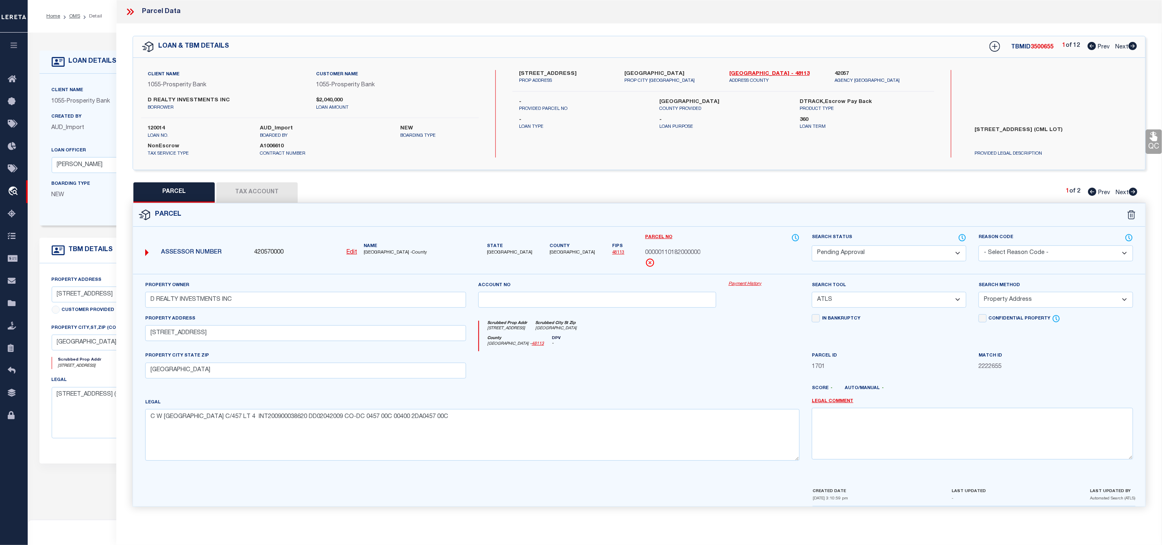
click at [802, 238] on div "Parcel No 00000110182000000" at bounding box center [722, 253] width 167 height 41
click at [1139, 194] on div "PARCEL Tax Account 1 of 2 Prev Next" at bounding box center [639, 192] width 1013 height 20
click at [1134, 193] on icon at bounding box center [1133, 192] width 9 height 8
select select "AS"
select select
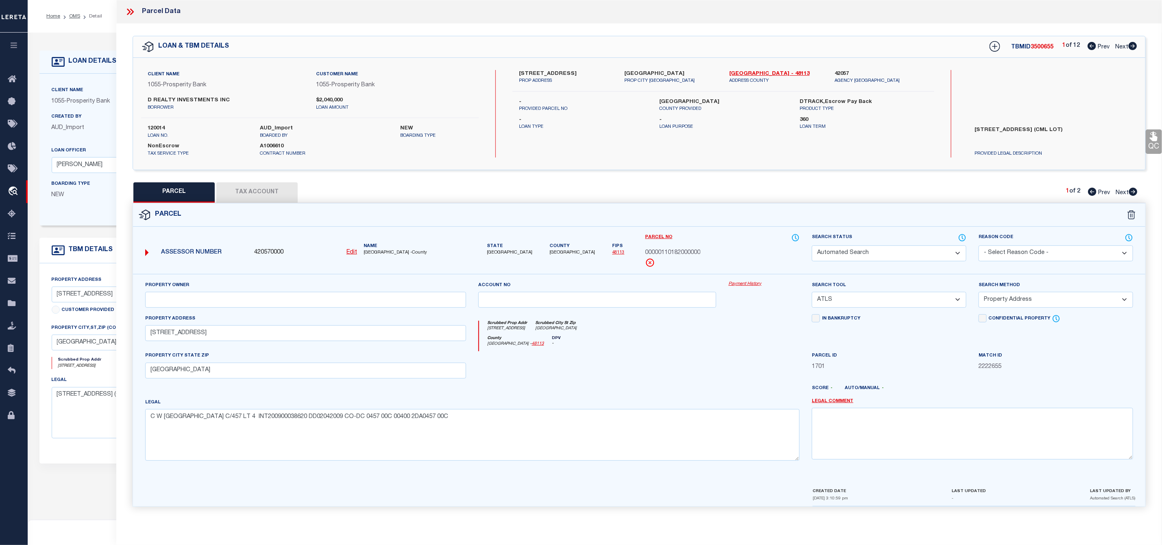
select select
checkbox input "false"
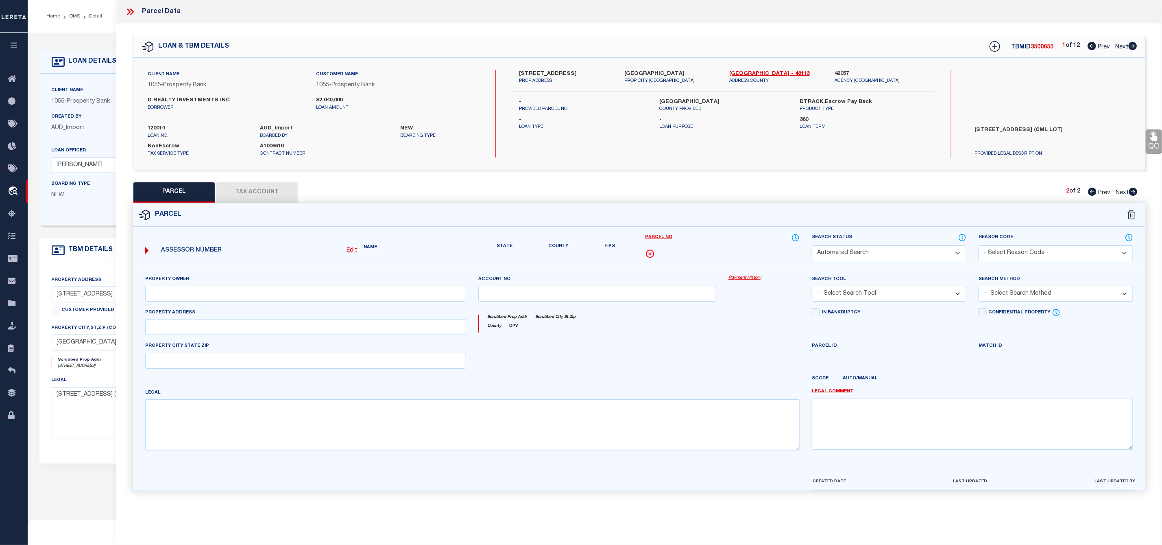
select select "RD"
type input "D REALTY INVESTMENTS INC"
select select "ATL"
select select "ADD"
type input "1912 PARK AVE"
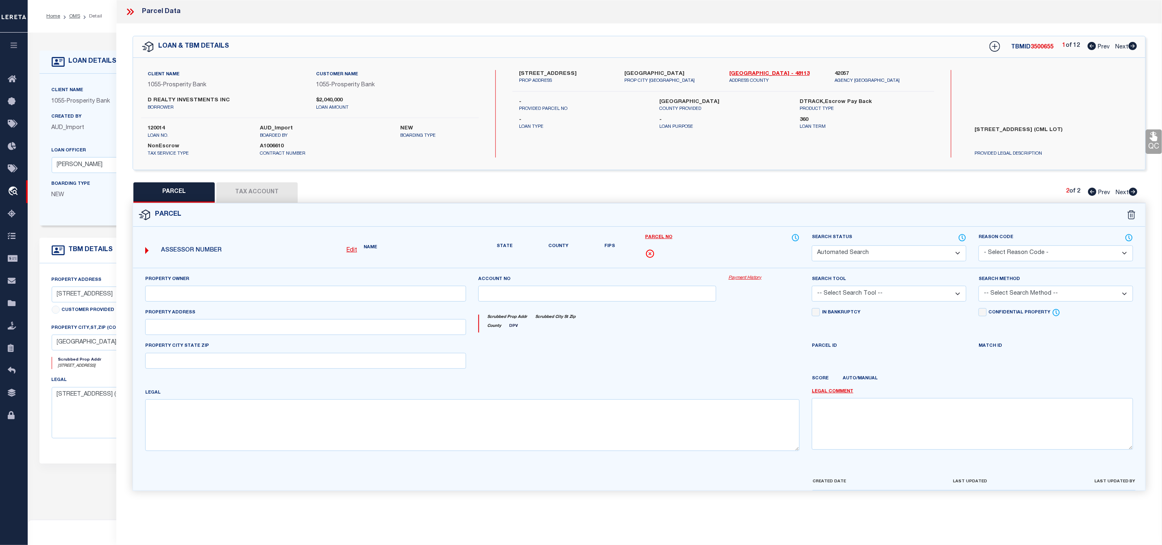
type input "DALLAS TX 75215"
type textarea "C W GUILDS PARK AVENUE BLK B/458 LOT 11 INT201400233671 DD09022014 CO-DC 0458 0…"
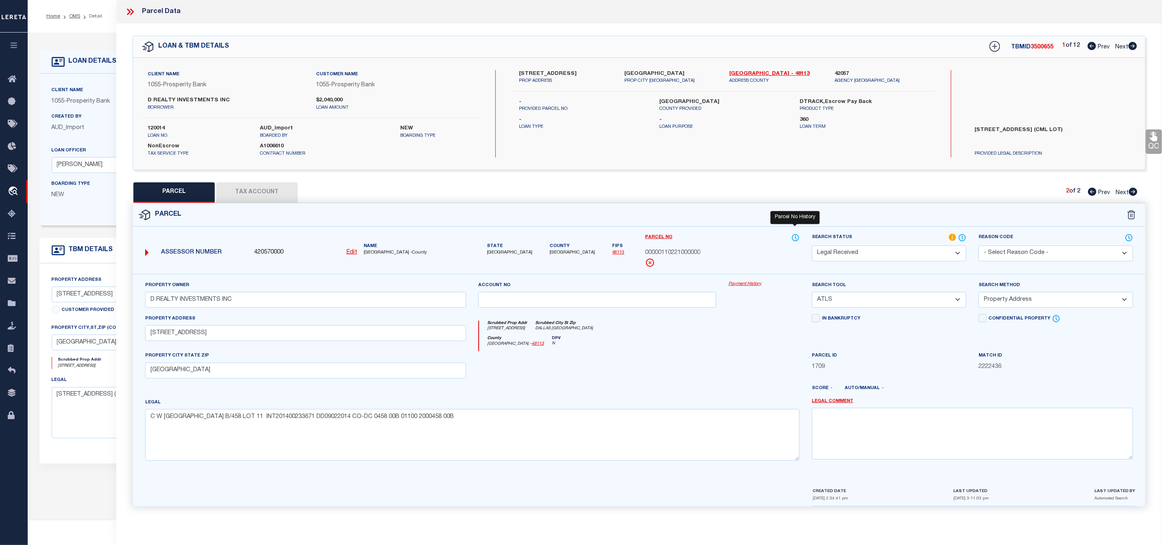
click at [793, 236] on icon at bounding box center [796, 237] width 8 height 9
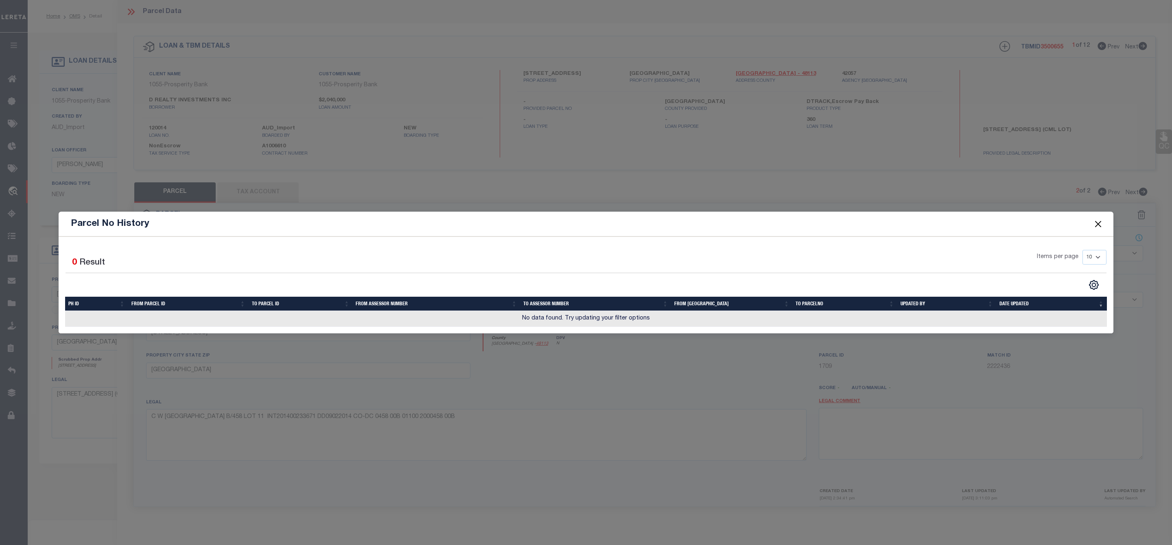
click at [1096, 220] on button "Close" at bounding box center [1098, 223] width 11 height 11
